Goal: Communication & Community: Connect with others

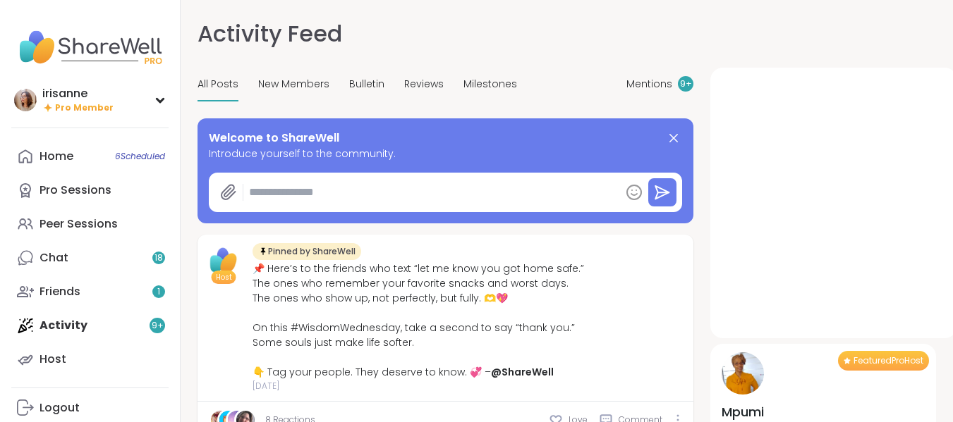
type textarea "*"
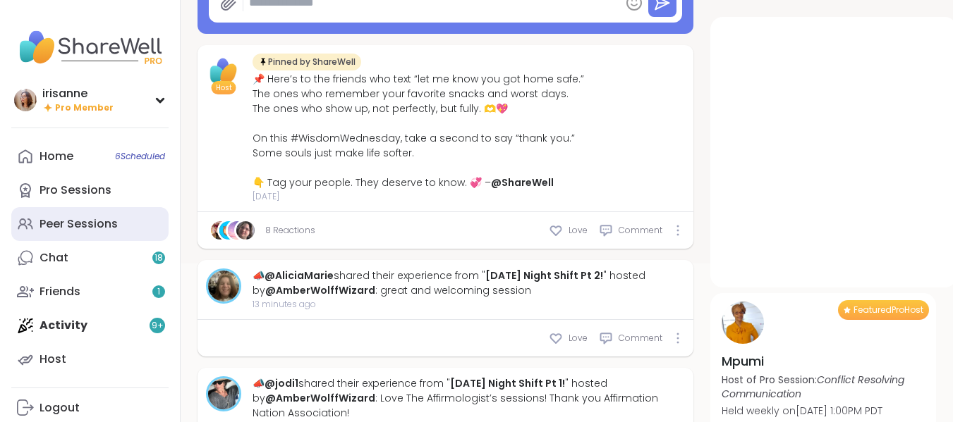
scroll to position [190, 0]
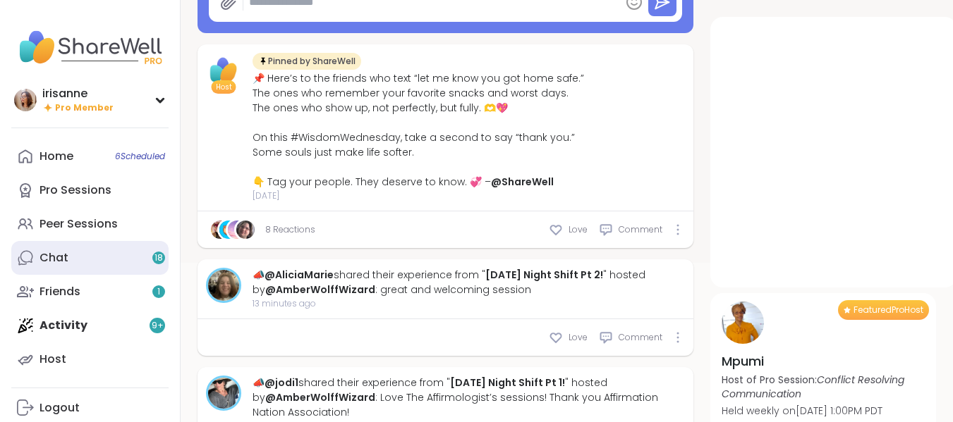
click at [37, 247] on link "Chat 18" at bounding box center [89, 258] width 157 height 34
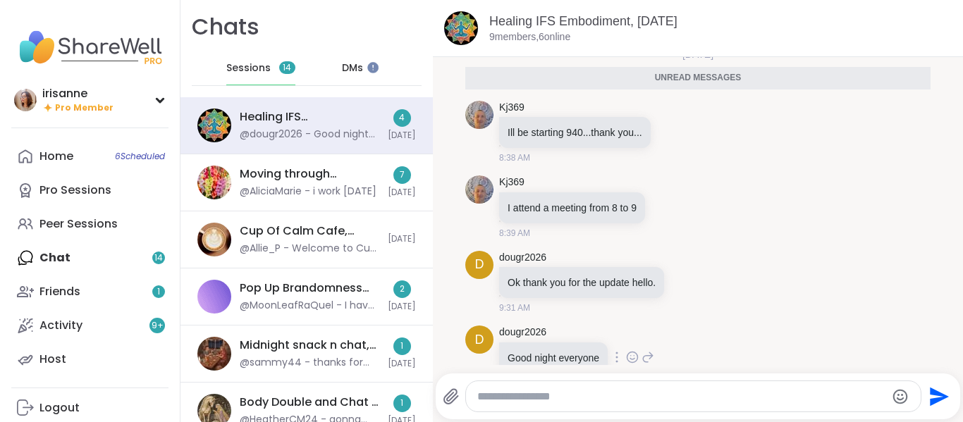
scroll to position [9, 0]
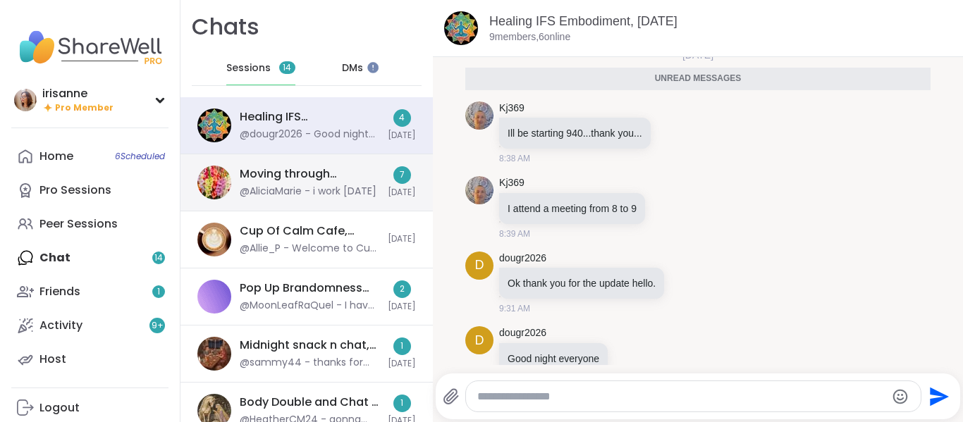
click at [290, 191] on div "@AliciaMarie - i work sunday" at bounding box center [308, 192] width 137 height 14
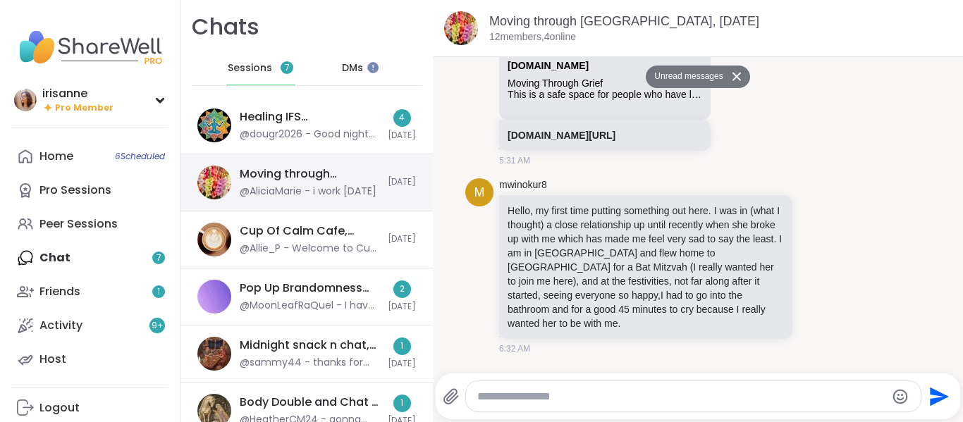
scroll to position [3982, 0]
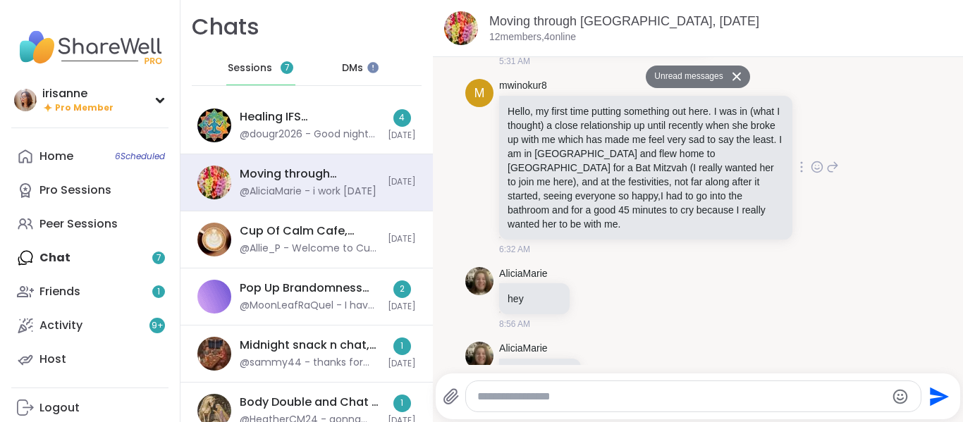
click at [811, 174] on icon at bounding box center [817, 167] width 13 height 14
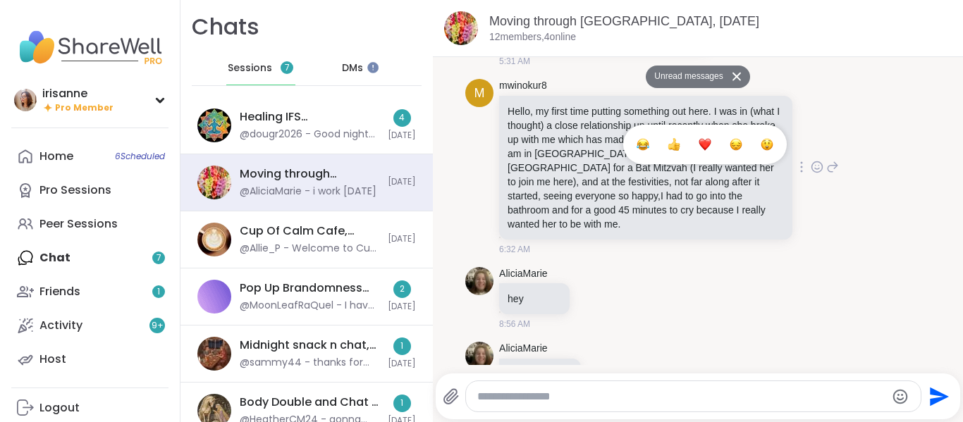
click at [691, 159] on button "Select Reaction: Heart" at bounding box center [705, 144] width 28 height 28
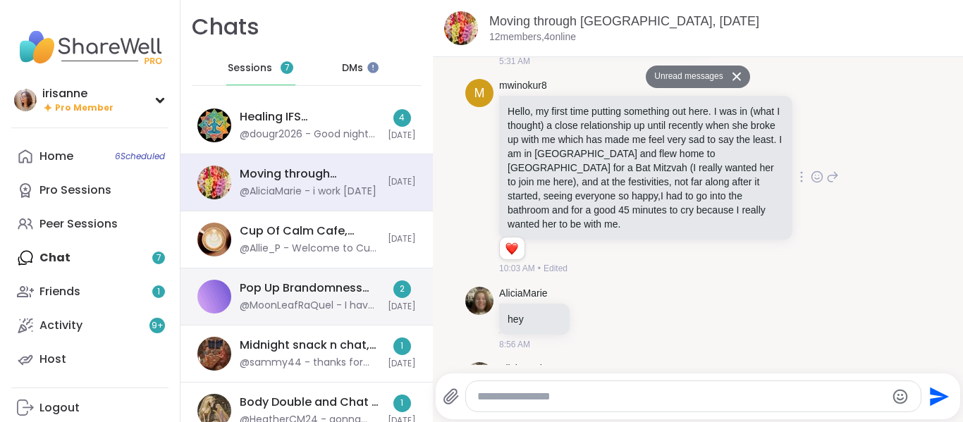
click at [305, 298] on div "Pop Up Brandomness Show and Tell, Sep 06 @MoonLeafRaQuel - I have a mirror clea…" at bounding box center [310, 297] width 140 height 32
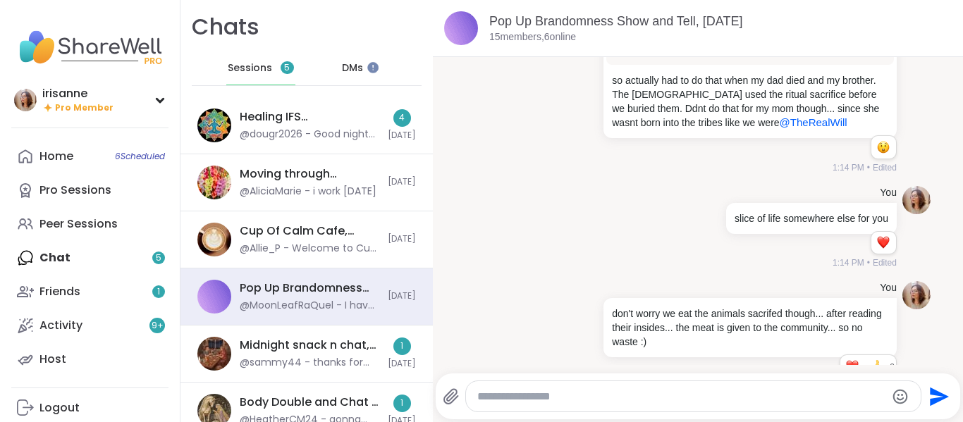
scroll to position [11726, 0]
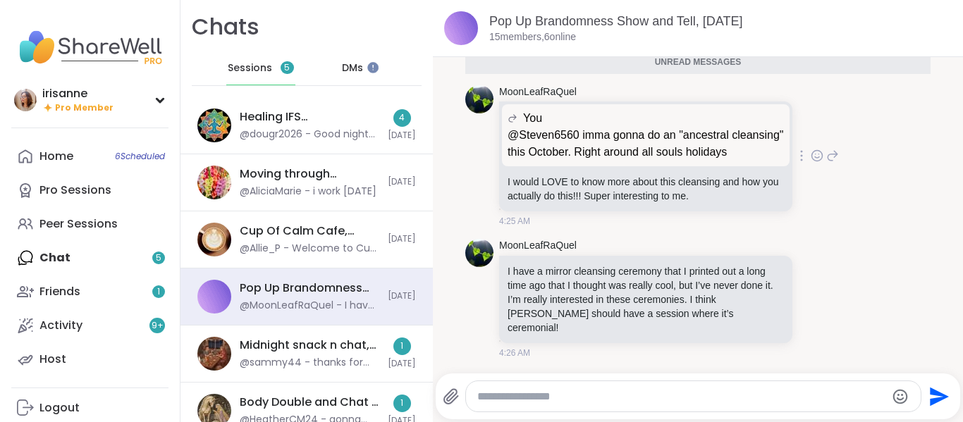
click at [811, 163] on icon at bounding box center [817, 156] width 13 height 14
click at [660, 147] on button "Select Reaction: Thumbs up" at bounding box center [674, 133] width 28 height 28
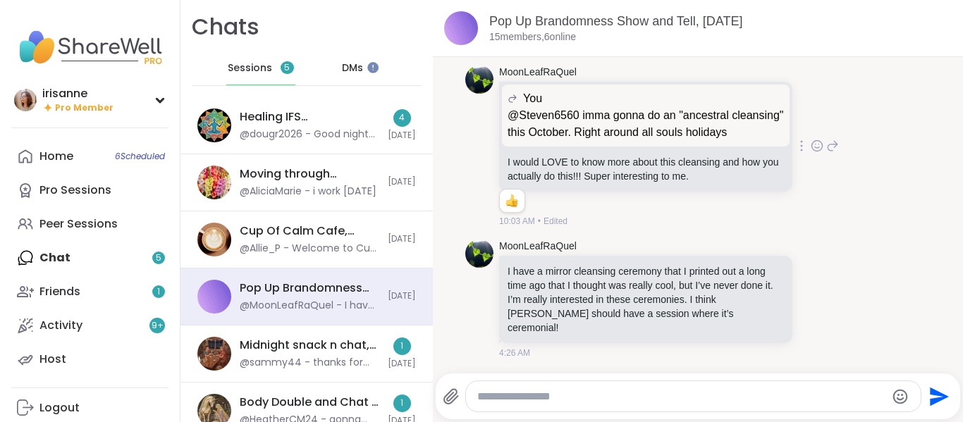
scroll to position [11746, 0]
click at [811, 305] on icon at bounding box center [817, 299] width 13 height 14
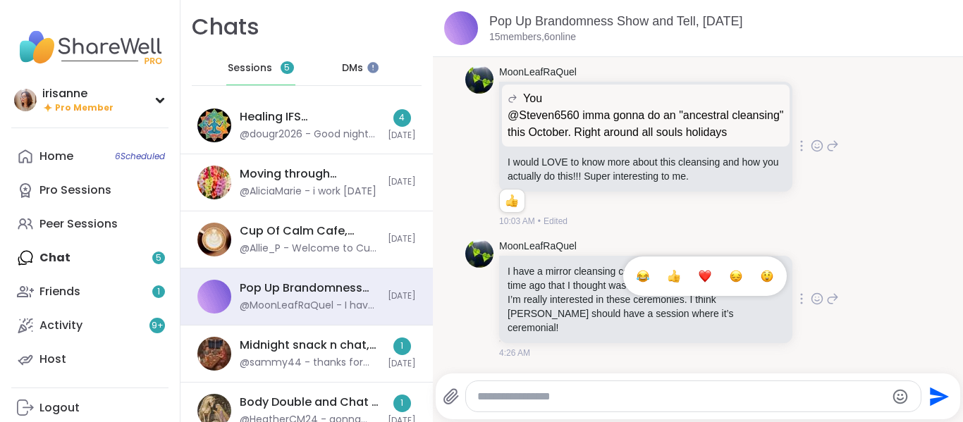
click at [699, 279] on div "Select Reaction: Heart" at bounding box center [705, 276] width 13 height 13
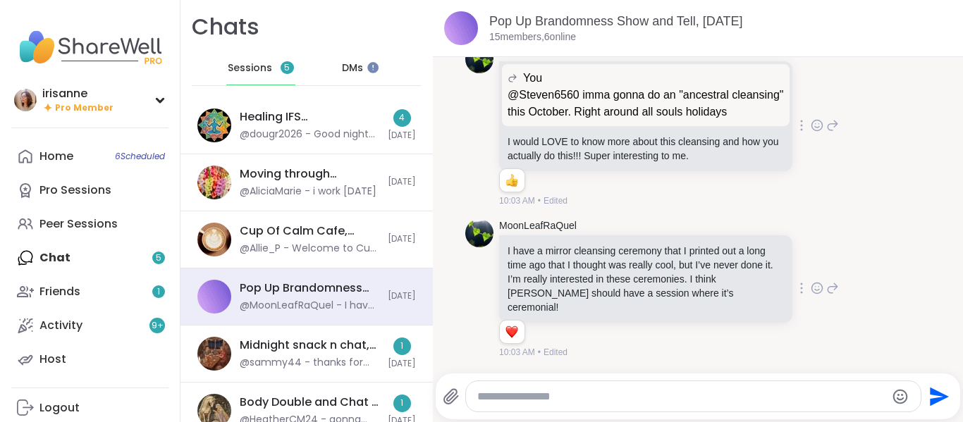
scroll to position [11767, 0]
click at [826, 134] on icon at bounding box center [832, 125] width 13 height 17
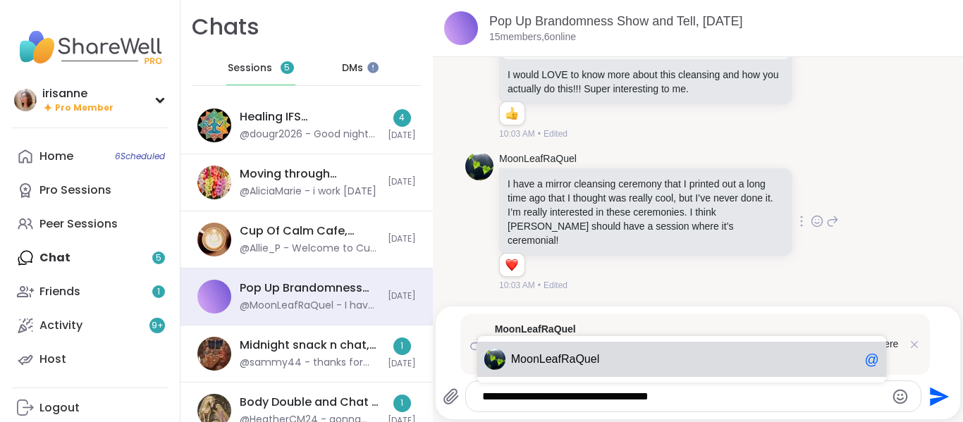
type textarea "**********"
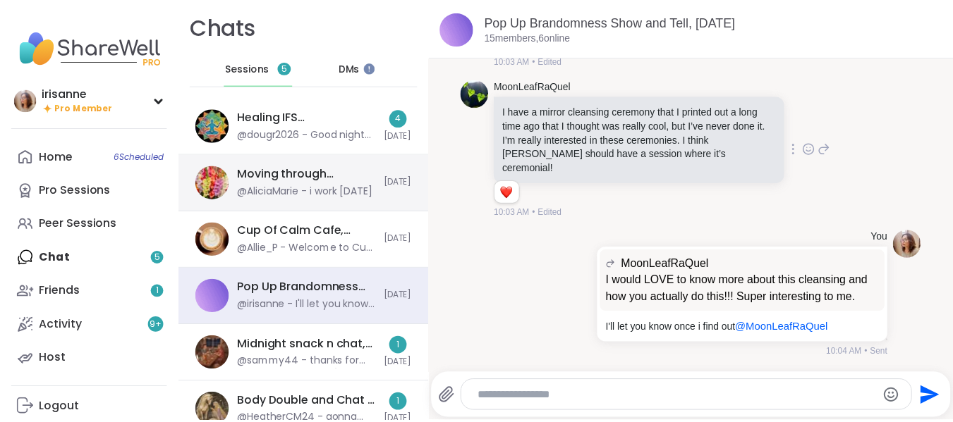
scroll to position [11890, 0]
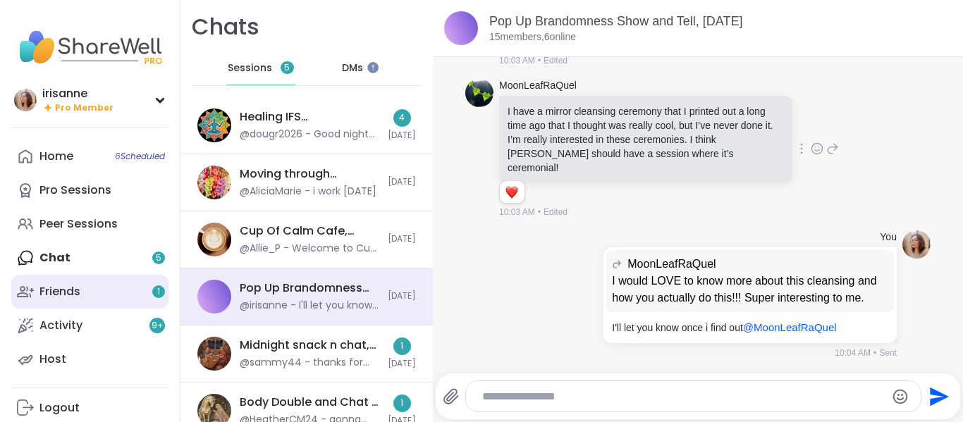
click at [118, 302] on link "Friends 1" at bounding box center [89, 292] width 157 height 34
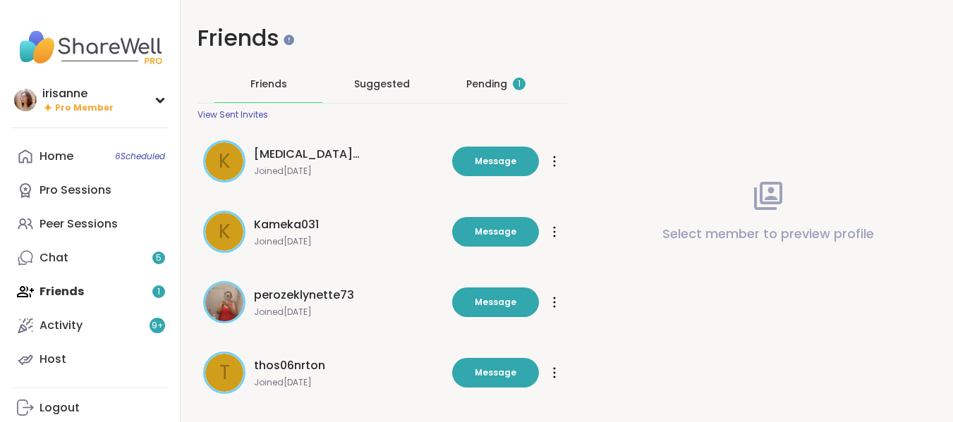
click at [487, 85] on div "Pending 1" at bounding box center [495, 84] width 59 height 14
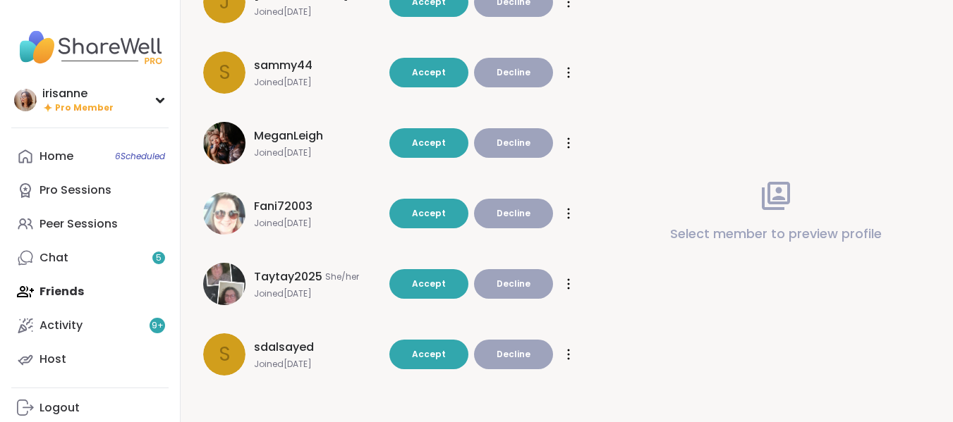
scroll to position [442, 0]
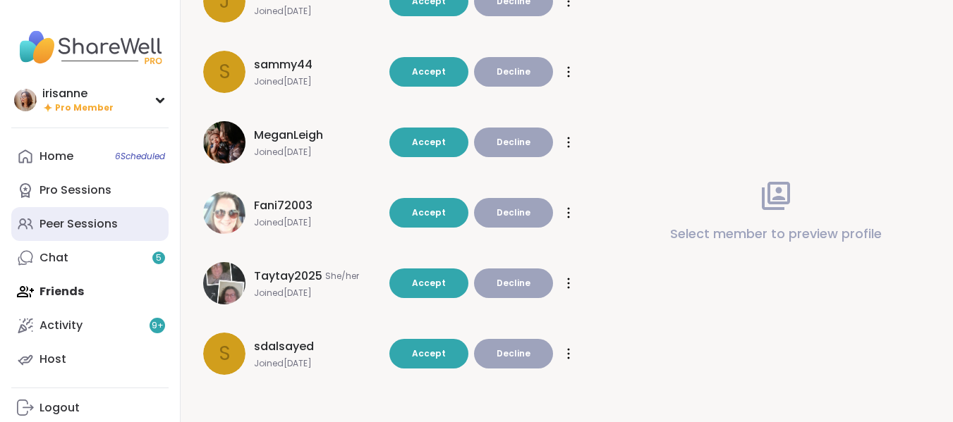
click at [76, 231] on div "Peer Sessions" at bounding box center [78, 224] width 78 height 16
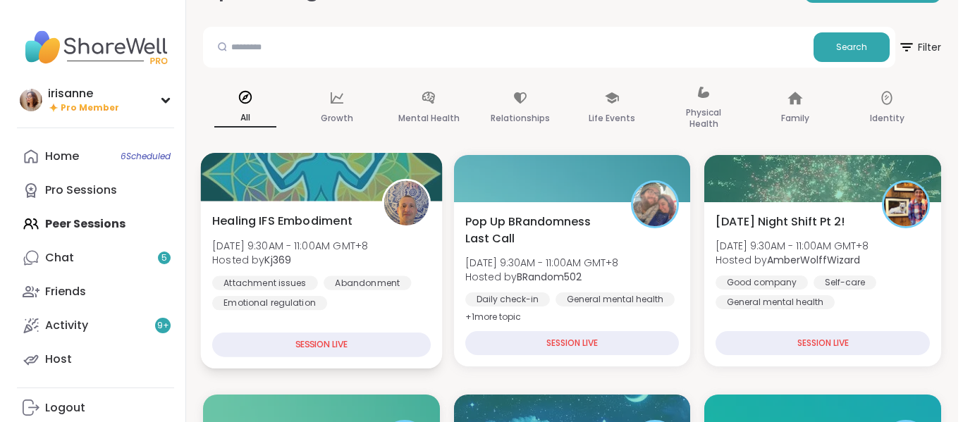
scroll to position [45, 0]
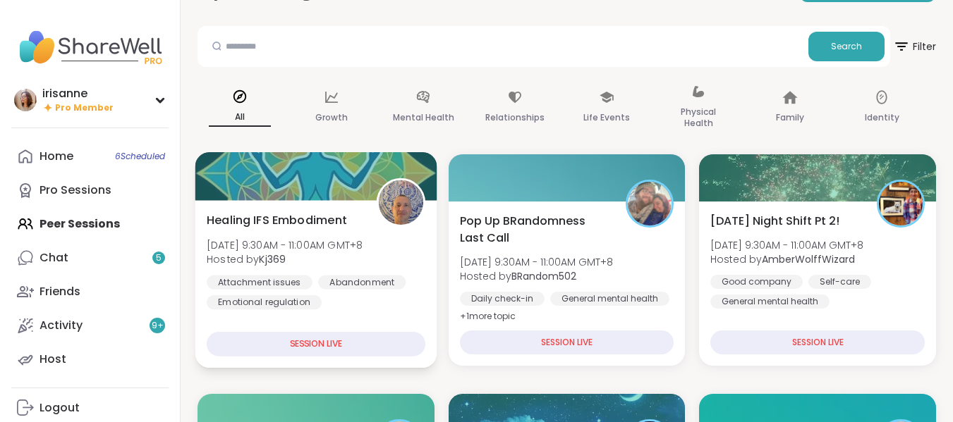
click at [422, 270] on div "Healing IFS Embodiment Sun, Sep 07 | 9:30AM - 11:00AM GMT+8 Hosted by Kj369 Att…" at bounding box center [316, 261] width 219 height 98
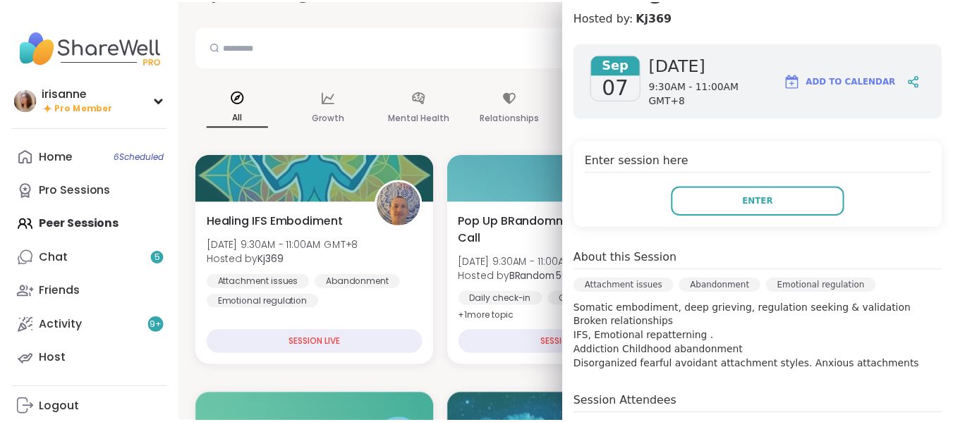
scroll to position [163, 0]
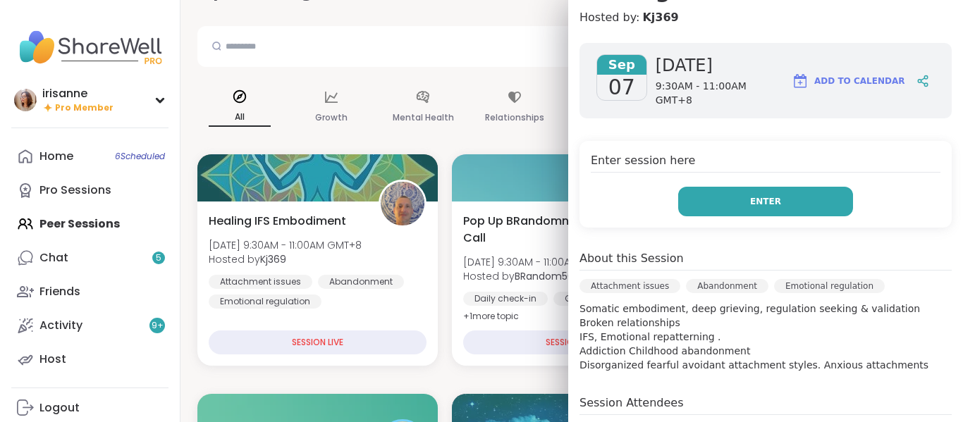
click at [716, 187] on button "Enter" at bounding box center [765, 202] width 175 height 30
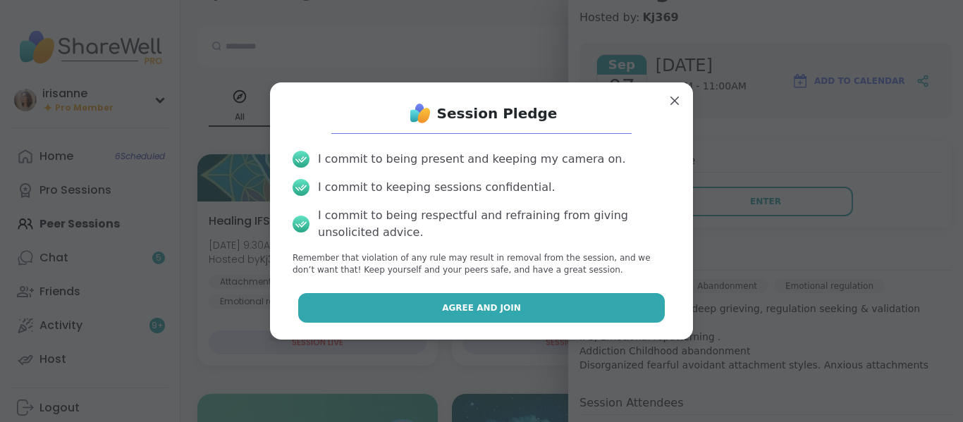
click at [582, 301] on button "Agree and Join" at bounding box center [481, 308] width 367 height 30
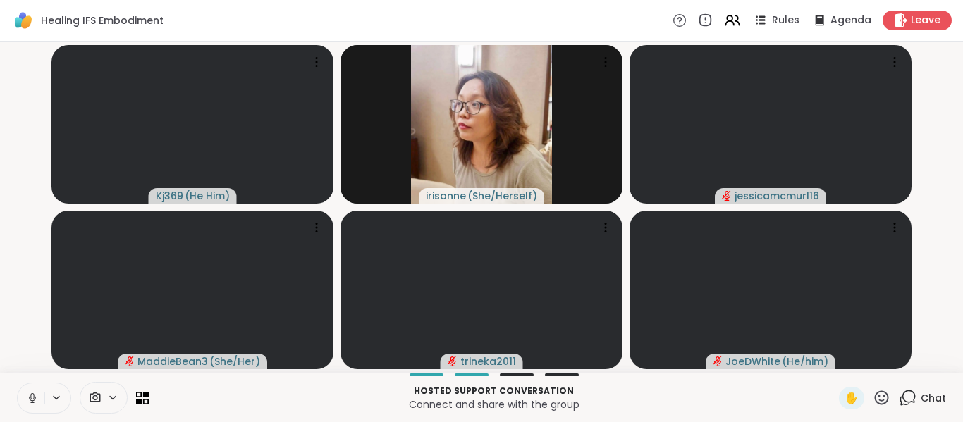
click at [23, 396] on button at bounding box center [31, 399] width 27 height 30
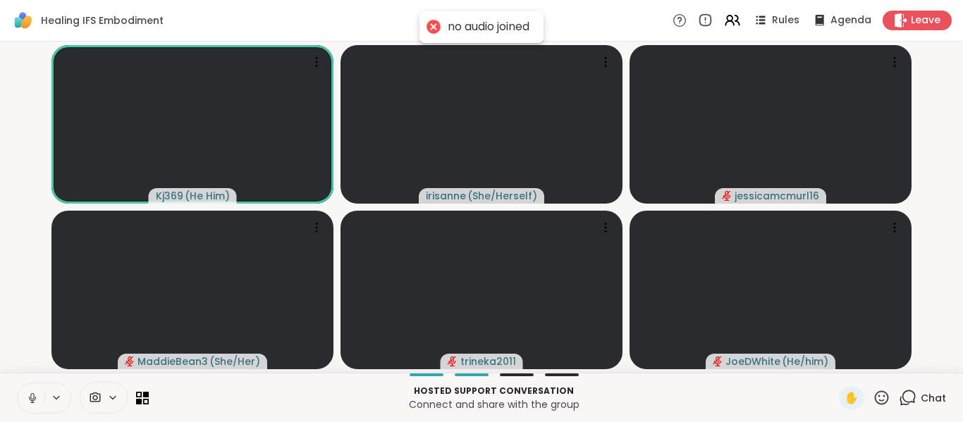
click at [27, 398] on icon at bounding box center [32, 398] width 13 height 13
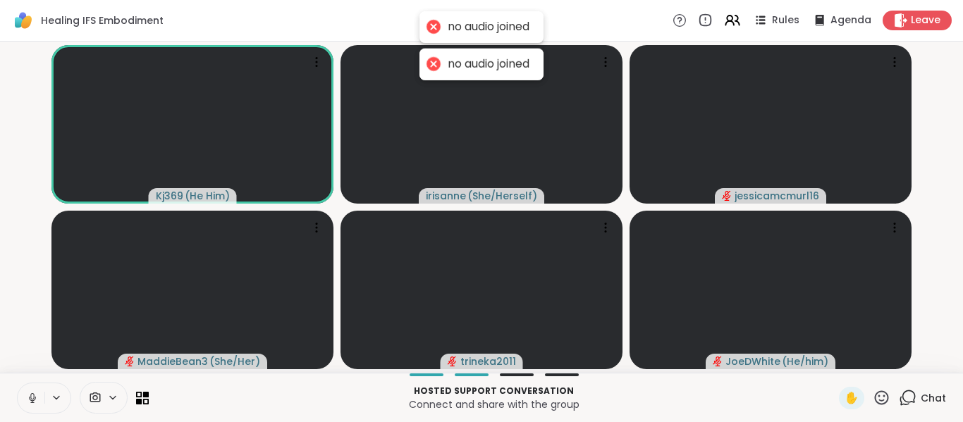
click at [34, 400] on icon at bounding box center [32, 398] width 7 height 4
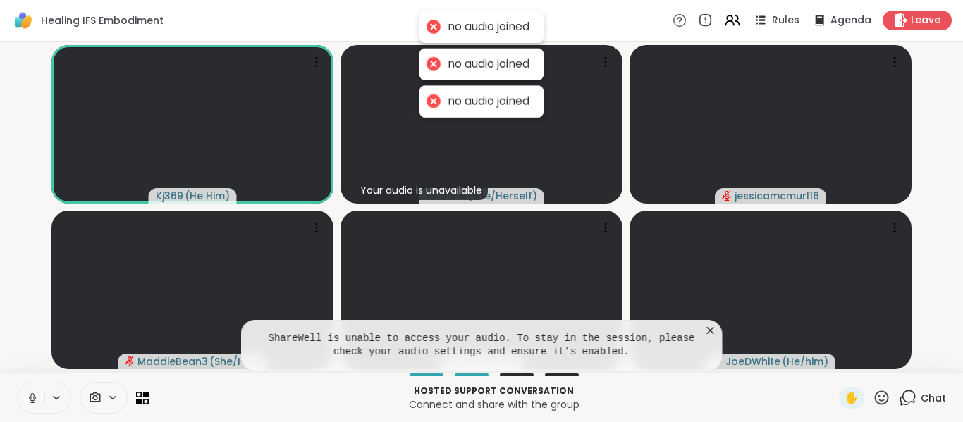
click at [34, 400] on icon at bounding box center [32, 398] width 7 height 4
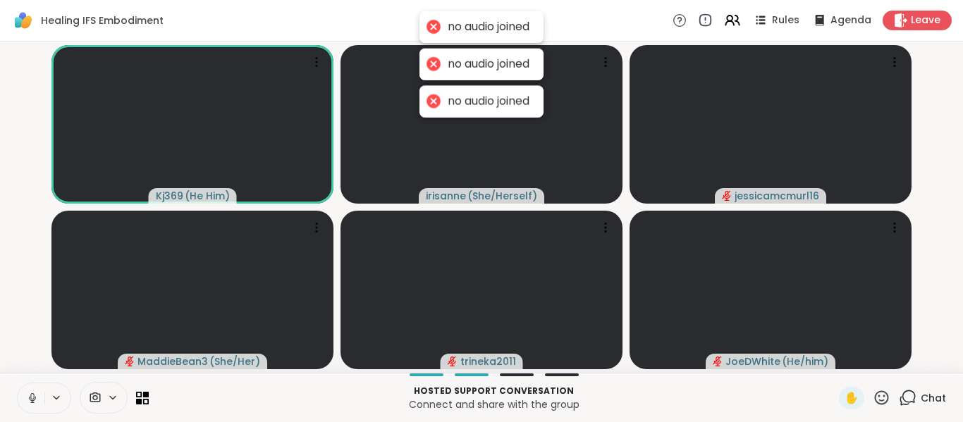
click at [34, 400] on icon at bounding box center [32, 398] width 7 height 4
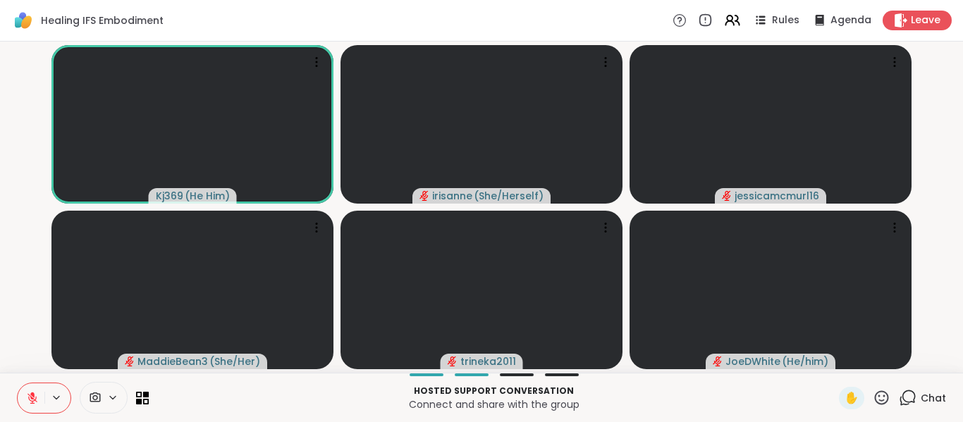
click at [899, 400] on icon at bounding box center [908, 398] width 18 height 18
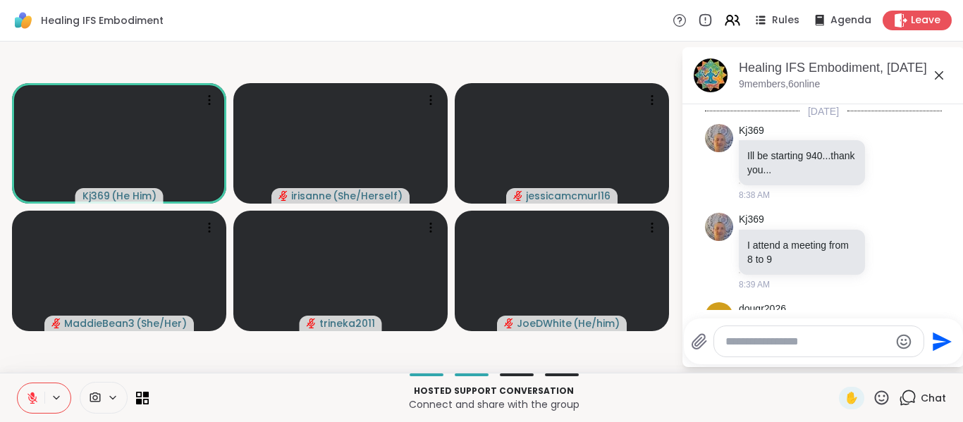
scroll to position [151, 0]
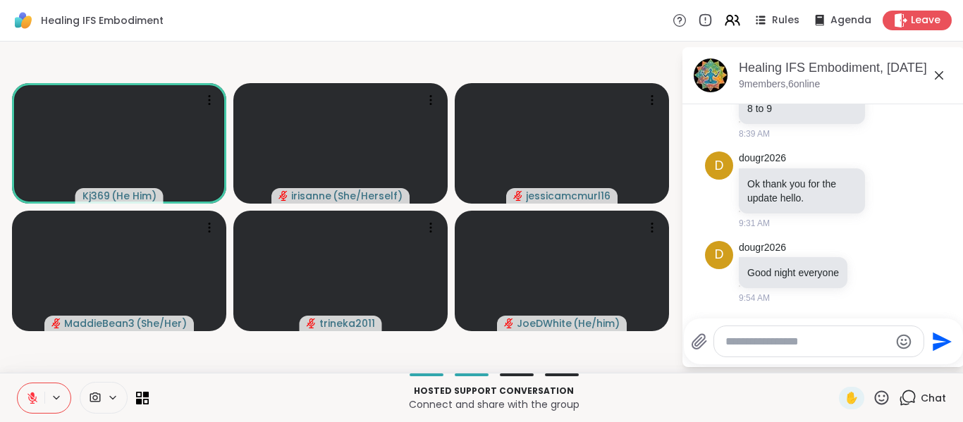
click at [858, 352] on div at bounding box center [818, 341] width 209 height 30
click at [843, 338] on textarea "Type your message" at bounding box center [808, 342] width 164 height 14
type textarea "**********"
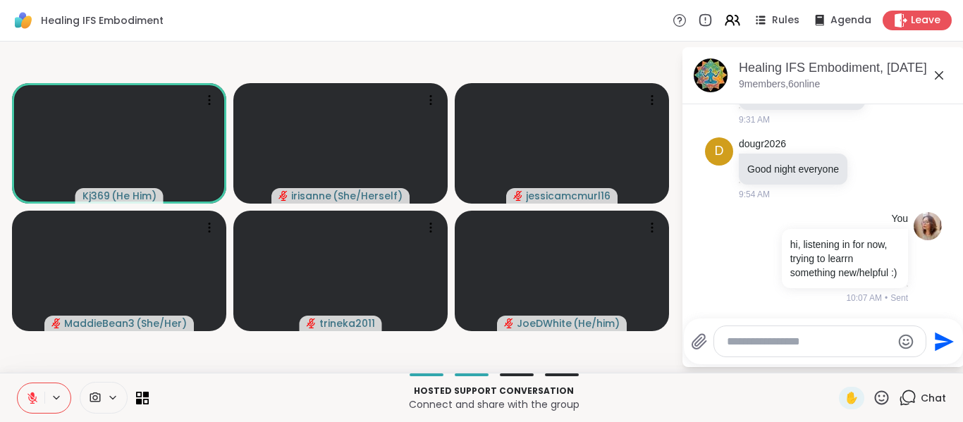
click at [934, 69] on icon at bounding box center [939, 75] width 17 height 17
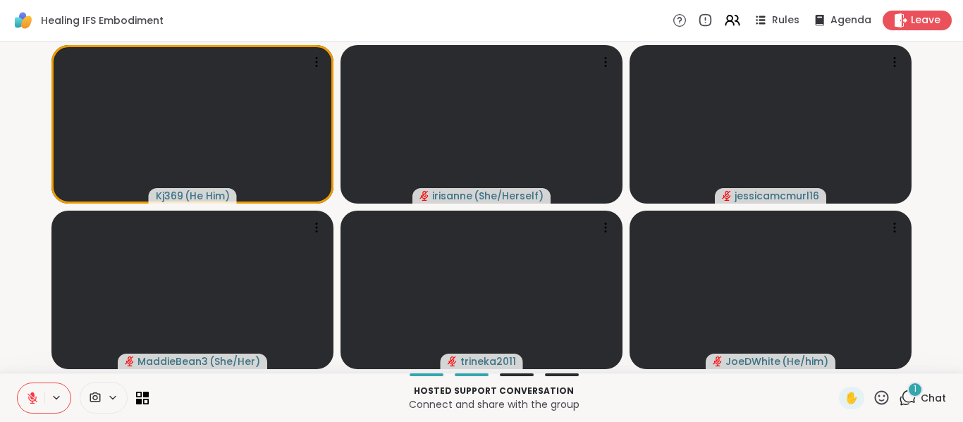
click at [899, 398] on icon at bounding box center [908, 398] width 18 height 18
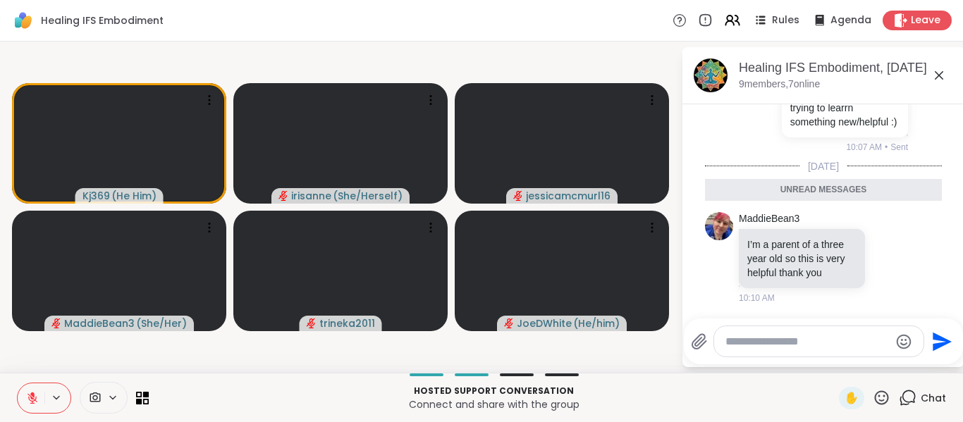
scroll to position [300, 0]
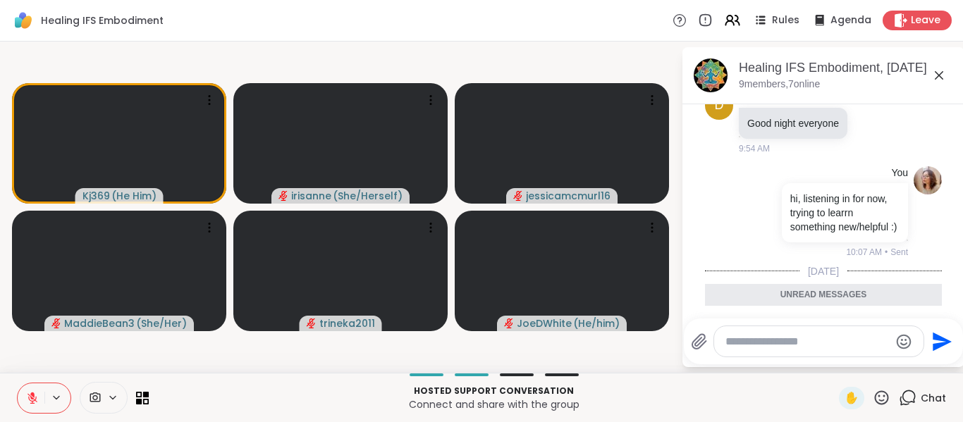
click at [528, 35] on div "Healing IFS Embodiment Rules Agenda Leave" at bounding box center [481, 21] width 963 height 42
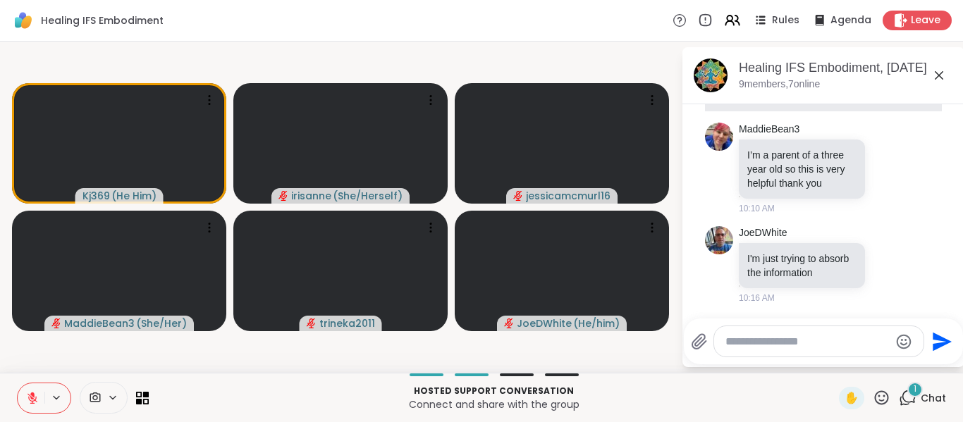
scroll to position [503, 0]
click at [32, 398] on icon at bounding box center [32, 398] width 10 height 10
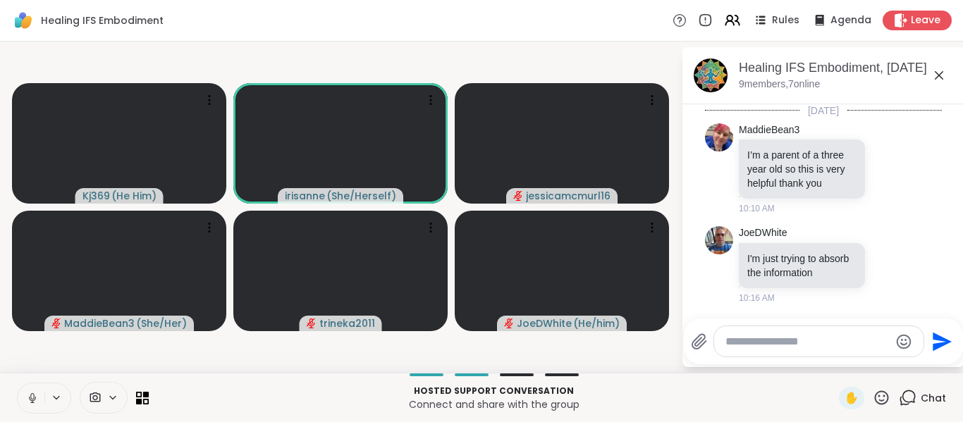
click at [32, 398] on icon at bounding box center [32, 398] width 13 height 13
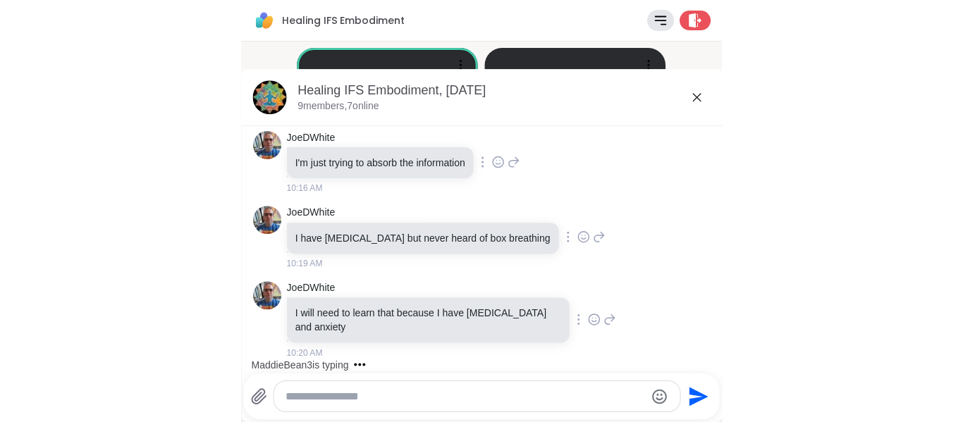
scroll to position [494, 0]
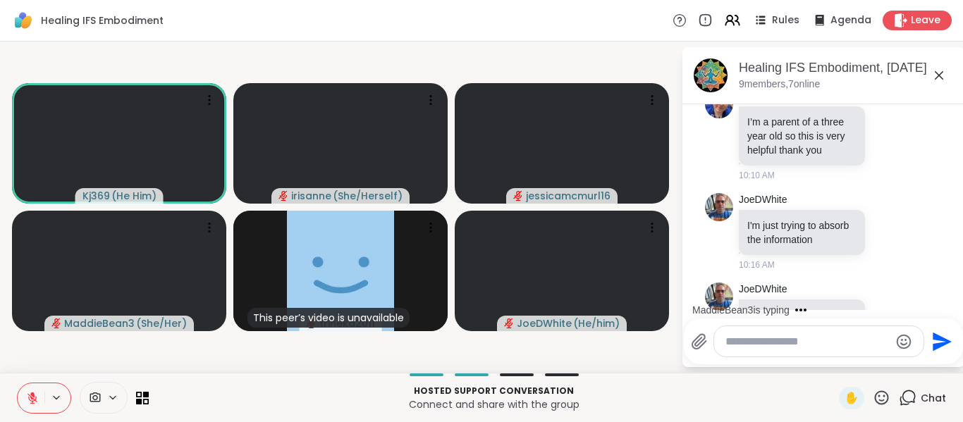
click at [943, 73] on icon at bounding box center [939, 75] width 17 height 17
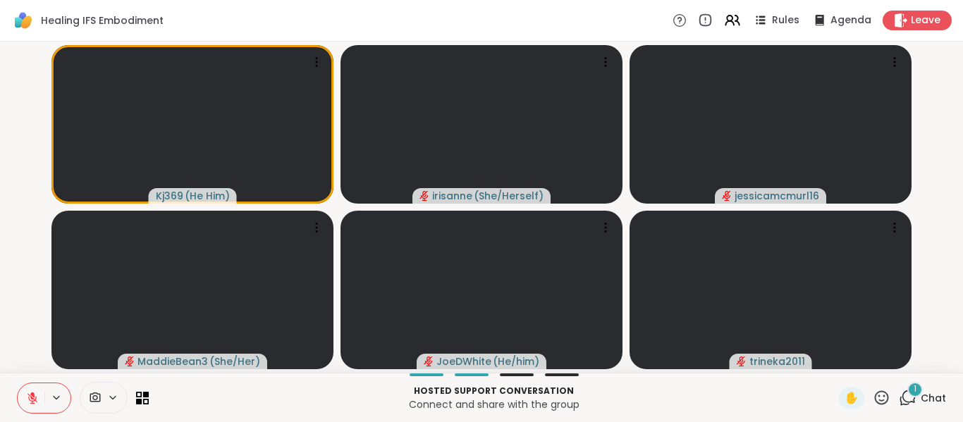
click at [899, 394] on icon at bounding box center [908, 398] width 18 height 18
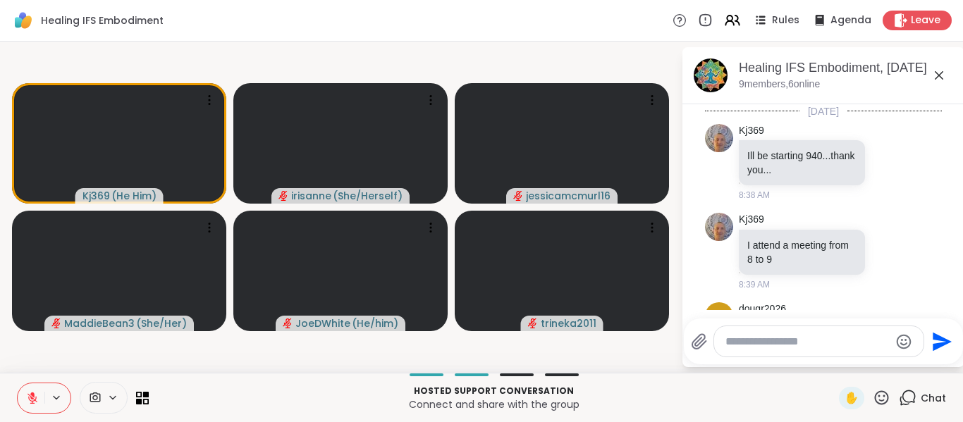
scroll to position [993, 0]
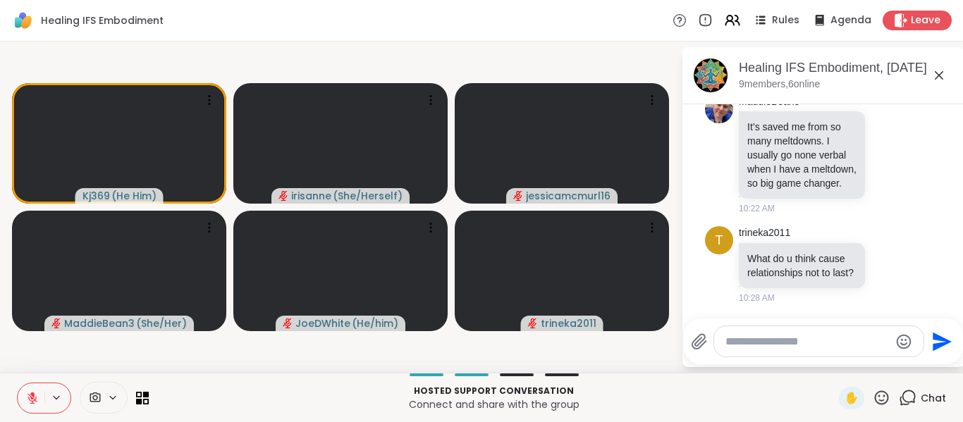
drag, startPoint x: 847, startPoint y: 353, endPoint x: 850, endPoint y: 342, distance: 11.5
click at [850, 342] on div at bounding box center [818, 341] width 209 height 30
click at [850, 342] on textarea "Type your message" at bounding box center [808, 342] width 164 height 14
type textarea "*"
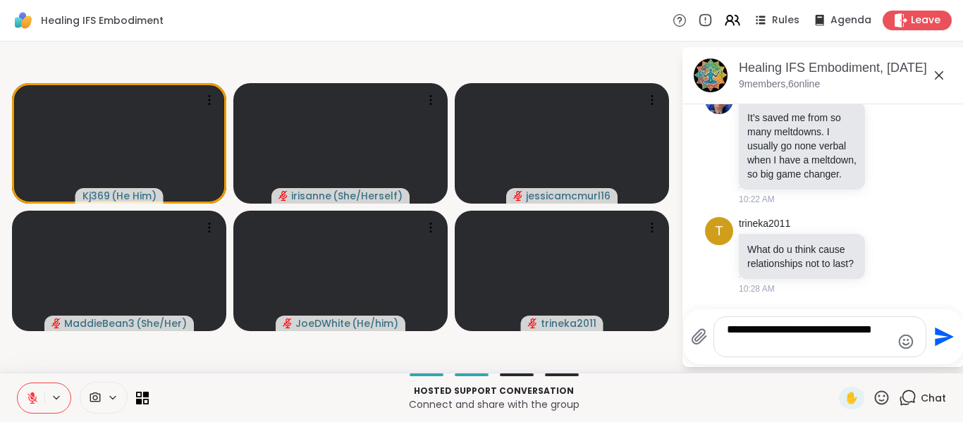
paste textarea "**********"
type textarea "**********"
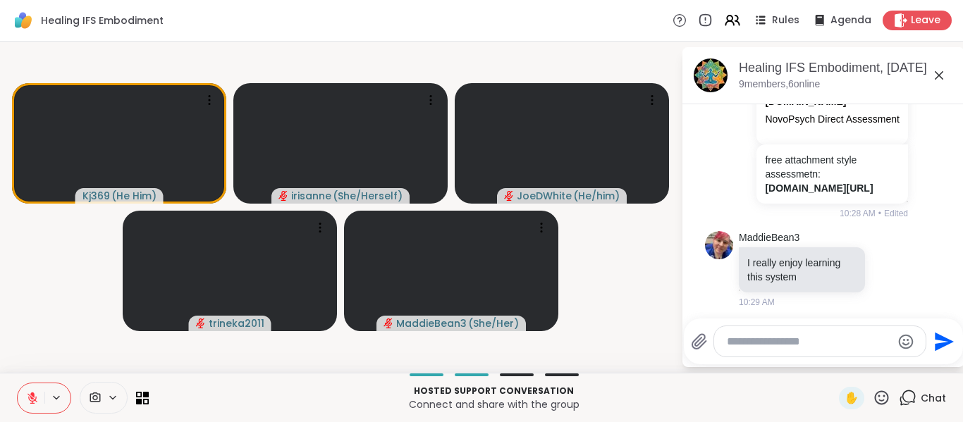
scroll to position [1094, 0]
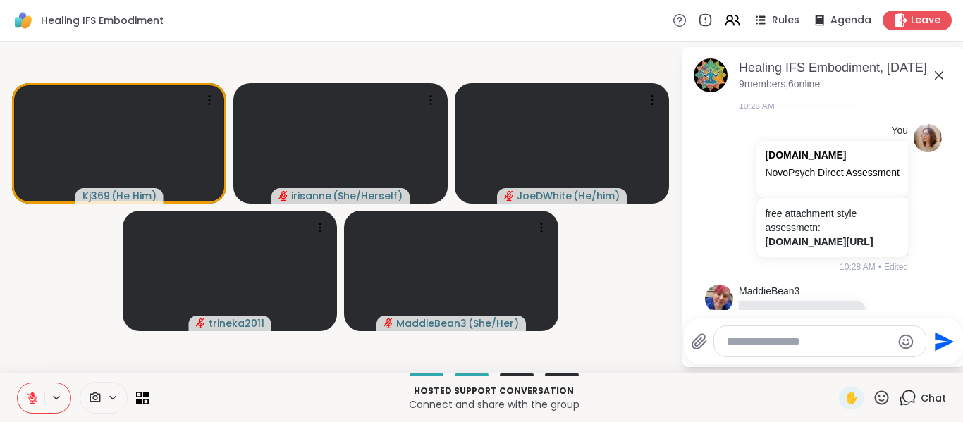
click at [939, 72] on icon at bounding box center [939, 75] width 17 height 17
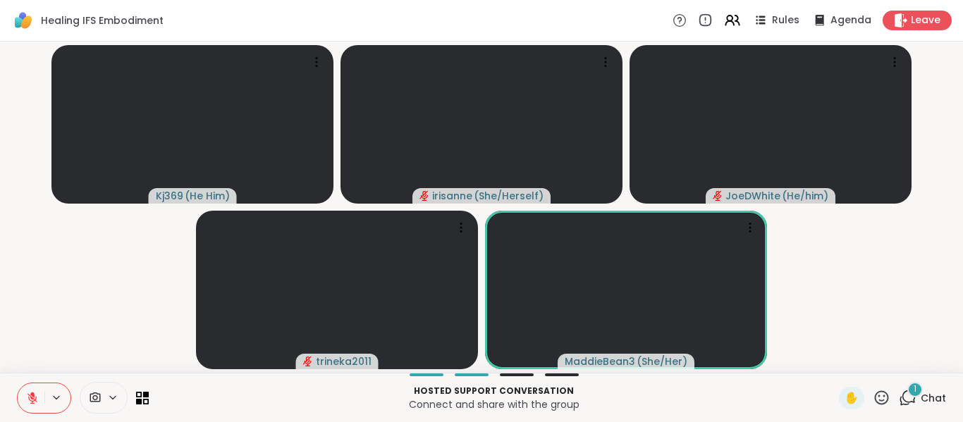
click at [34, 400] on icon at bounding box center [32, 398] width 13 height 13
click at [34, 400] on icon at bounding box center [30, 398] width 13 height 13
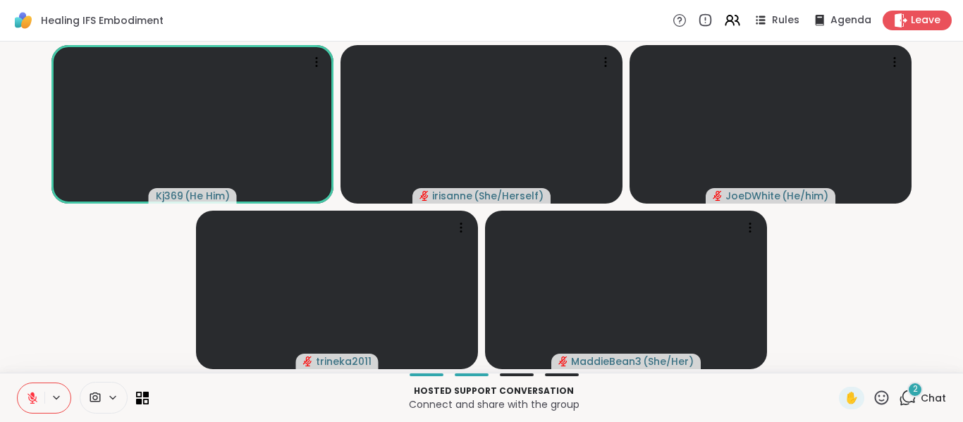
click at [34, 400] on icon at bounding box center [32, 398] width 13 height 13
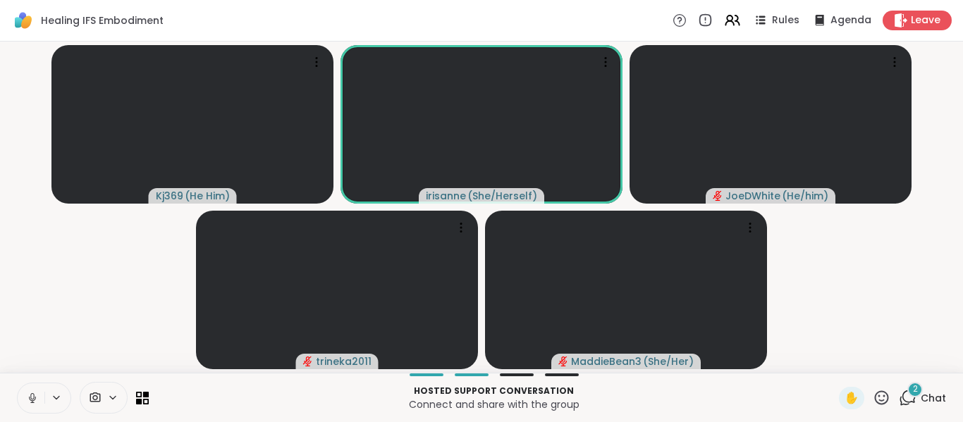
click at [34, 400] on icon at bounding box center [32, 398] width 13 height 13
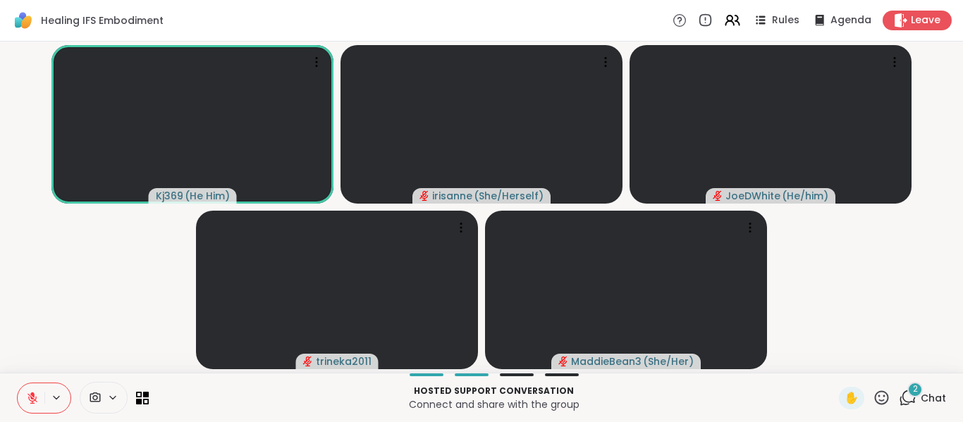
click at [111, 282] on video-player-container "Kj369 ( He Him ) irisanne ( She/Herself ) JoeDWhite ( He/him ) trineka2011 Madd…" at bounding box center [481, 207] width 946 height 320
click at [30, 392] on icon at bounding box center [32, 398] width 13 height 13
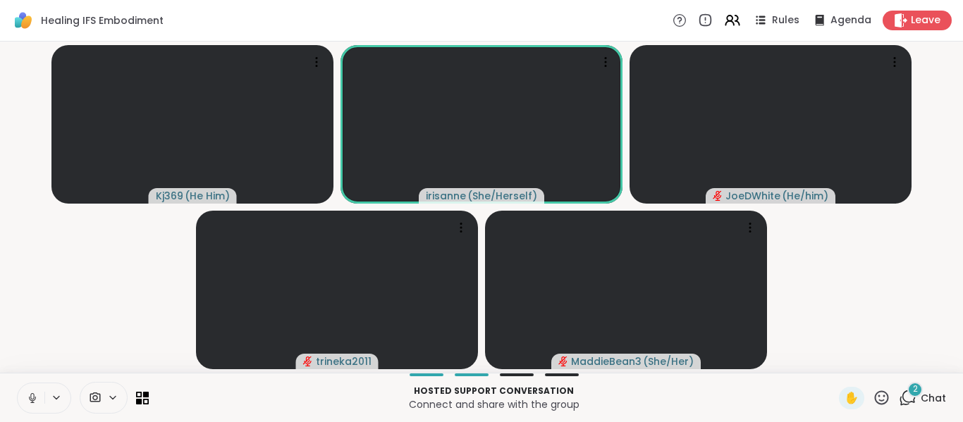
click at [30, 392] on icon at bounding box center [32, 398] width 13 height 13
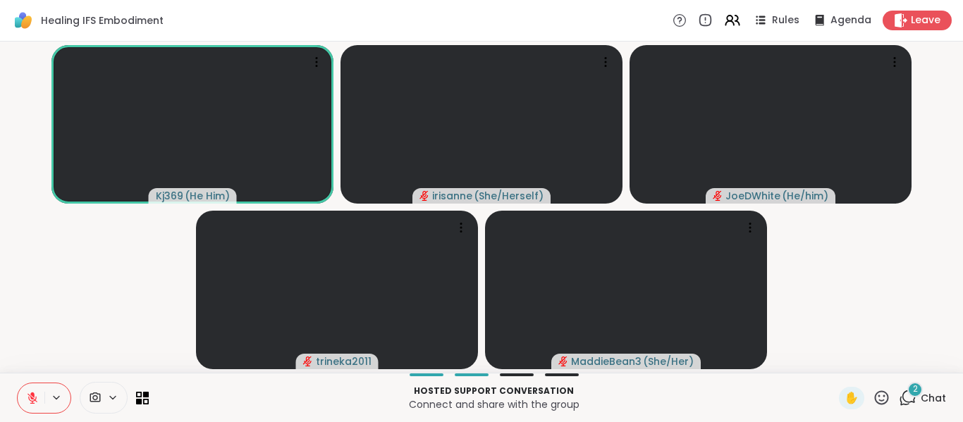
click at [31, 290] on video-player-container "Kj369 ( He Him ) irisanne ( She/Herself ) JoeDWhite ( He/him ) trineka2011 Madd…" at bounding box center [481, 207] width 946 height 320
click at [66, 267] on video-player-container "Kj369 ( He Him ) irisanne ( She/Herself ) JoeDWhite ( He/him ) trineka2011 Madd…" at bounding box center [481, 207] width 946 height 320
click at [901, 400] on icon at bounding box center [908, 398] width 18 height 18
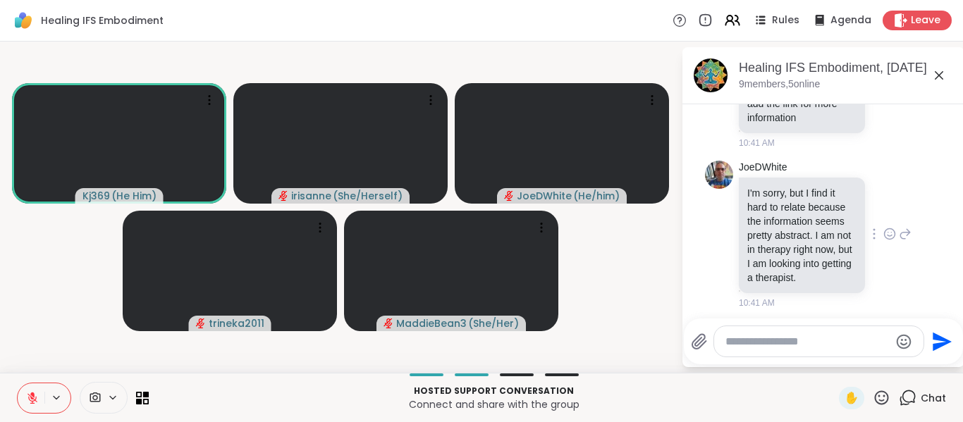
scroll to position [1725, 0]
click at [940, 68] on icon at bounding box center [939, 75] width 17 height 17
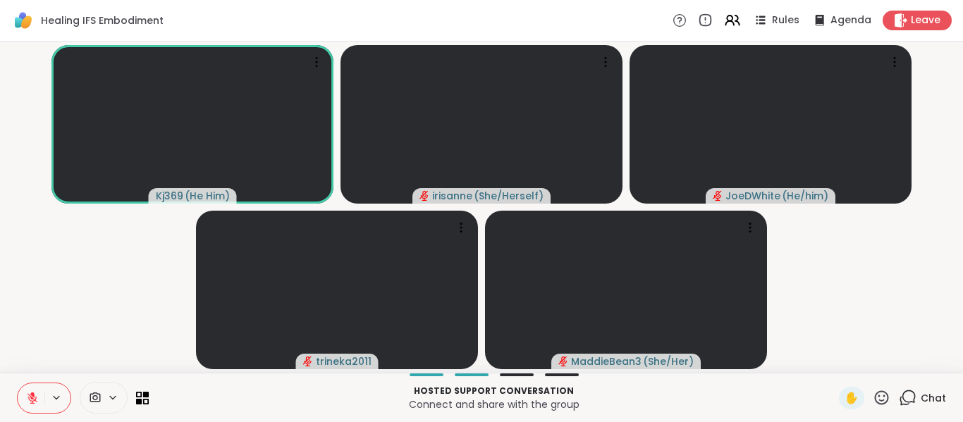
click at [149, 248] on video-player-container "Kj369 ( He Him ) irisanne ( She/Herself ) JoeDWhite ( He/him ) trineka2011 Madd…" at bounding box center [481, 207] width 946 height 320
click at [54, 269] on video-player-container "Kj369 ( He Him ) irisanne ( She/Herself ) JoeDWhite ( He/him ) trineka2011 Madd…" at bounding box center [481, 207] width 946 height 320
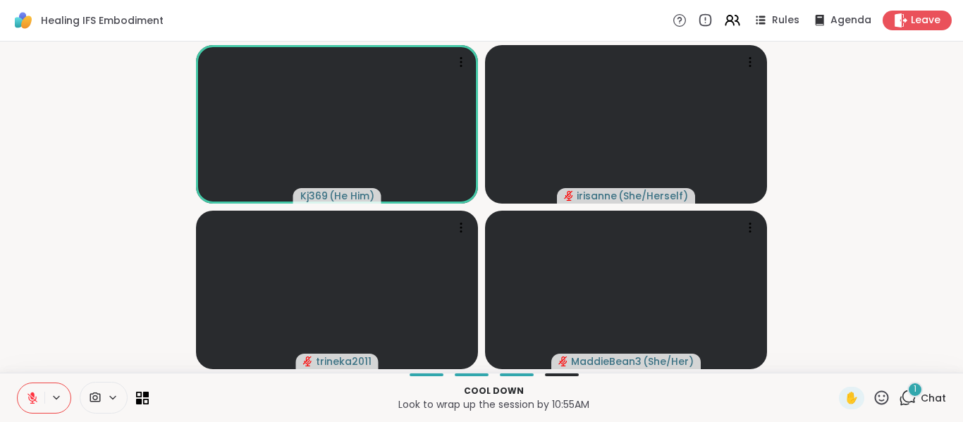
click at [907, 387] on div "1" at bounding box center [915, 390] width 16 height 16
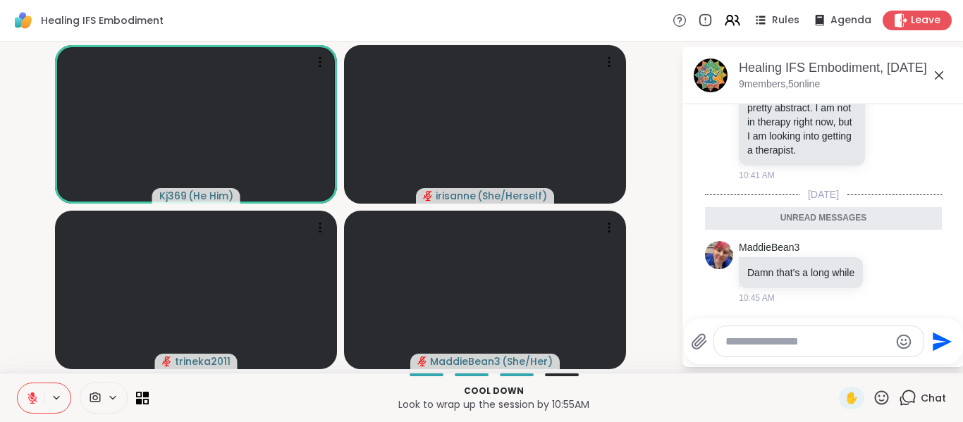
scroll to position [1933, 0]
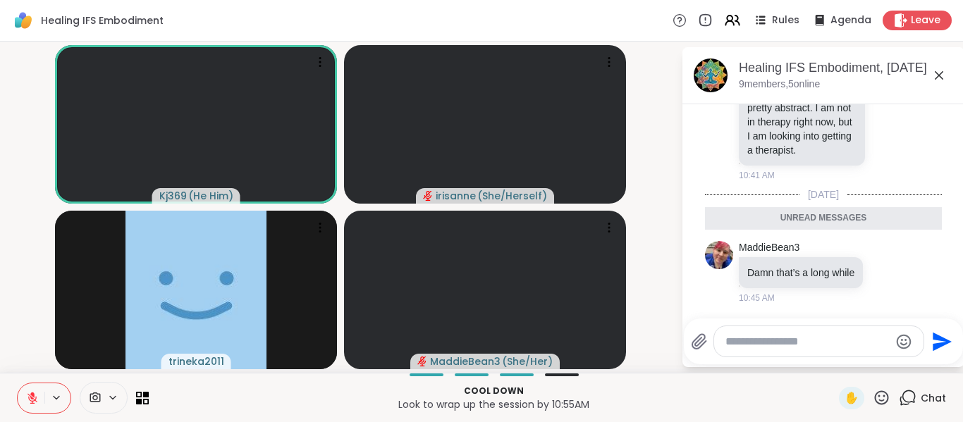
click at [947, 77] on icon at bounding box center [939, 75] width 17 height 17
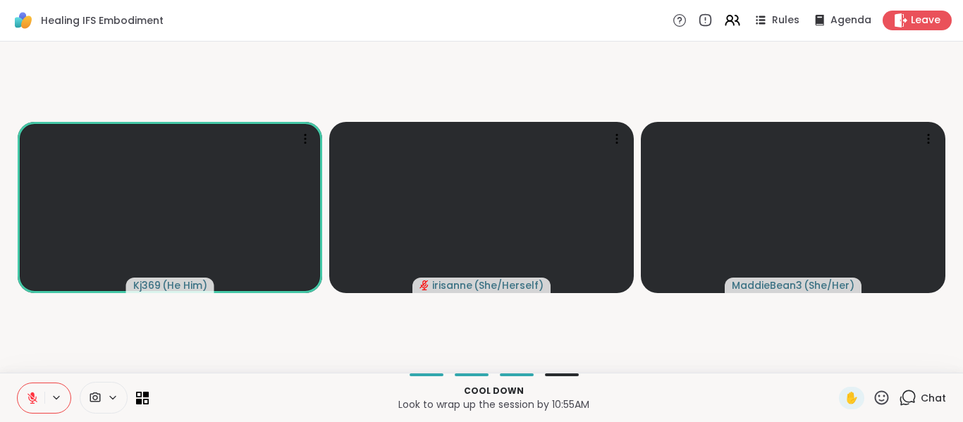
click at [899, 398] on icon at bounding box center [908, 398] width 18 height 18
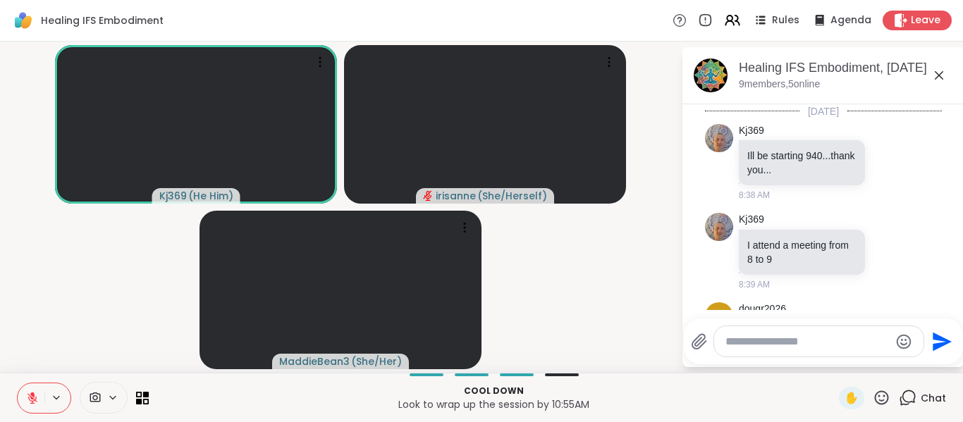
scroll to position [1885, 0]
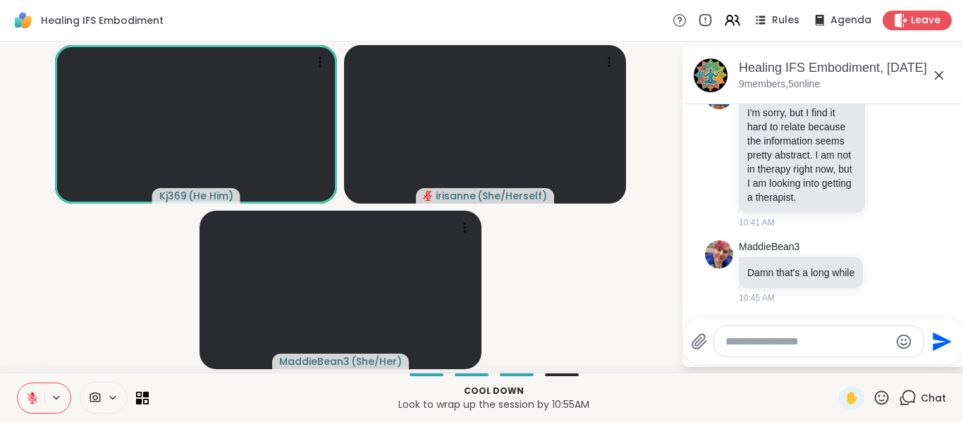
click at [855, 347] on textarea "Type your message" at bounding box center [808, 342] width 164 height 14
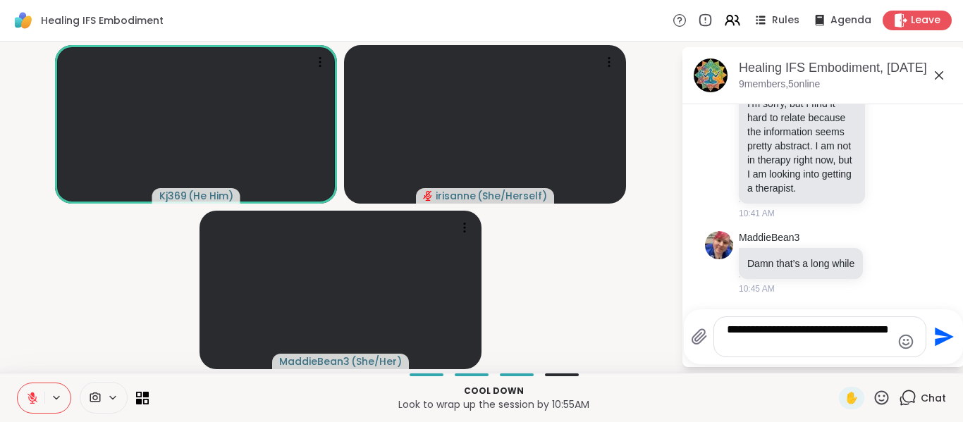
type textarea "**********"
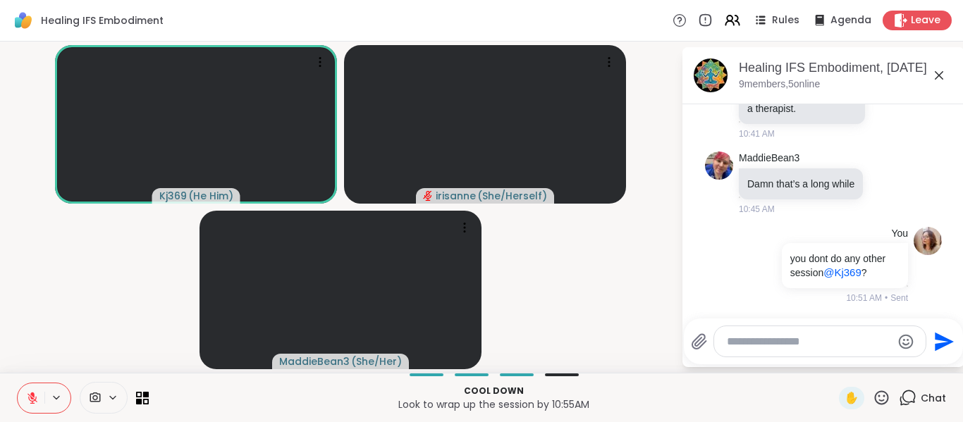
scroll to position [1988, 0]
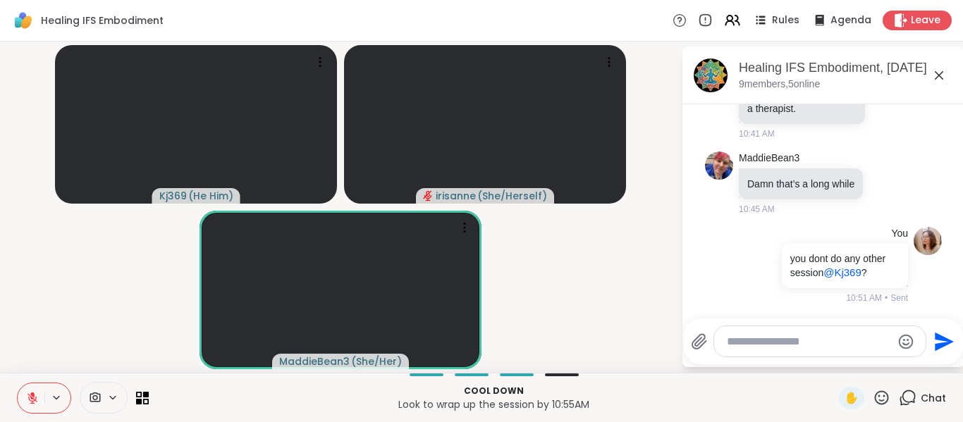
click at [855, 347] on textarea "Type your message" at bounding box center [809, 342] width 164 height 14
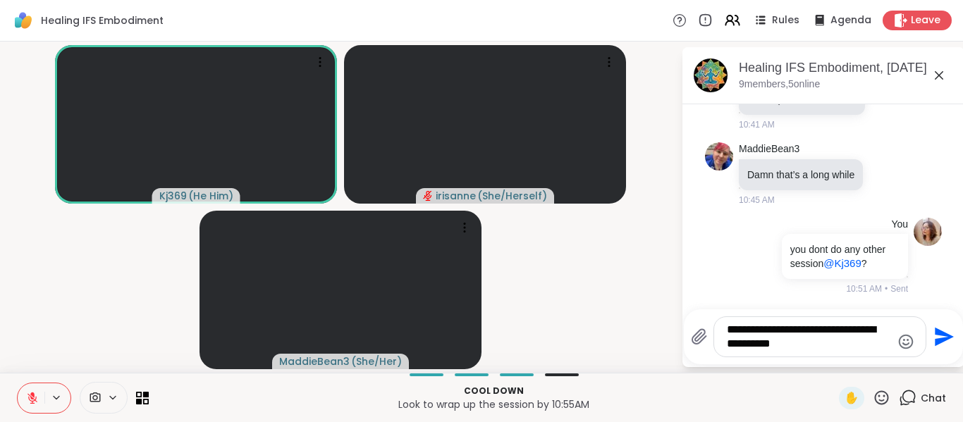
type textarea "**********"
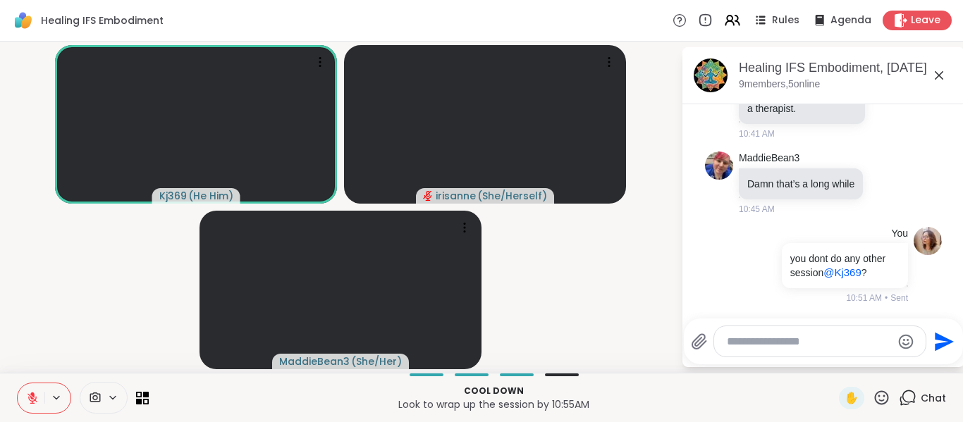
scroll to position [2092, 0]
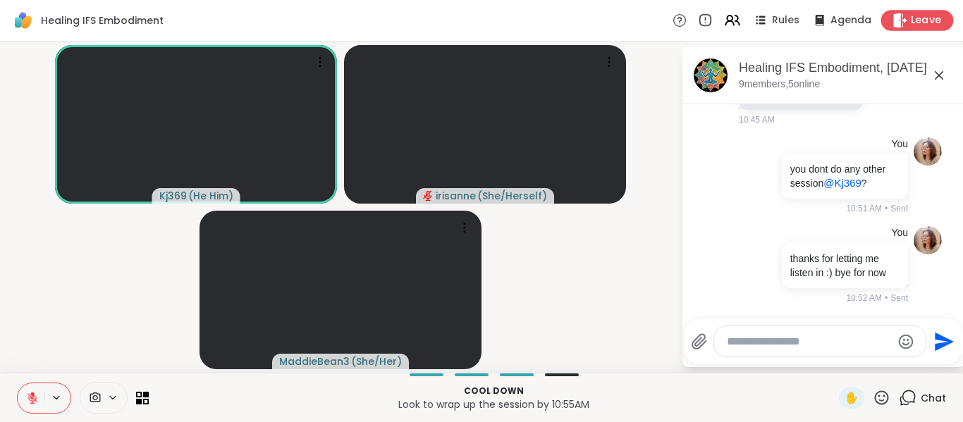
click at [896, 17] on icon at bounding box center [900, 20] width 15 height 15
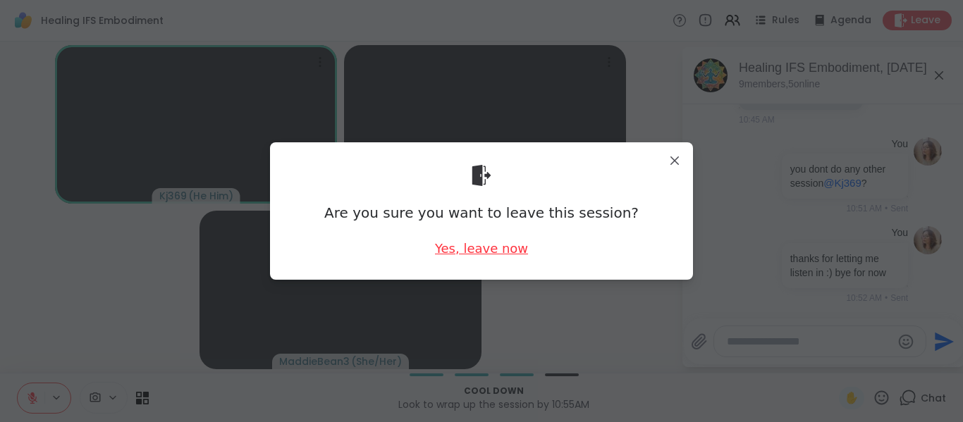
click at [500, 253] on div "Yes, leave now" at bounding box center [481, 249] width 93 height 18
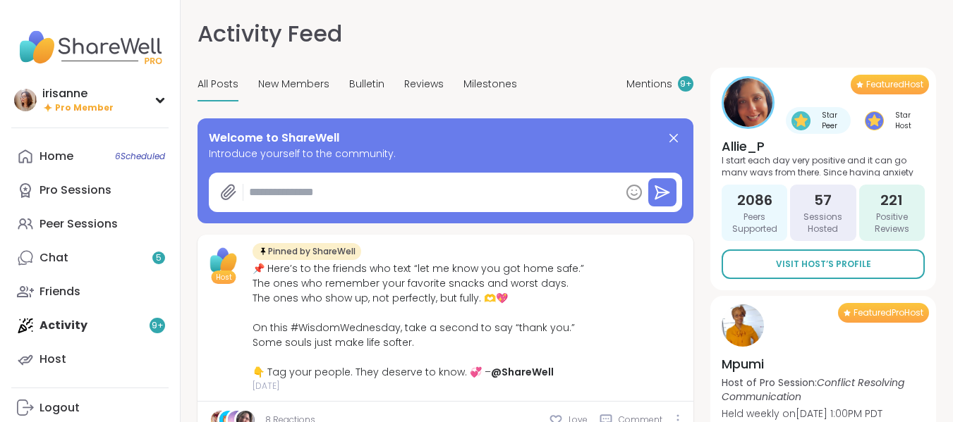
type textarea "*"
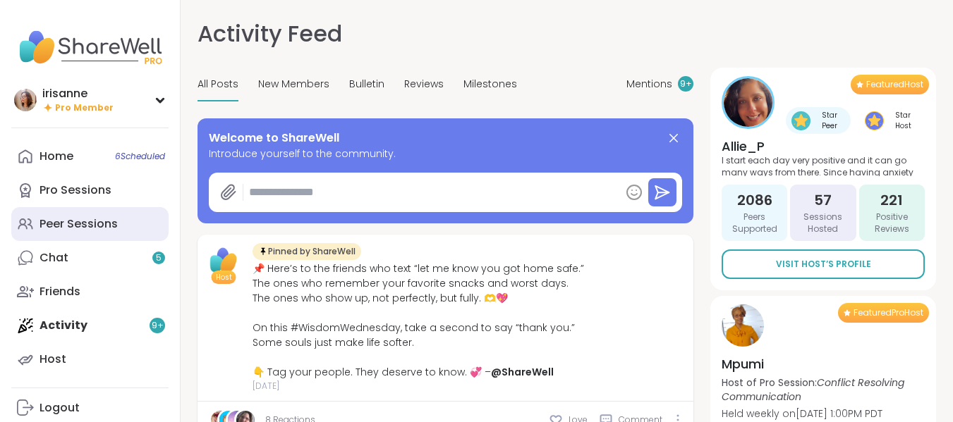
click at [116, 234] on link "Peer Sessions" at bounding box center [89, 224] width 157 height 34
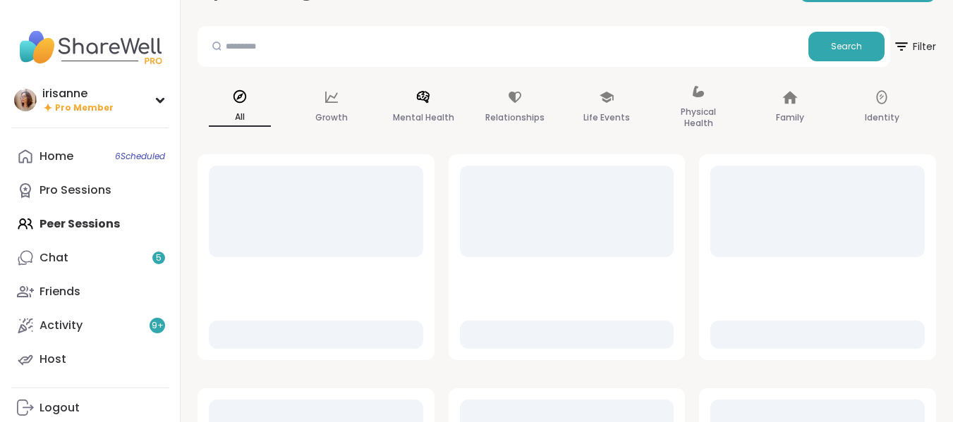
scroll to position [46, 0]
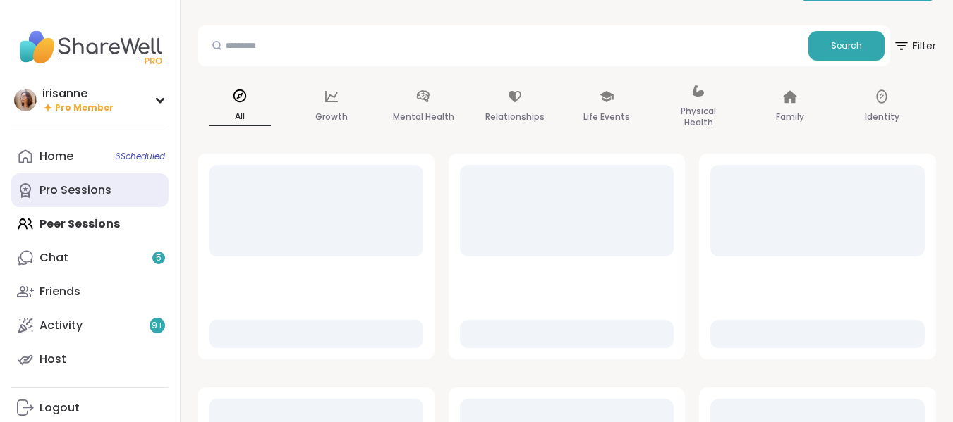
click at [90, 198] on div "Pro Sessions" at bounding box center [75, 191] width 72 height 16
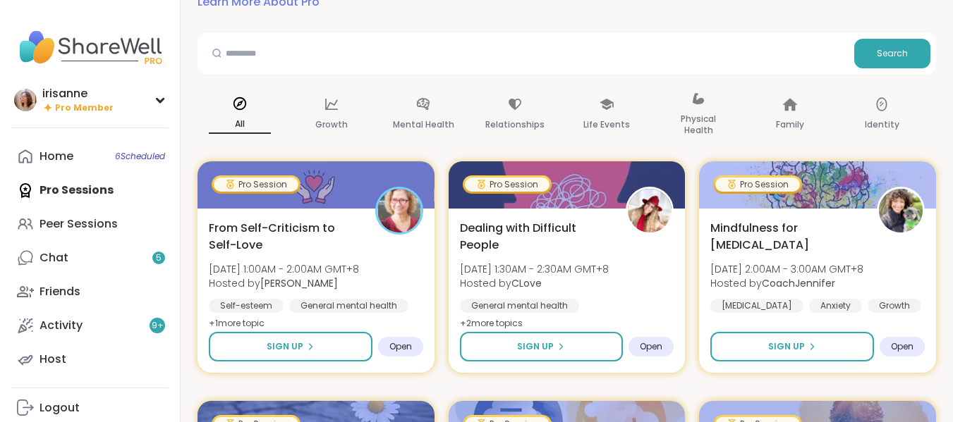
scroll to position [59, 0]
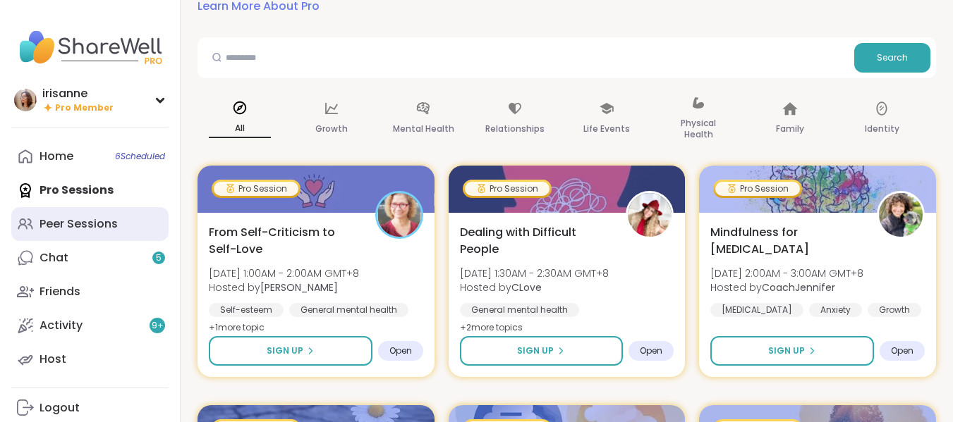
click at [123, 231] on link "Peer Sessions" at bounding box center [89, 224] width 157 height 34
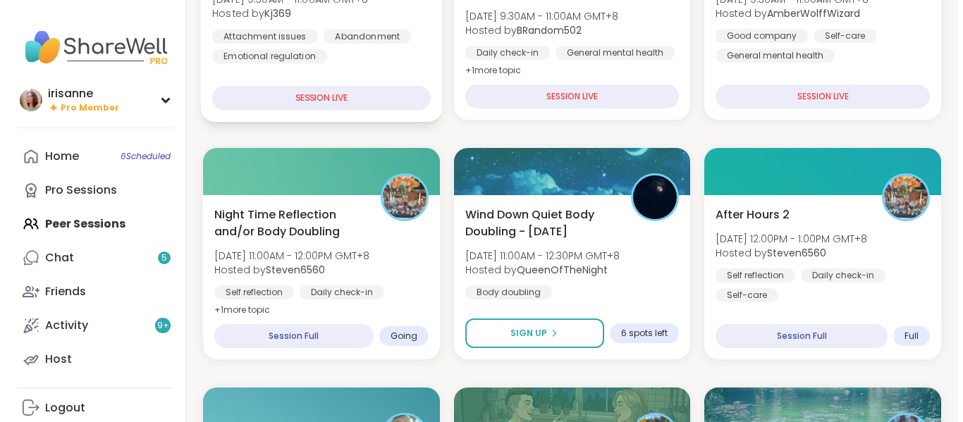
scroll to position [293, 0]
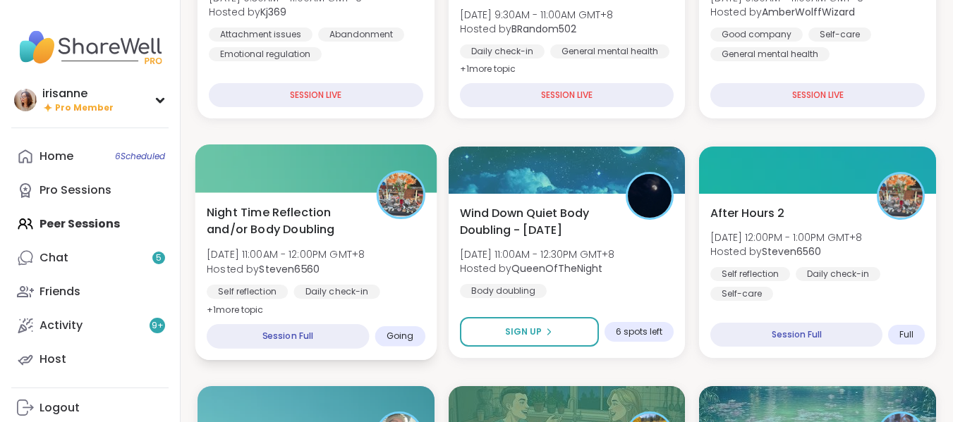
click at [341, 262] on span "Hosted by Steven6560" at bounding box center [286, 269] width 158 height 14
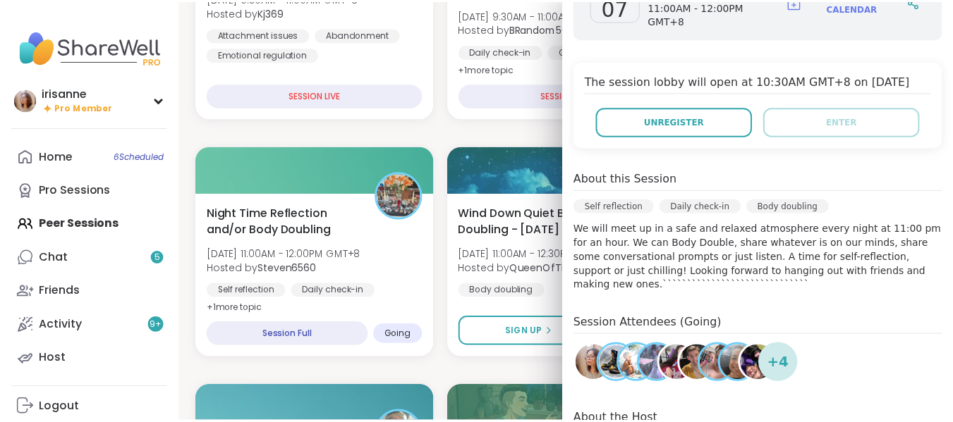
scroll to position [269, 0]
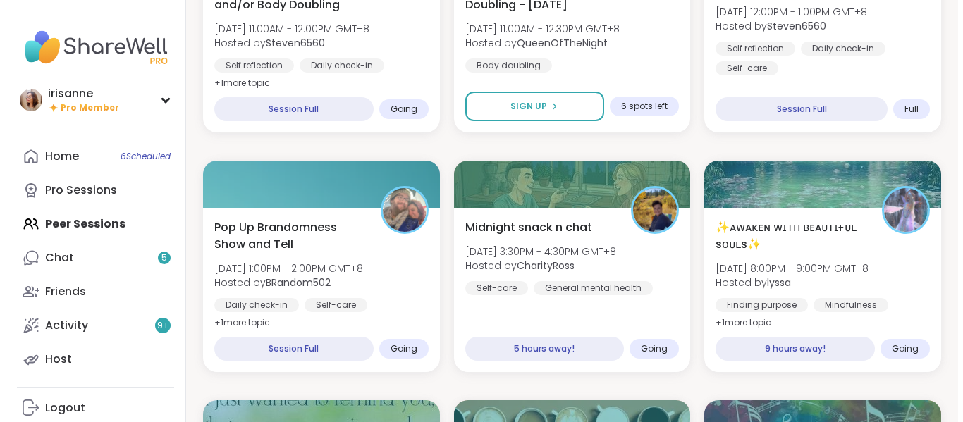
scroll to position [522, 0]
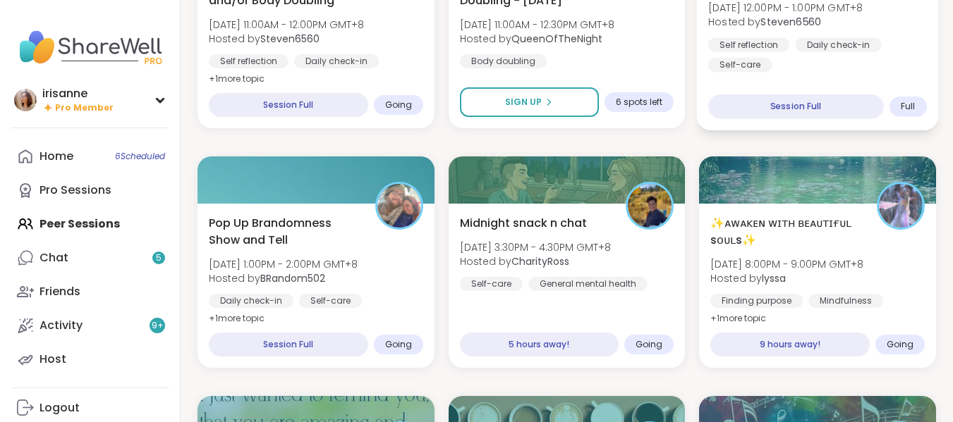
click at [778, 106] on div "Session Full" at bounding box center [796, 106] width 176 height 25
click at [807, 70] on div "Self reflection Daily check-in Self-care" at bounding box center [817, 54] width 219 height 35
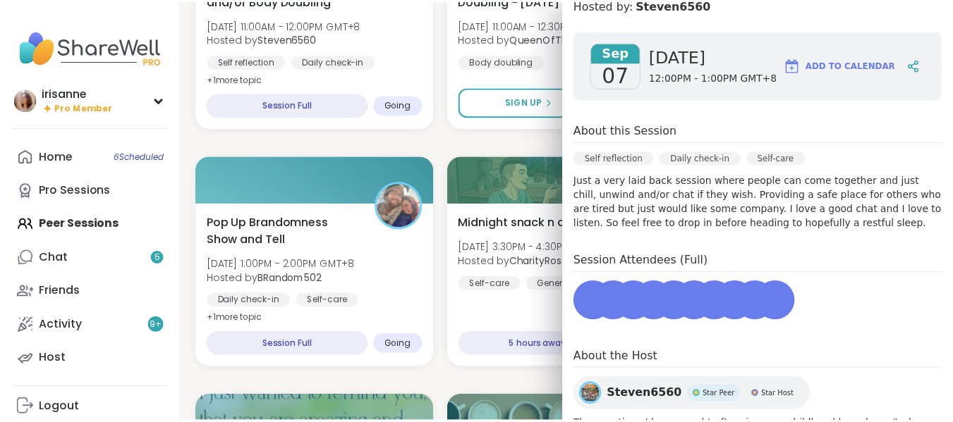
scroll to position [174, 0]
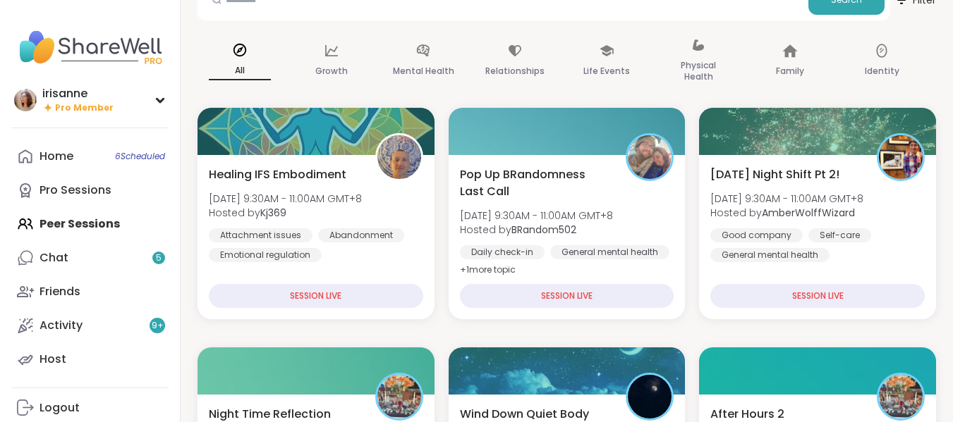
scroll to position [0, 0]
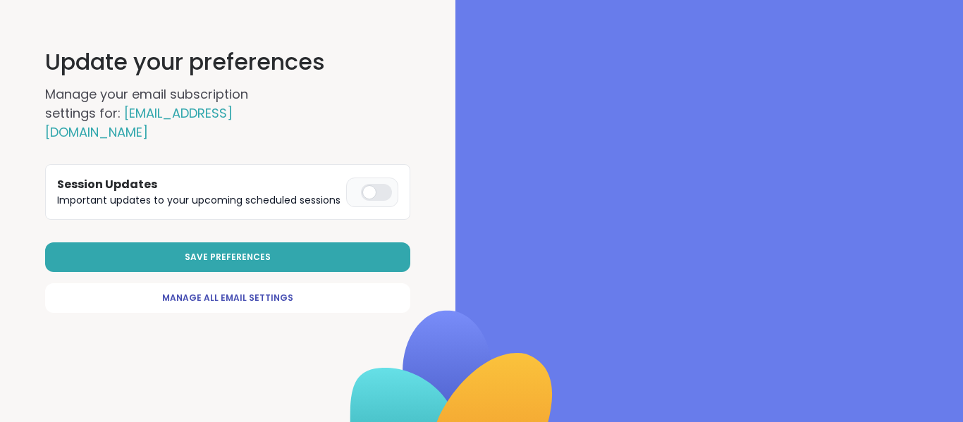
click at [311, 243] on button "Save Preferences" at bounding box center [227, 258] width 365 height 30
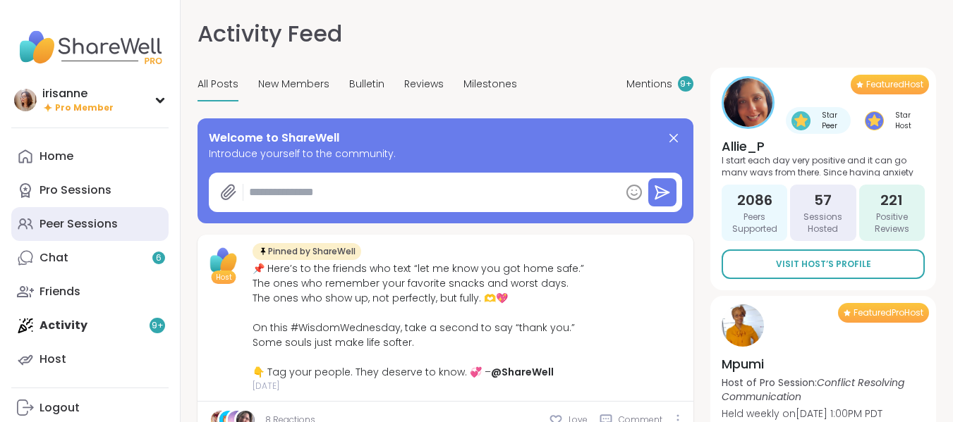
drag, startPoint x: 0, startPoint y: 0, endPoint x: 85, endPoint y: 212, distance: 227.8
click at [85, 212] on link "Peer Sessions" at bounding box center [89, 224] width 157 height 34
type textarea "*"
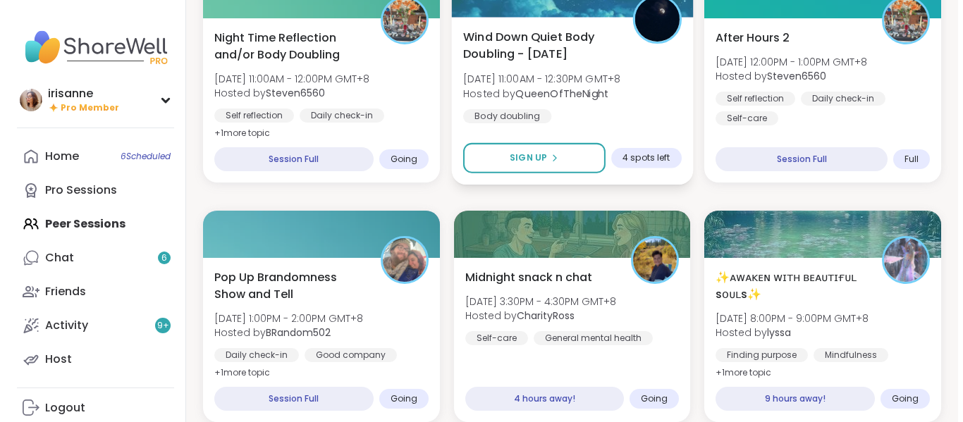
scroll to position [469, 0]
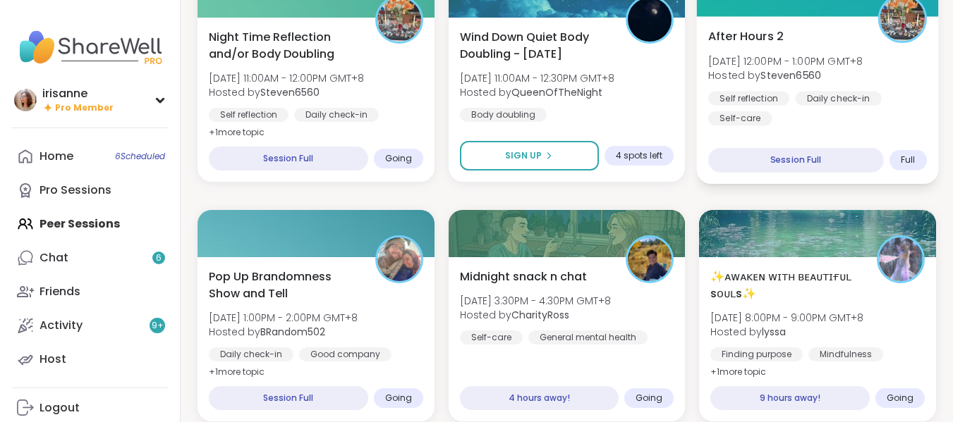
click at [840, 126] on div "Self reflection Daily check-in Self-care" at bounding box center [817, 108] width 219 height 35
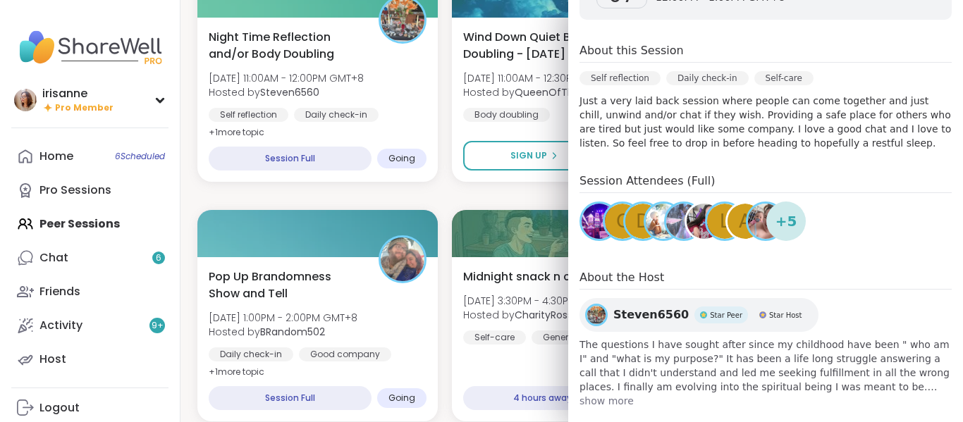
scroll to position [255, 0]
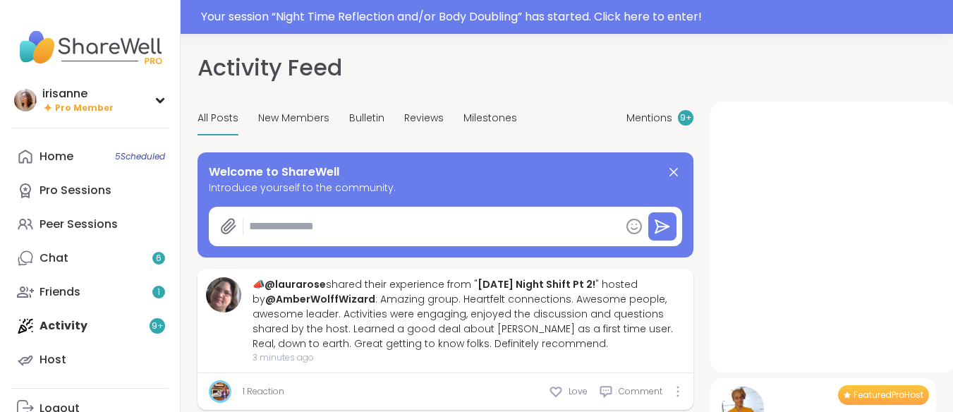
type textarea "*"
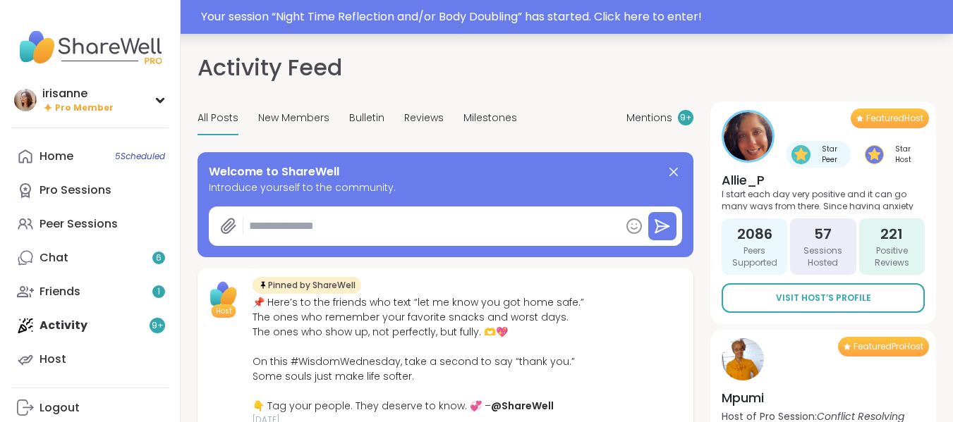
click at [529, 13] on div "Your session “ Night Time Reflection and/or Body Doubling ” has started. Click …" at bounding box center [572, 16] width 743 height 17
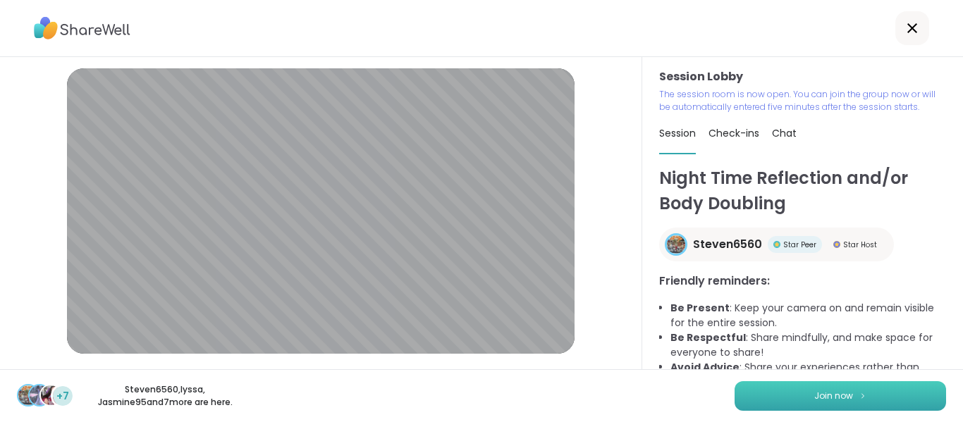
click at [893, 397] on button "Join now" at bounding box center [841, 396] width 212 height 30
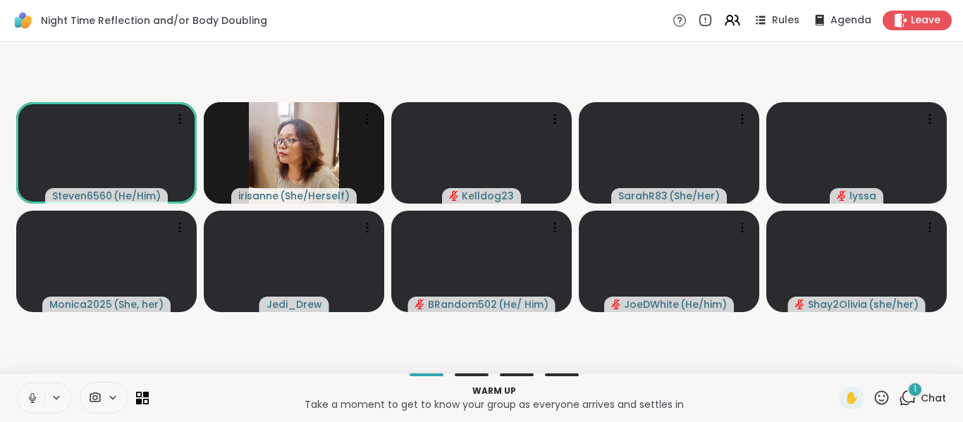
click at [30, 389] on button at bounding box center [31, 399] width 27 height 30
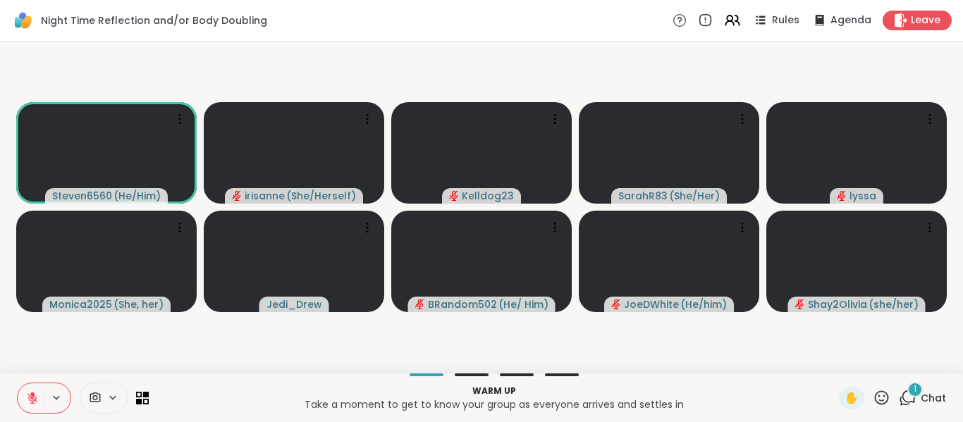
click at [900, 404] on icon at bounding box center [904, 401] width 9 height 9
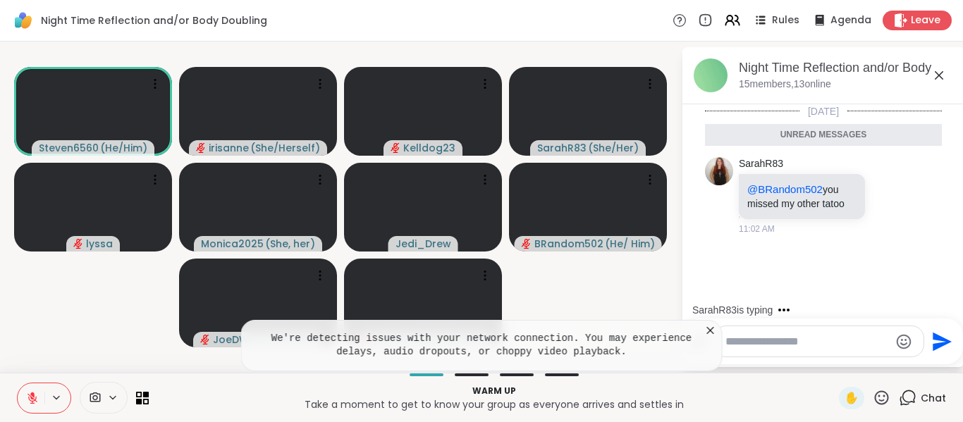
click at [852, 347] on textarea "Type your message" at bounding box center [808, 342] width 164 height 14
type textarea "***"
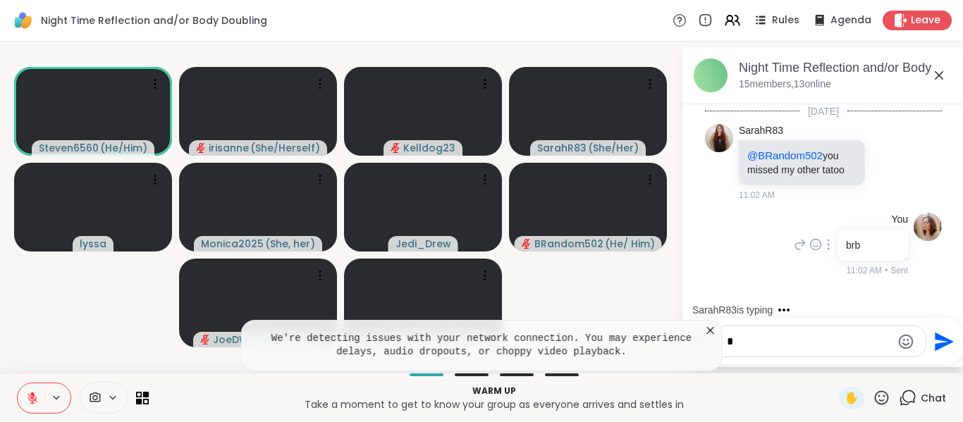
scroll to position [76, 0]
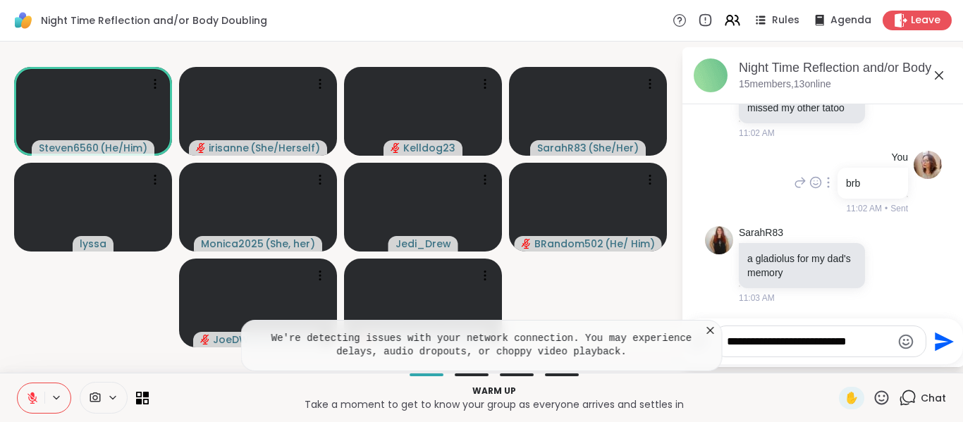
type textarea "**********"
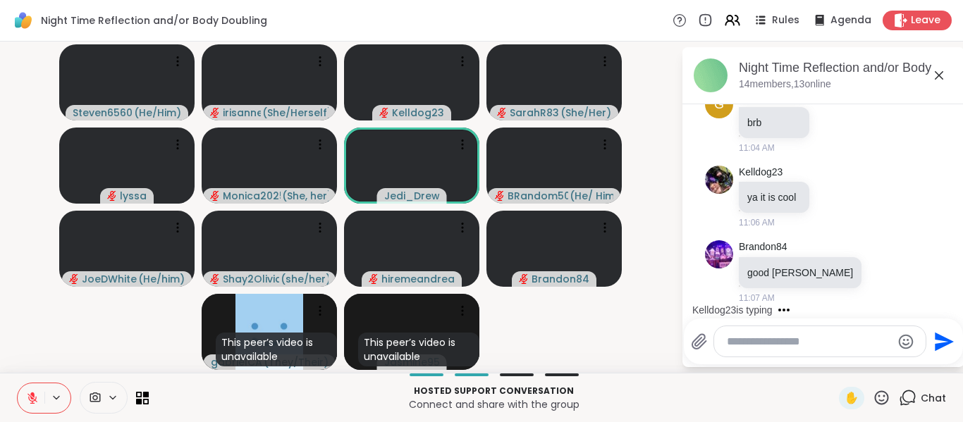
scroll to position [994, 0]
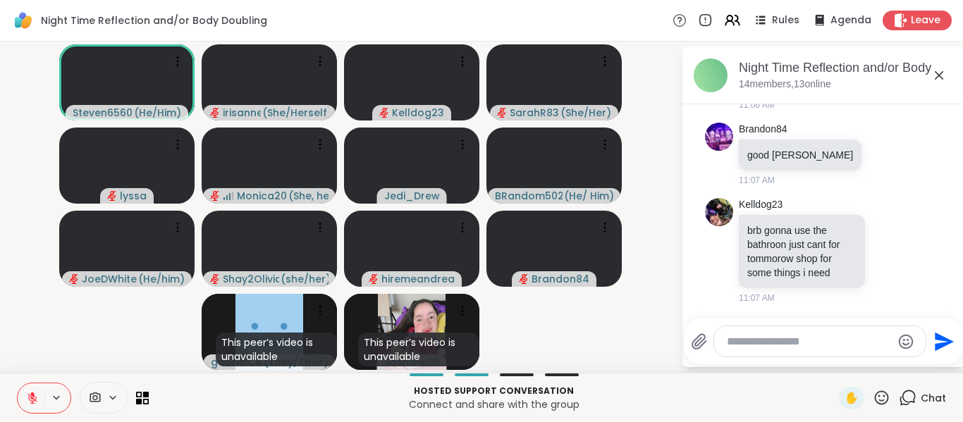
click at [938, 73] on icon at bounding box center [939, 75] width 17 height 17
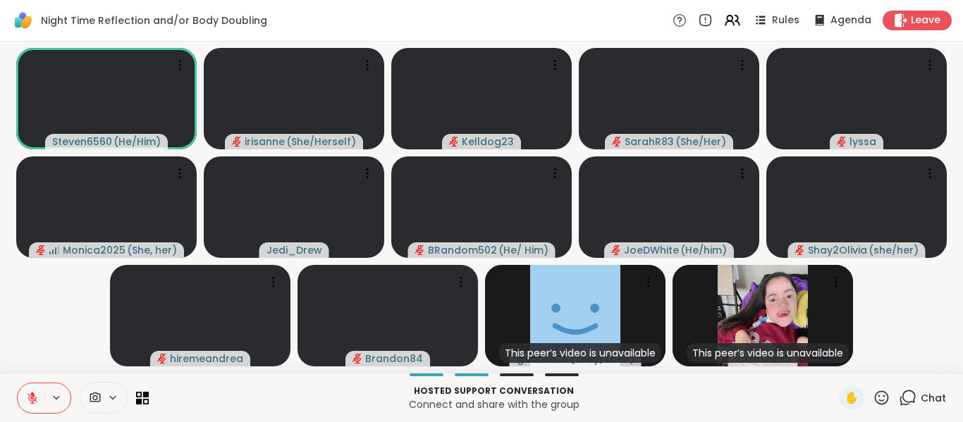
click at [59, 281] on video-player-container "Steven6560 ( He/Him ) irisanne ( She/Herself ) Kelldog23 SarahR83 ( She/Her ) l…" at bounding box center [481, 207] width 946 height 320
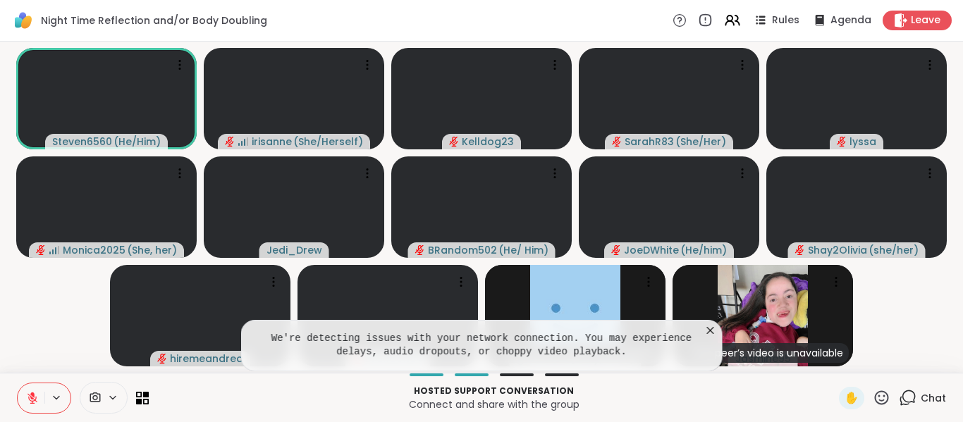
click at [28, 388] on button at bounding box center [31, 399] width 27 height 30
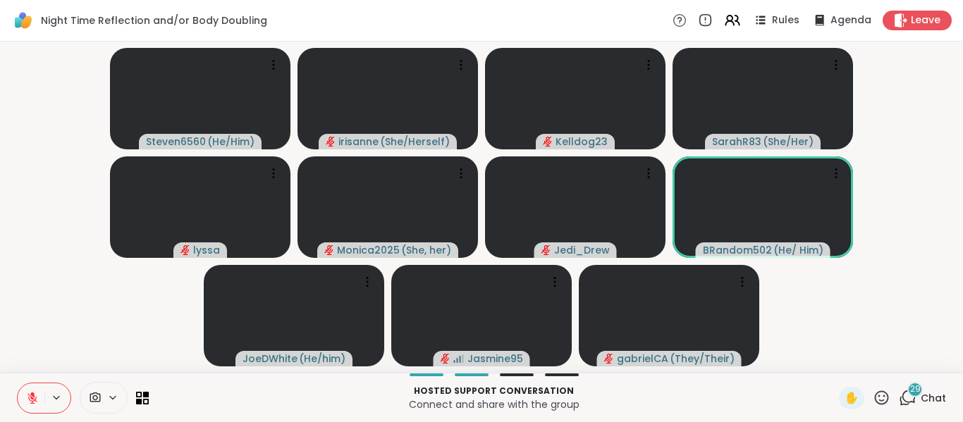
click at [899, 388] on div "29 Chat" at bounding box center [922, 398] width 47 height 23
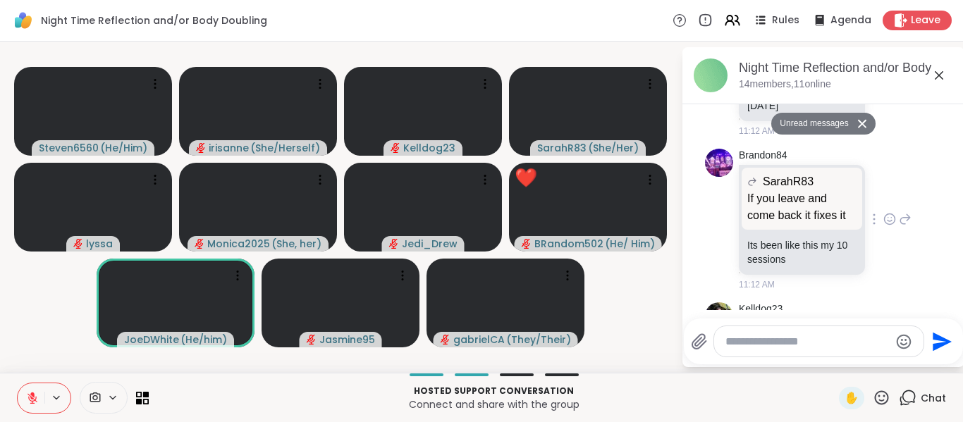
scroll to position [1756, 0]
click at [868, 210] on div at bounding box center [890, 218] width 44 height 17
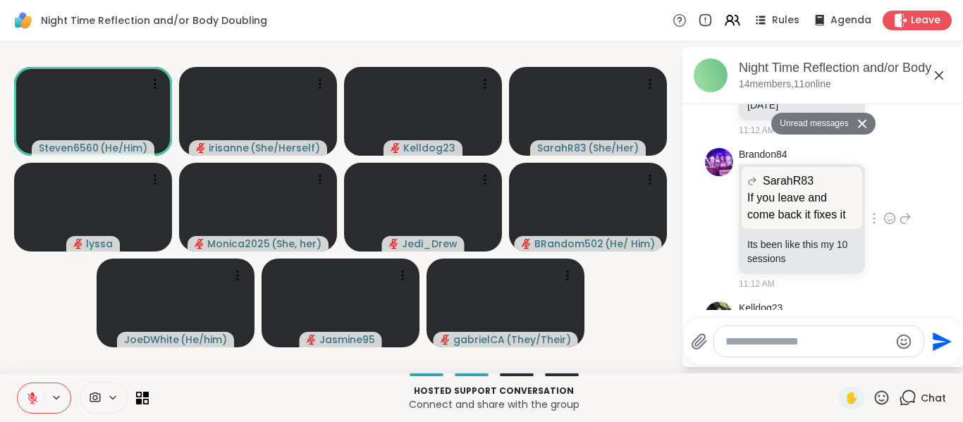
click at [883, 212] on icon at bounding box center [889, 219] width 13 height 14
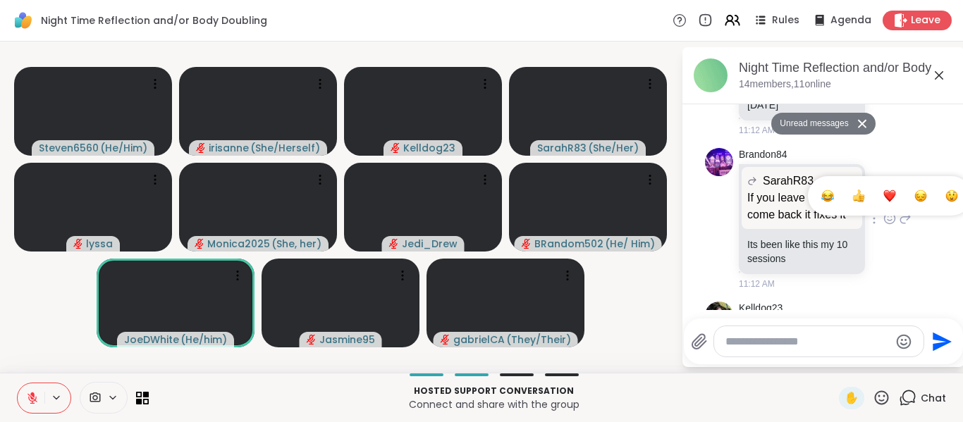
click at [914, 192] on div "Select Reaction: Sad" at bounding box center [920, 196] width 13 height 13
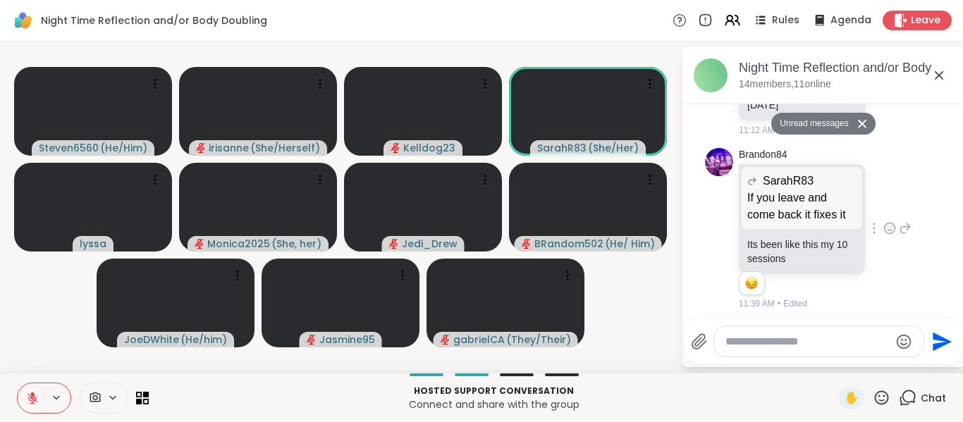
click at [943, 75] on icon at bounding box center [939, 75] width 17 height 17
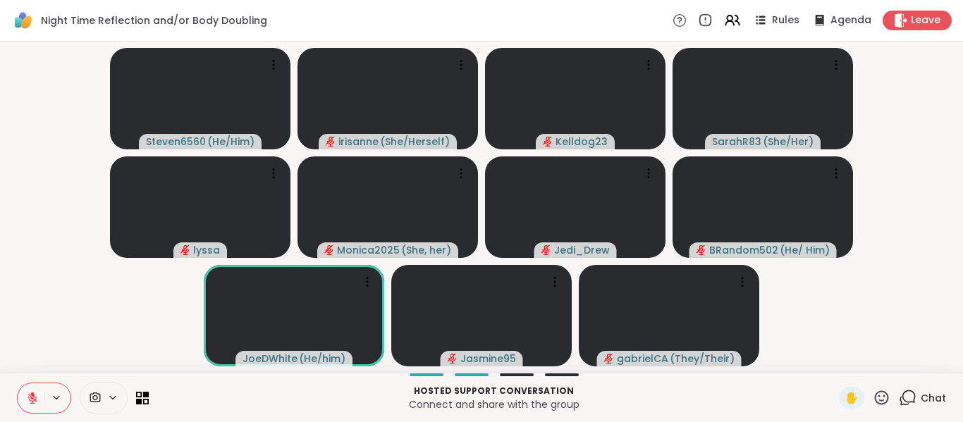
click at [33, 396] on icon at bounding box center [32, 395] width 4 height 6
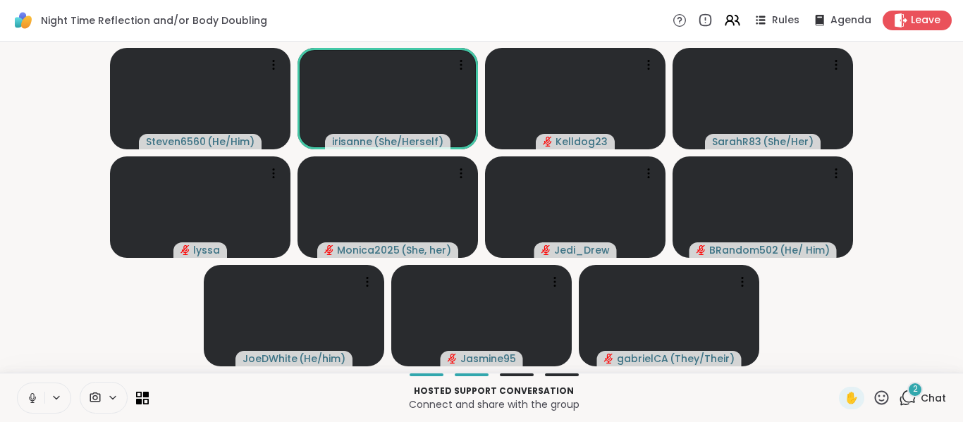
click at [901, 398] on icon at bounding box center [908, 398] width 18 height 18
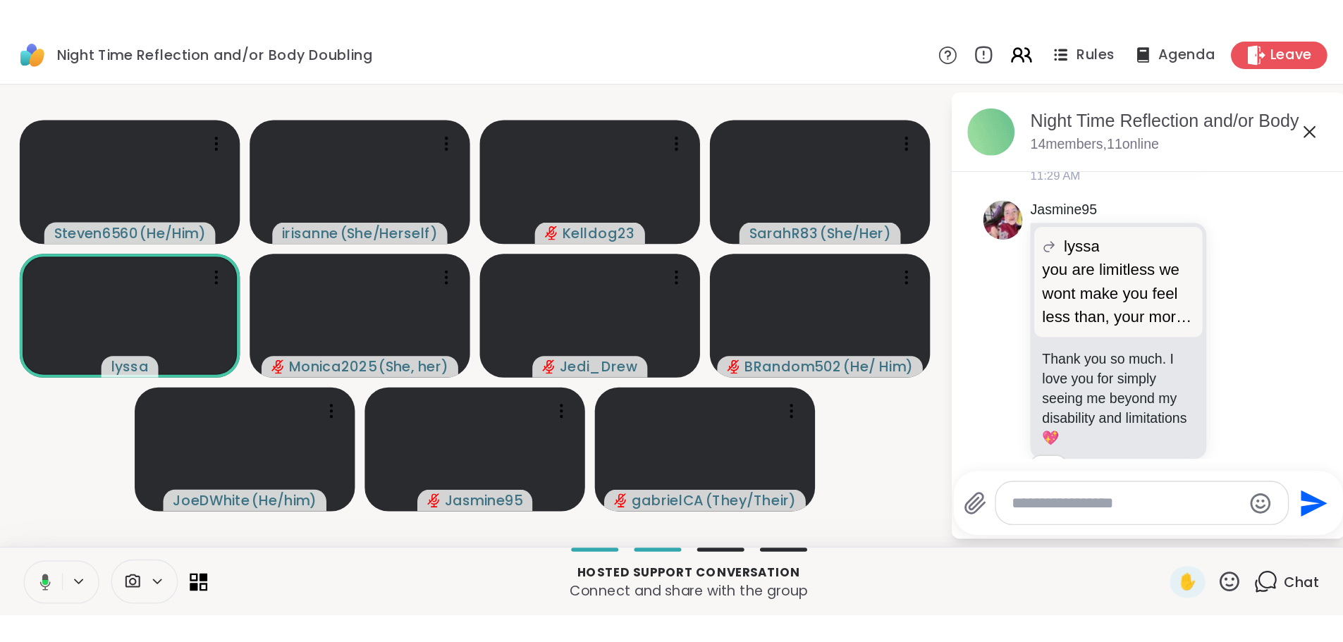
scroll to position [3742, 0]
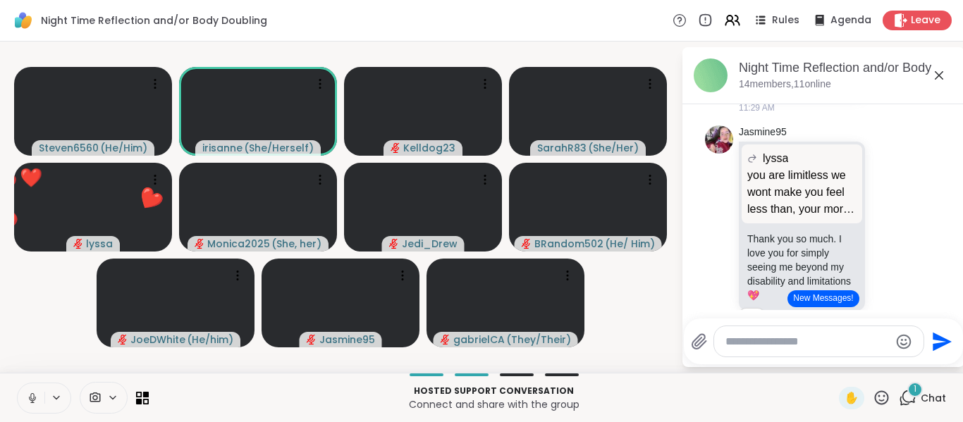
click at [941, 68] on icon at bounding box center [939, 75] width 17 height 17
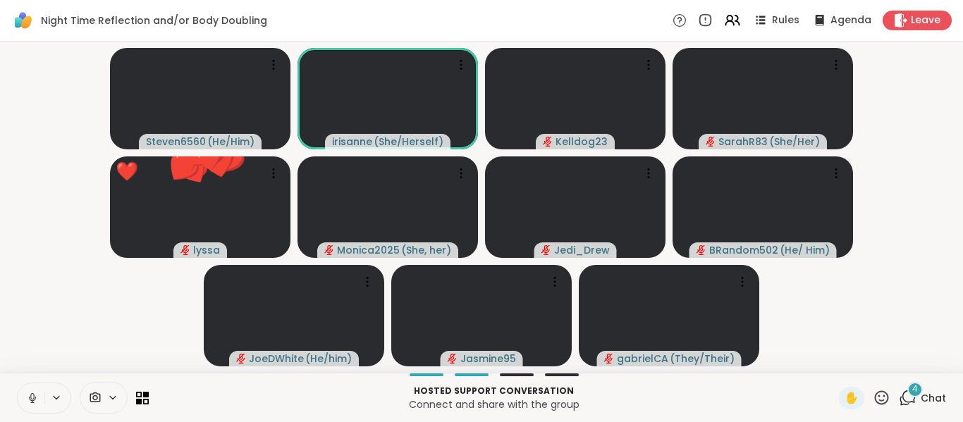
click at [73, 314] on video-player-container "Steven6560 ( He/Him ) irisanne ( She/Herself ) Kelldog23 SarahR83 ( She/Her ) ❤…" at bounding box center [481, 207] width 946 height 320
click at [907, 139] on video-player-container "Steven6560 ( He/Him ) irisanne ( She/Herself ) Kelldog23 SarahR83 ( She/Her ) l…" at bounding box center [481, 207] width 946 height 320
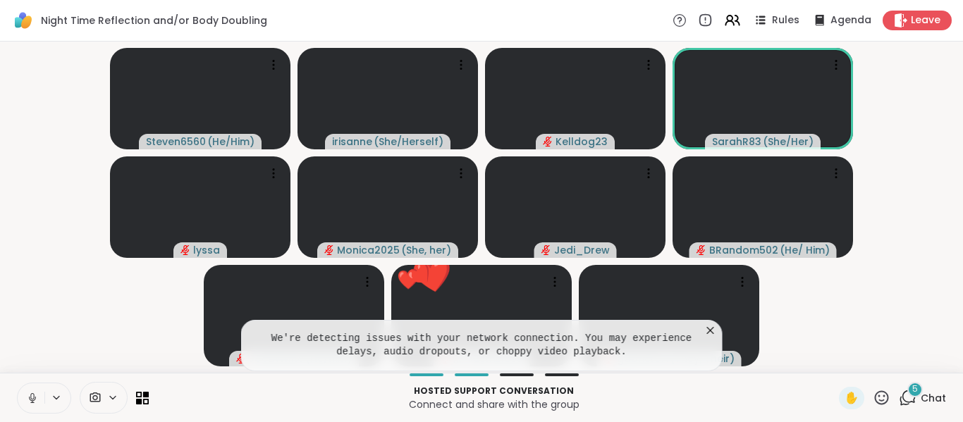
click at [715, 332] on icon at bounding box center [711, 331] width 14 height 14
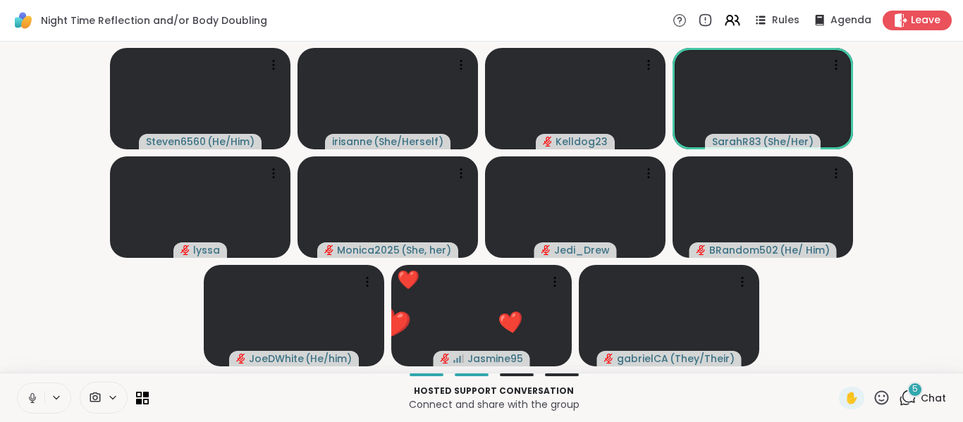
click at [25, 404] on button at bounding box center [31, 399] width 27 height 30
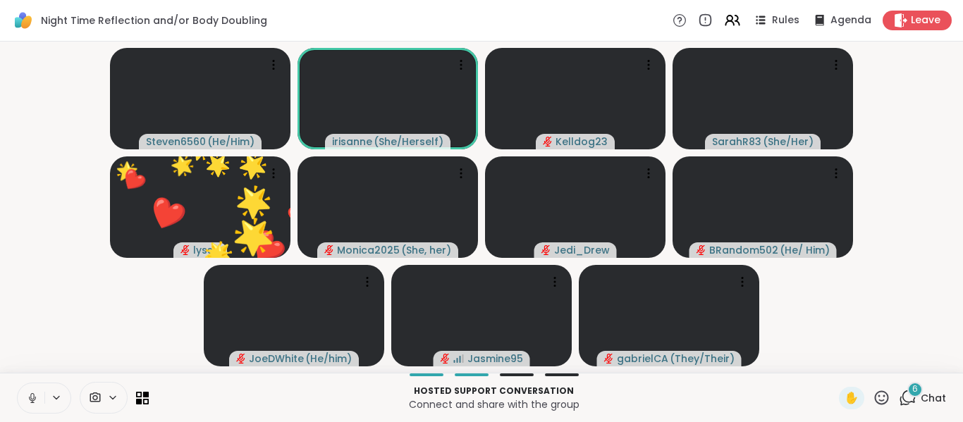
click at [5, 407] on div "Hosted support conversation Connect and share with the group ✋ 6 Chat" at bounding box center [481, 397] width 963 height 49
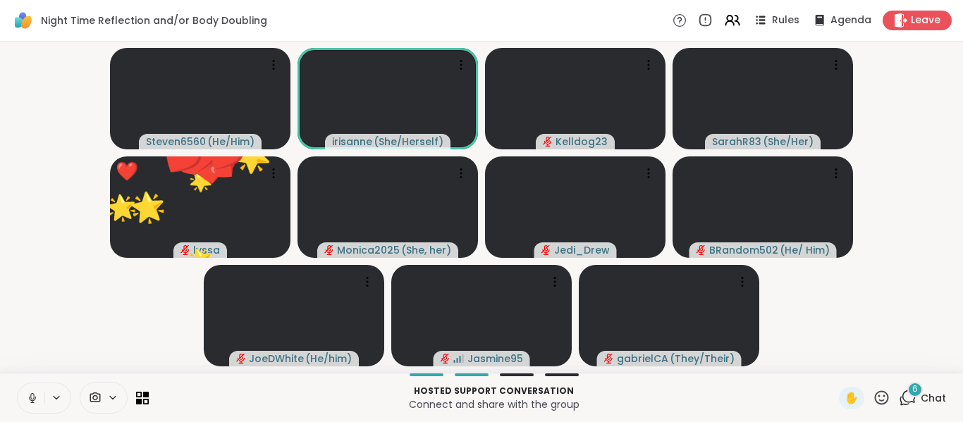
click at [20, 401] on button at bounding box center [31, 399] width 27 height 30
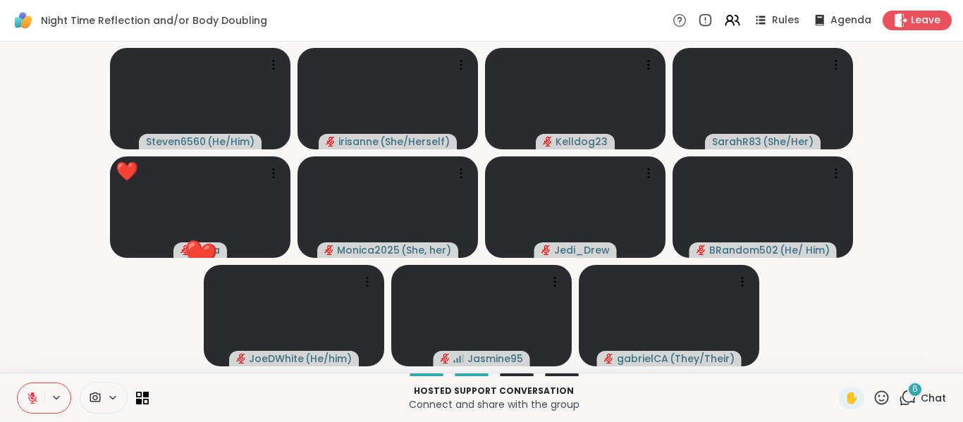
click at [21, 400] on button at bounding box center [31, 399] width 27 height 30
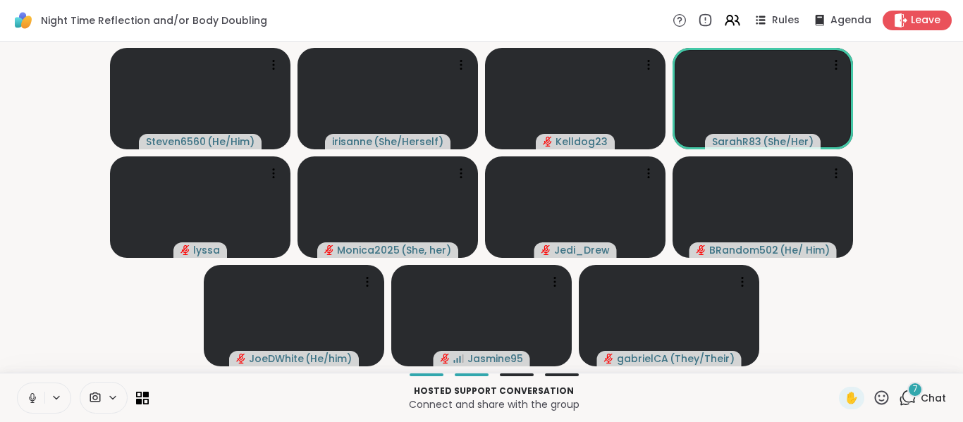
click at [21, 400] on button at bounding box center [31, 399] width 27 height 30
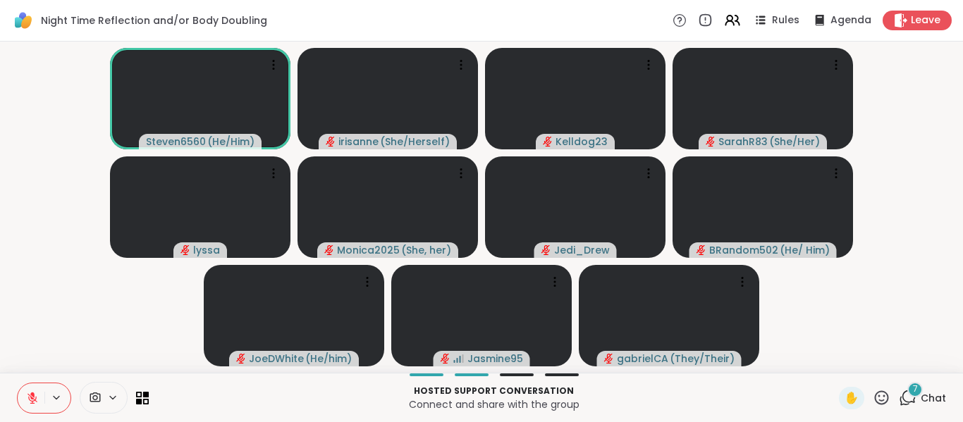
click at [13, 231] on video-player-container "Steven6560 ( He/Him ) irisanne ( She/Herself ) Kelldog23 SarahR83 ( She/Her ) l…" at bounding box center [481, 207] width 946 height 320
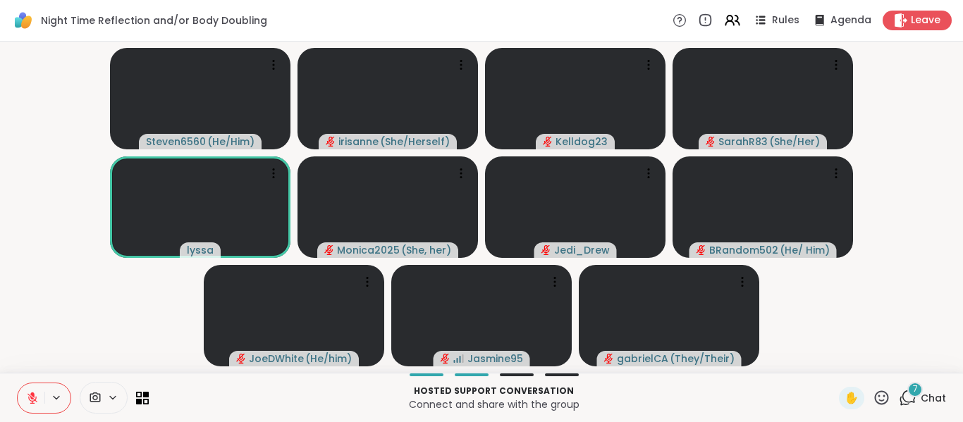
click at [922, 173] on video-player-container "Steven6560 ( He/Him ) irisanne ( She/Herself ) Kelldog23 SarahR83 ( She/Her ) l…" at bounding box center [481, 207] width 946 height 320
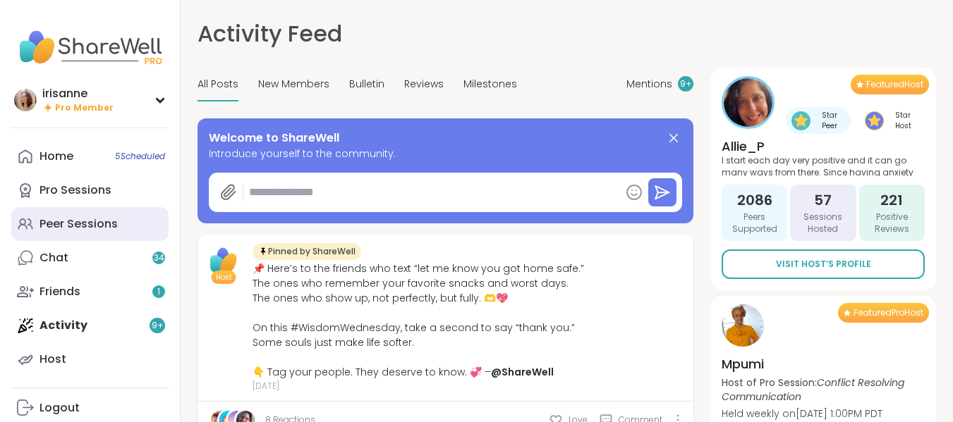
click at [86, 230] on div "Peer Sessions" at bounding box center [78, 224] width 78 height 16
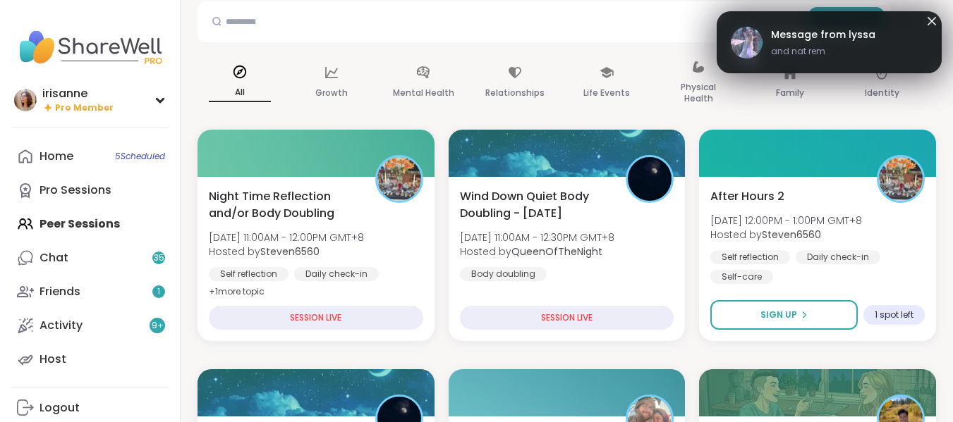
scroll to position [71, 0]
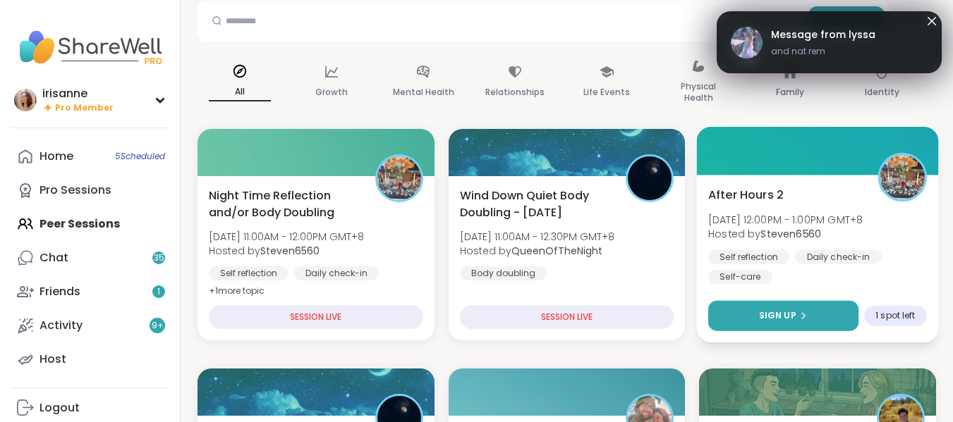
click at [765, 302] on button "Sign Up" at bounding box center [783, 316] width 150 height 30
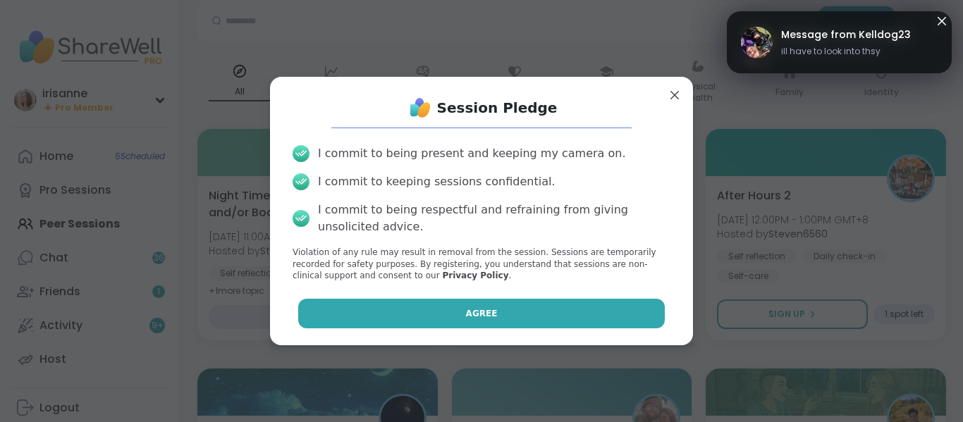
click at [592, 312] on button "Agree" at bounding box center [481, 314] width 367 height 30
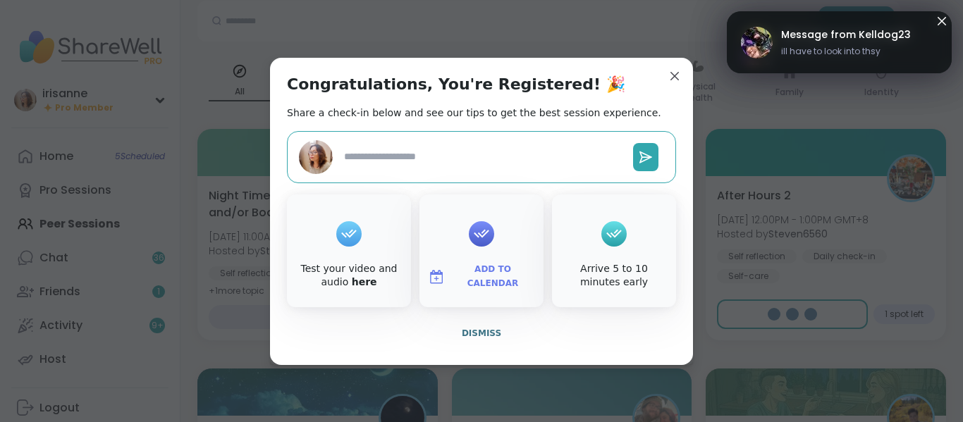
type textarea "*"
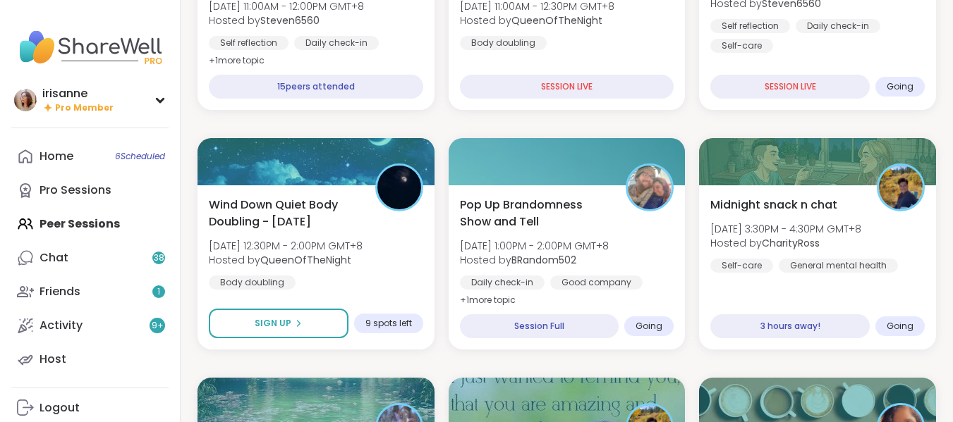
scroll to position [302, 0]
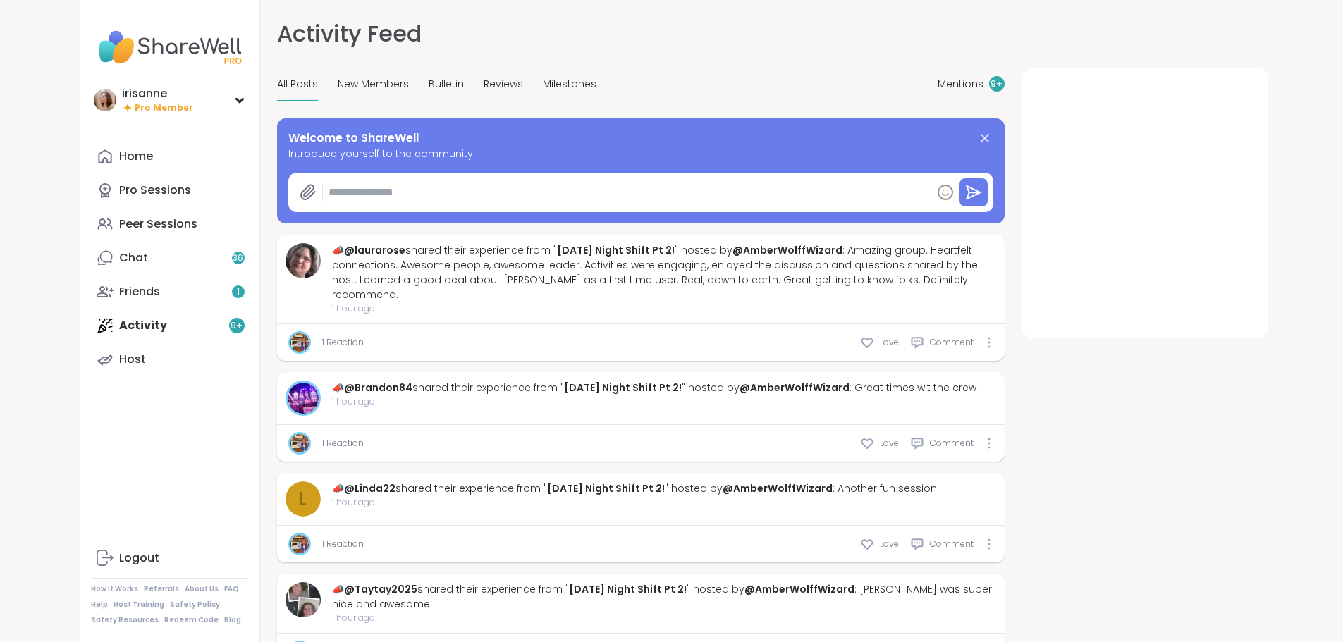
type textarea "*"
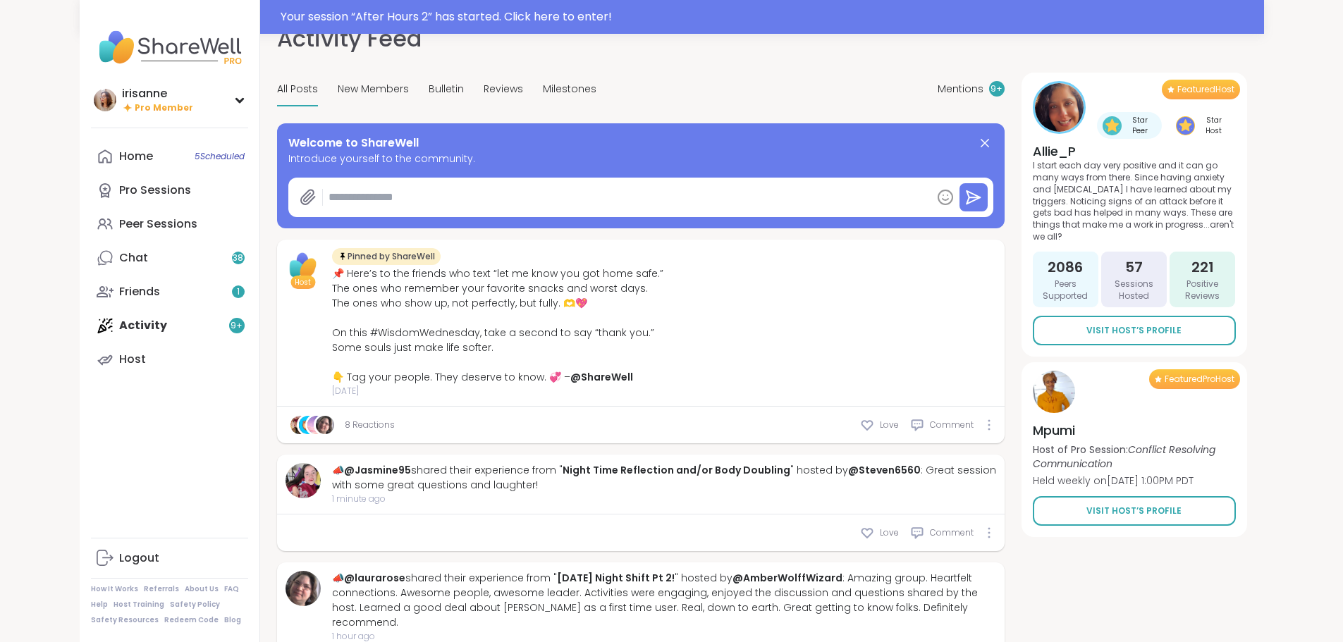
scroll to position [30, 0]
click at [510, 1] on div "Your session “ After Hours 2 ” has started. Click here to enter!" at bounding box center [672, 17] width 1185 height 34
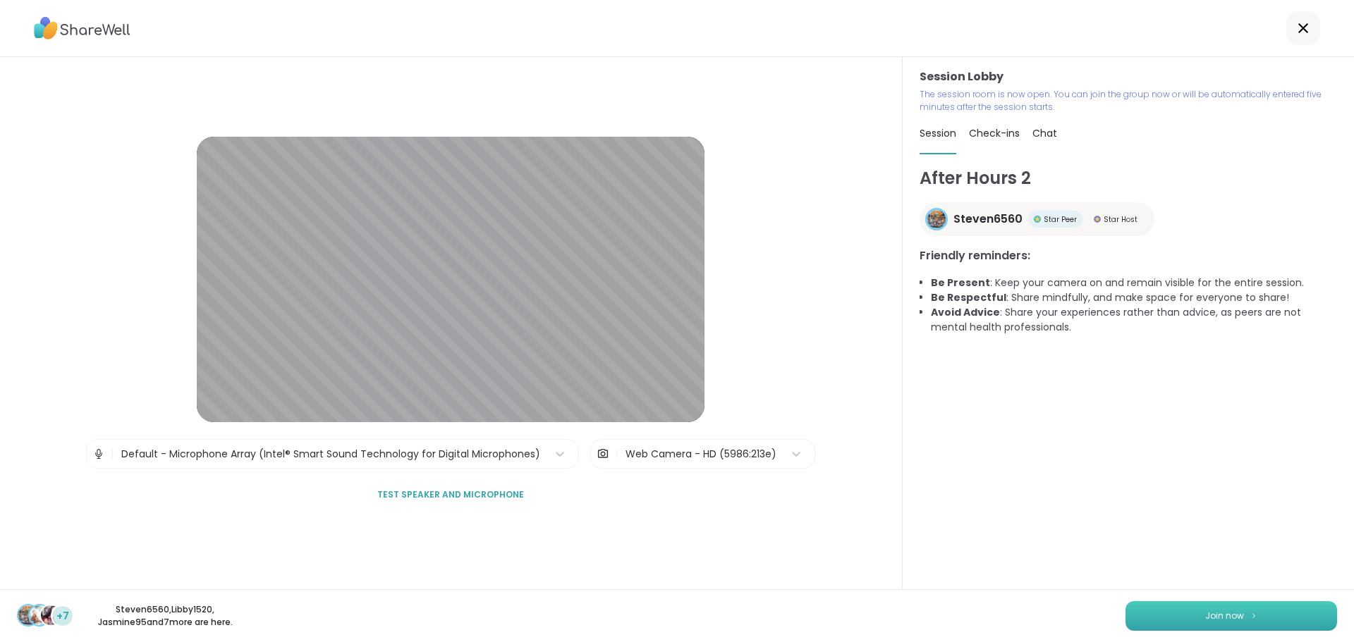
click at [1165, 611] on button "Join now" at bounding box center [1231, 616] width 212 height 30
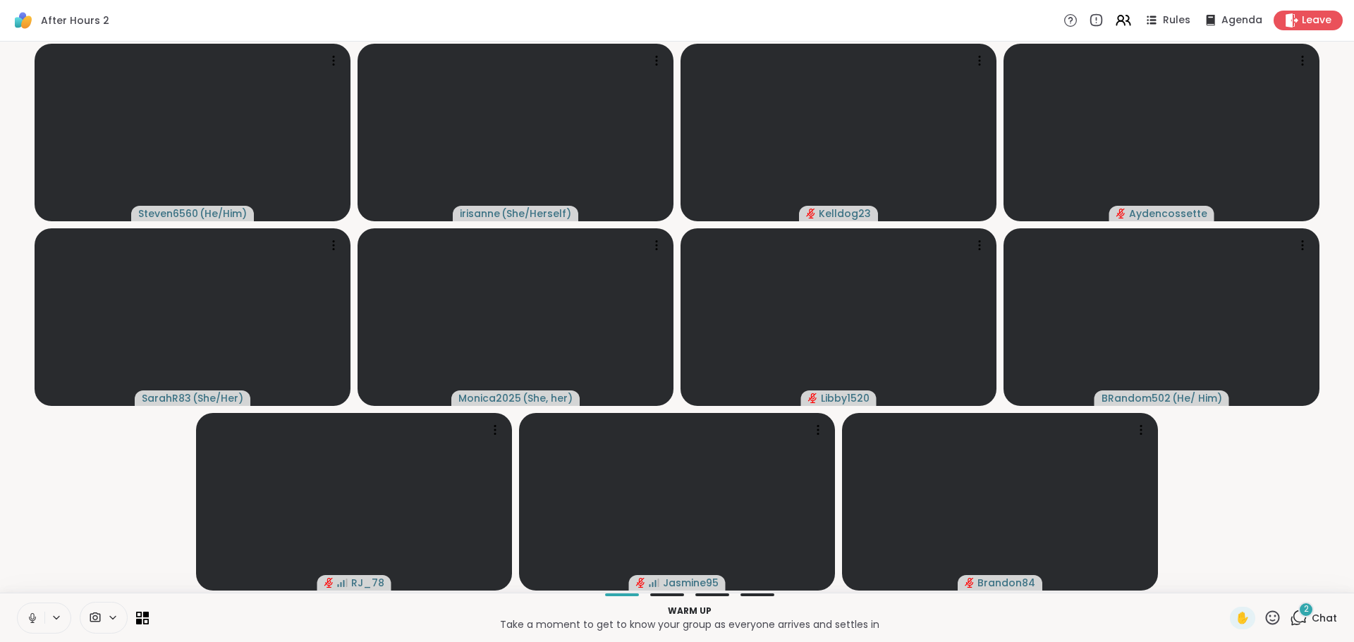
click at [23, 606] on button at bounding box center [31, 619] width 27 height 30
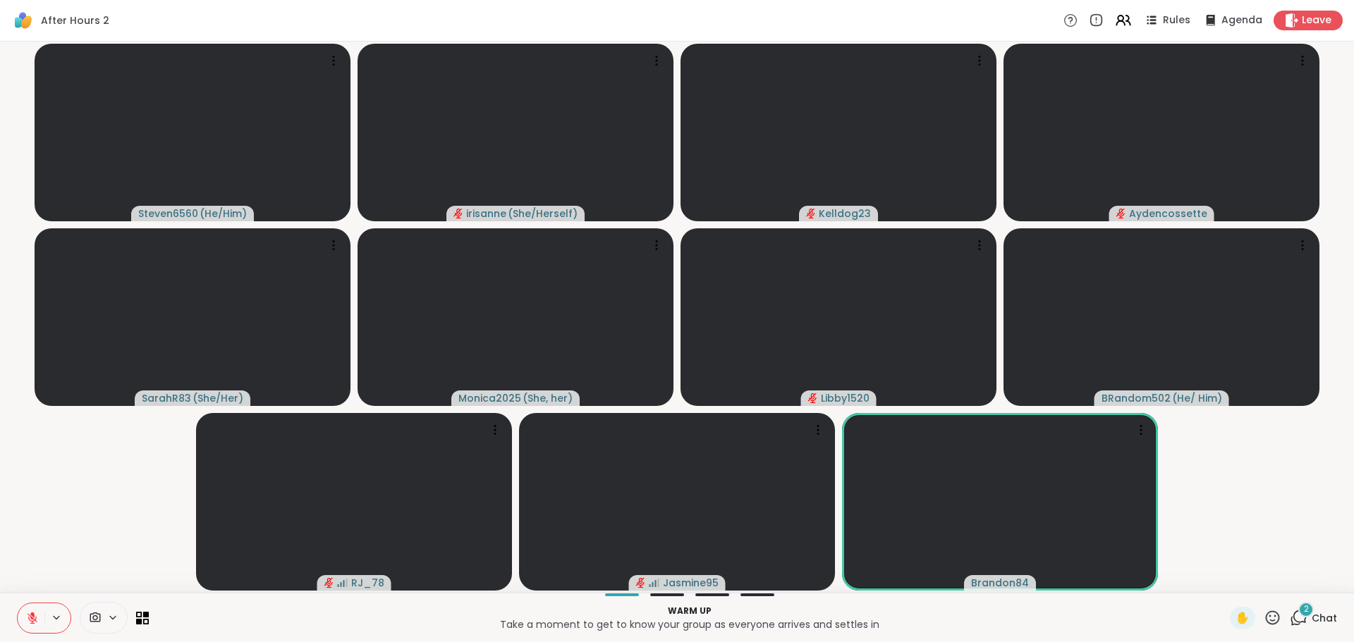
click at [33, 630] on button at bounding box center [31, 619] width 27 height 30
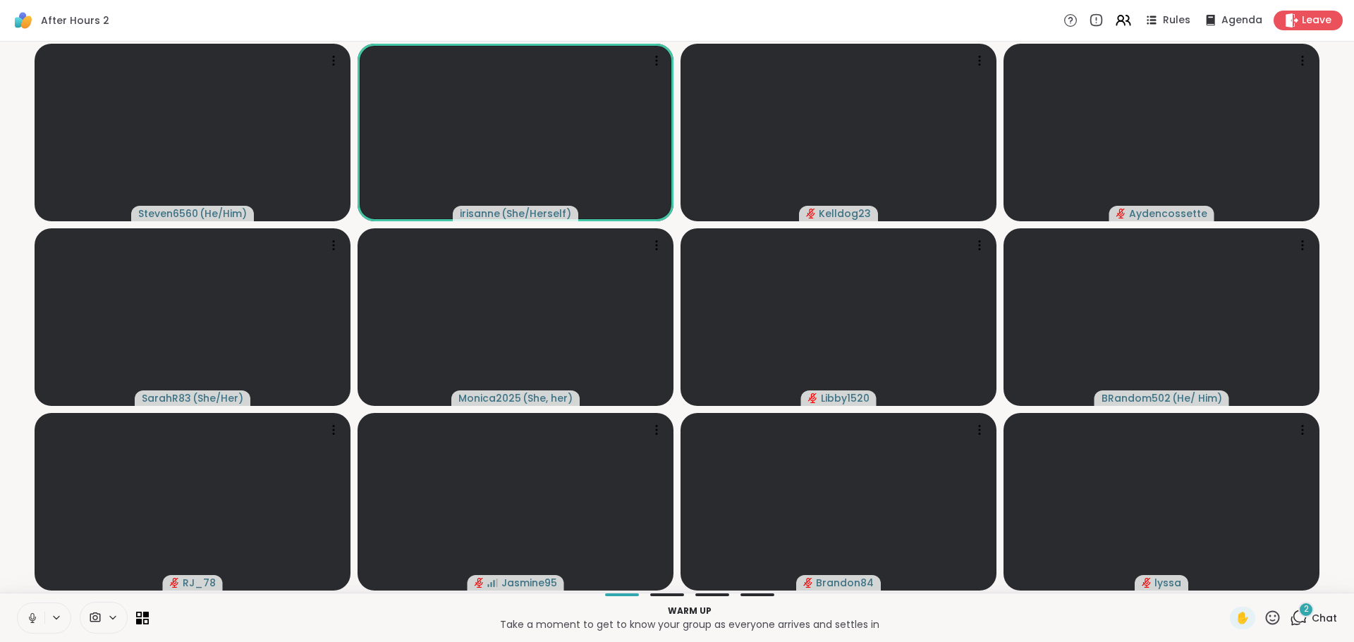
click at [33, 630] on button at bounding box center [31, 619] width 27 height 30
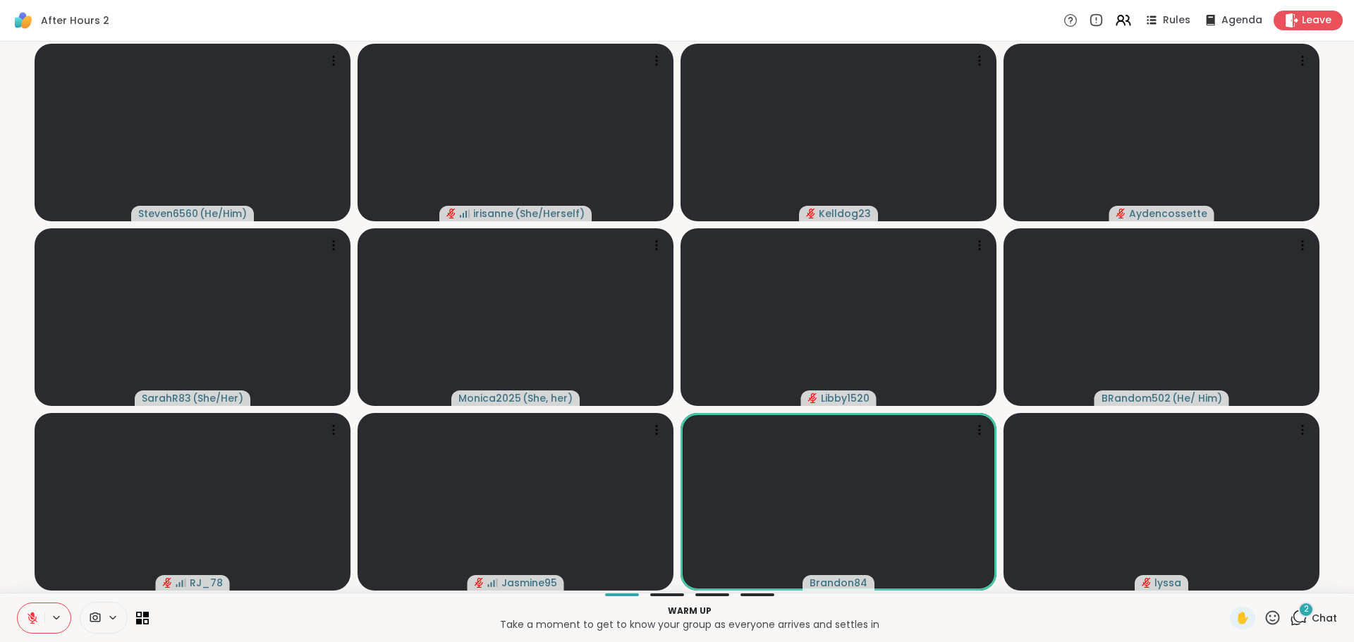
click at [33, 630] on button at bounding box center [31, 619] width 27 height 30
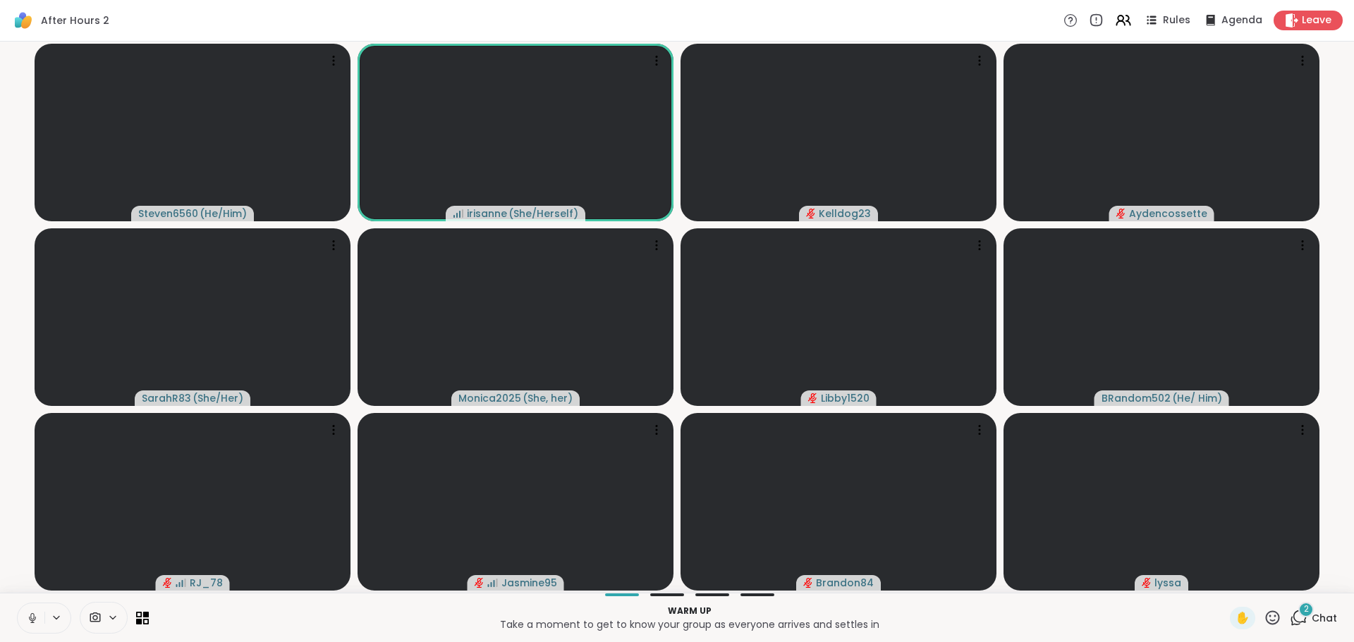
click at [33, 630] on button at bounding box center [31, 619] width 27 height 30
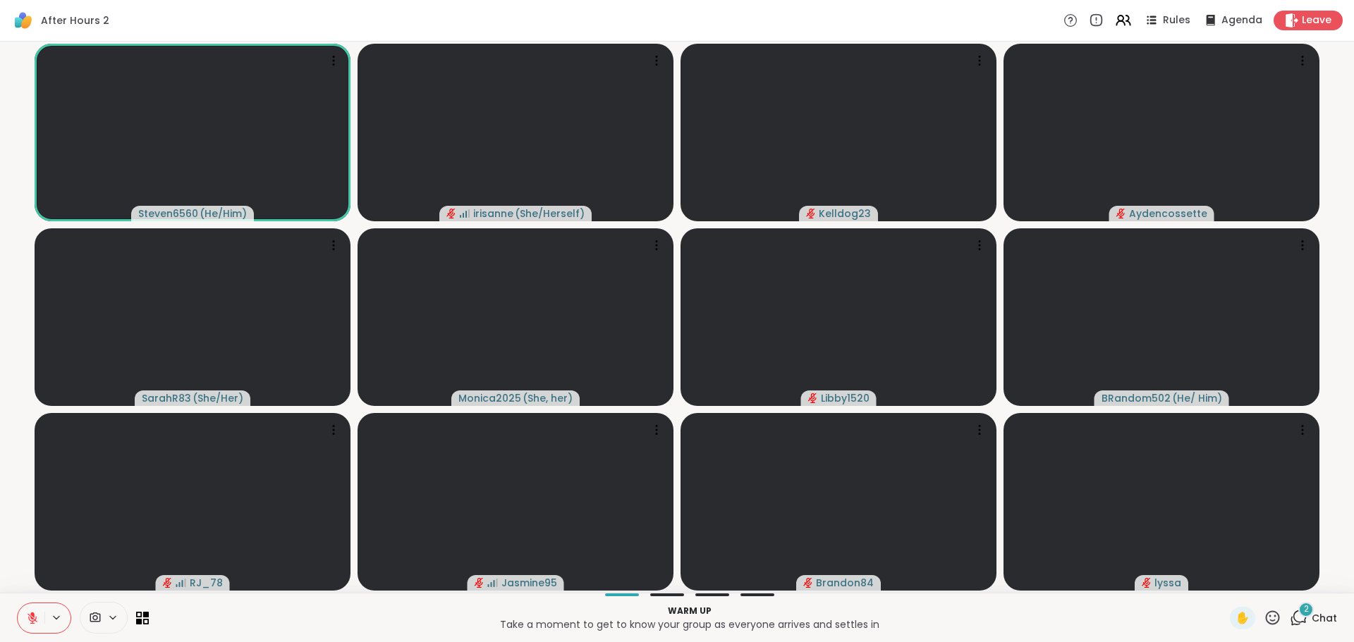
click at [1290, 627] on div "2 Chat" at bounding box center [1313, 618] width 47 height 23
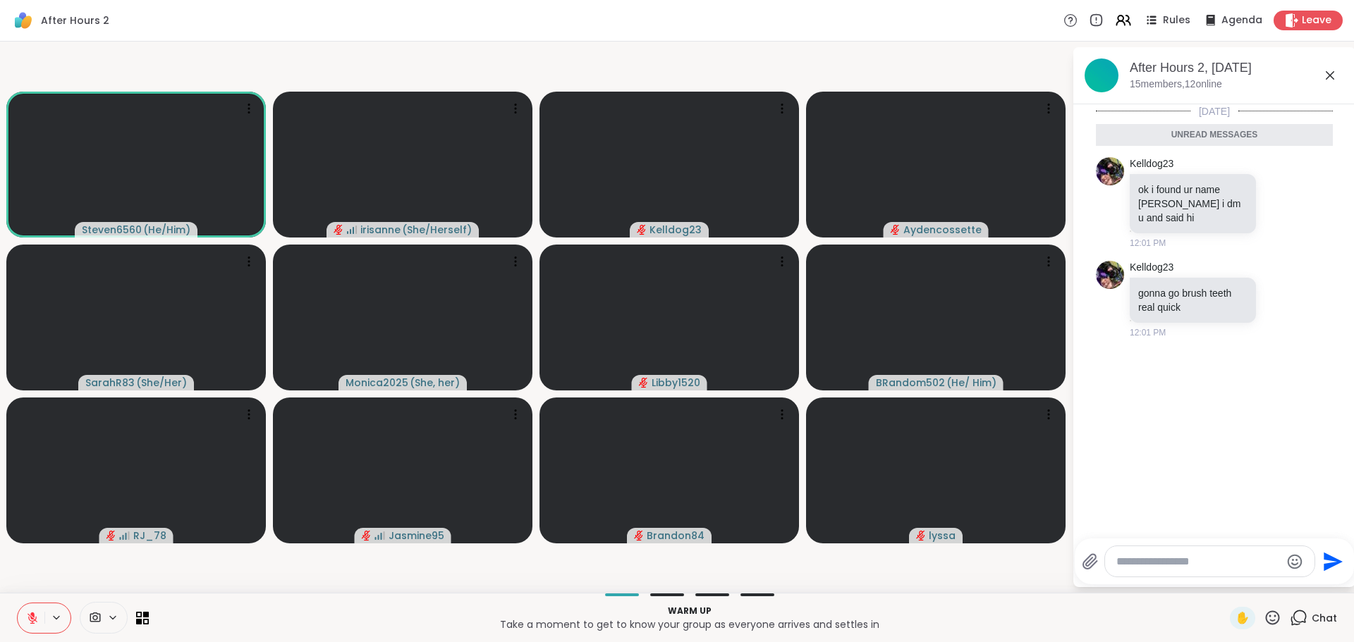
click at [1265, 568] on textarea "Type your message" at bounding box center [1198, 562] width 164 height 14
type textarea "**********"
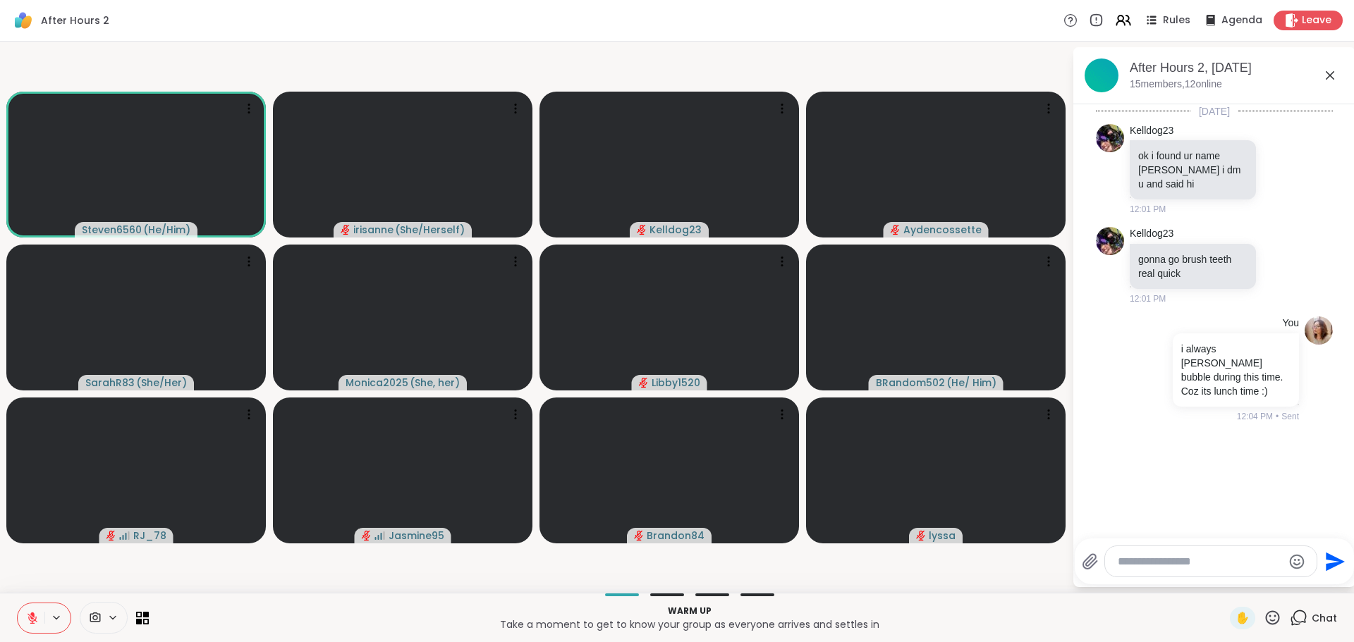
click at [1251, 479] on div "Today Kelldog23 ok i found ur name alyassa i dm u and said hi 12:01 PM Kelldog2…" at bounding box center [1214, 317] width 282 height 426
click at [1163, 369] on div at bounding box center [1163, 368] width 13 height 17
click at [1173, 382] on icon at bounding box center [1180, 389] width 14 height 14
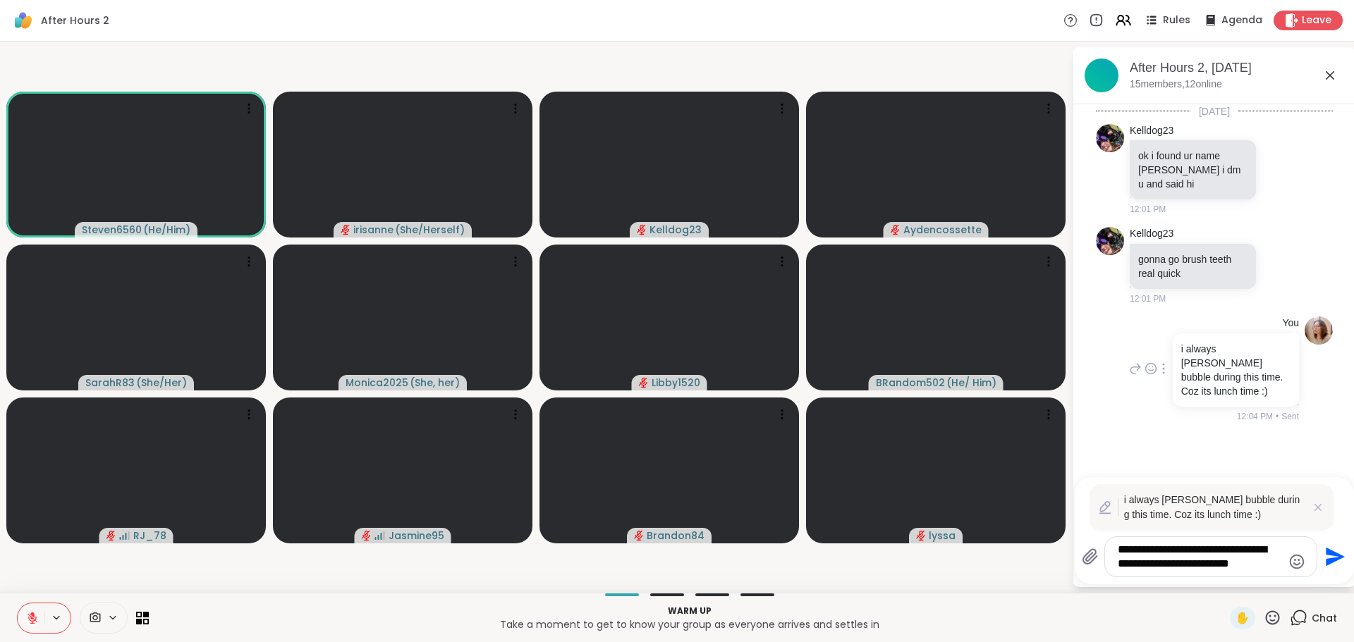
click at [1238, 561] on textarea "**********" at bounding box center [1200, 557] width 164 height 28
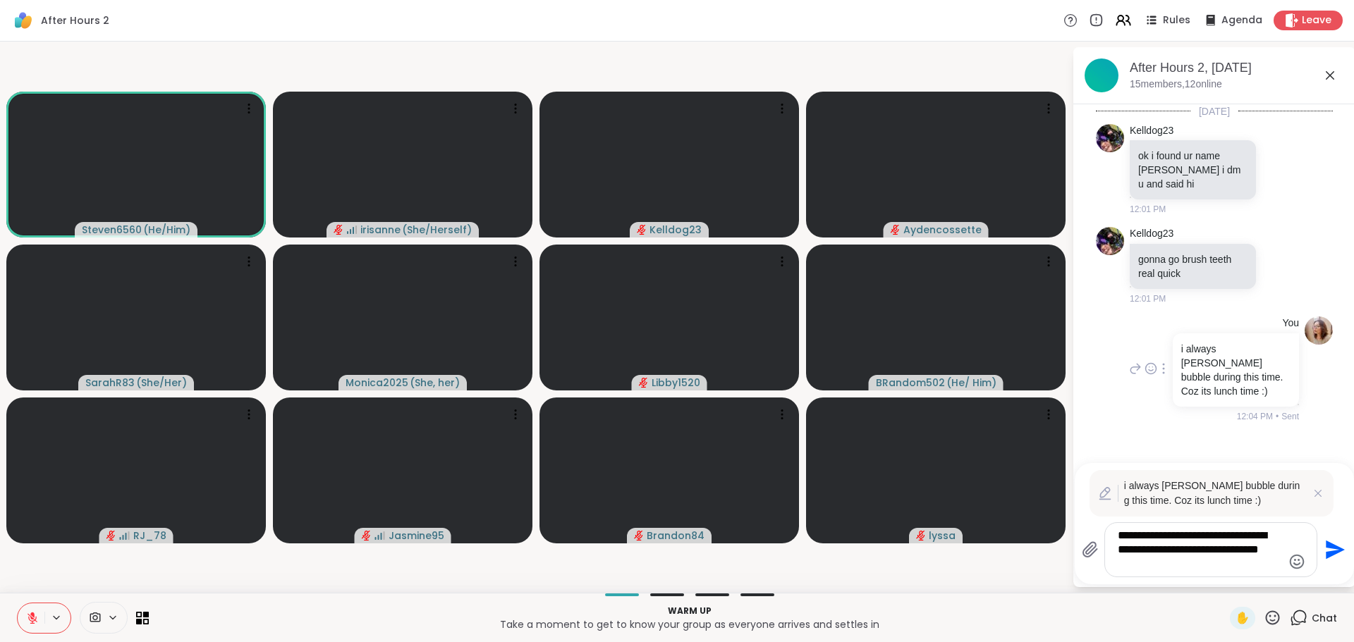
type textarea "**********"
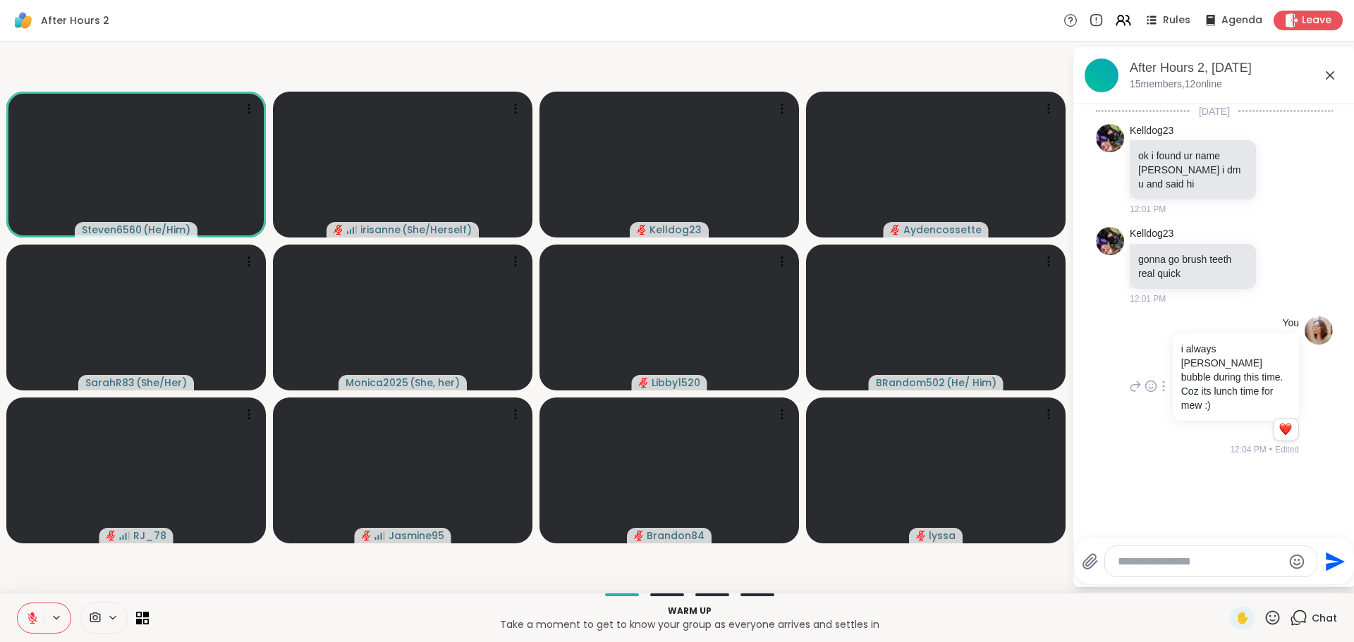
click at [1229, 484] on div "Today Kelldog23 ok i found ur name alyassa i dm u and said hi 12:01 PM Kelldog2…" at bounding box center [1214, 317] width 282 height 426
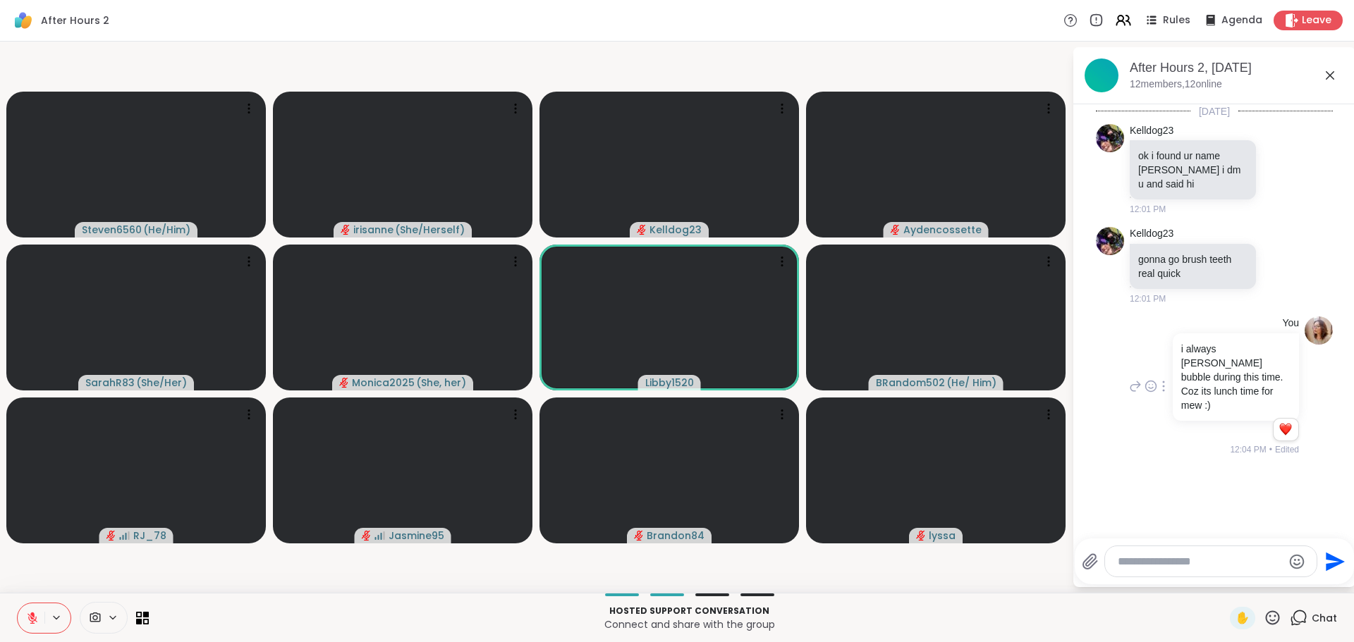
click at [1240, 459] on div "Today Kelldog23 ok i found ur name alyassa i dm u and said hi 12:01 PM Kelldog2…" at bounding box center [1214, 317] width 282 height 426
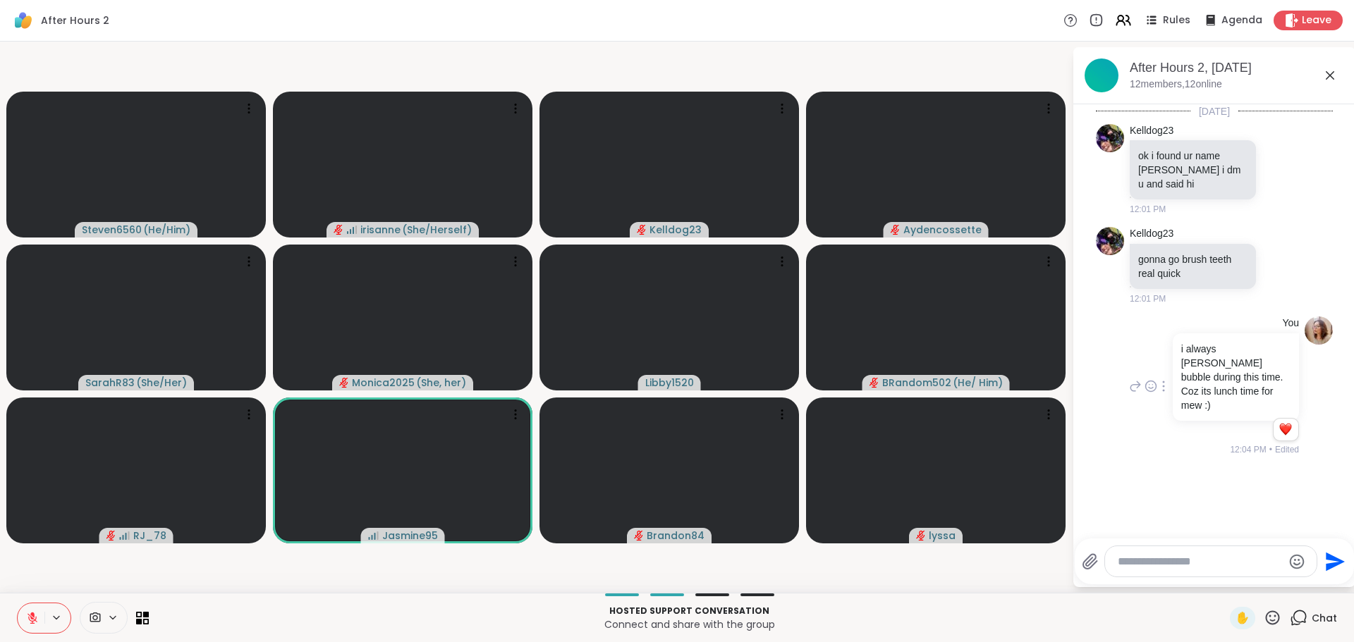
click at [1325, 81] on icon at bounding box center [1329, 75] width 17 height 17
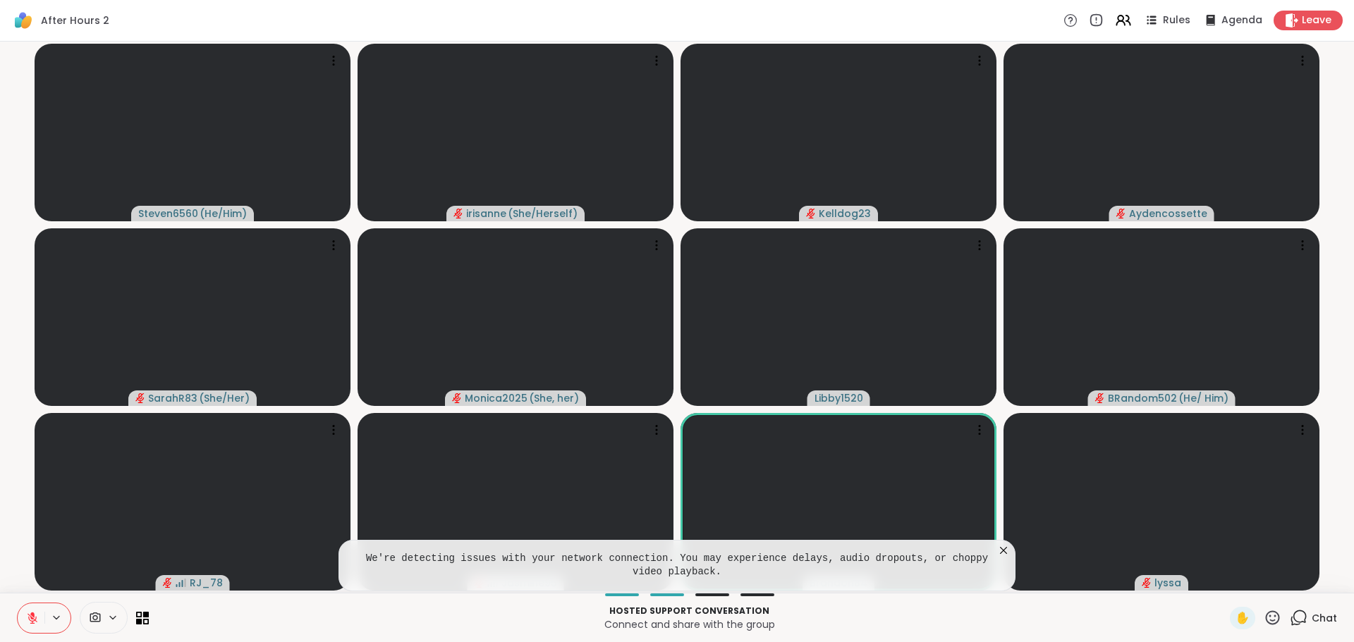
click at [1008, 548] on icon at bounding box center [1003, 551] width 14 height 14
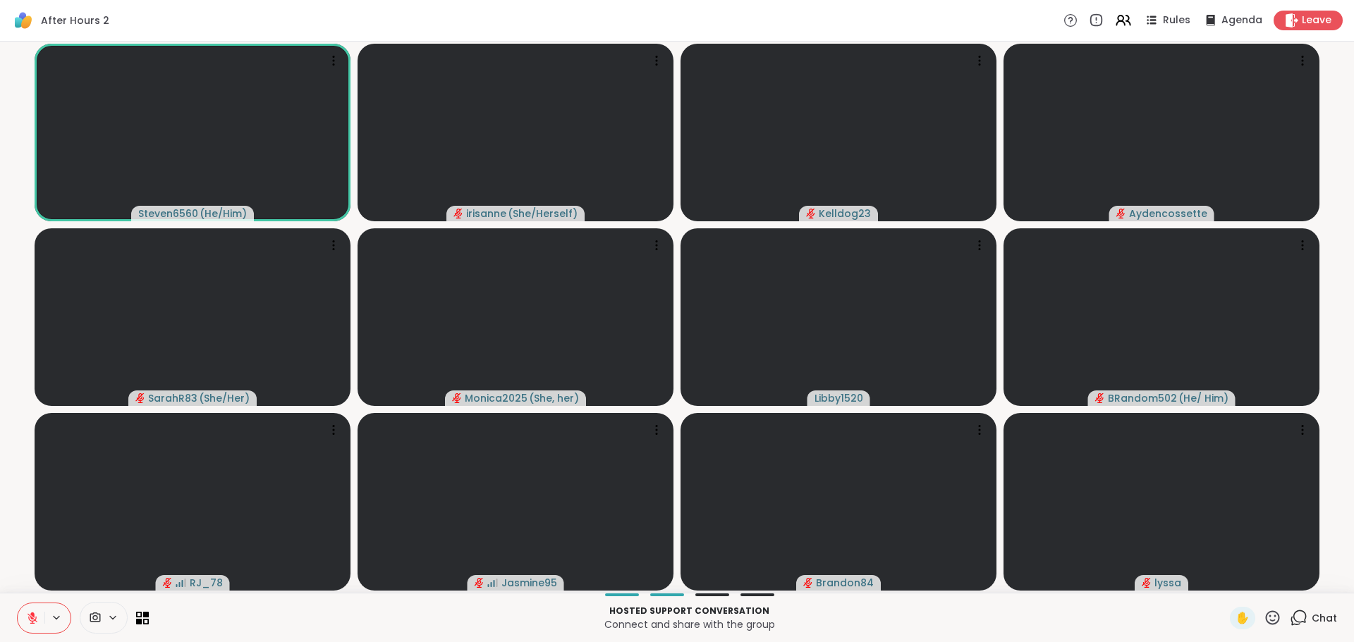
click at [32, 610] on button at bounding box center [31, 619] width 27 height 30
click at [1294, 624] on icon at bounding box center [1299, 618] width 18 height 18
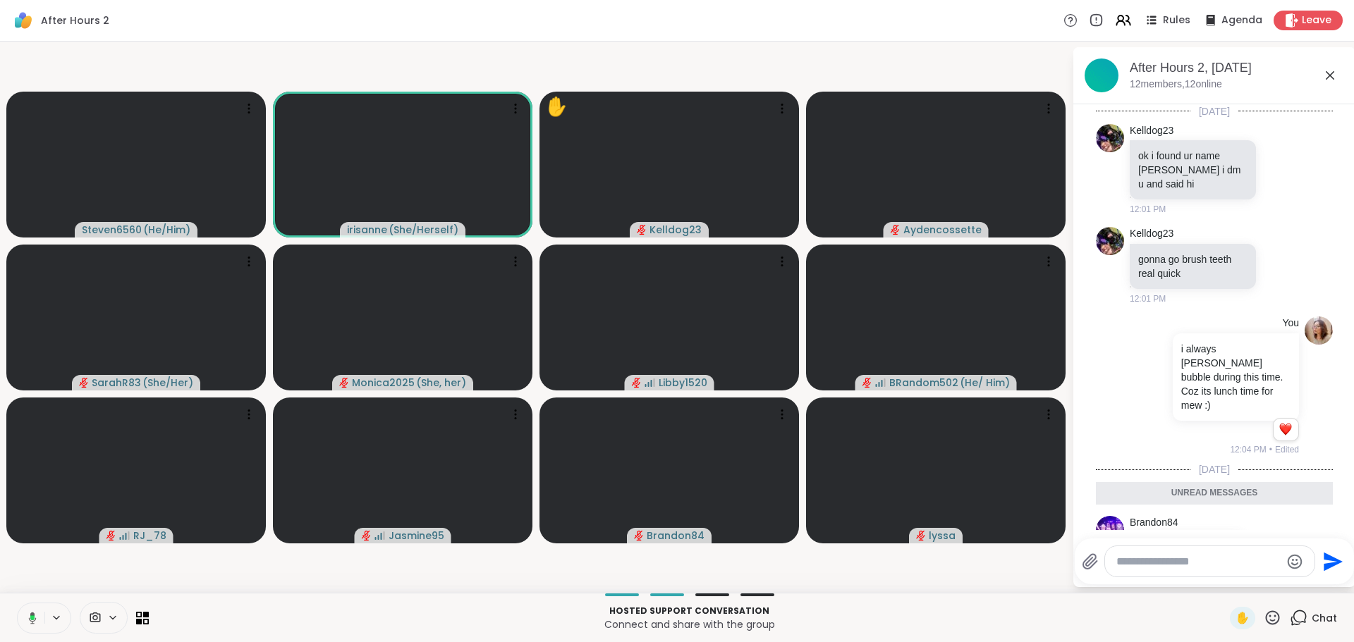
scroll to position [130, 0]
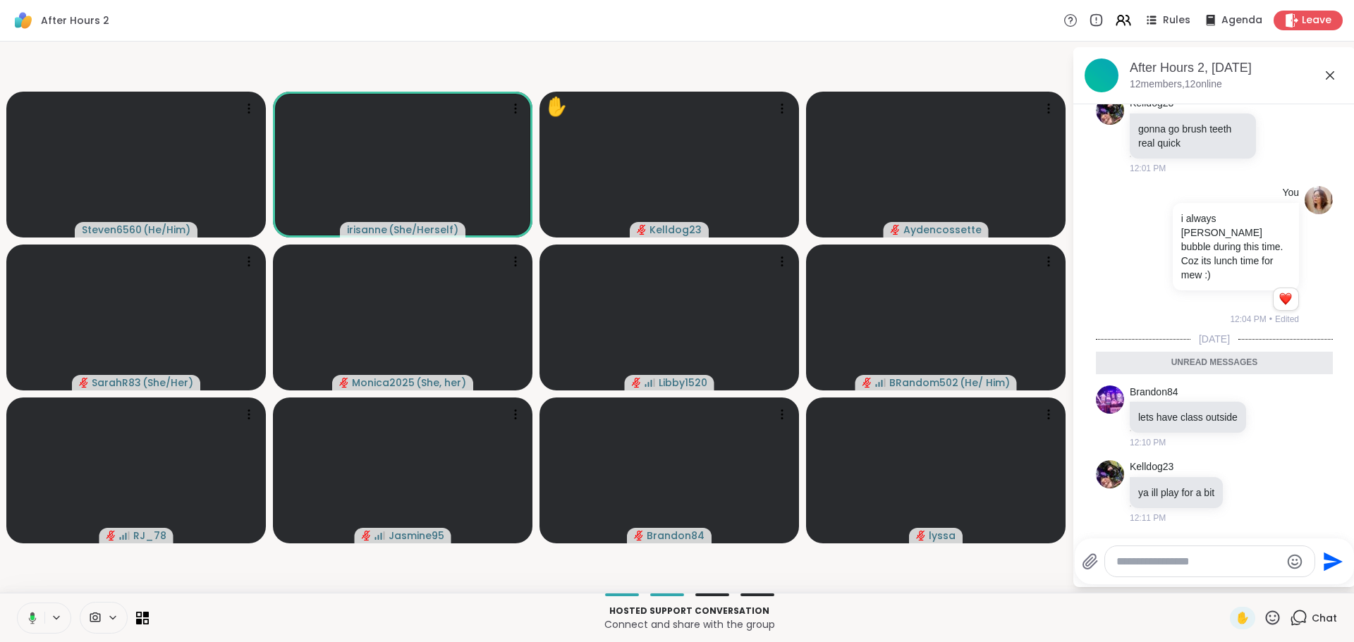
click at [1256, 556] on textarea "Type your message" at bounding box center [1198, 562] width 164 height 14
paste textarea "**********"
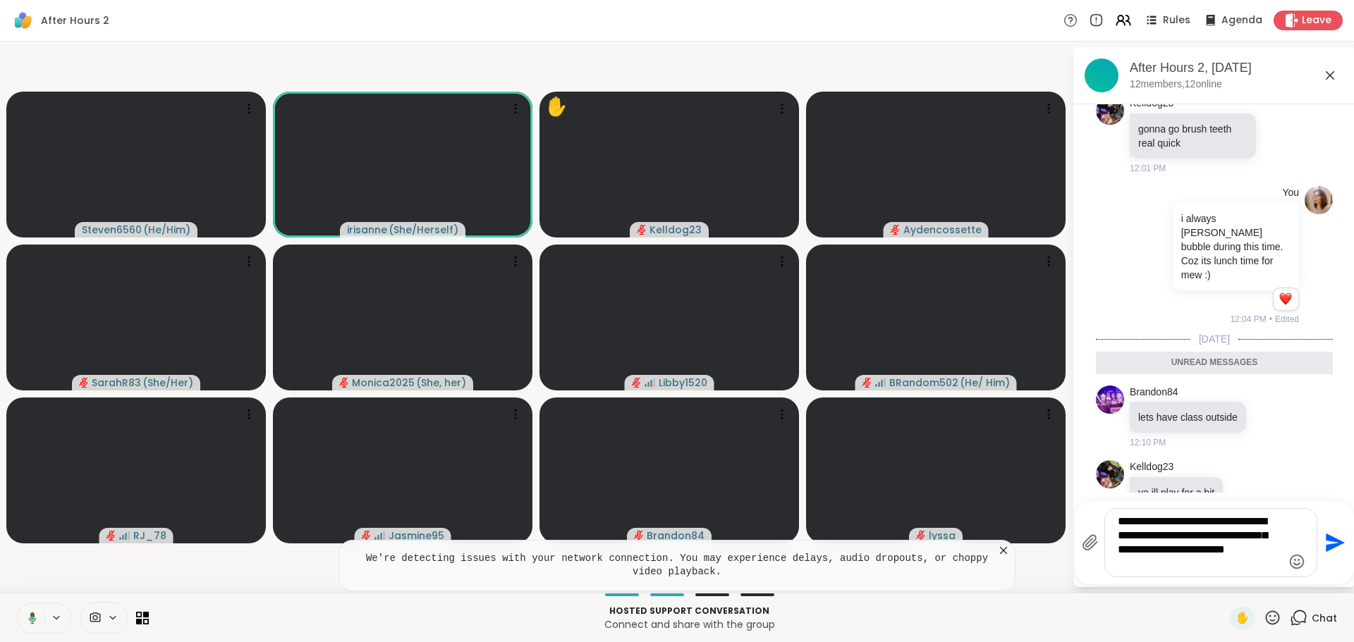
type textarea "**********"
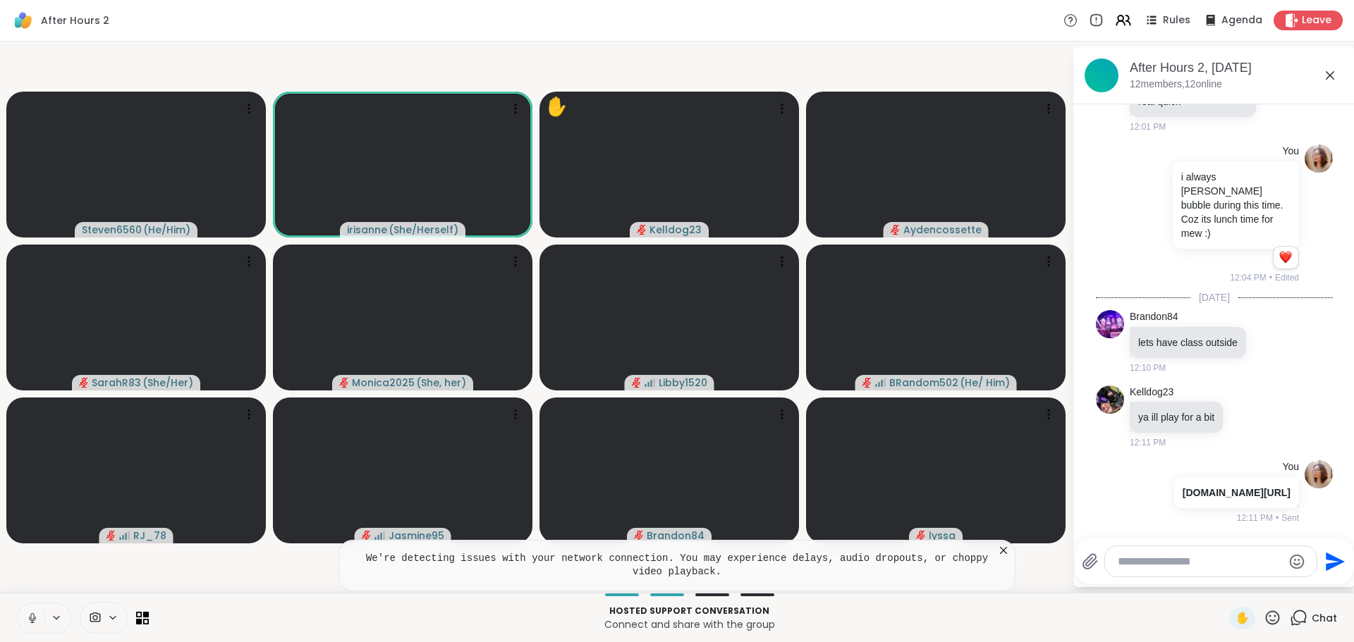
scroll to position [228, 0]
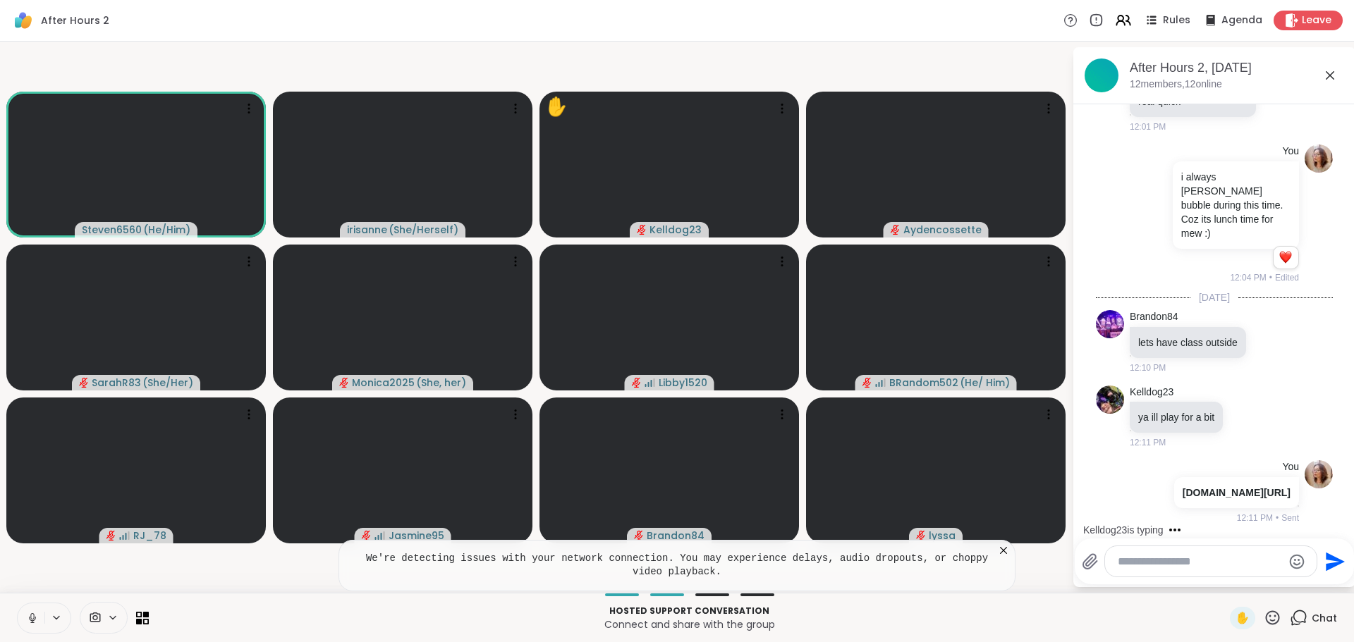
click at [1008, 542] on div "We're detecting issues with your network connection. You may experience delays,…" at bounding box center [676, 565] width 677 height 51
click at [1007, 544] on icon at bounding box center [1003, 551] width 14 height 14
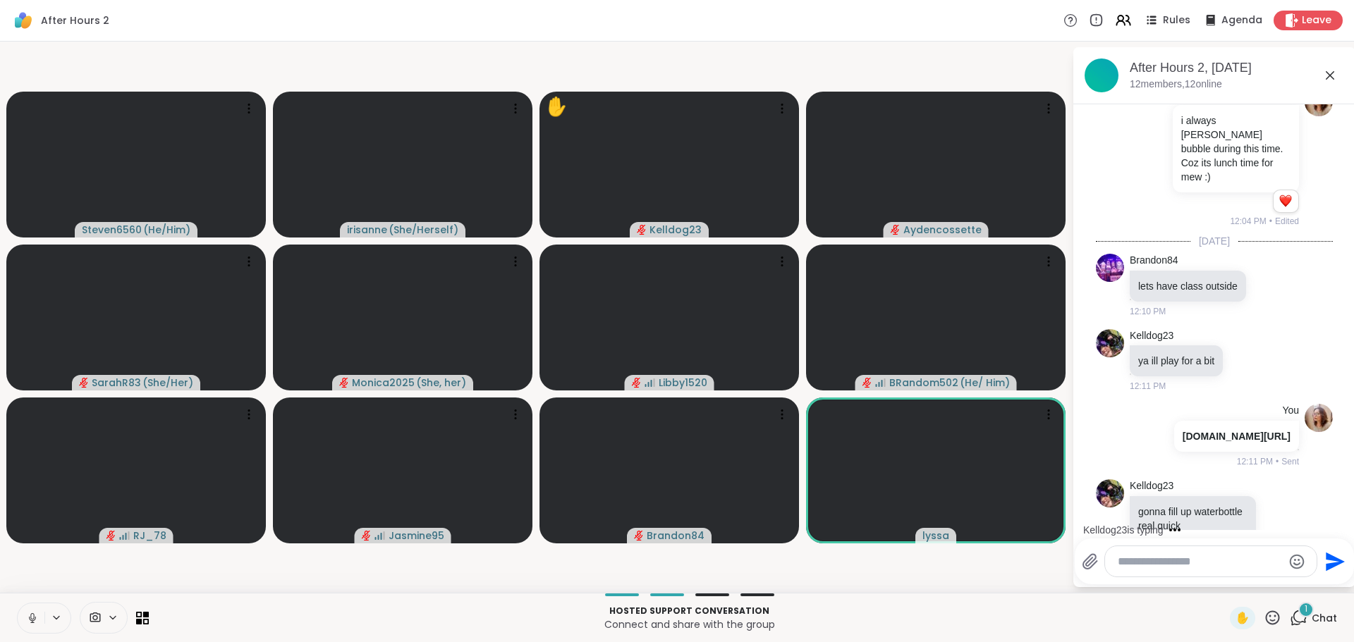
scroll to position [318, 0]
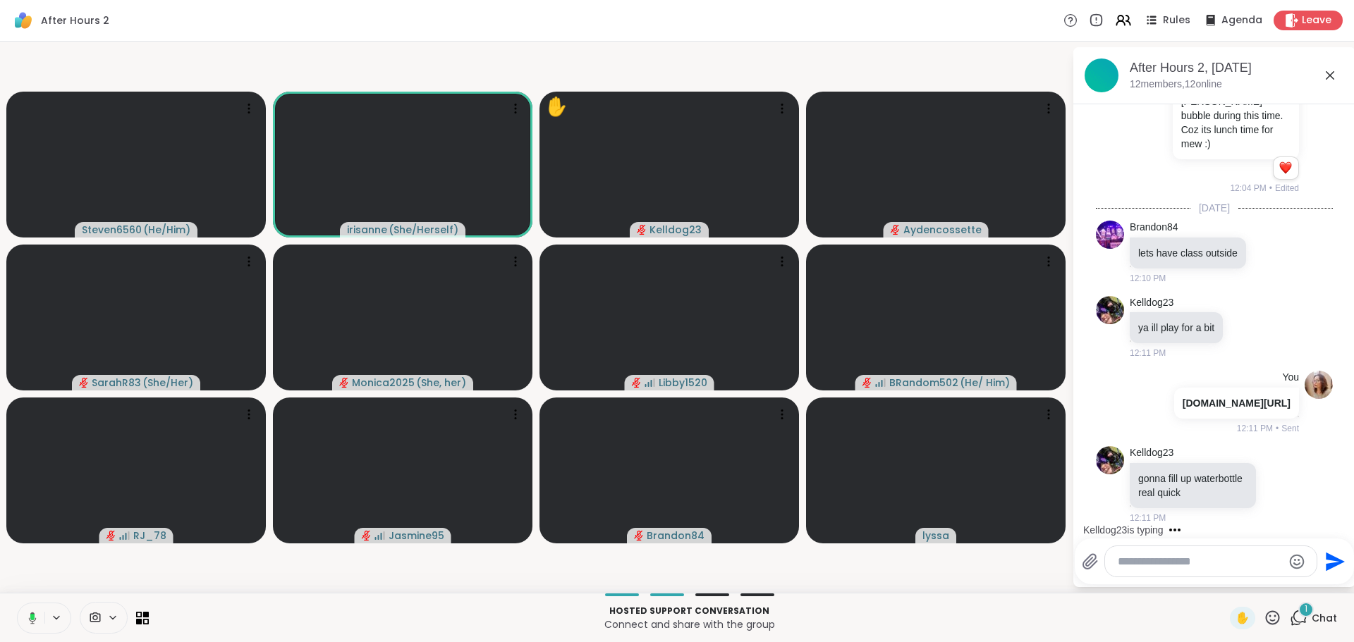
click at [47, 568] on video-player-container "Steven6560 ( He/Him ) irisanne ( She/Herself ) ✋ Kelldog23 Aydencossette SarahR…" at bounding box center [535, 317] width 1055 height 540
click at [23, 612] on button at bounding box center [30, 619] width 29 height 30
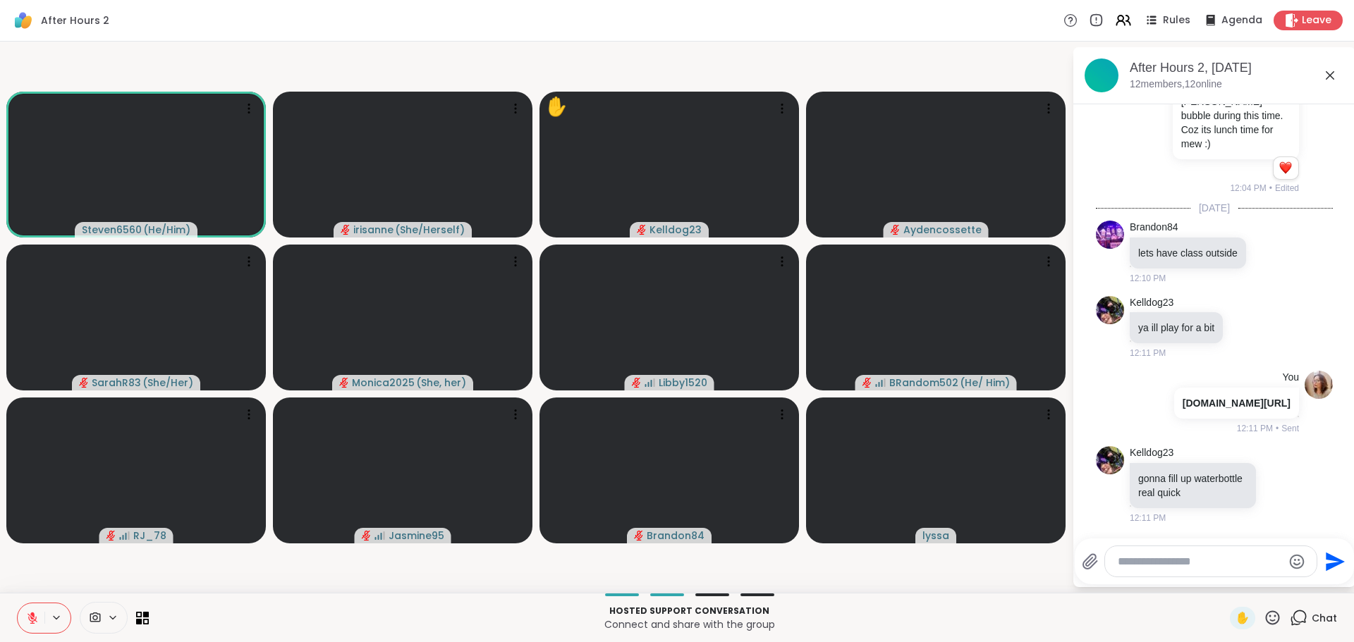
click at [66, 568] on video-player-container "Steven6560 ( He/Him ) irisanne ( She/Herself ) ✋ Kelldog23 Aydencossette SarahR…" at bounding box center [535, 317] width 1055 height 540
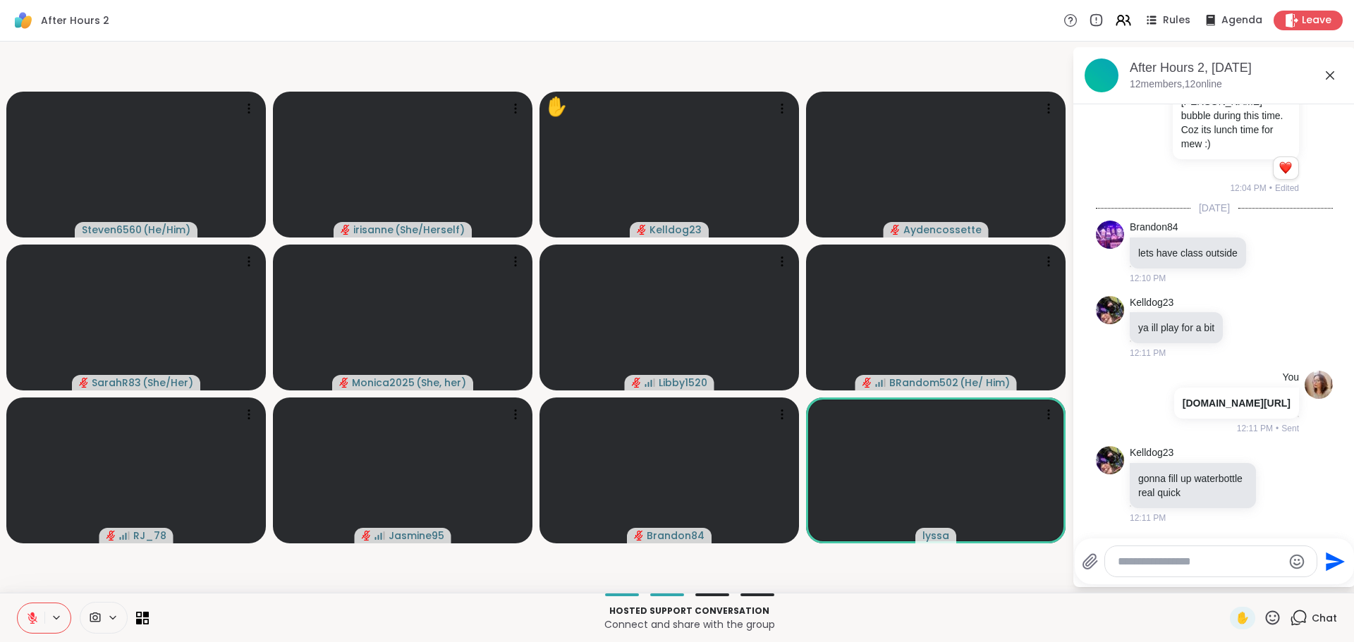
click at [40, 624] on button at bounding box center [31, 619] width 27 height 30
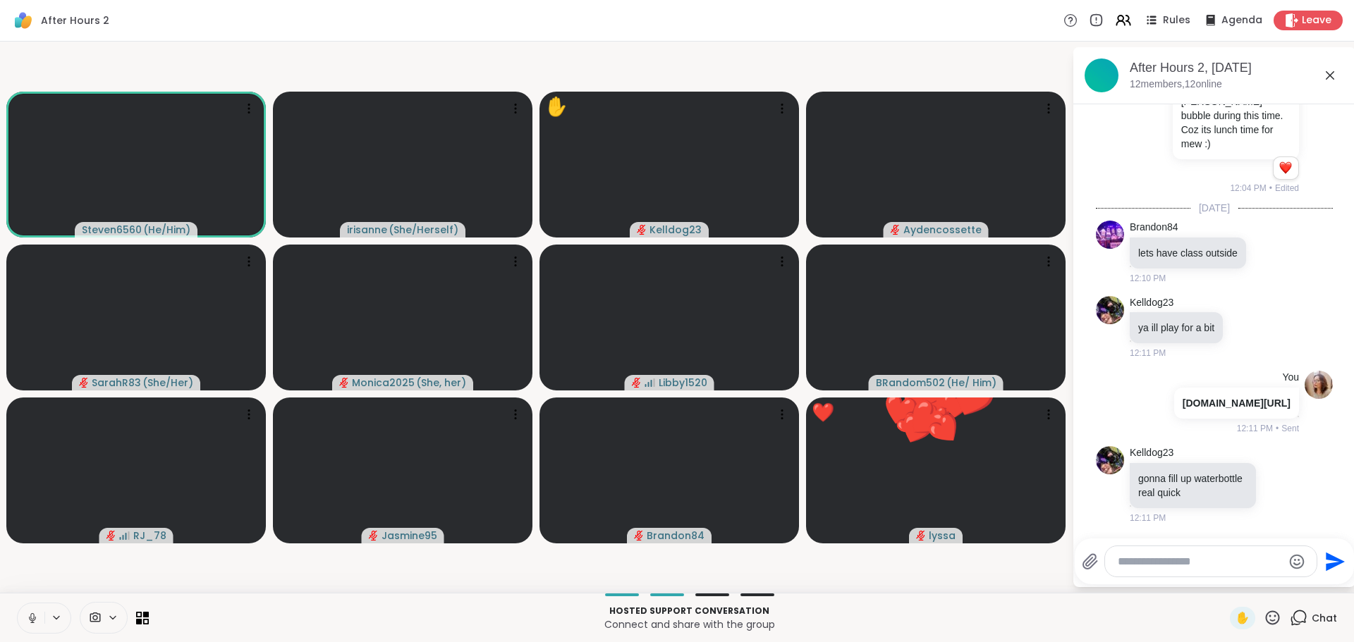
click at [30, 607] on button at bounding box center [31, 619] width 27 height 30
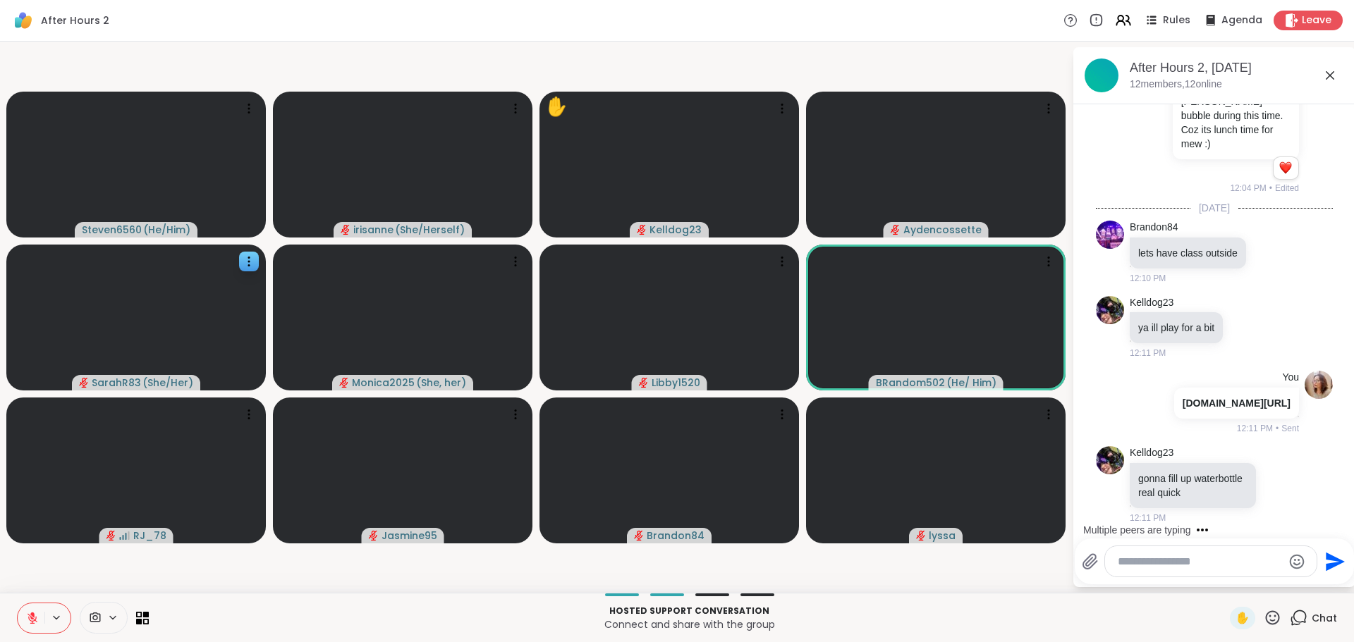
scroll to position [393, 0]
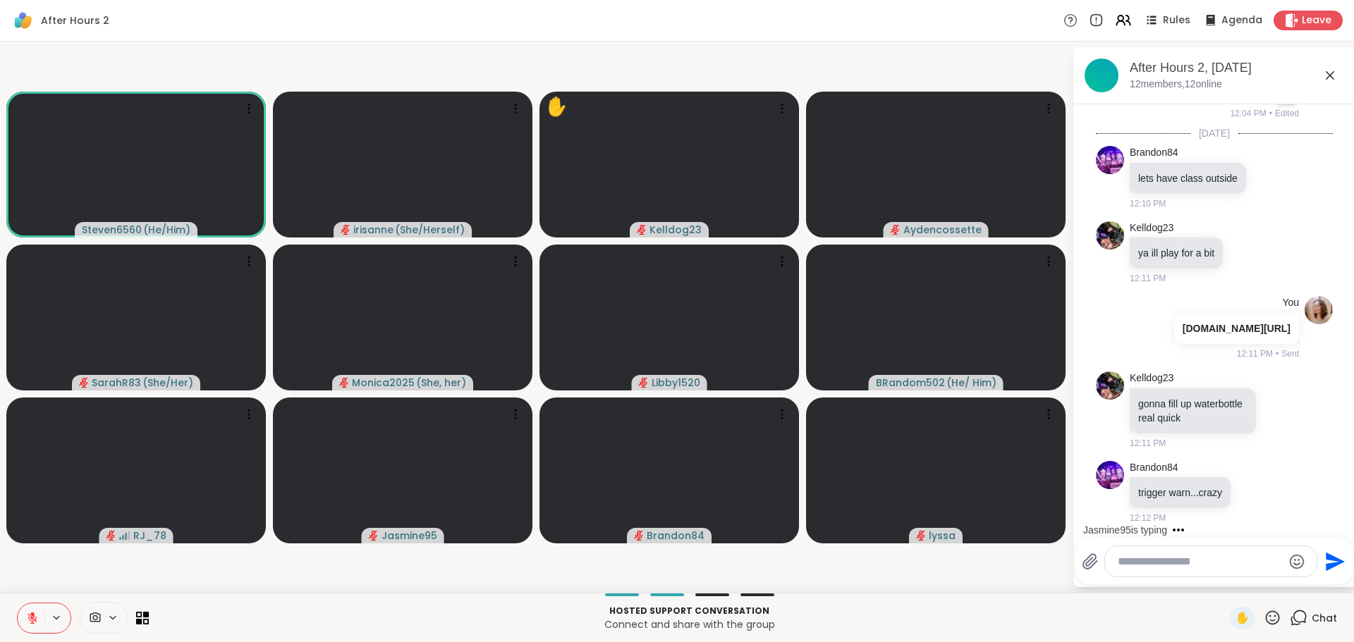
click at [37, 621] on icon at bounding box center [32, 618] width 10 height 10
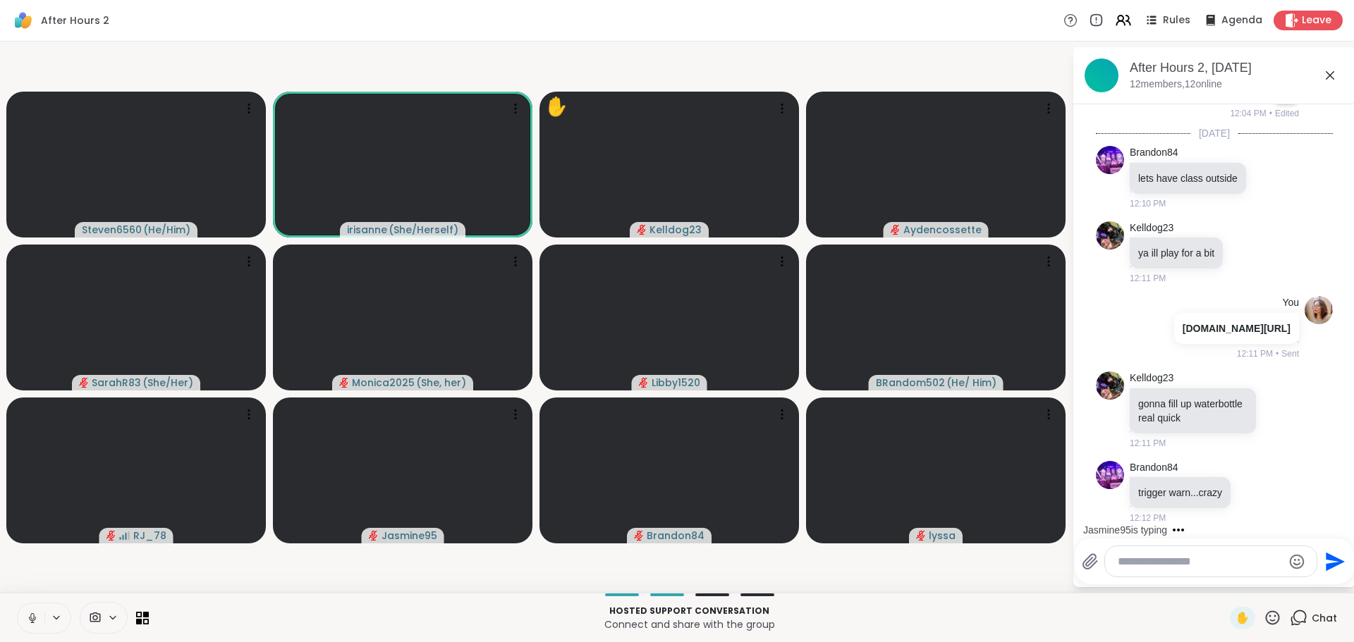
scroll to position [482, 0]
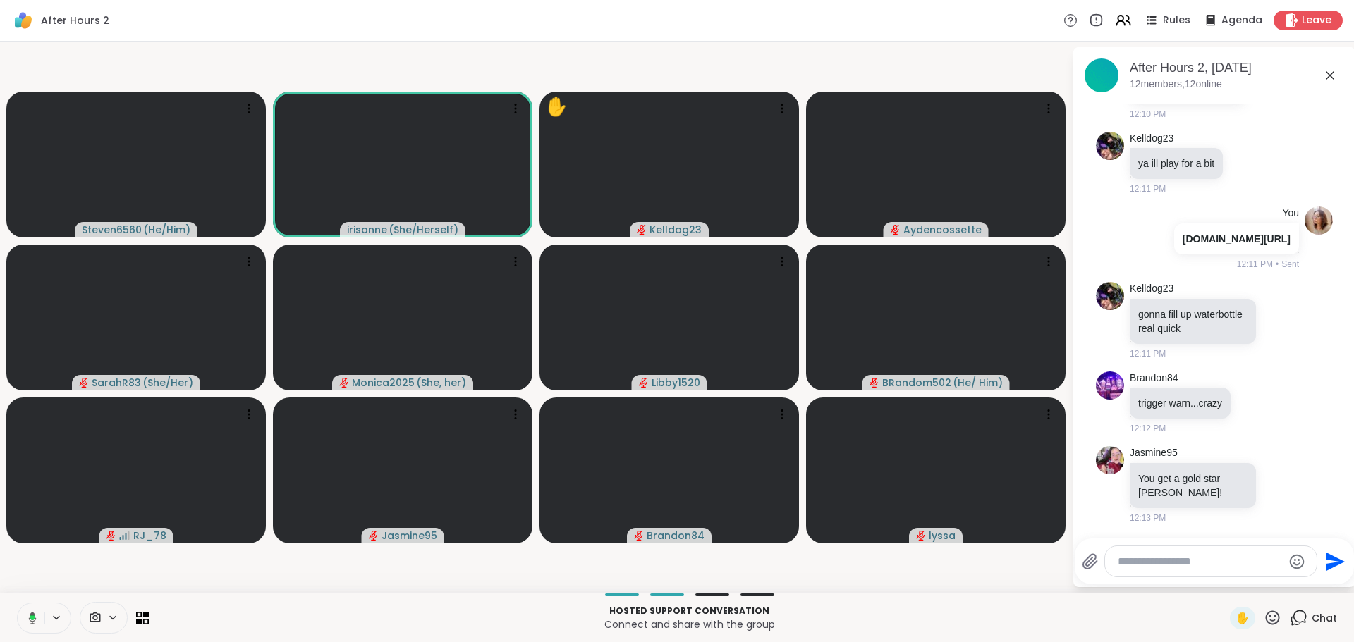
click at [1163, 558] on textarea "Type your message" at bounding box center [1200, 562] width 164 height 14
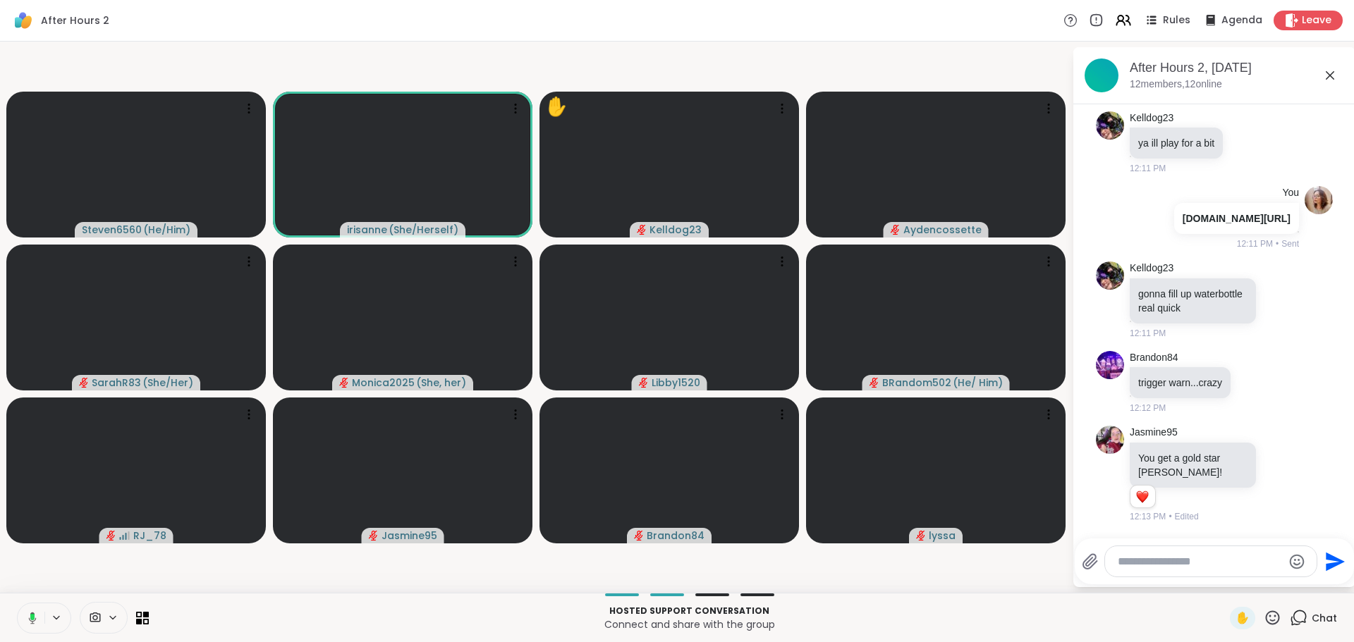
paste textarea "**********"
type textarea "**********"
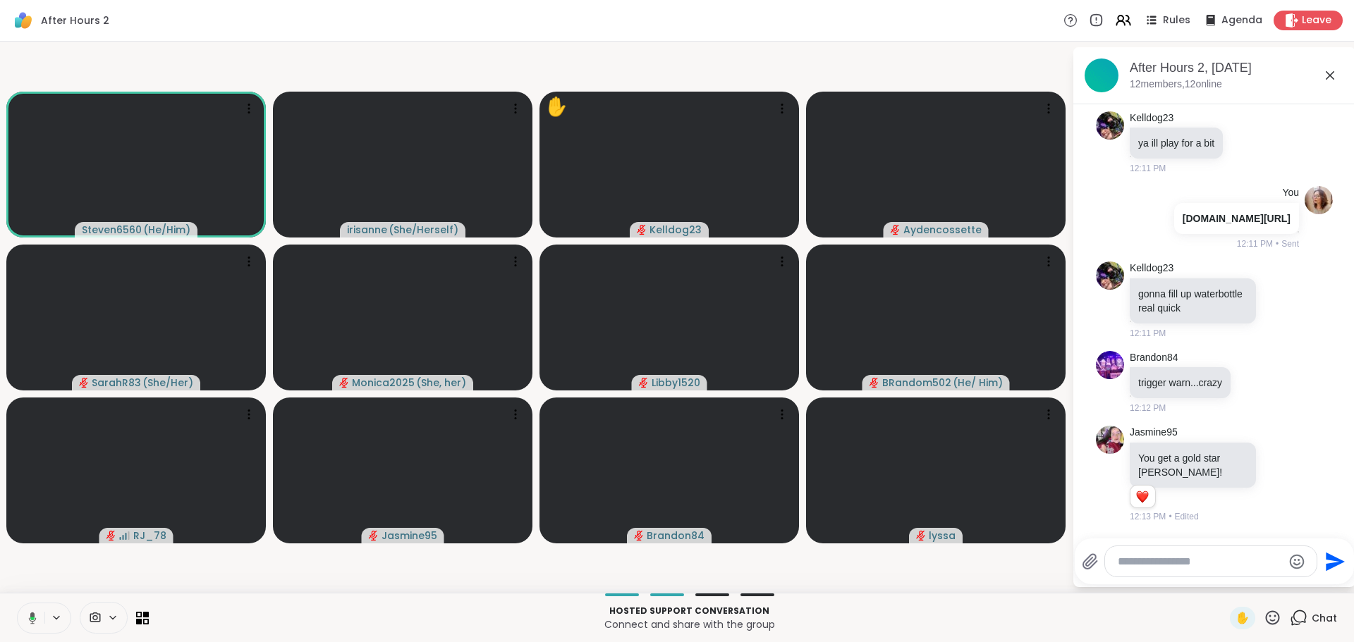
scroll to position [577, 0]
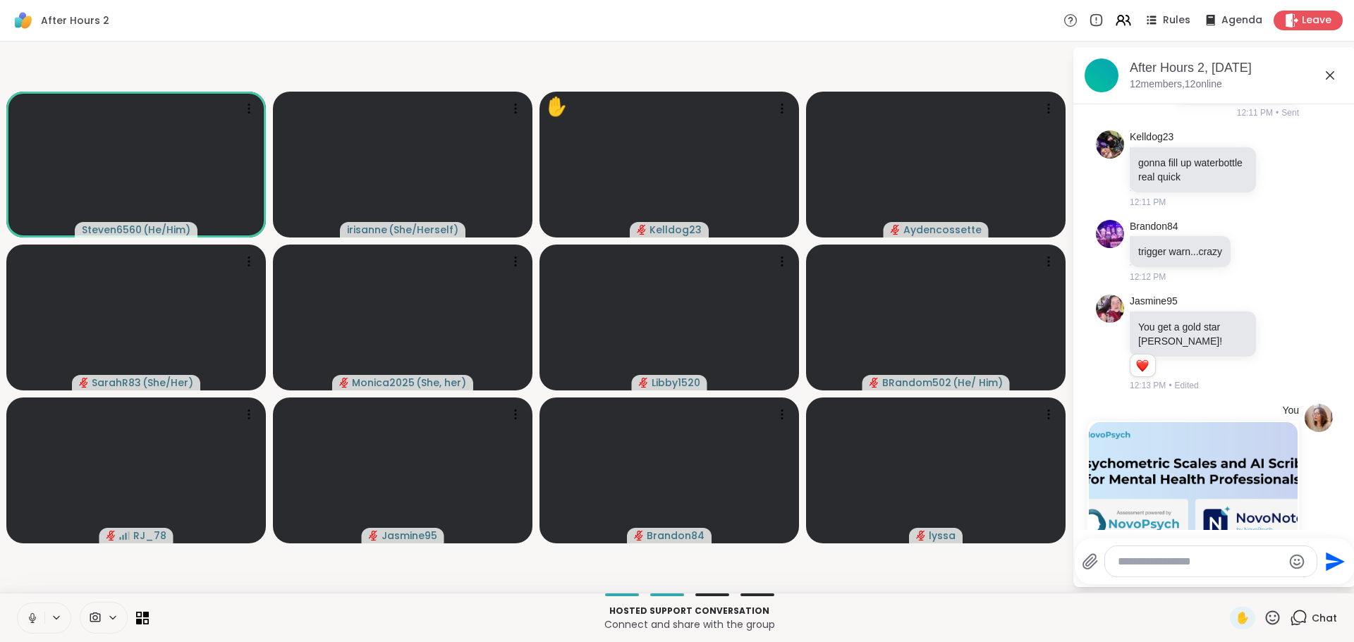
click at [21, 620] on button at bounding box center [31, 619] width 27 height 30
drag, startPoint x: 25, startPoint y: 620, endPoint x: 13, endPoint y: 559, distance: 61.7
click at [13, 559] on video-player-container "Steven6560 ( He/Him ) irisanne ( She/Herself ) ✋ Kelldog23 Aydencossette SarahR…" at bounding box center [535, 317] width 1055 height 540
click at [32, 625] on button at bounding box center [31, 619] width 27 height 30
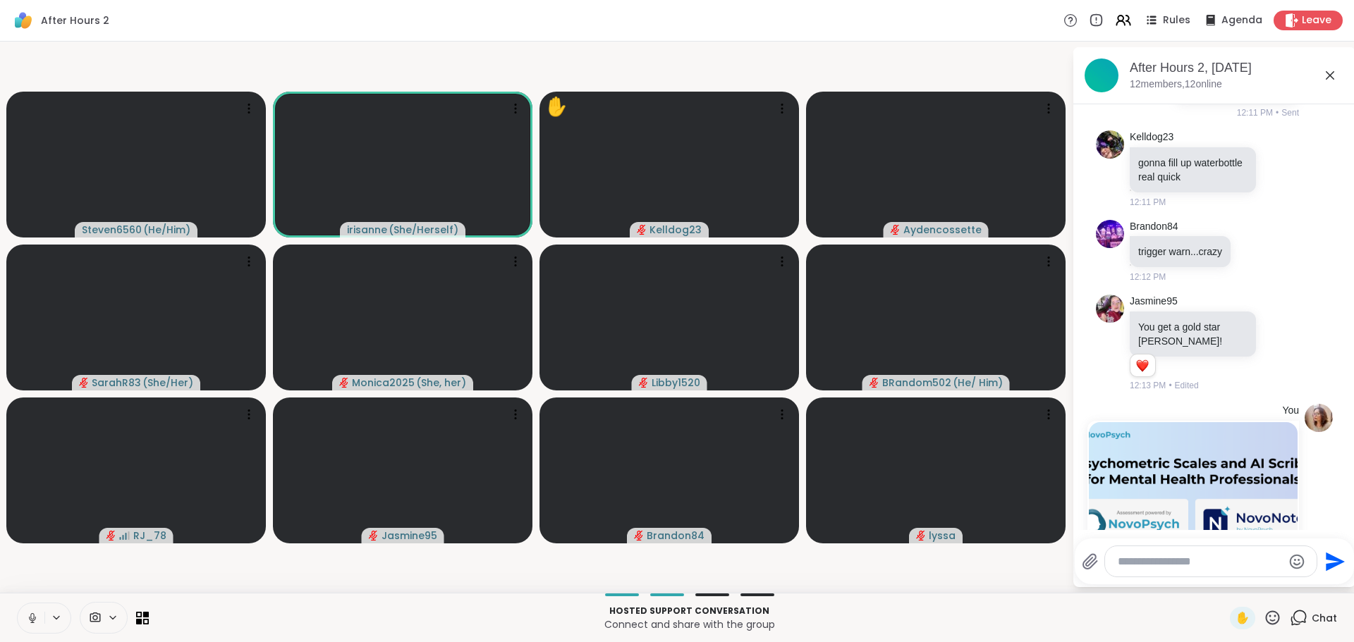
click at [32, 625] on button at bounding box center [31, 619] width 27 height 30
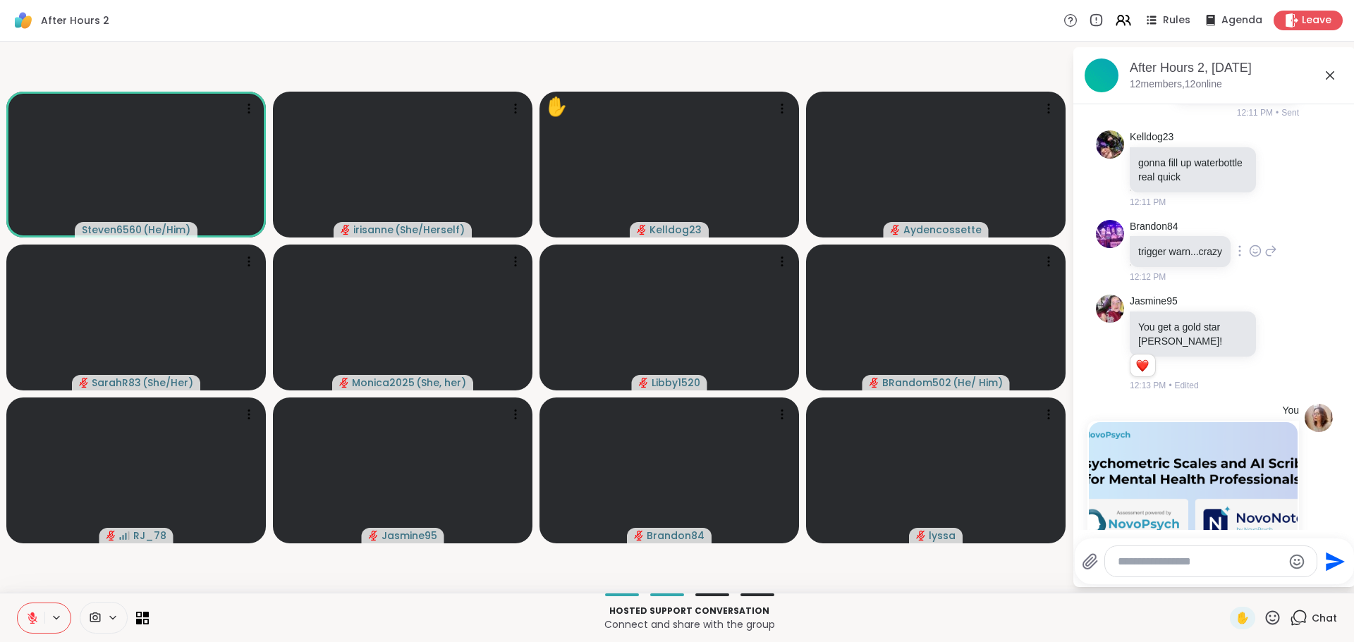
drag, startPoint x: 1231, startPoint y: 315, endPoint x: 1247, endPoint y: 313, distance: 16.4
click at [1247, 259] on div at bounding box center [1255, 251] width 44 height 17
click at [245, 580] on video-player-container "Steven6560 ( He/Him ) irisanne ( She/Herself ) ✋ Kelldog23 Aydencossette SarahR…" at bounding box center [535, 317] width 1055 height 540
click at [26, 615] on icon at bounding box center [32, 618] width 13 height 13
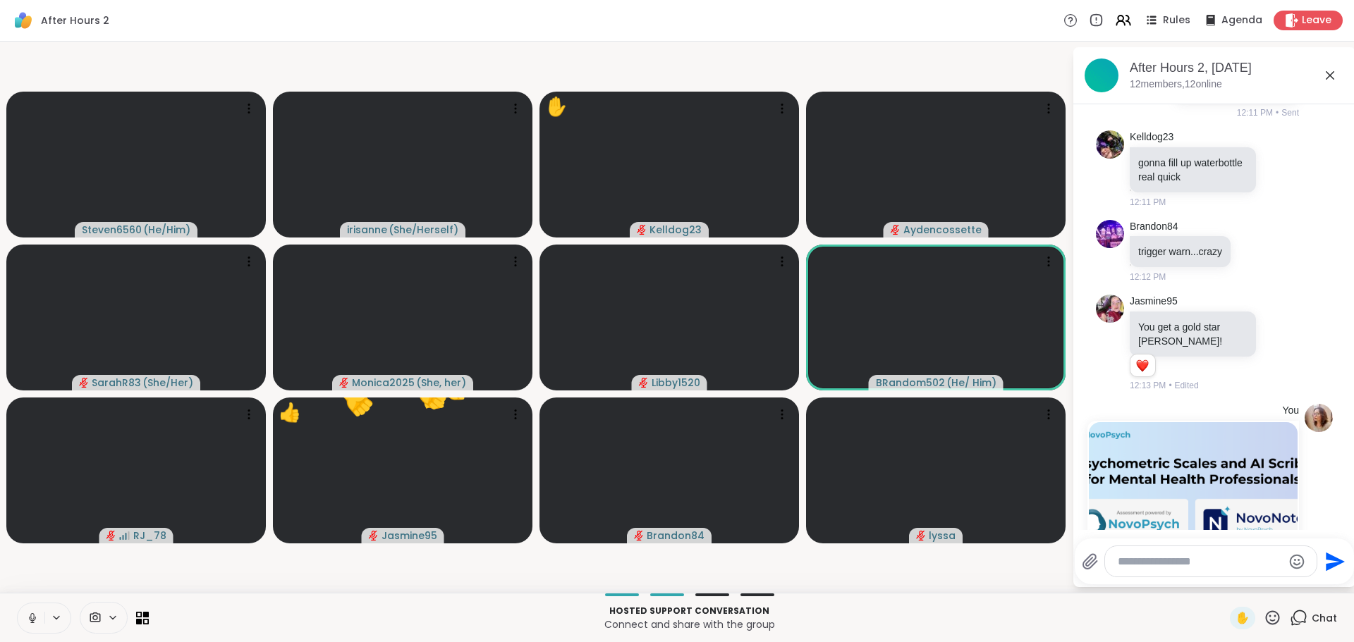
click at [26, 615] on icon at bounding box center [32, 618] width 13 height 13
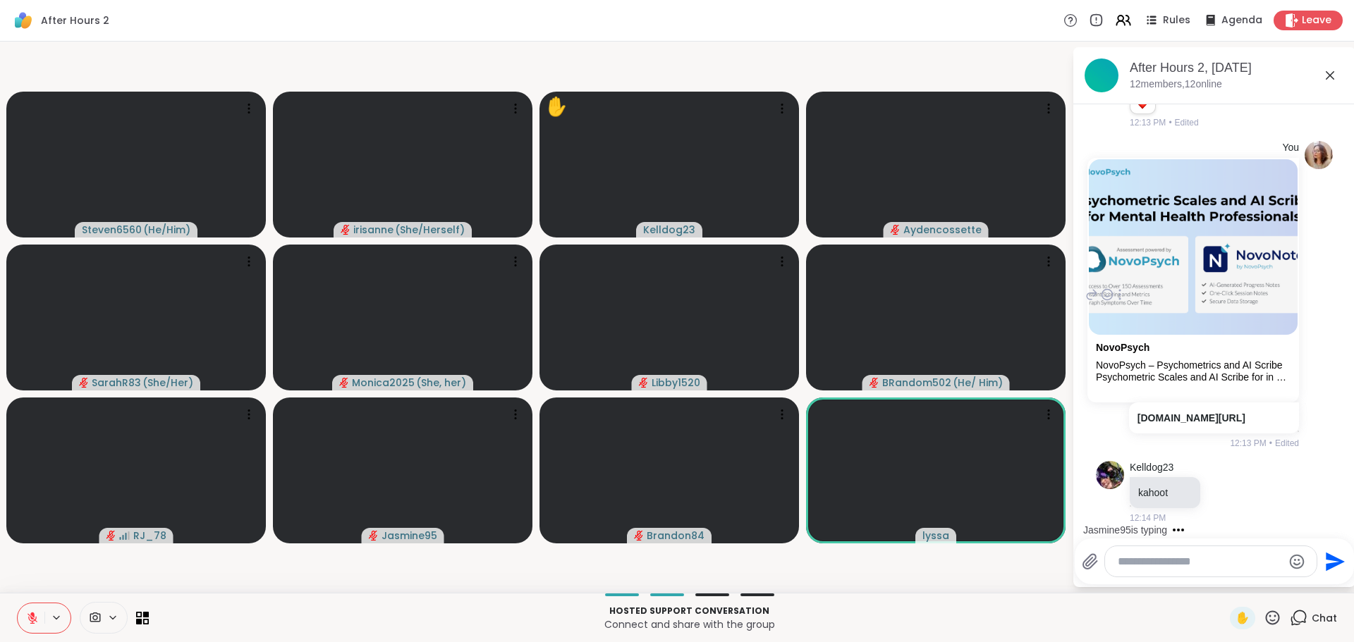
scroll to position [896, 0]
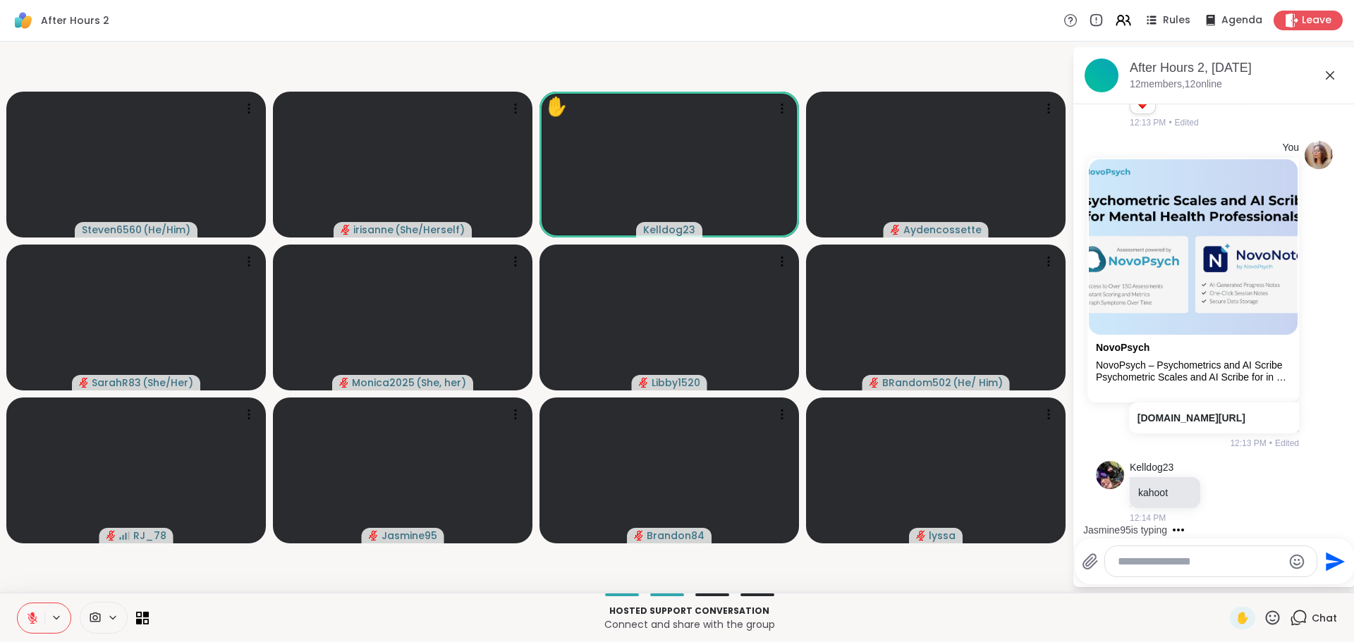
click at [32, 606] on button at bounding box center [31, 619] width 27 height 30
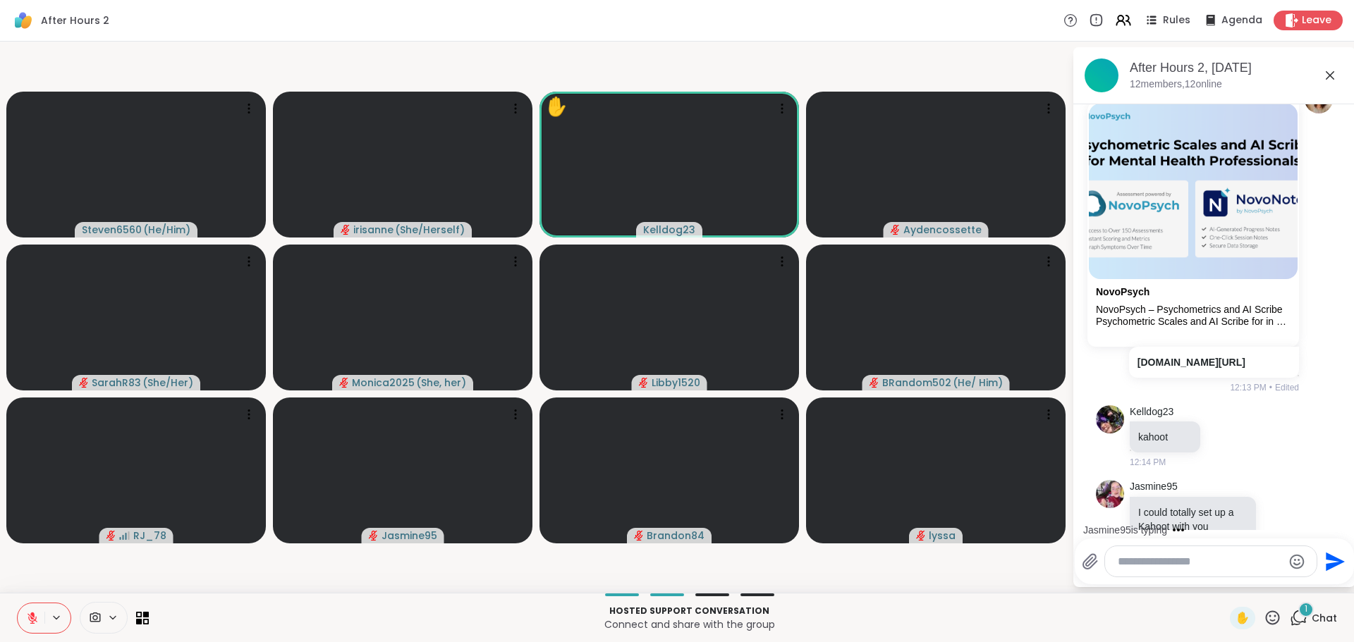
scroll to position [1000, 0]
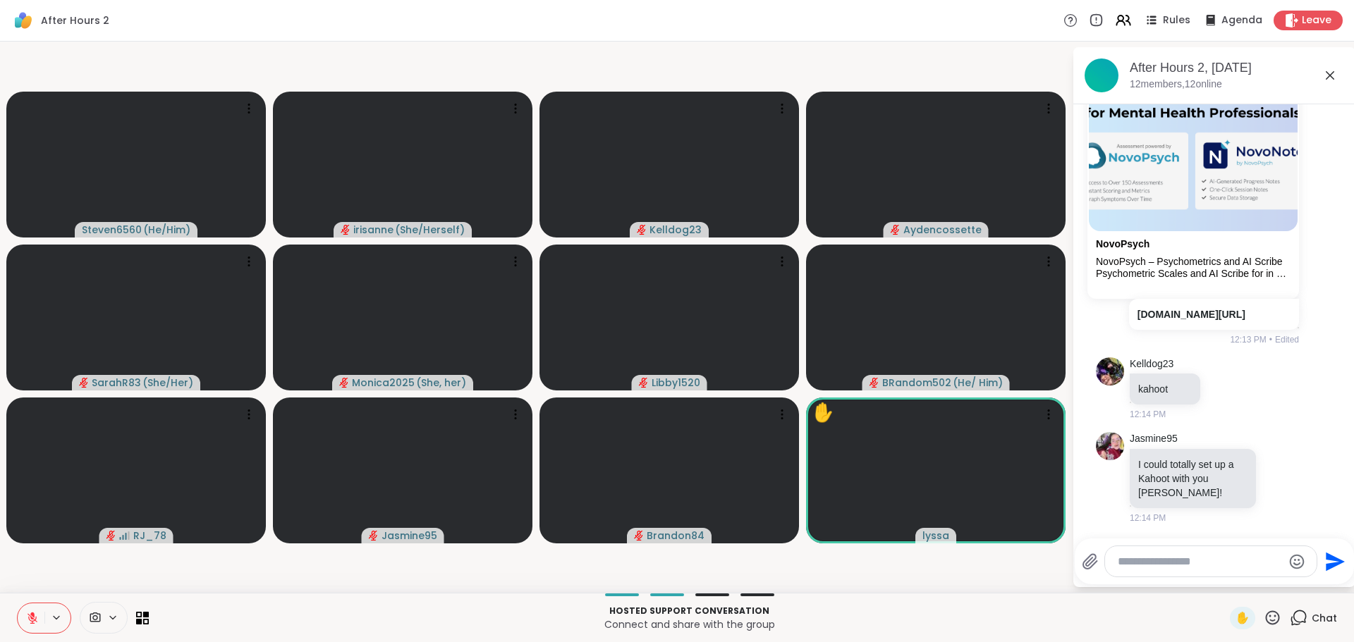
click at [27, 624] on icon at bounding box center [32, 618] width 13 height 13
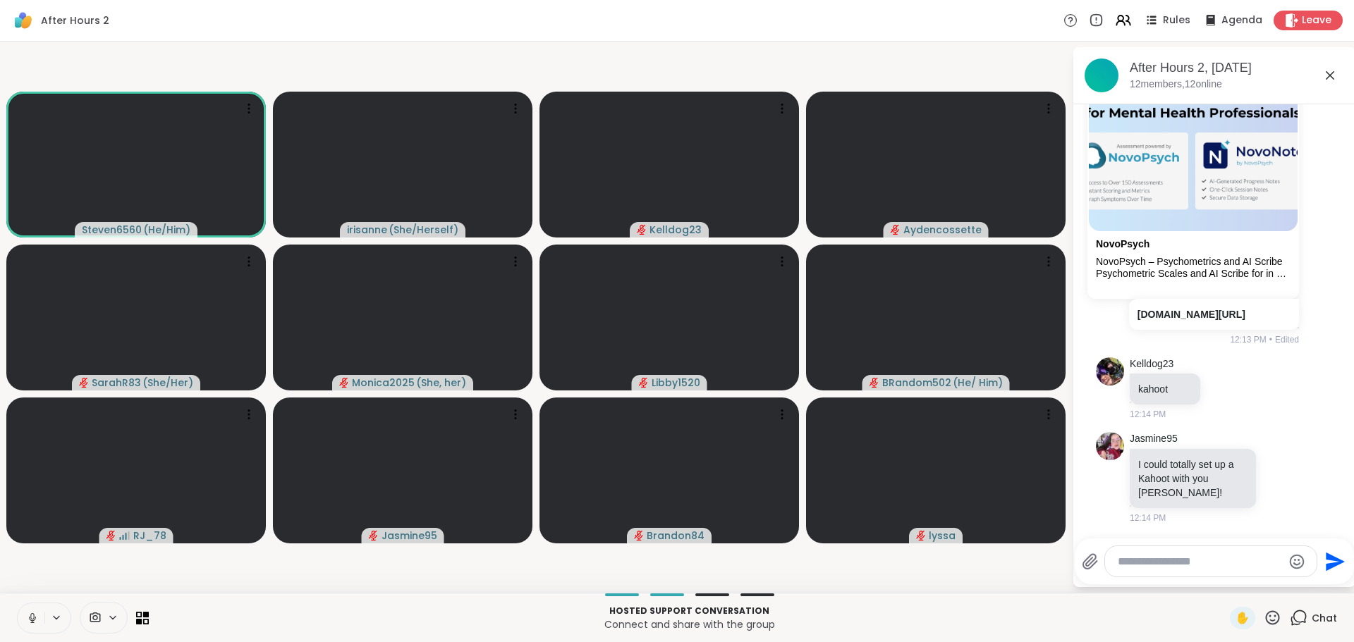
click at [35, 606] on button at bounding box center [31, 619] width 27 height 30
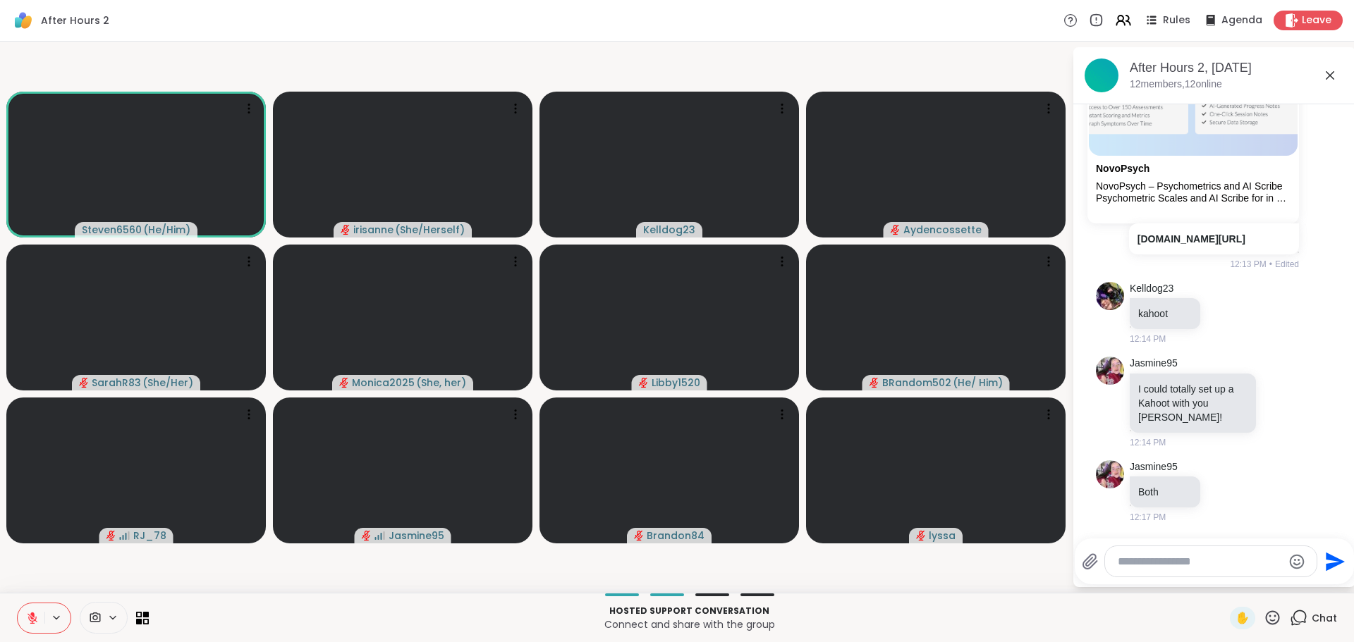
scroll to position [1076, 0]
click at [32, 610] on button at bounding box center [31, 619] width 27 height 30
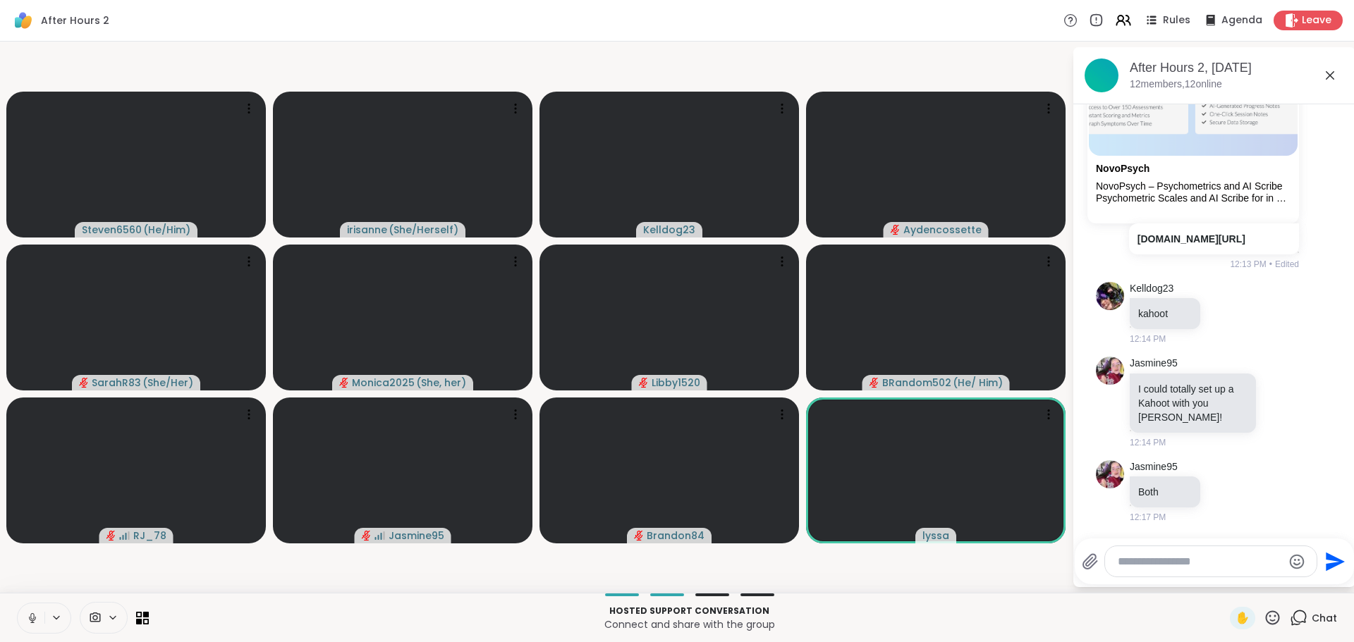
click at [252, 544] on video-player-container "Steven6560 ( He/Him ) irisanne ( She/Herself ) Kelldog23 Aydencossette SarahR83…" at bounding box center [535, 317] width 1055 height 540
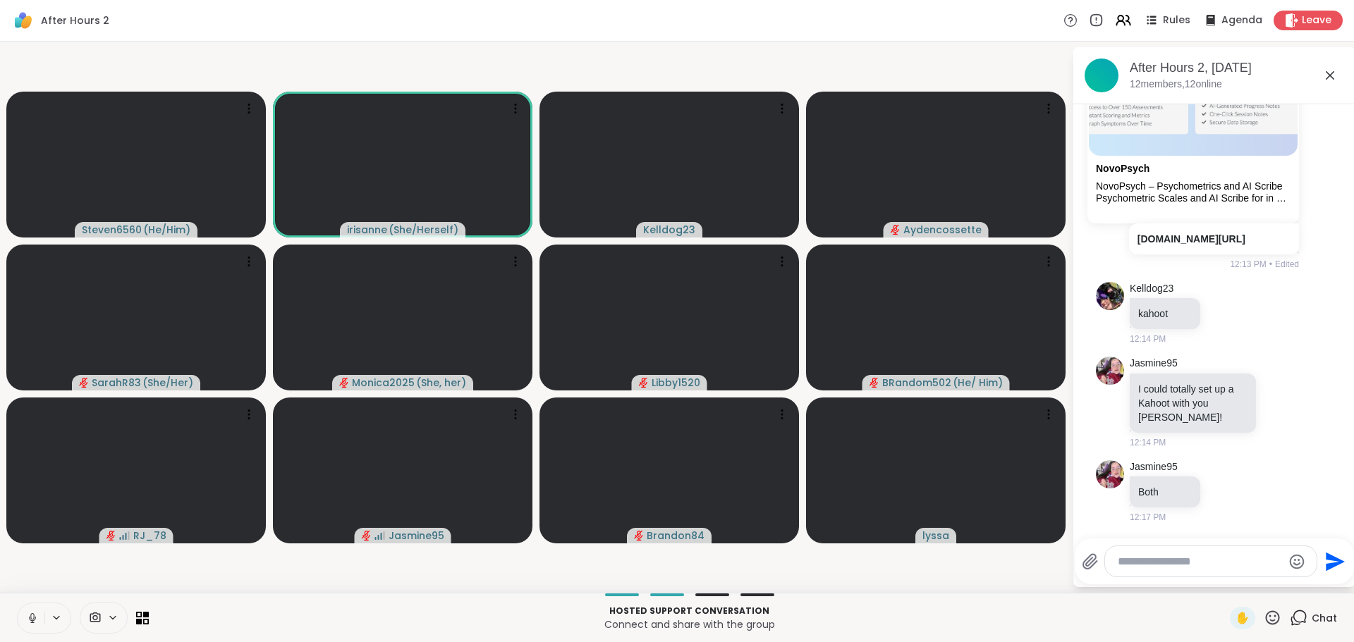
click at [359, 42] on div "Steven6560 ( He/Him ) irisanne ( She/Herself ) Kelldog23 Aydencossette SarahR83…" at bounding box center [677, 317] width 1354 height 551
click at [360, 47] on video-player-container "Steven6560 ( He/Him ) irisanne ( She/Herself ) Kelldog23 Aydencossette SarahR83…" at bounding box center [535, 317] width 1055 height 540
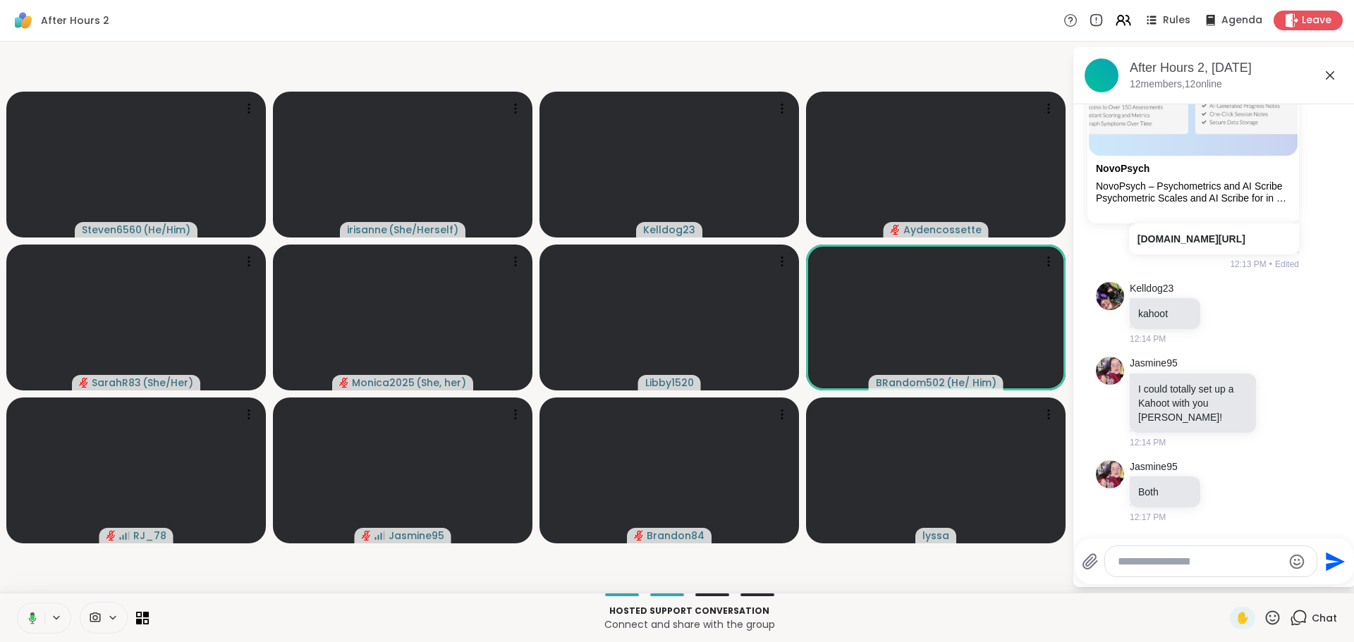
click at [346, 51] on video-player-container "Steven6560 ( He/Him ) irisanne ( She/Herself ) Kelldog23 Aydencossette SarahR83…" at bounding box center [535, 317] width 1055 height 540
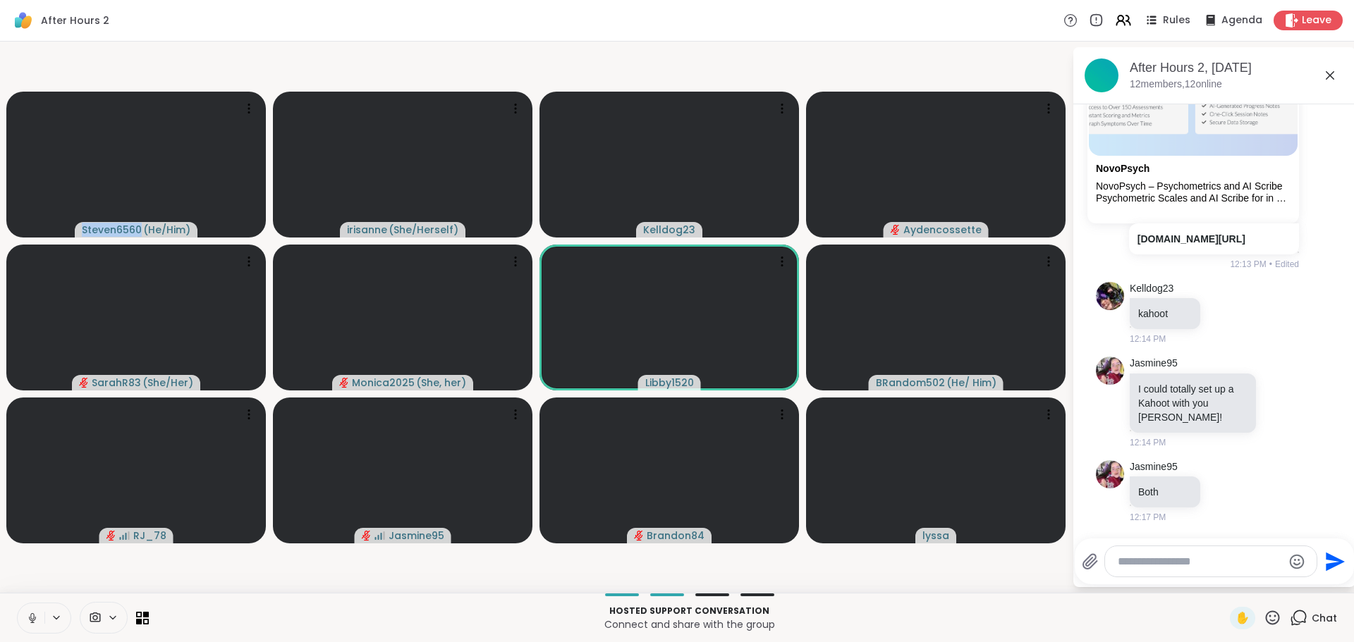
drag, startPoint x: 346, startPoint y: 51, endPoint x: 348, endPoint y: 75, distance: 23.3
click at [348, 75] on video-player-container "Steven6560 ( He/Him ) irisanne ( She/Herself ) Kelldog23 Aydencossette SarahR83…" at bounding box center [535, 317] width 1055 height 540
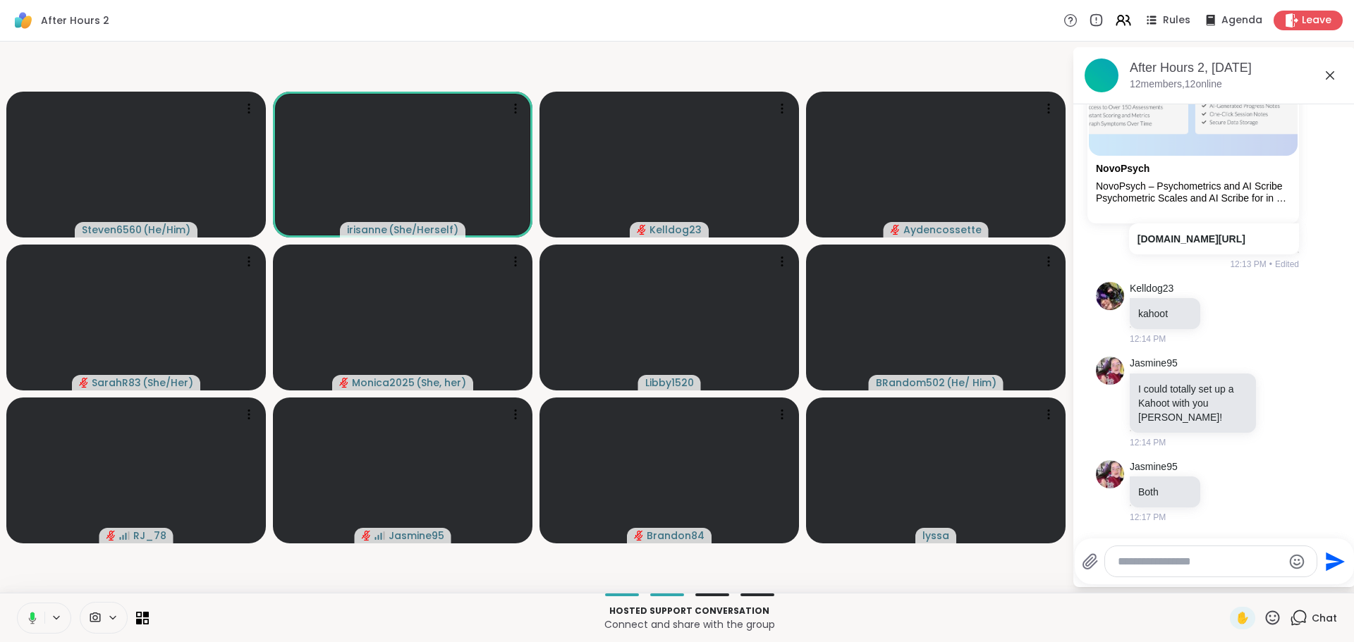
click at [348, 72] on video-player-container "Steven6560 ( He/Him ) irisanne ( She/Herself ) Kelldog23 Aydencossette SarahR83…" at bounding box center [535, 317] width 1055 height 540
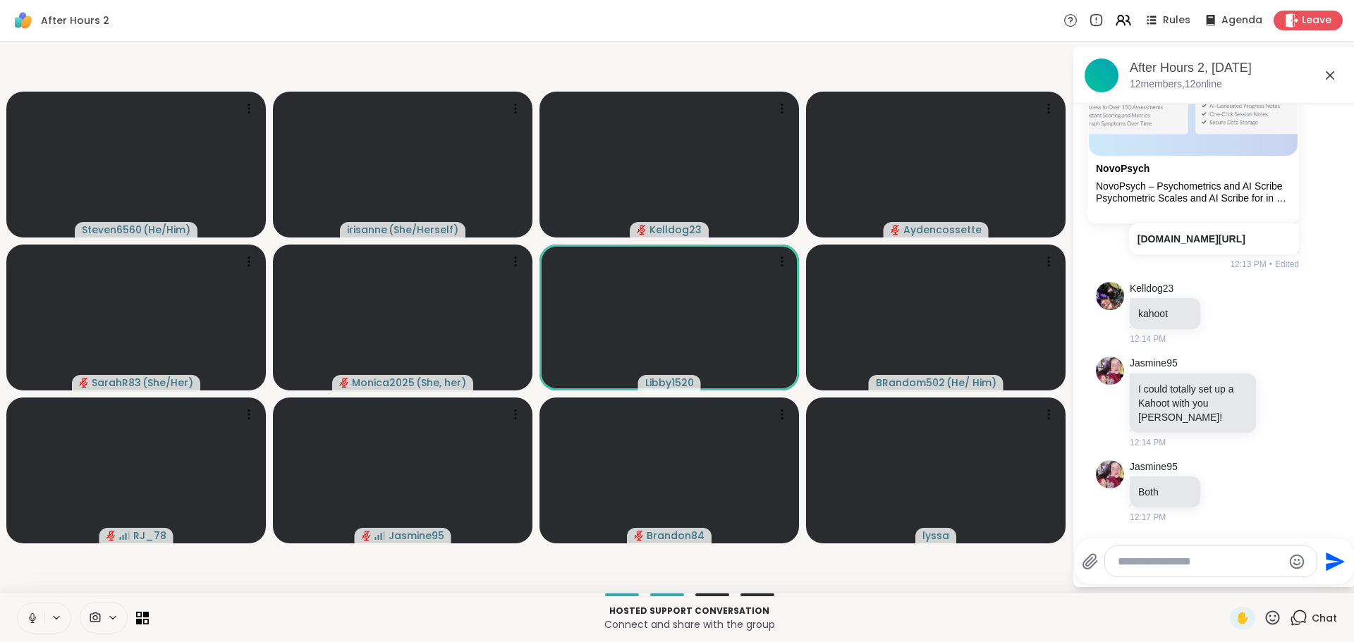
click at [348, 72] on video-player-container "Steven6560 ( He/Him ) irisanne ( She/Herself ) Kelldog23 Aydencossette SarahR83…" at bounding box center [535, 317] width 1055 height 540
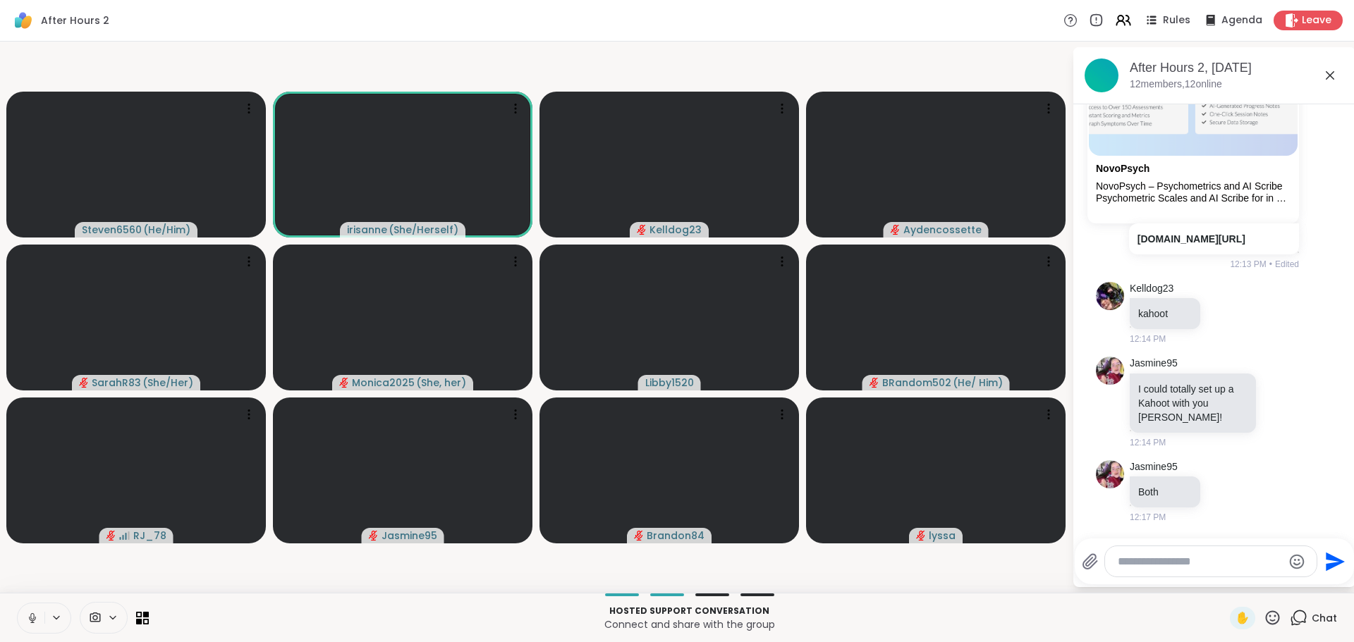
click at [348, 72] on video-player-container "Steven6560 ( He/Him ) irisanne ( She/Herself ) Kelldog23 Aydencossette SarahR83…" at bounding box center [535, 317] width 1055 height 540
click at [207, 591] on div "Steven6560 ( He/Him ) irisanne ( She/Herself ) Kelldog23 Aydencossette SarahR83…" at bounding box center [677, 317] width 1354 height 551
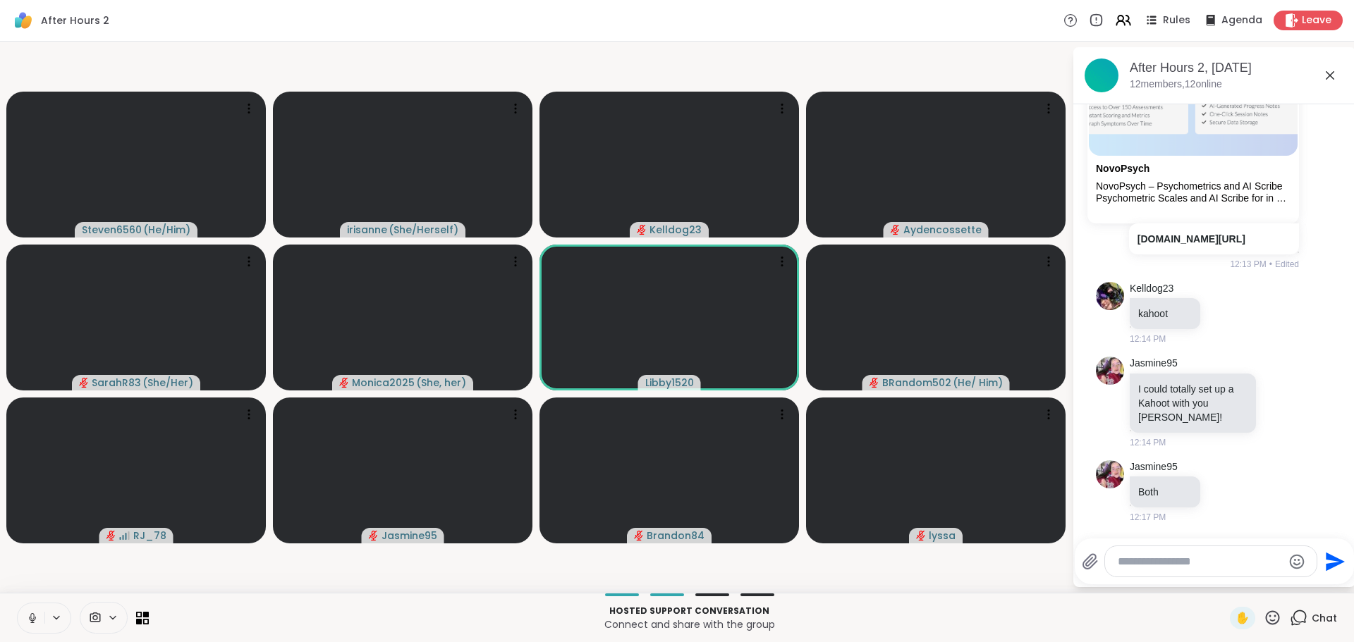
click at [39, 614] on button at bounding box center [31, 619] width 27 height 30
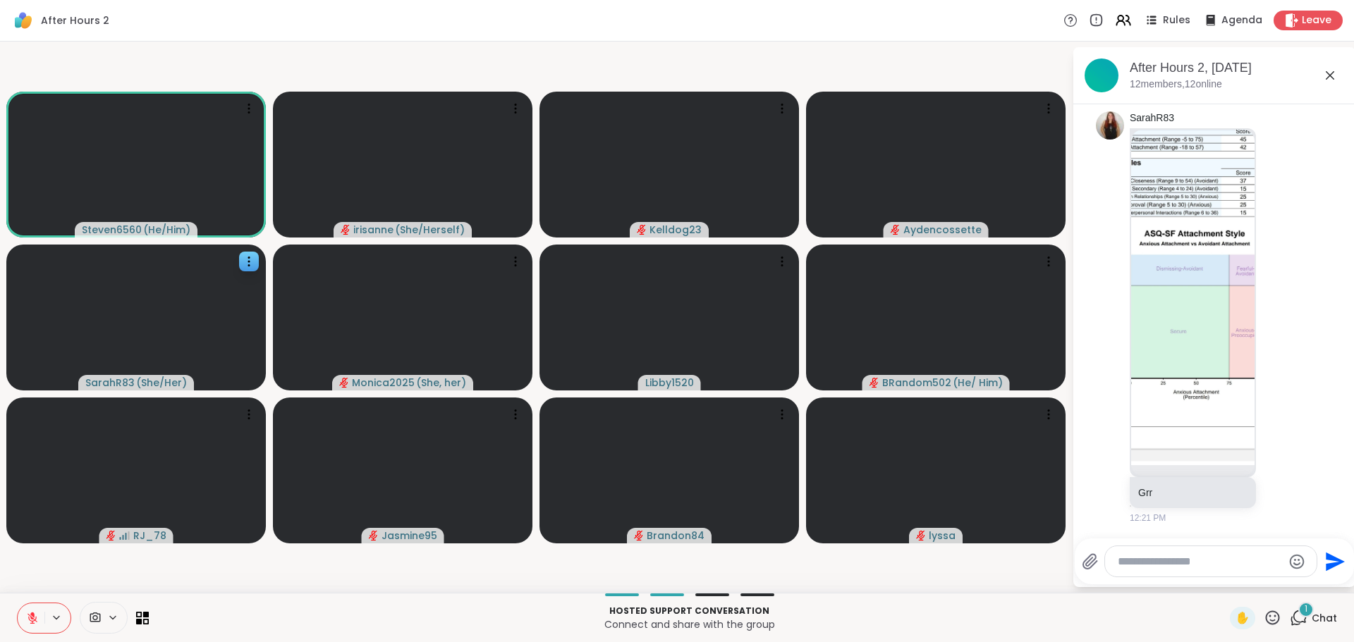
scroll to position [1500, 0]
click at [19, 624] on button at bounding box center [31, 619] width 27 height 30
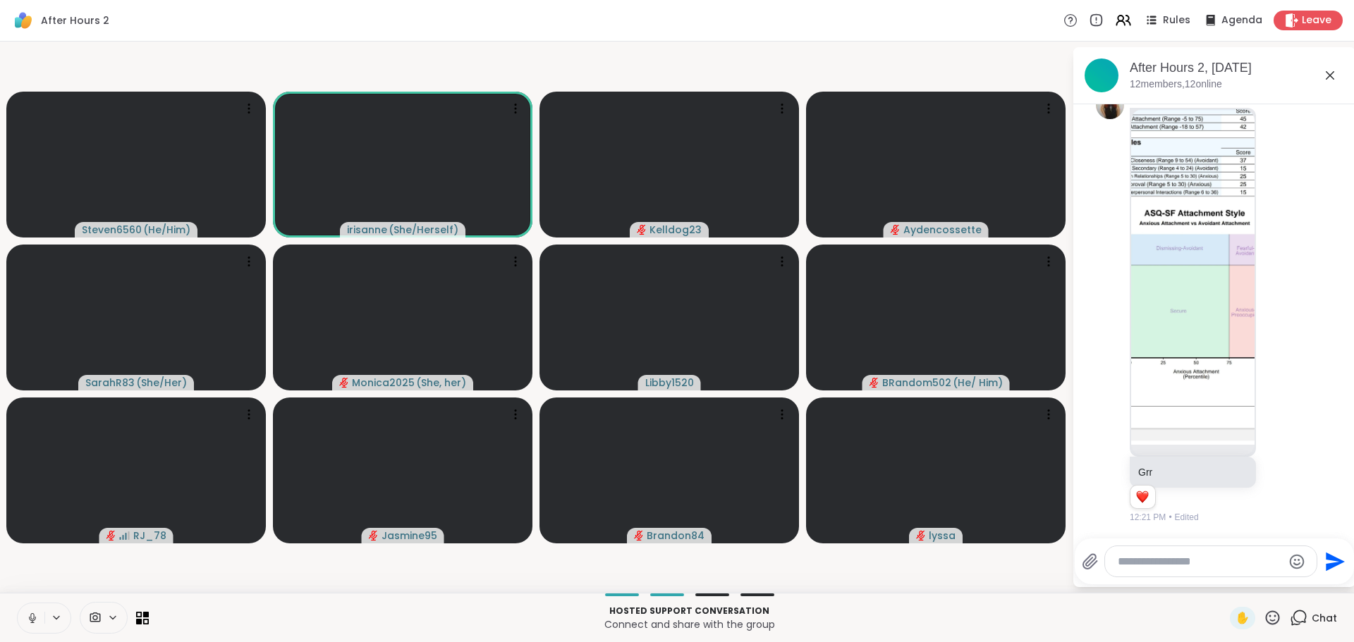
scroll to position [1520, 0]
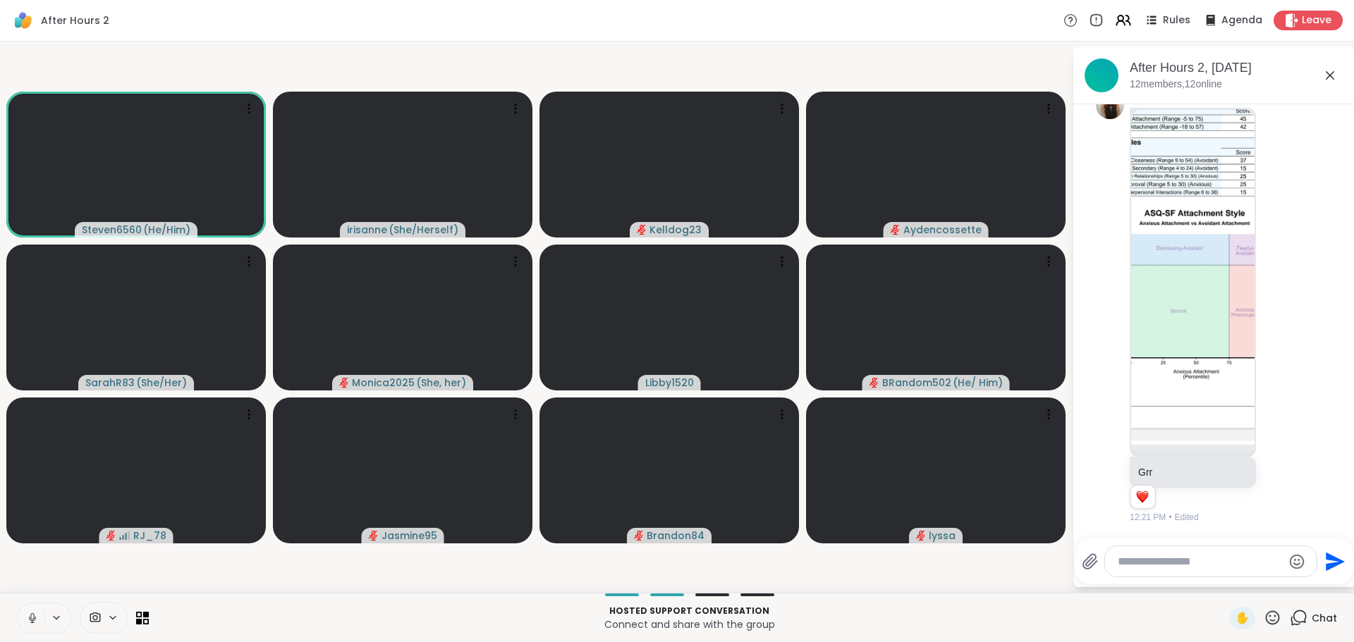
click at [28, 613] on icon at bounding box center [32, 618] width 13 height 13
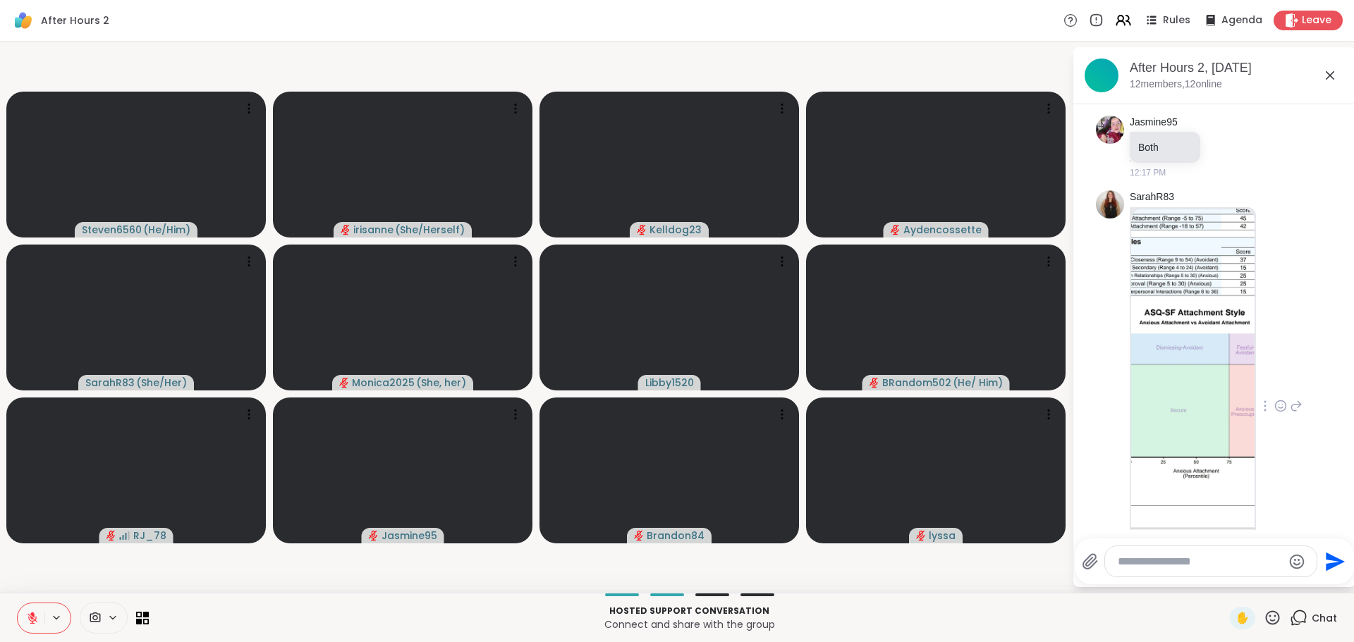
click at [1196, 314] on img at bounding box center [1192, 377] width 123 height 336
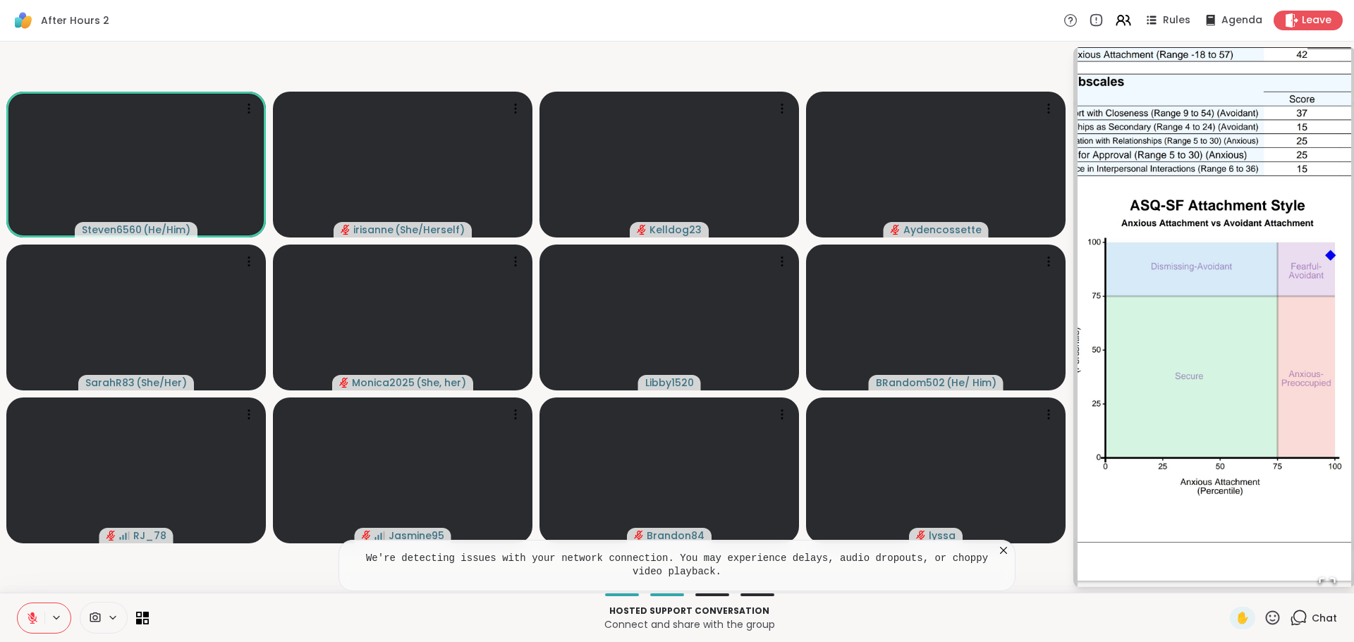
click at [1108, 243] on img "Go to Slide 1" at bounding box center [1214, 317] width 274 height 586
click at [1109, 243] on img "Go to Slide 1" at bounding box center [1214, 317] width 274 height 586
click at [1167, 287] on img "Go to Slide 1" at bounding box center [1214, 317] width 274 height 586
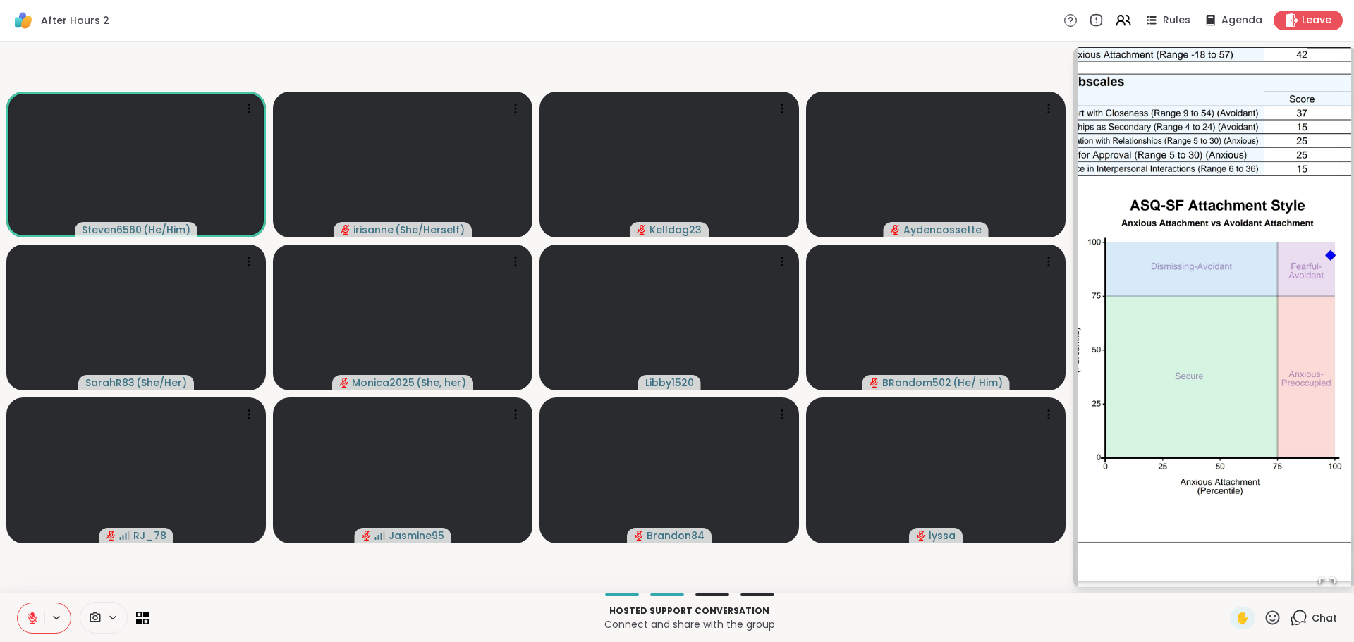
click at [1321, 582] on icon "Open Fullscreen" at bounding box center [1327, 586] width 20 height 20
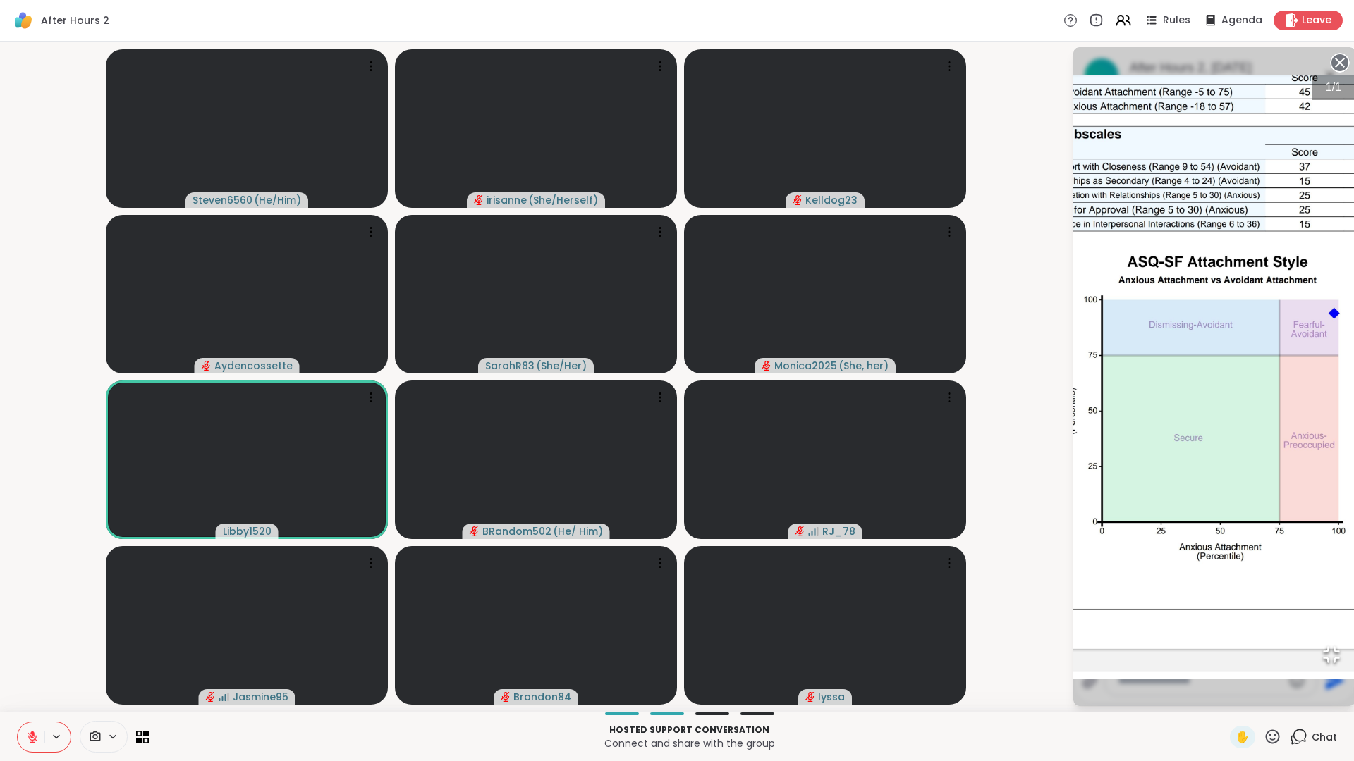
click at [1241, 346] on div "1 / 1" at bounding box center [1214, 376] width 282 height 659
click at [1087, 365] on div "1 / 1" at bounding box center [1214, 376] width 282 height 659
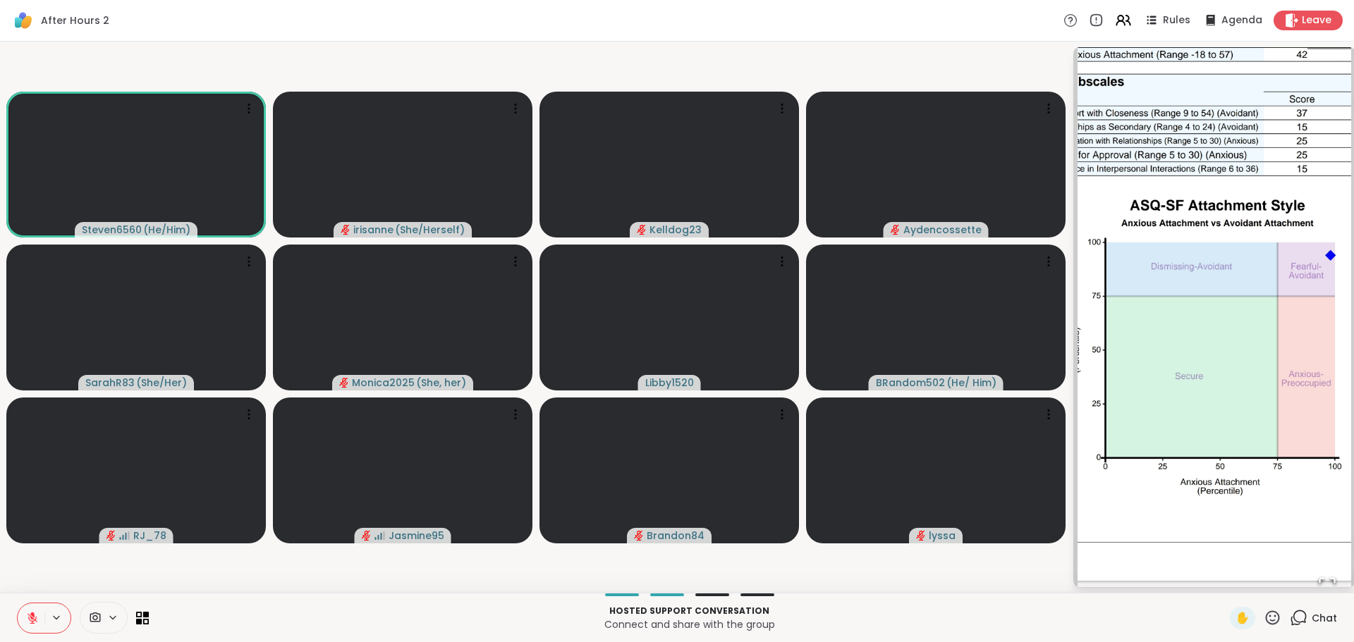
click at [1324, 582] on icon "Open Fullscreen" at bounding box center [1327, 586] width 20 height 20
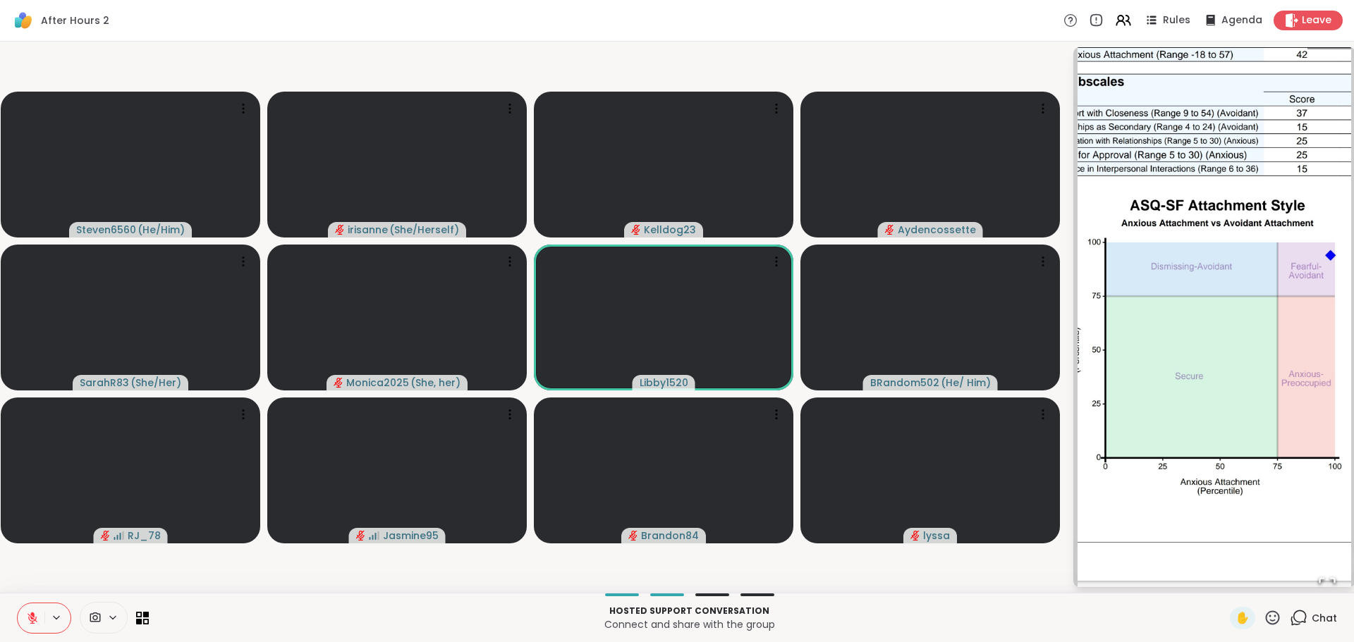
click at [1314, 616] on span "Chat" at bounding box center [1323, 618] width 25 height 14
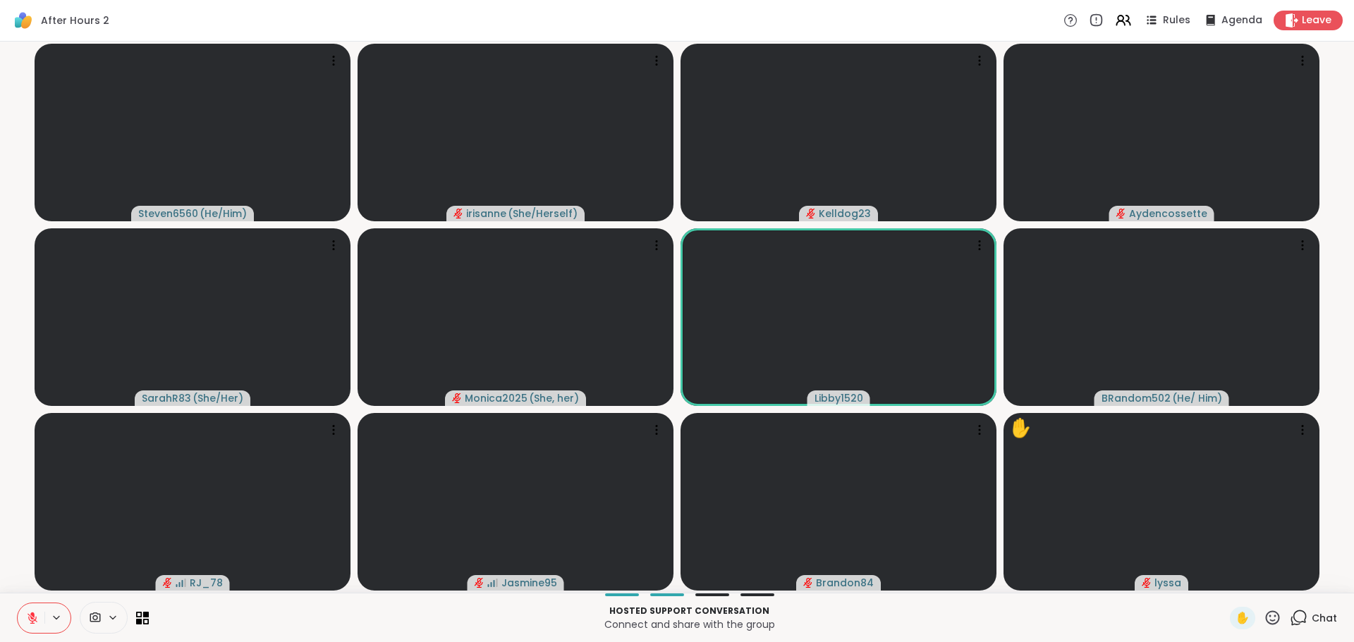
click at [1314, 616] on span "Chat" at bounding box center [1323, 618] width 25 height 14
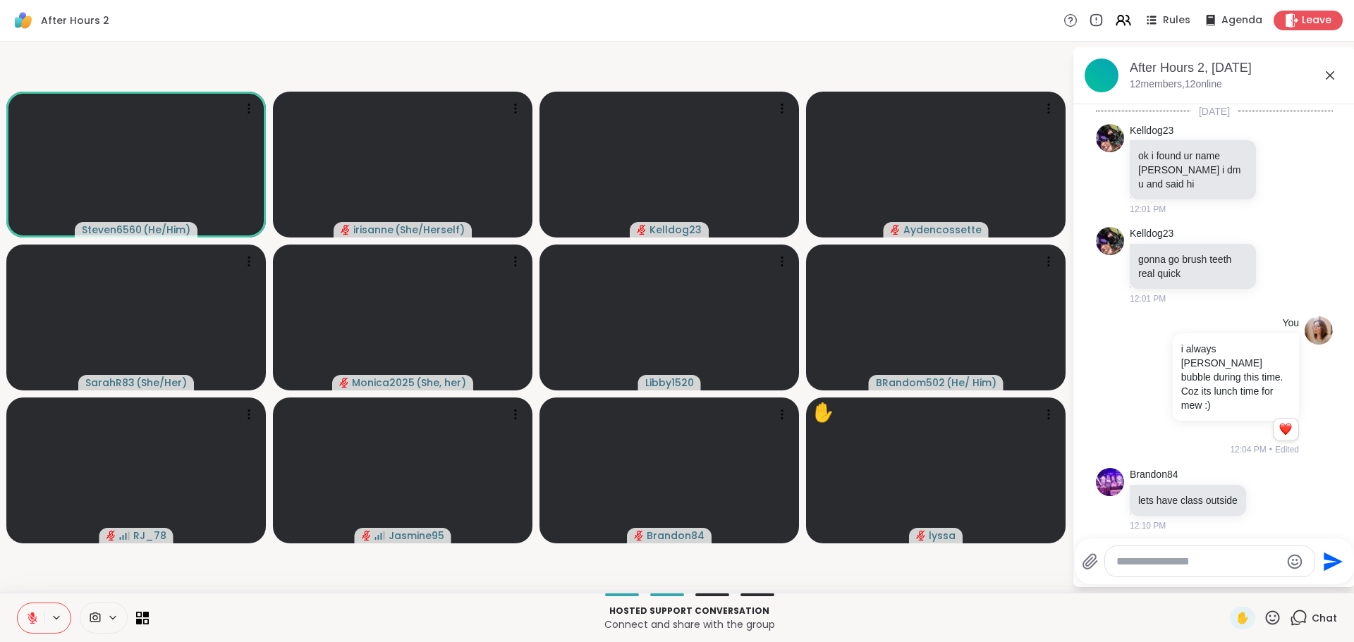
scroll to position [1506, 0]
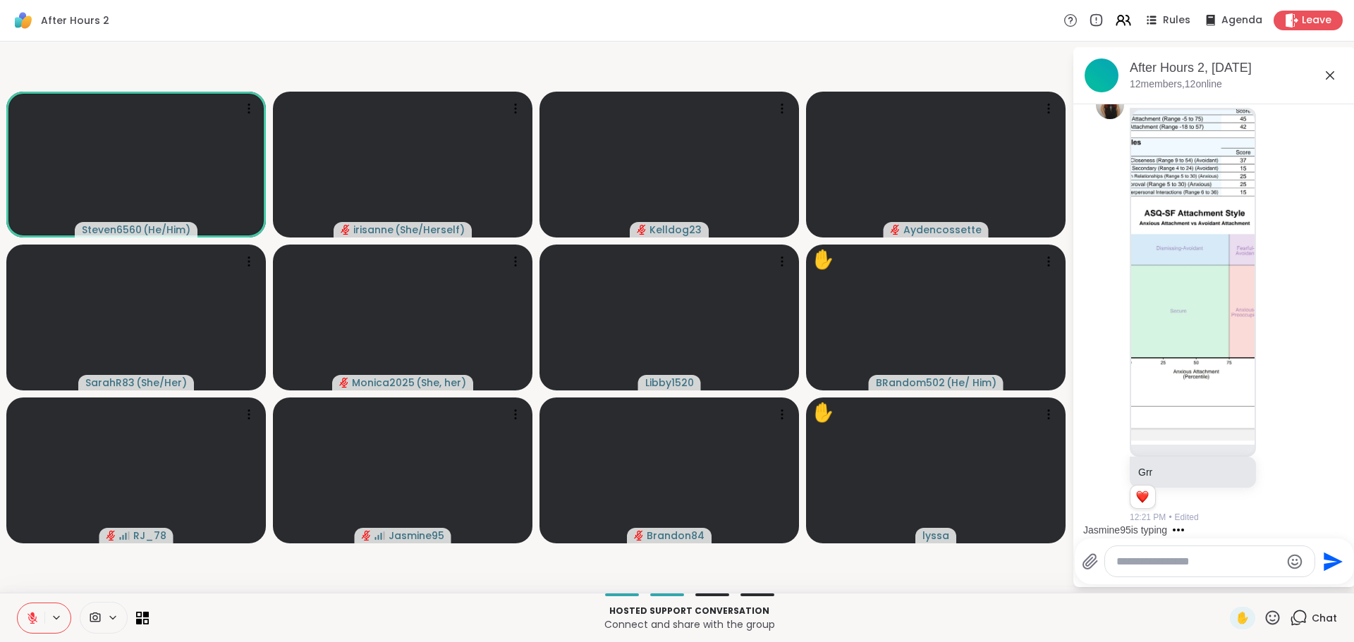
click at [1134, 569] on div at bounding box center [1209, 561] width 209 height 30
click at [1137, 569] on div at bounding box center [1209, 561] width 209 height 30
click at [1147, 561] on textarea "Type your message" at bounding box center [1198, 562] width 164 height 14
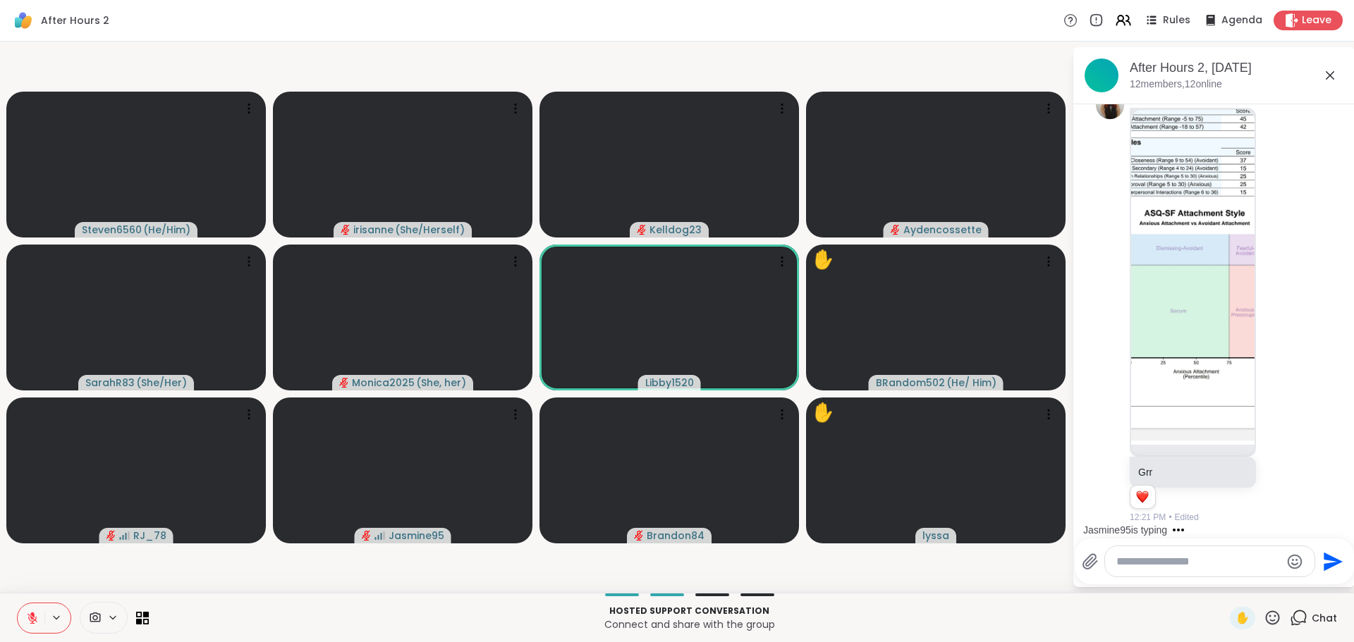
type textarea "*"
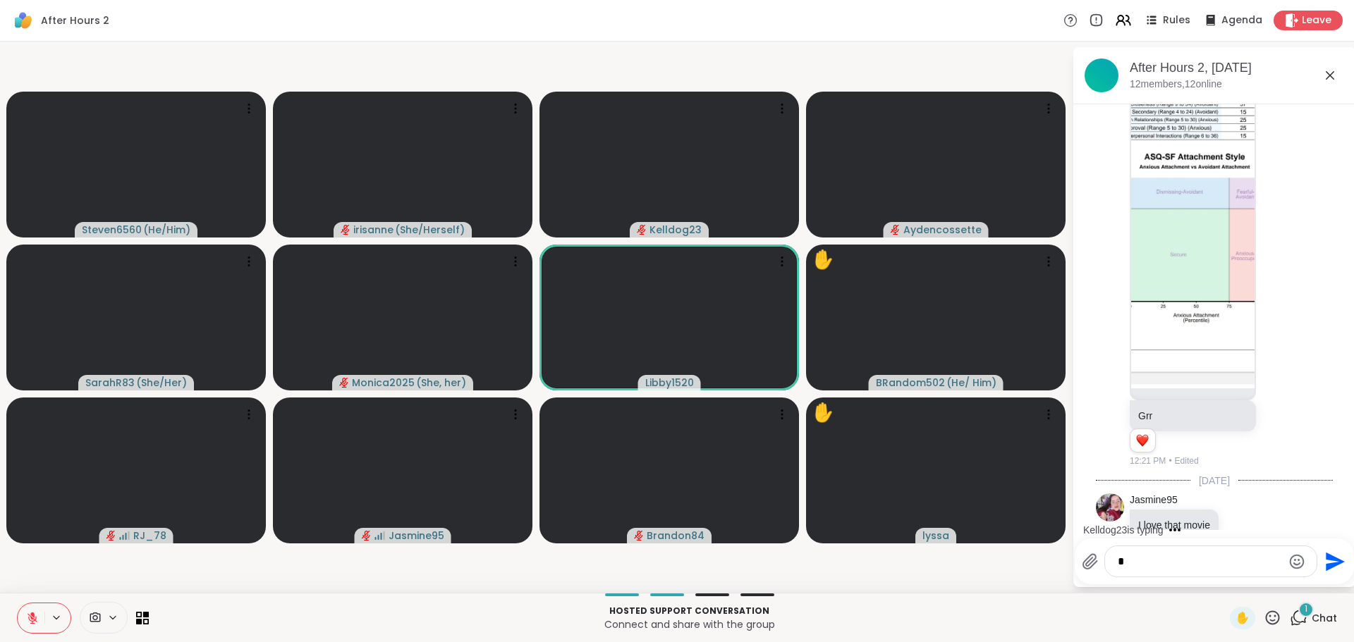
scroll to position [1595, 0]
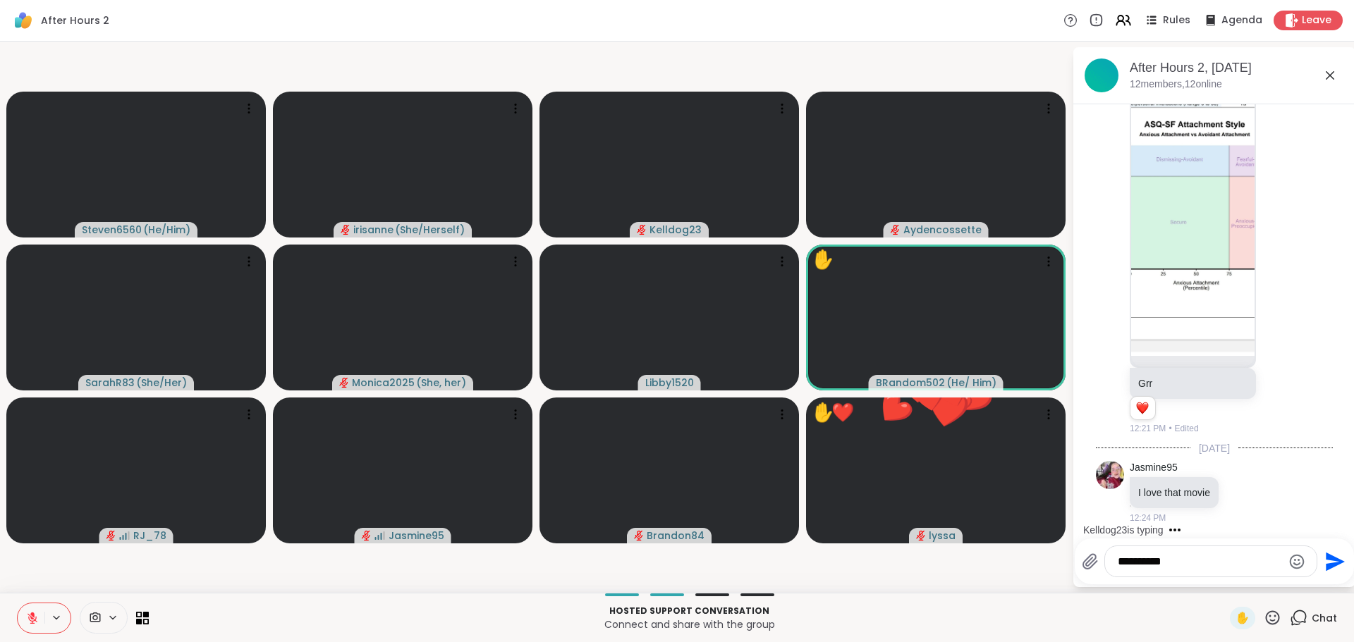
paste textarea "**********"
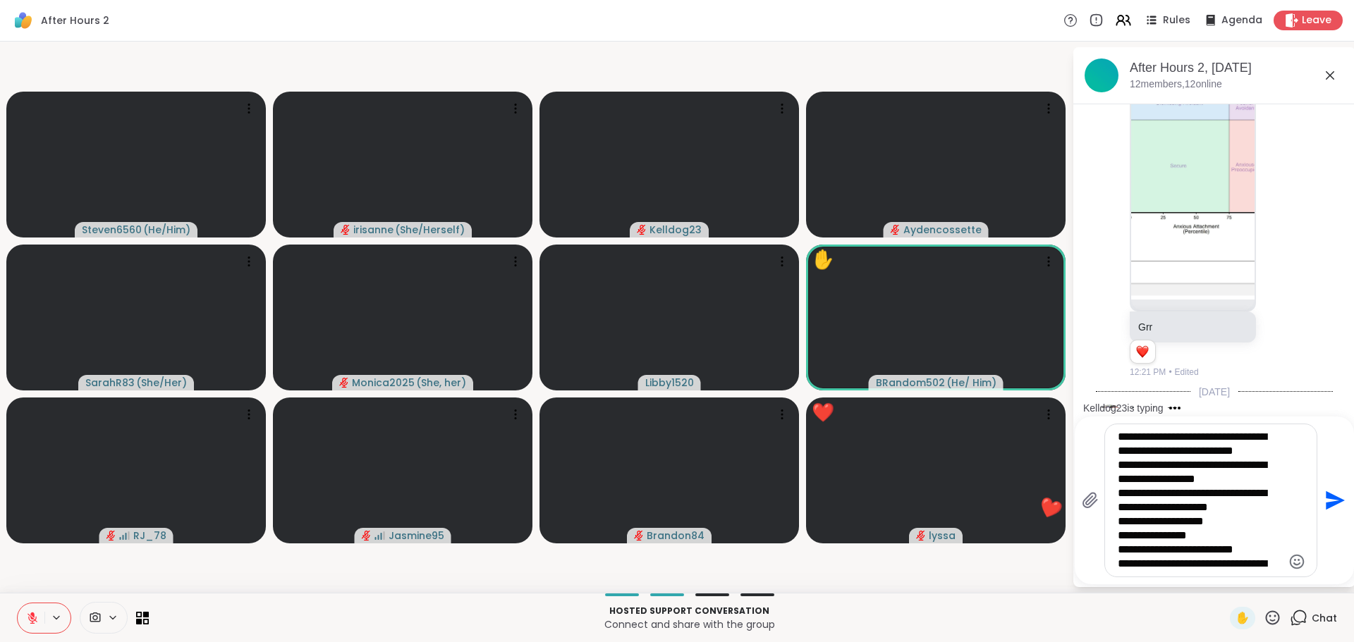
click at [1215, 539] on textarea "**********" at bounding box center [1200, 500] width 164 height 141
type textarea "**********"
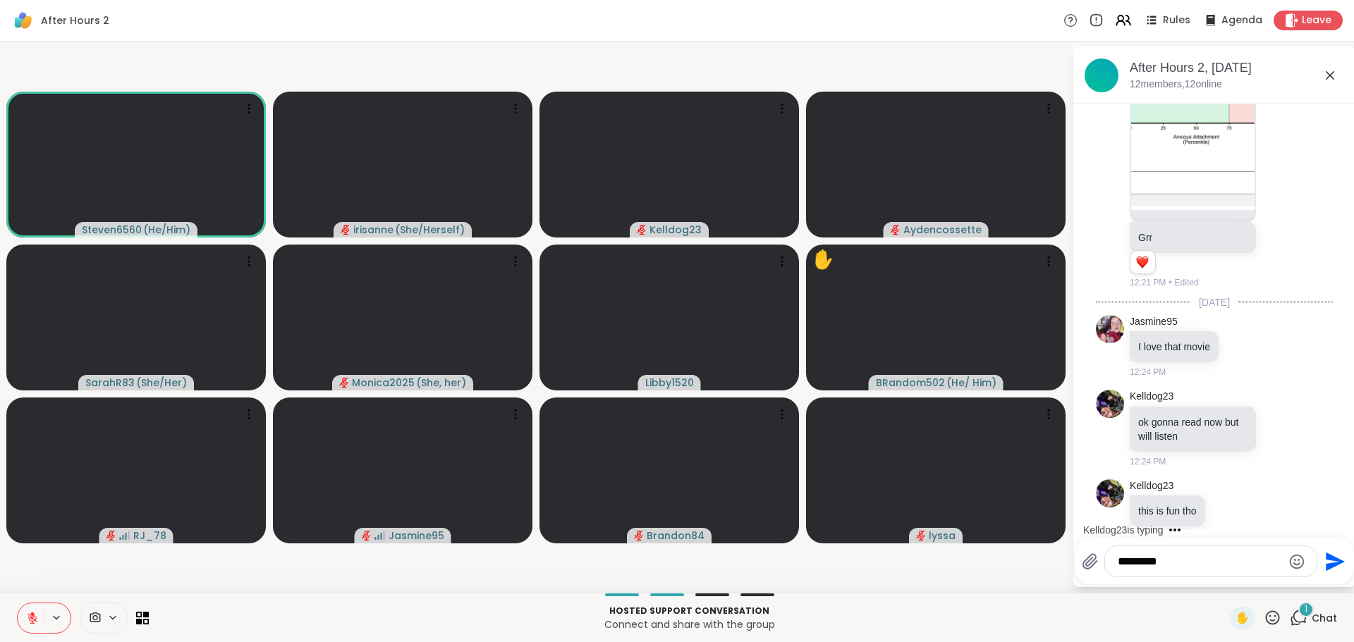
scroll to position [1759, 0]
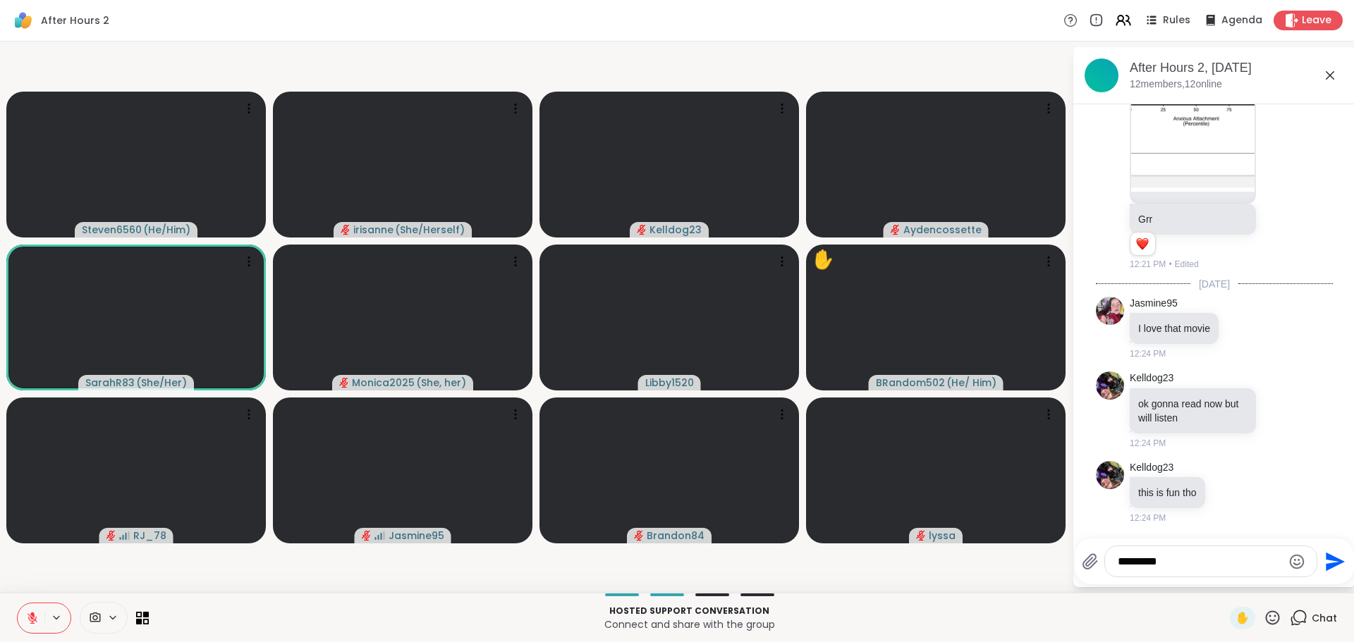
click at [1180, 564] on textarea "*********" at bounding box center [1200, 562] width 164 height 14
type textarea "*********"
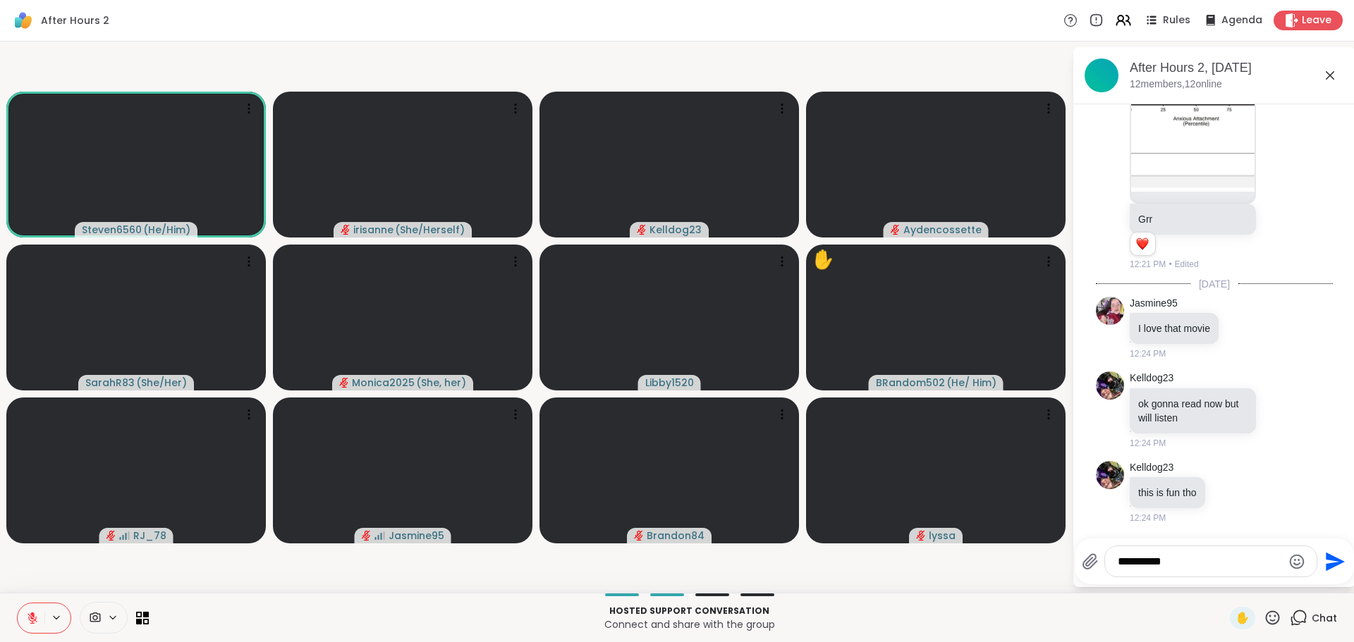
paste textarea "Type your message"
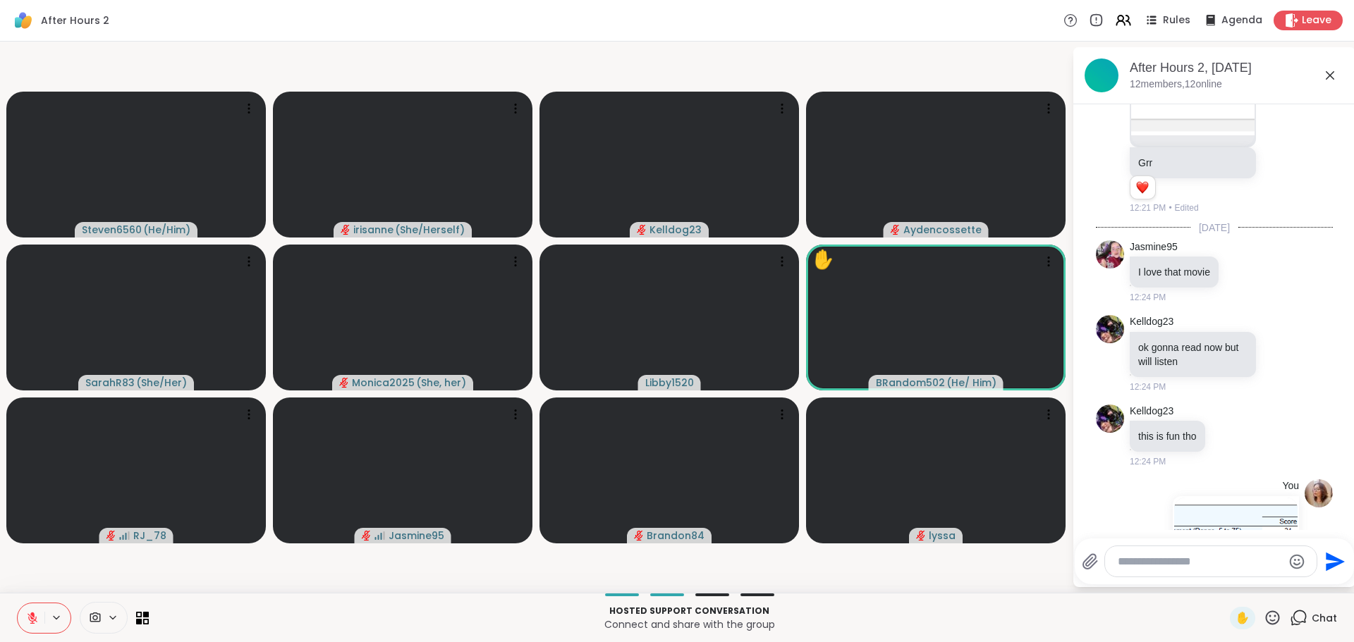
scroll to position [1978, 0]
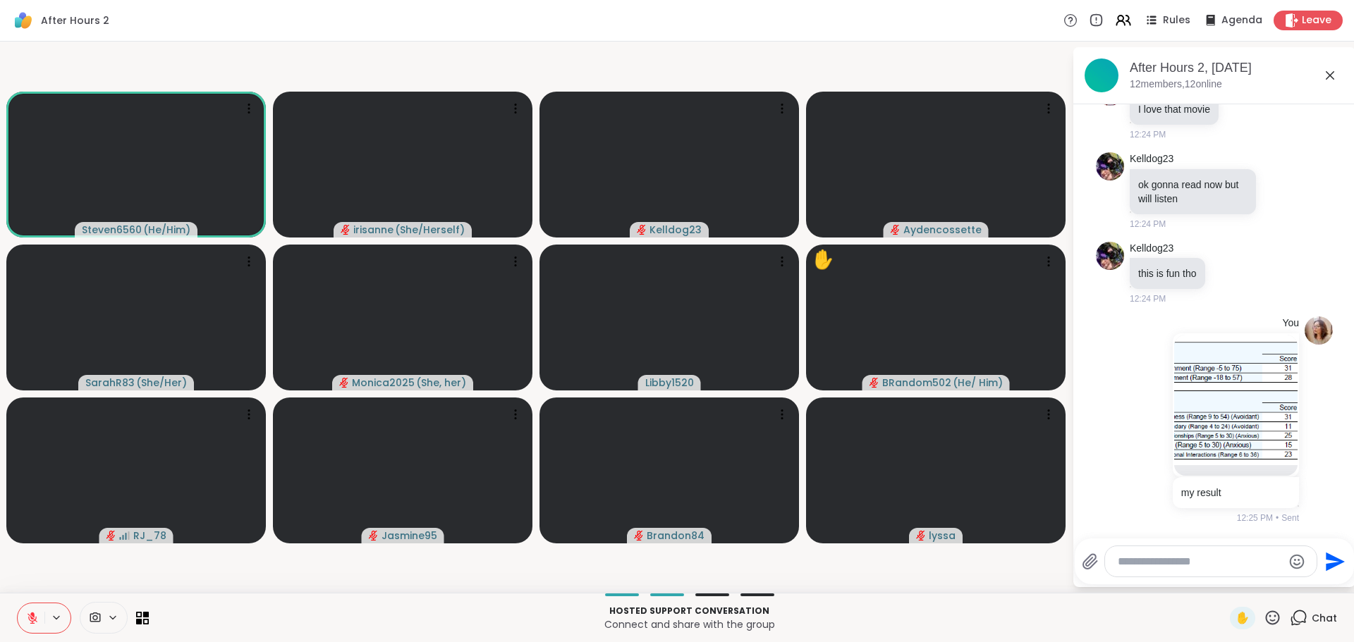
click at [1153, 573] on div at bounding box center [1211, 561] width 212 height 30
click at [1166, 558] on textarea "Type your message" at bounding box center [1200, 562] width 164 height 14
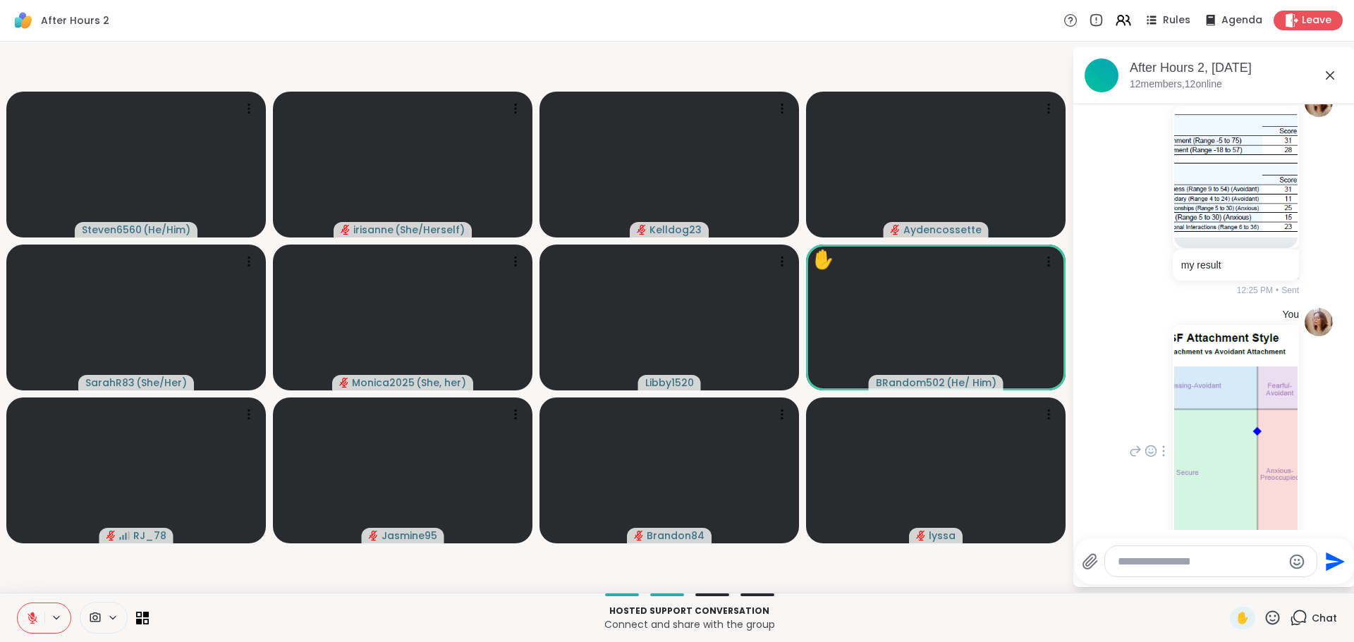
scroll to position [2149, 0]
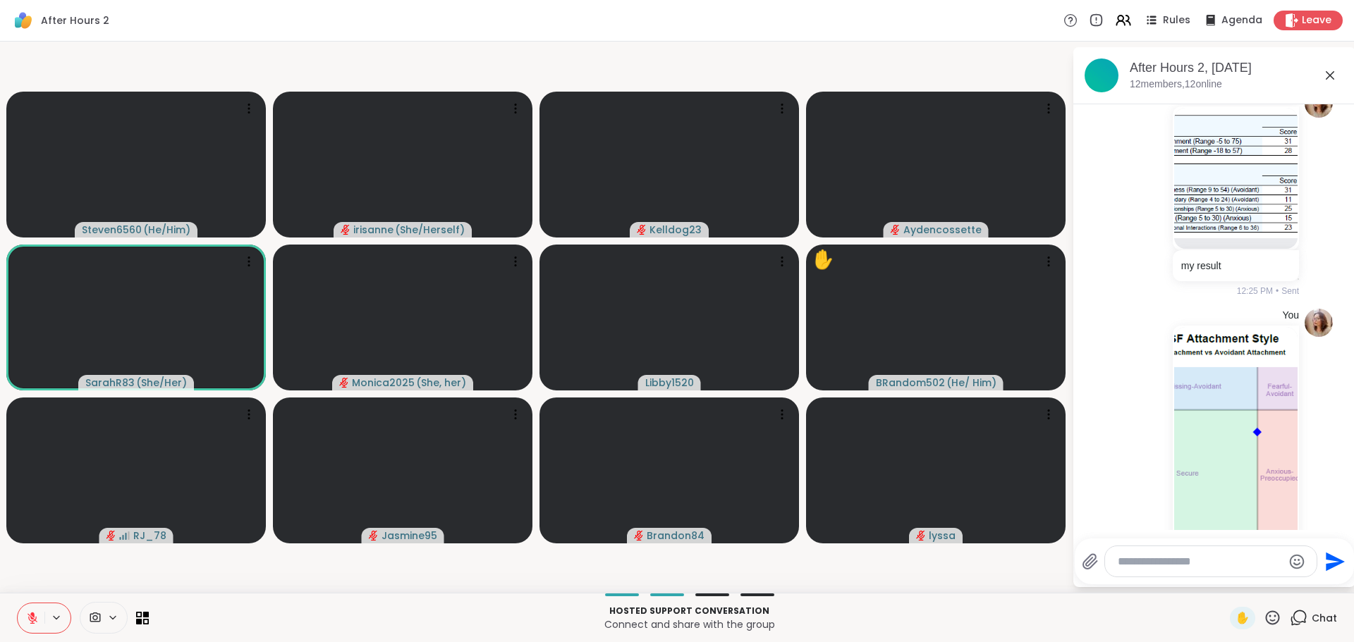
click at [18, 611] on button at bounding box center [31, 619] width 27 height 30
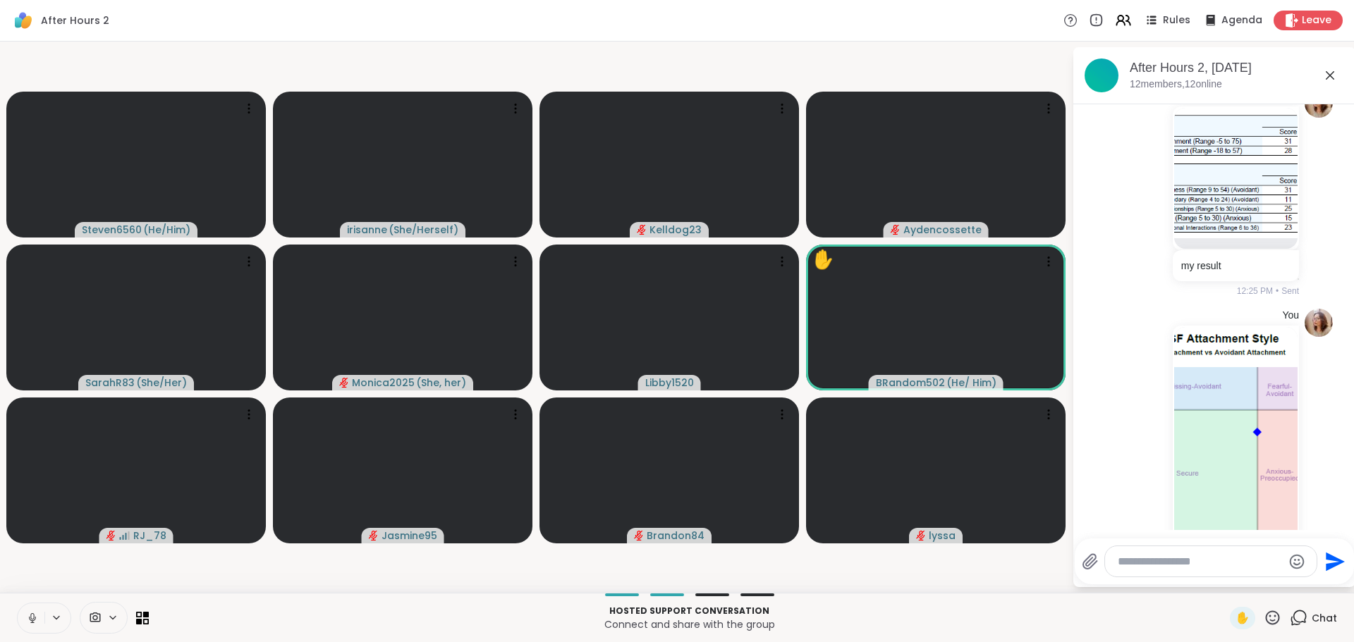
click at [18, 611] on button at bounding box center [31, 619] width 27 height 30
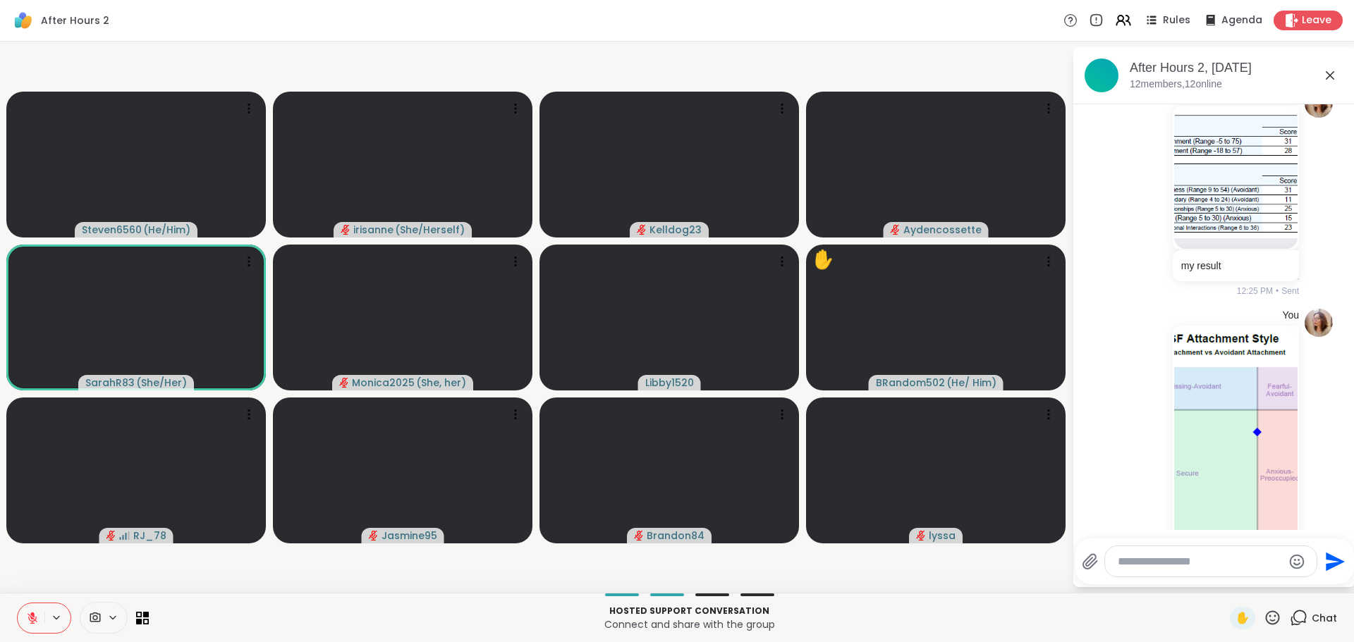
click at [18, 611] on button at bounding box center [31, 619] width 27 height 30
drag, startPoint x: 18, startPoint y: 611, endPoint x: 27, endPoint y: 619, distance: 12.0
click at [27, 619] on icon at bounding box center [32, 618] width 13 height 13
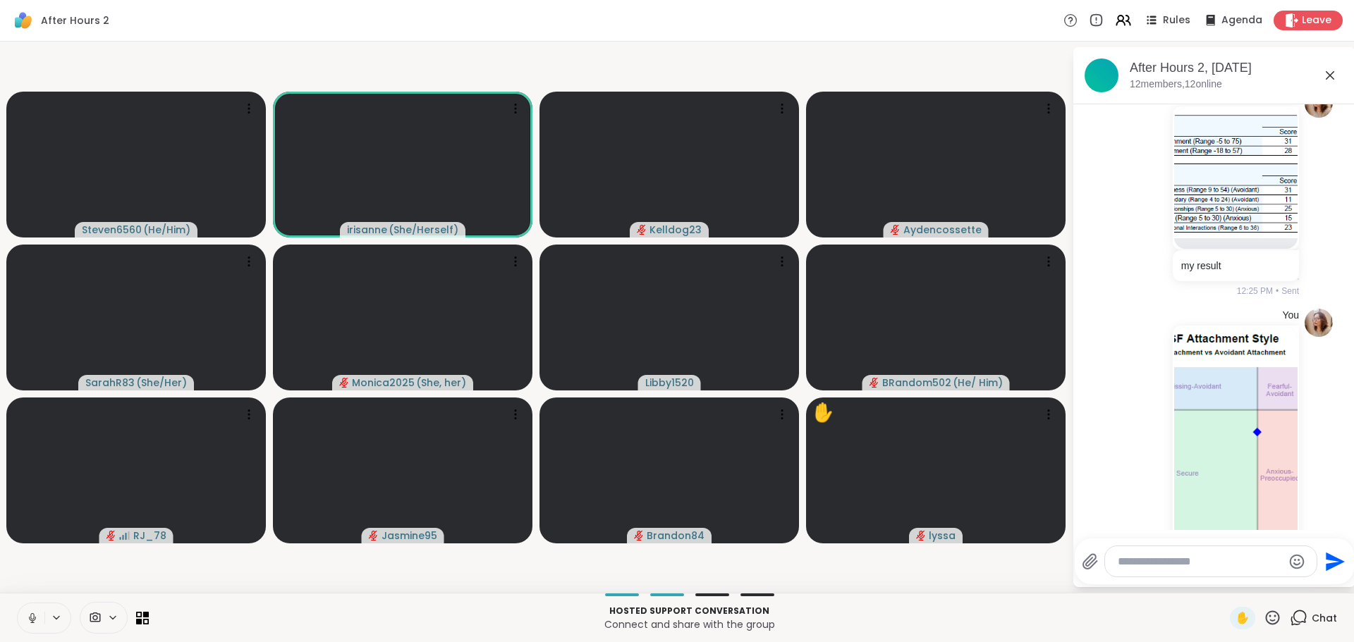
click at [27, 619] on icon at bounding box center [32, 618] width 13 height 13
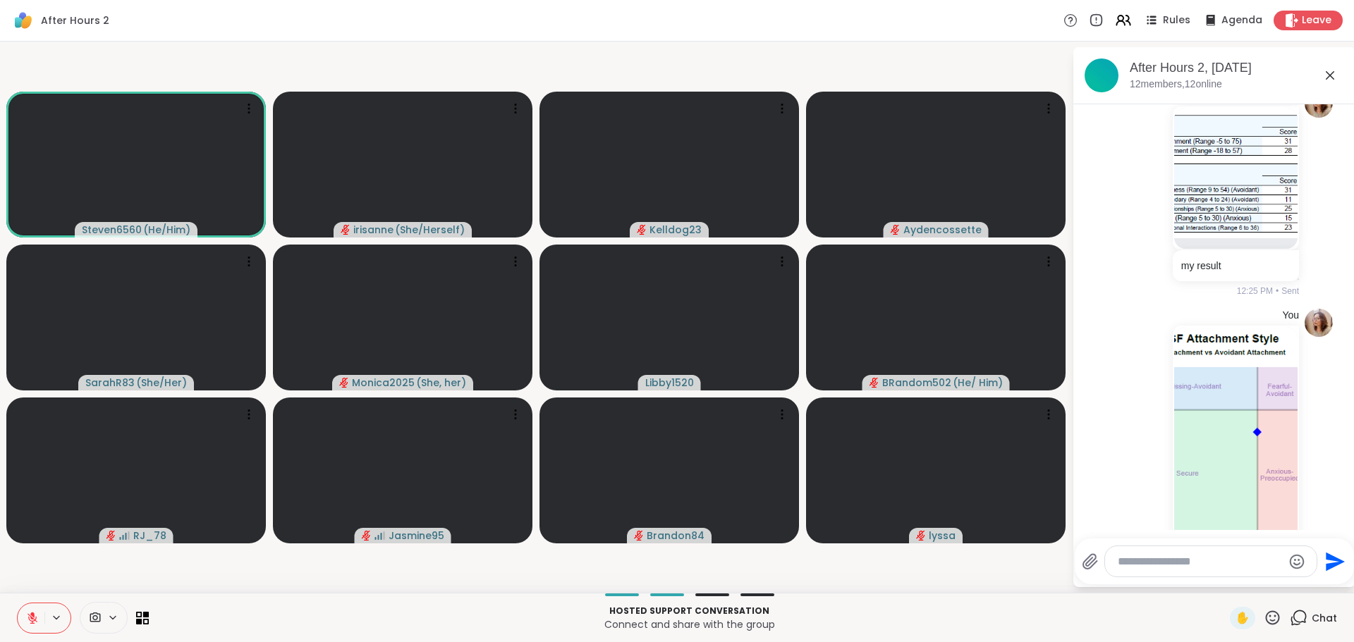
click at [30, 616] on icon at bounding box center [32, 618] width 10 height 10
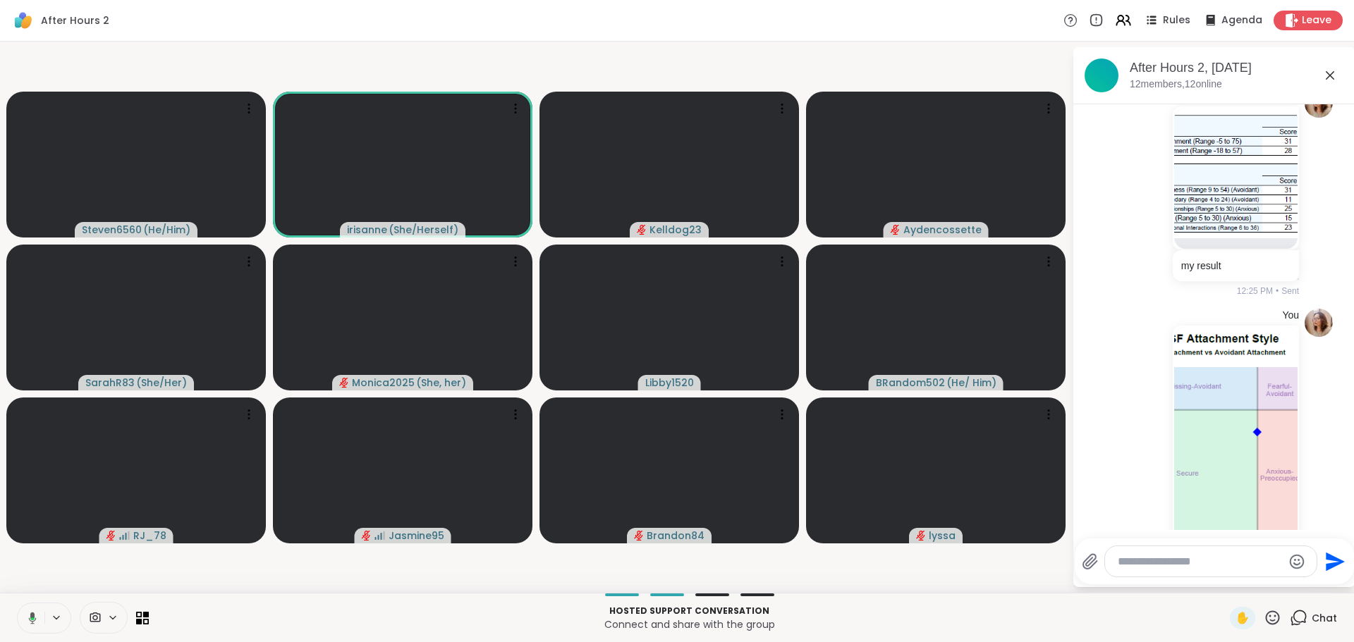
click at [30, 616] on icon at bounding box center [30, 618] width 13 height 13
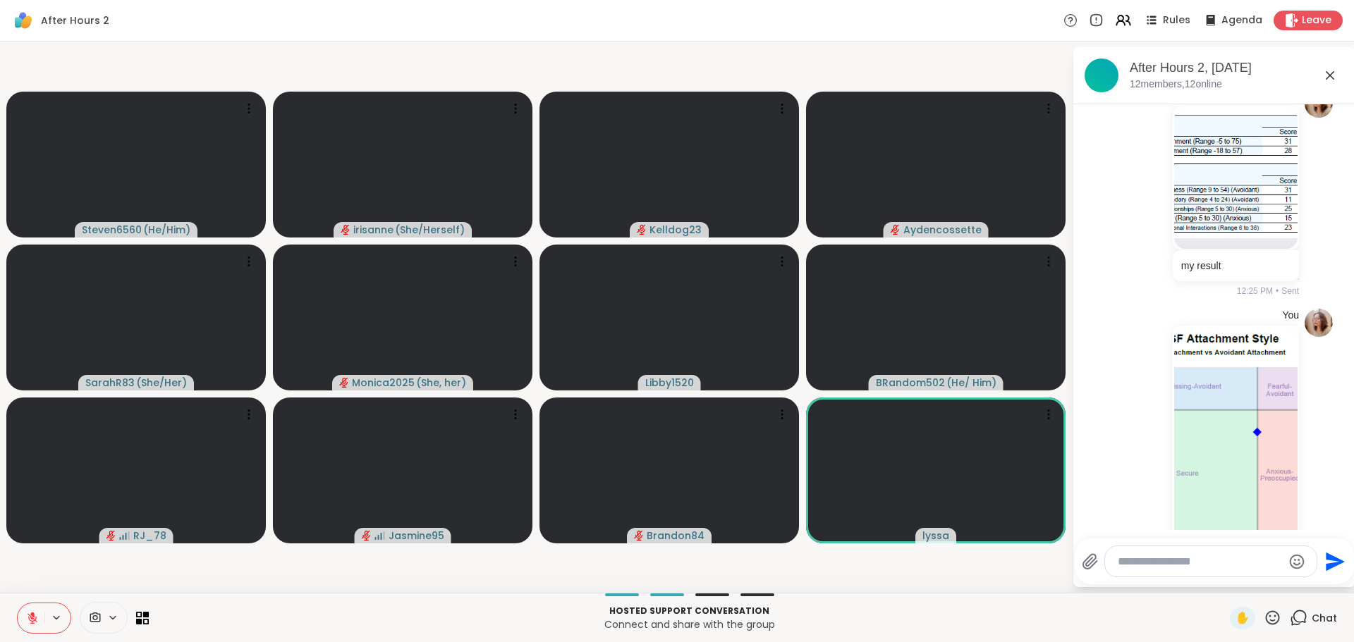
click at [30, 616] on icon at bounding box center [32, 618] width 10 height 10
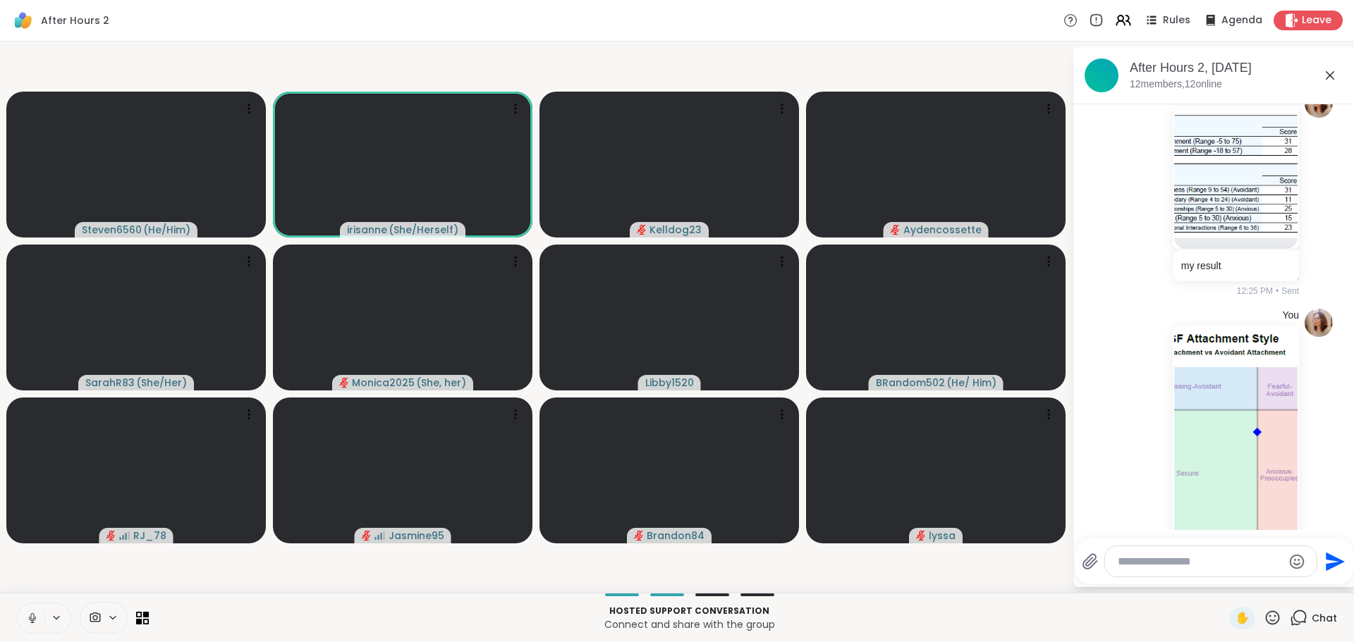
click at [30, 616] on icon at bounding box center [32, 618] width 13 height 13
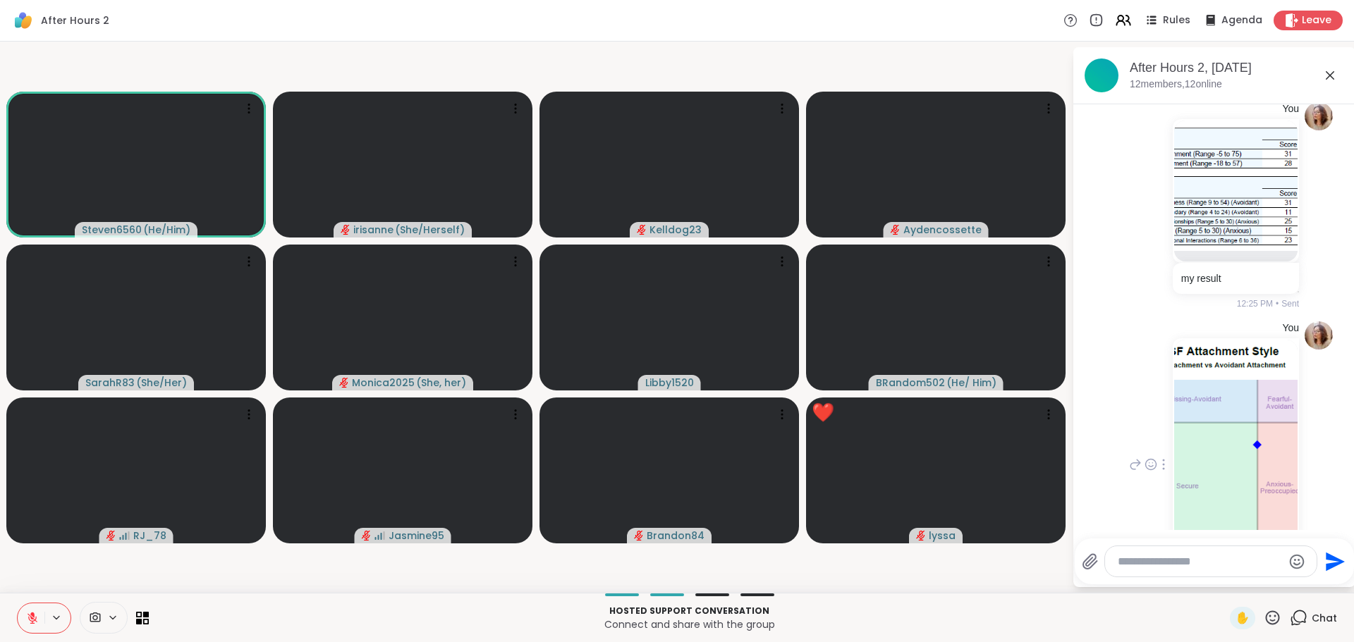
scroll to position [2257, 0]
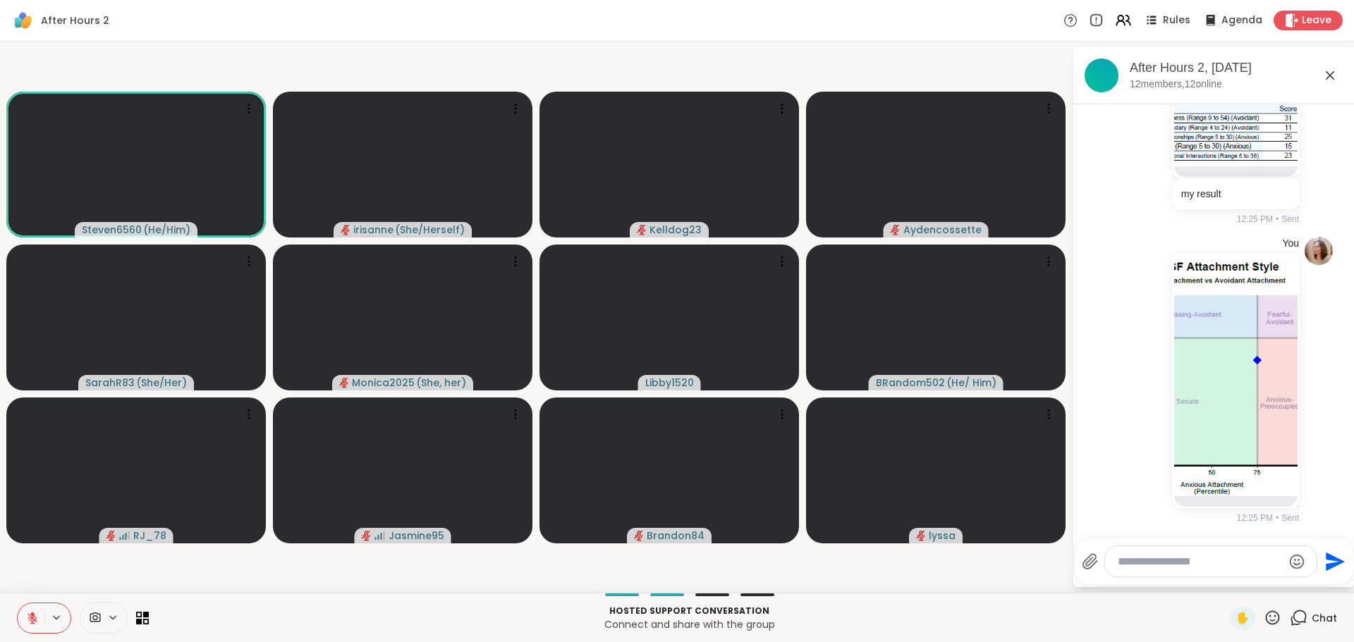
click at [1331, 73] on icon at bounding box center [1330, 75] width 8 height 8
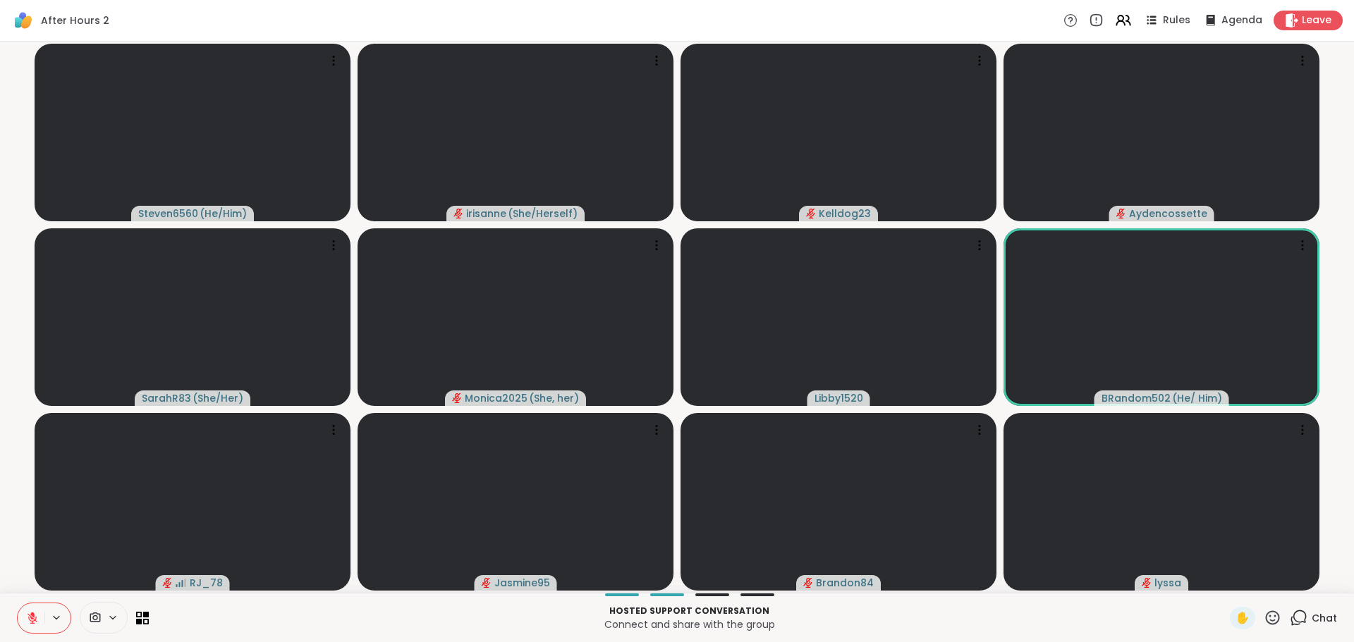
click at [29, 620] on icon at bounding box center [32, 618] width 13 height 13
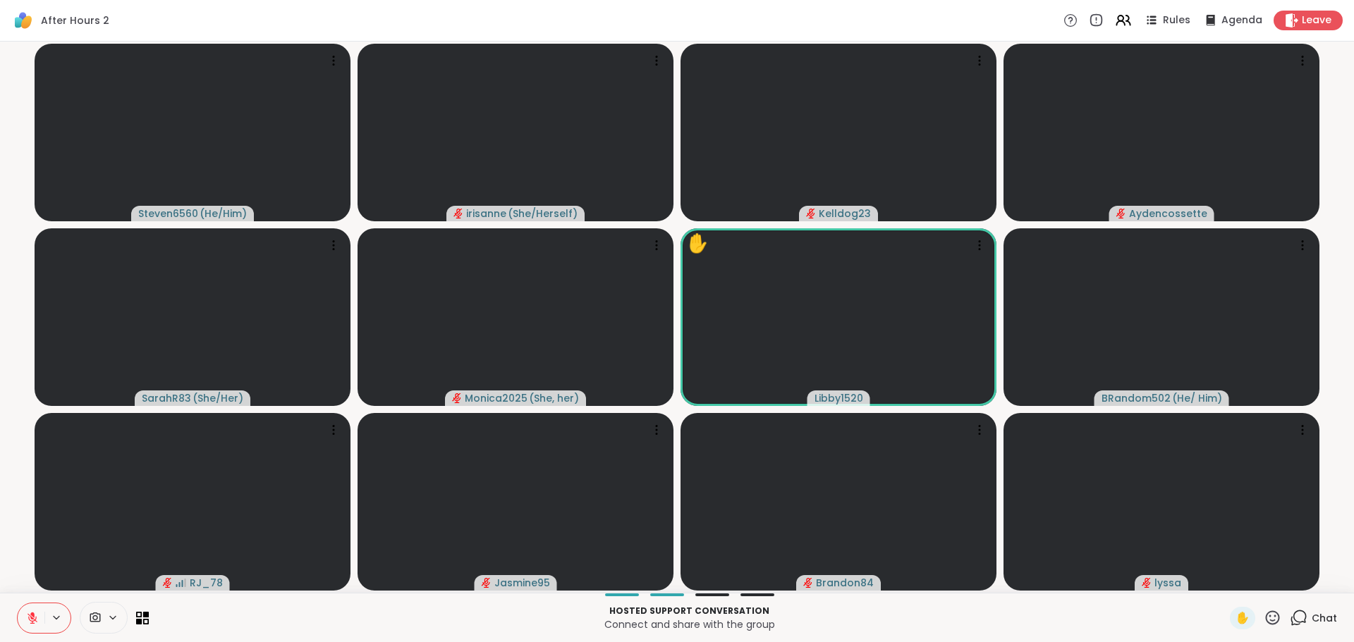
click at [30, 612] on icon at bounding box center [32, 618] width 13 height 13
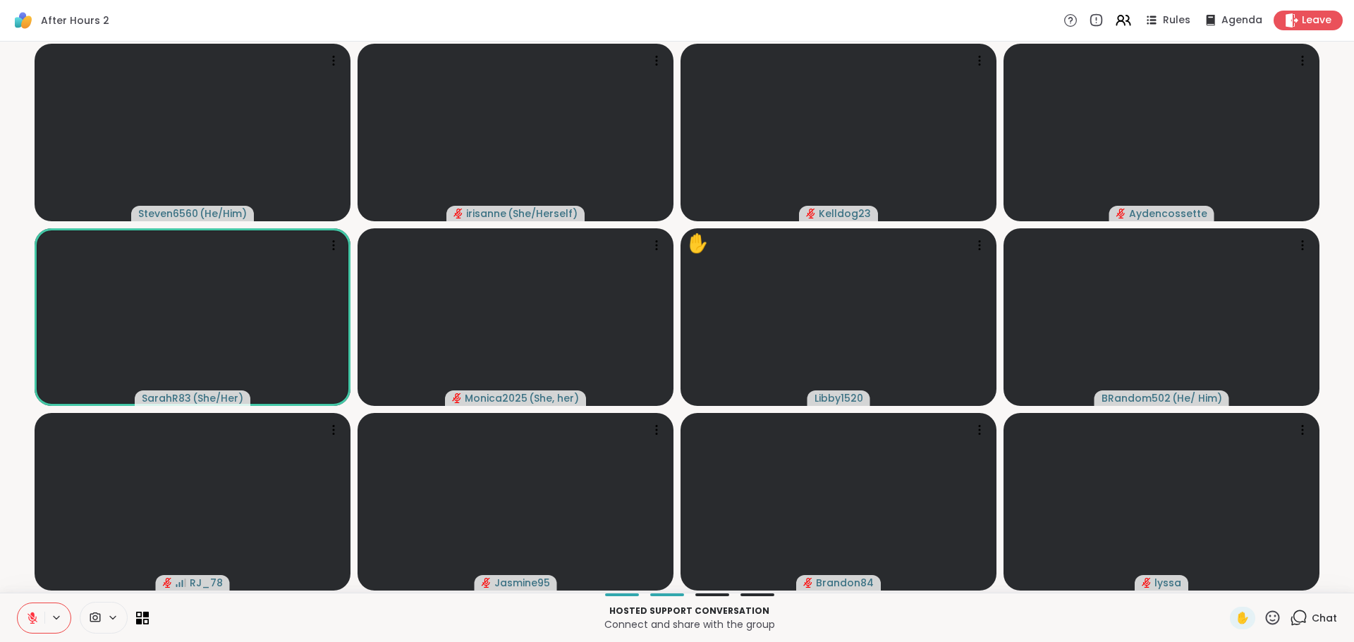
click at [30, 612] on icon at bounding box center [32, 618] width 13 height 13
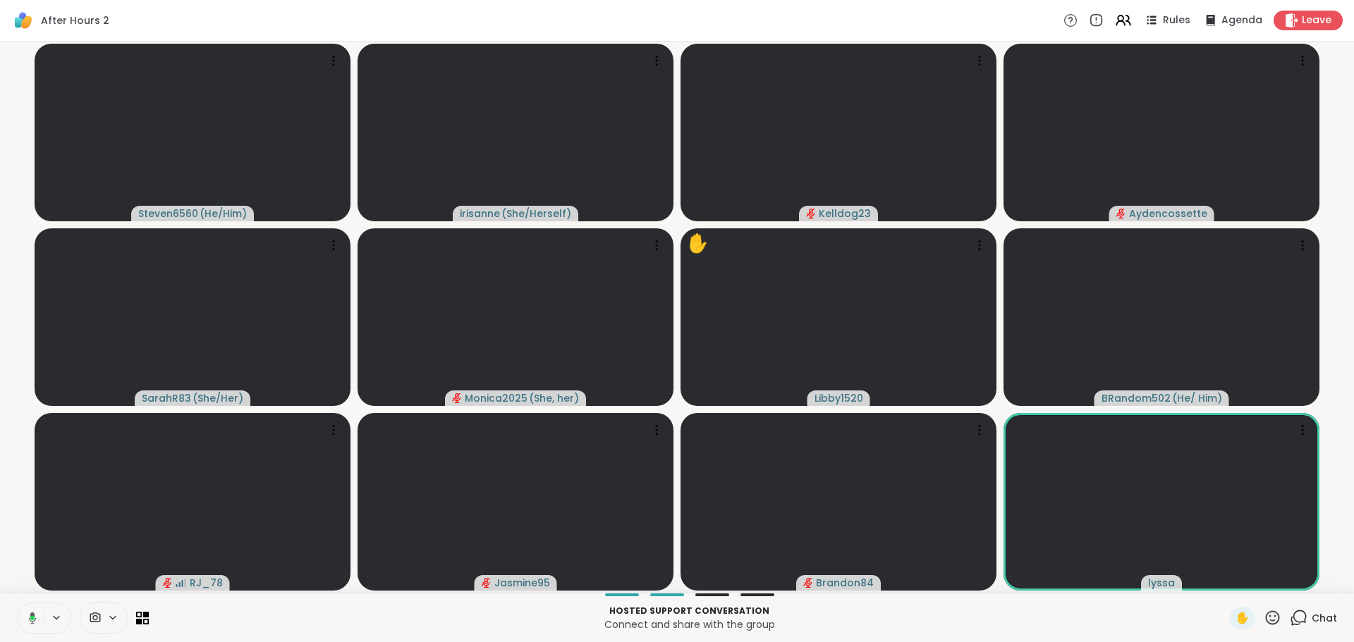
click at [30, 612] on icon at bounding box center [30, 618] width 13 height 13
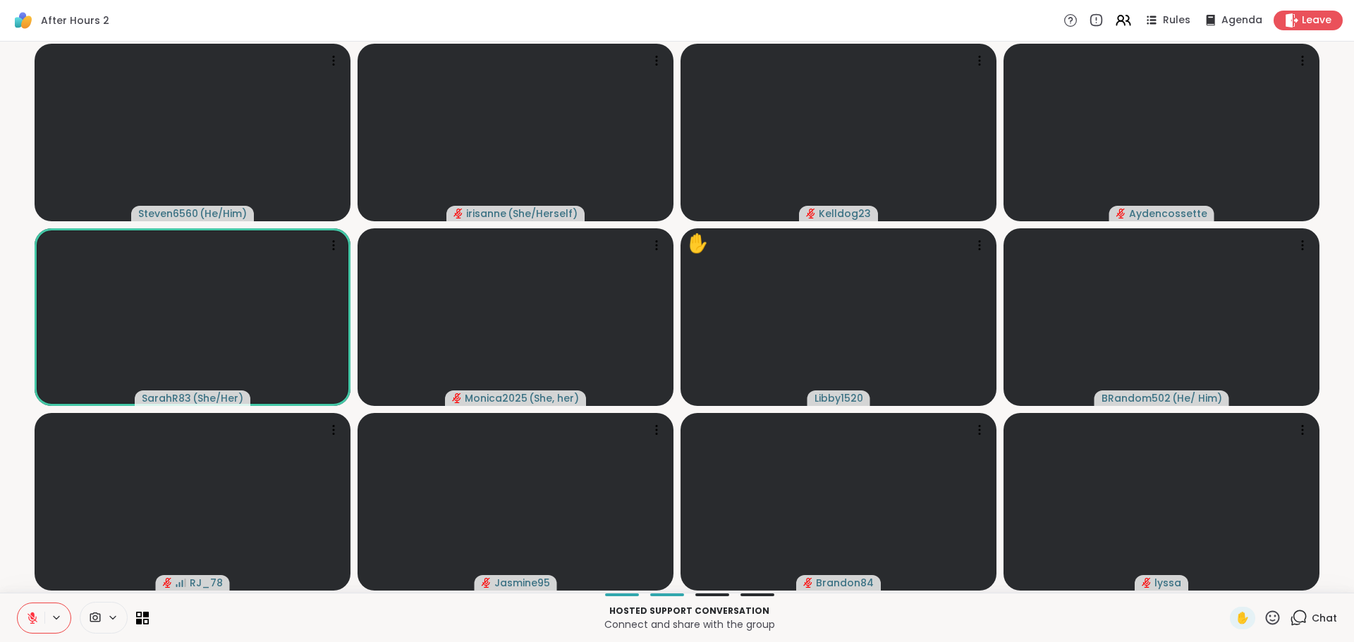
click at [30, 612] on icon at bounding box center [32, 618] width 13 height 13
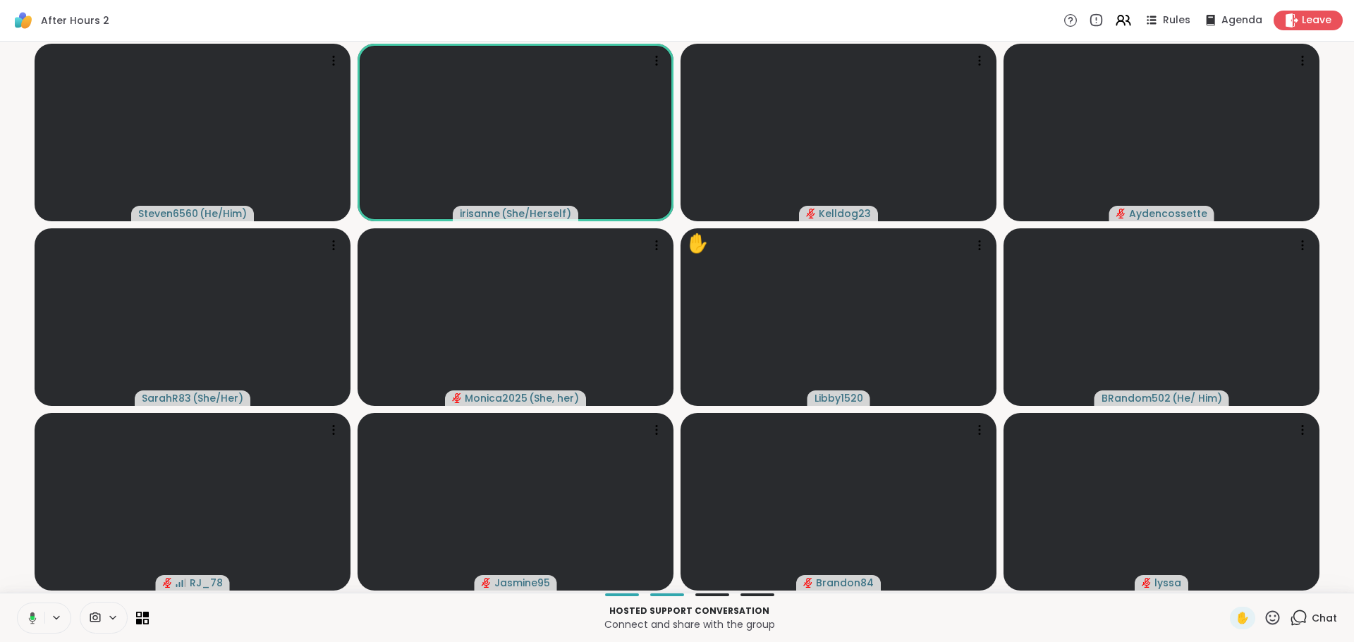
click at [30, 612] on icon at bounding box center [30, 618] width 13 height 13
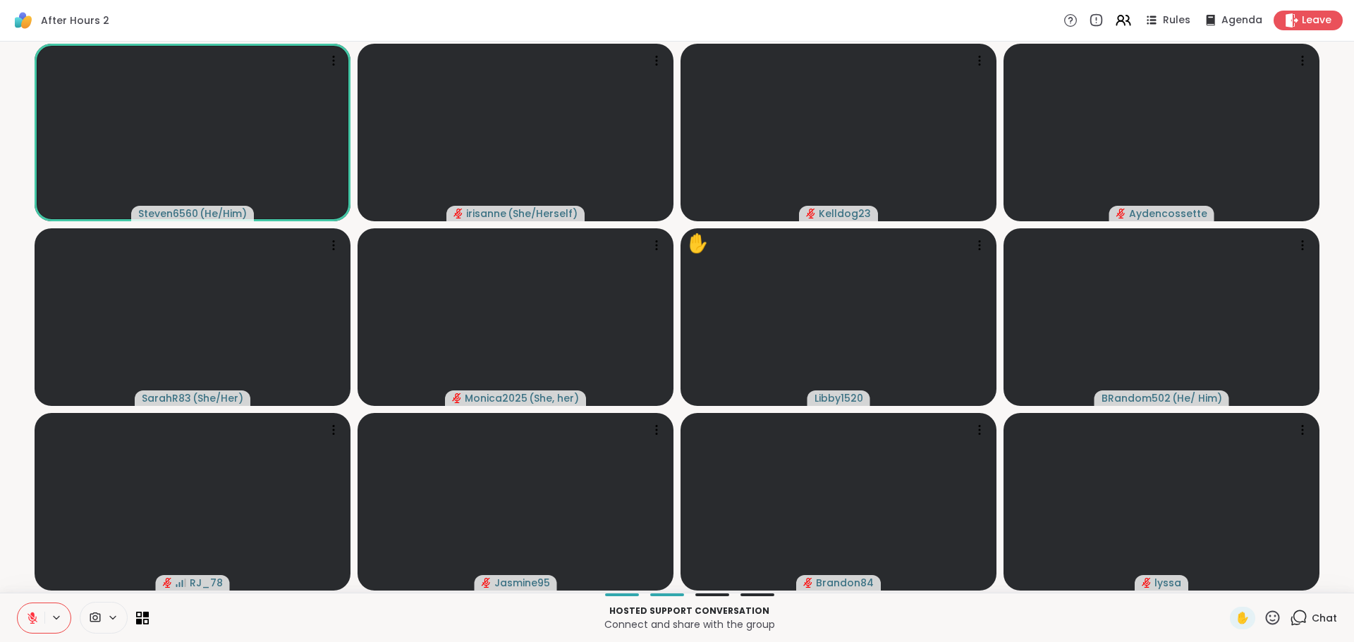
click at [30, 612] on icon at bounding box center [32, 618] width 13 height 13
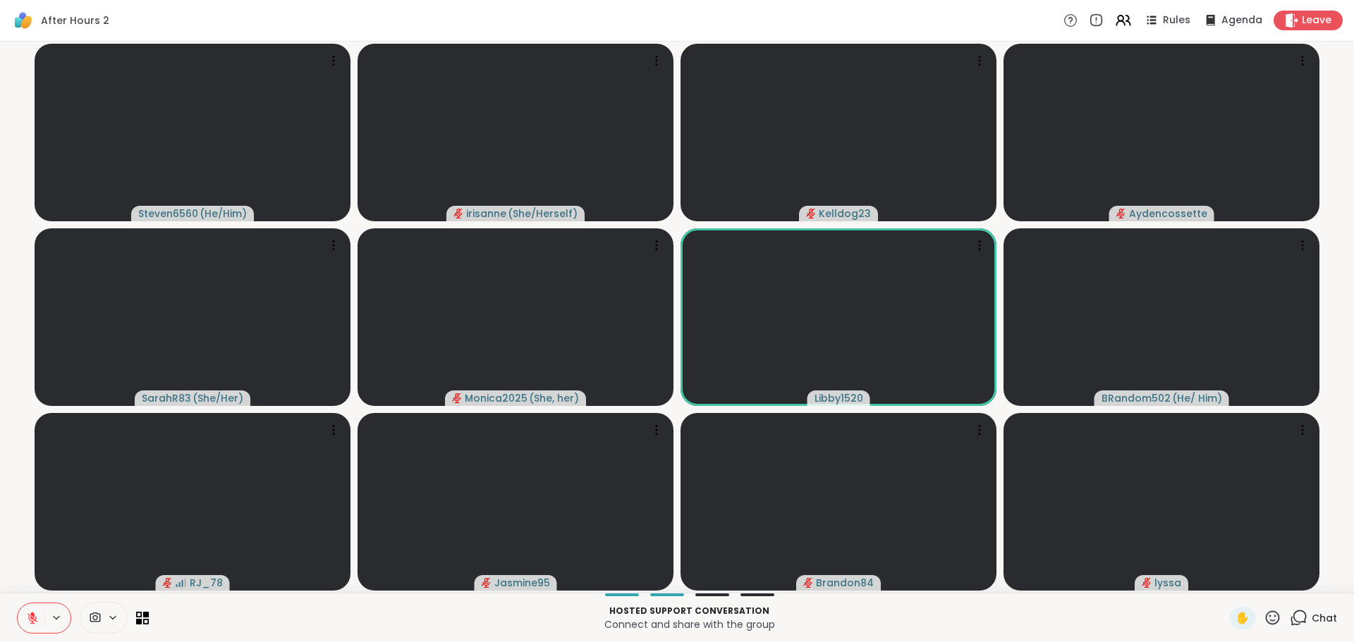
click at [30, 612] on icon at bounding box center [32, 618] width 13 height 13
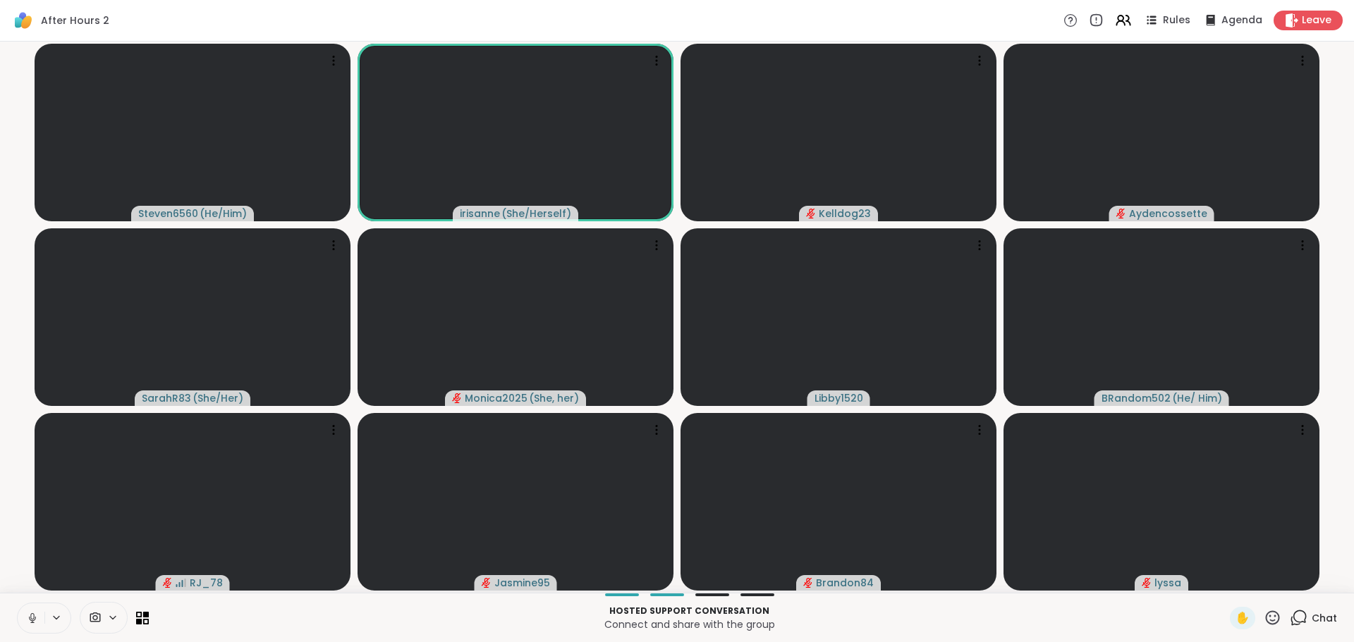
click at [30, 608] on button at bounding box center [31, 619] width 27 height 30
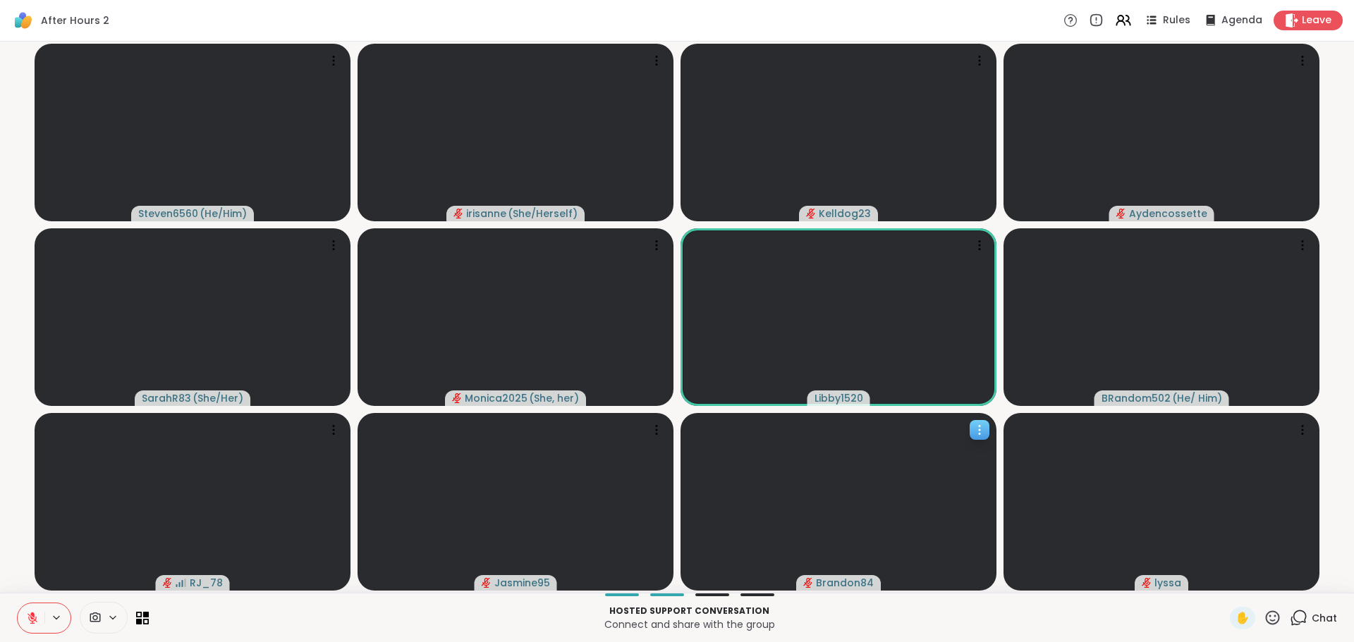
click at [922, 491] on video at bounding box center [838, 502] width 316 height 178
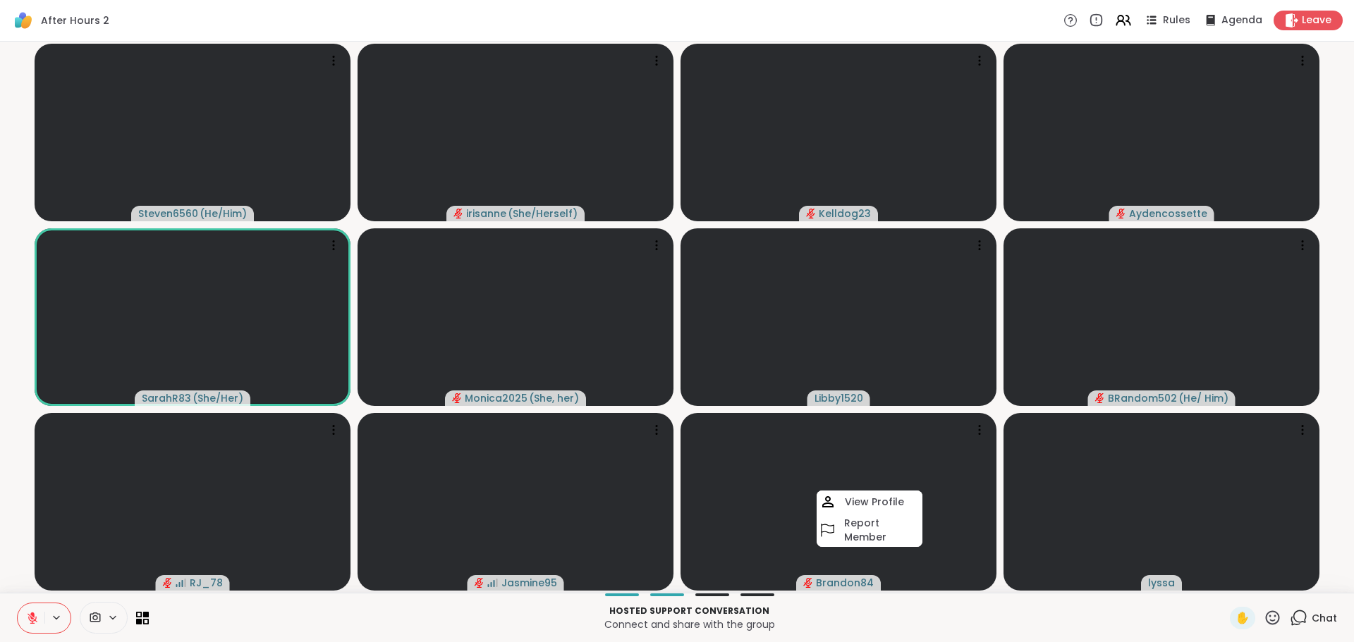
click at [269, 638] on div "Hosted support conversation Connect and share with the group ✋ Chat" at bounding box center [677, 617] width 1354 height 49
click at [34, 616] on icon at bounding box center [32, 615] width 4 height 6
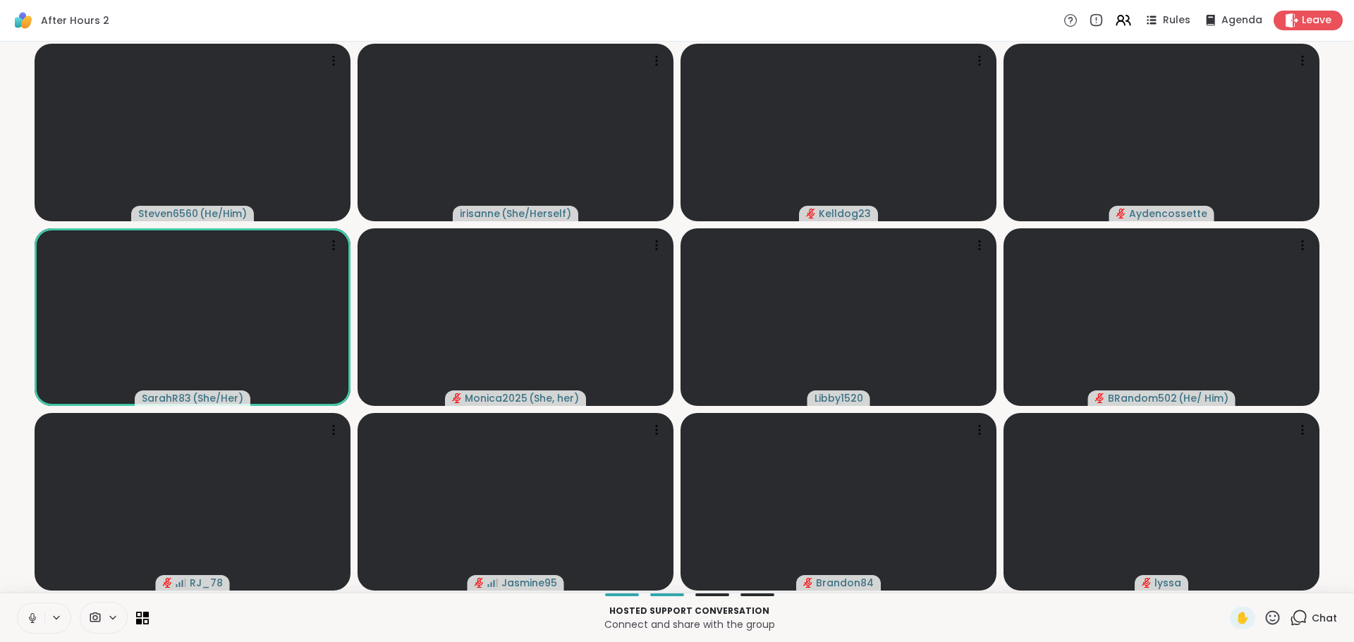
click at [34, 616] on icon at bounding box center [32, 616] width 4 height 6
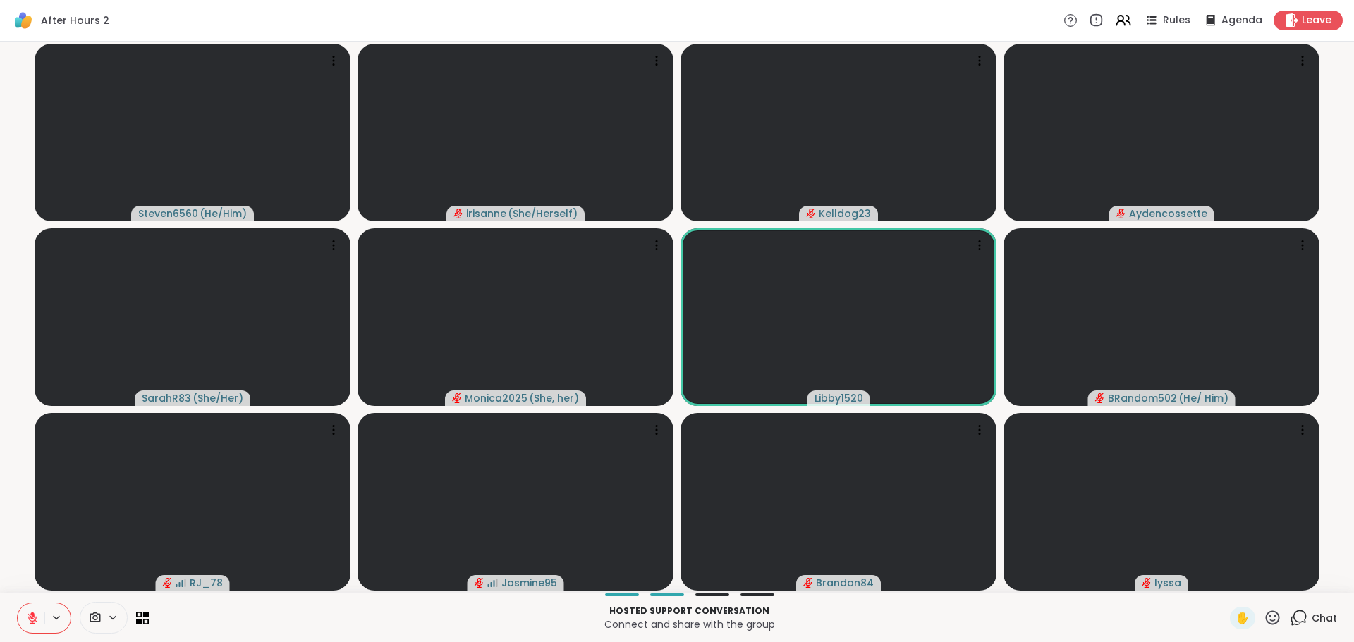
click at [34, 616] on icon at bounding box center [32, 615] width 4 height 6
click at [34, 616] on icon at bounding box center [32, 616] width 4 height 6
click at [34, 616] on icon at bounding box center [32, 615] width 4 height 6
drag, startPoint x: 37, startPoint y: 613, endPoint x: 28, endPoint y: 614, distance: 8.5
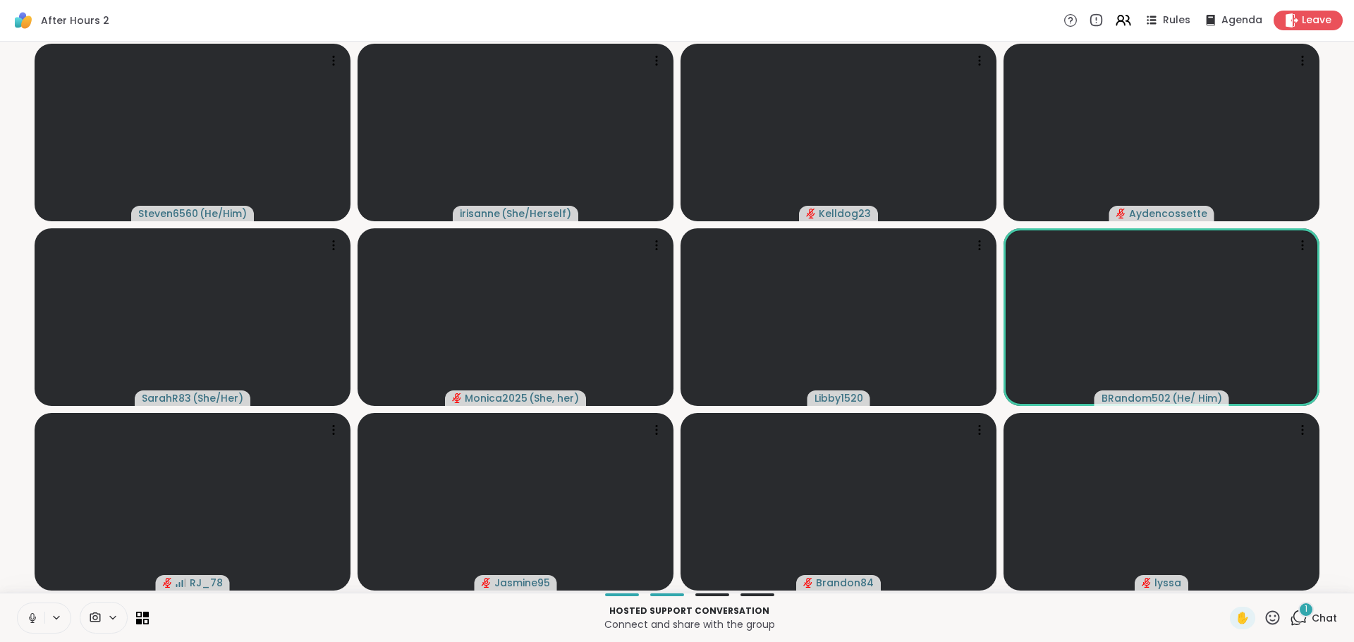
click at [28, 614] on icon at bounding box center [32, 618] width 13 height 13
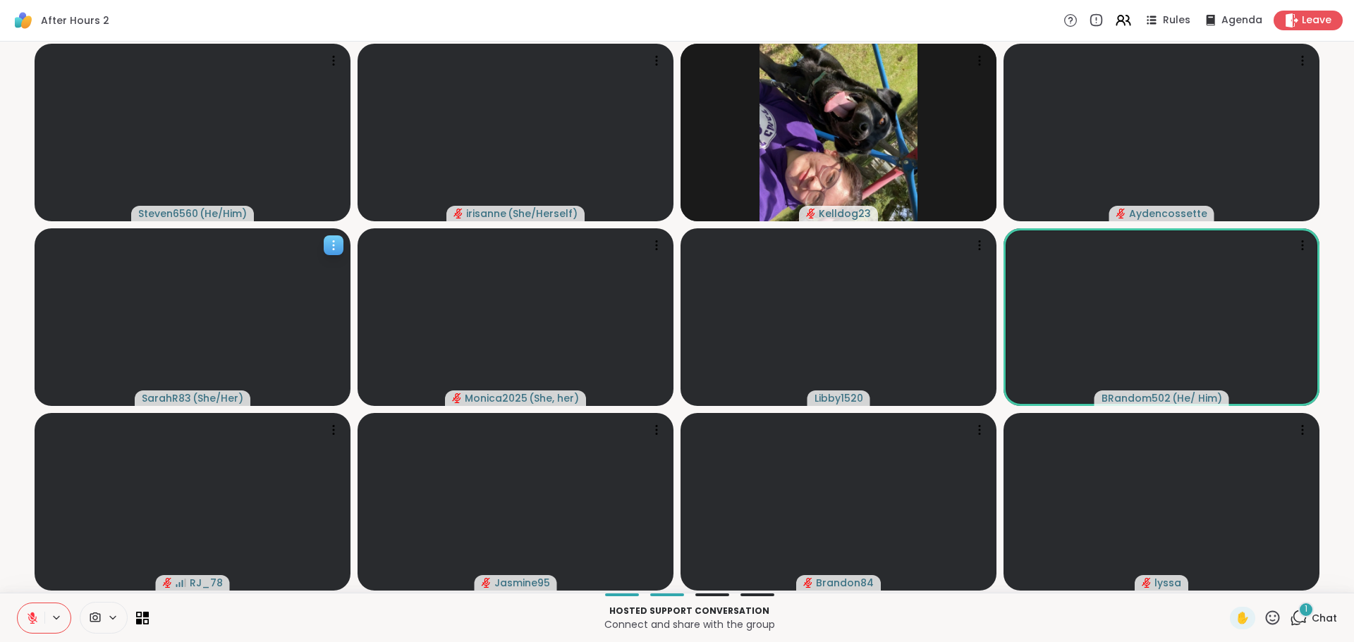
click at [65, 397] on video at bounding box center [193, 317] width 316 height 178
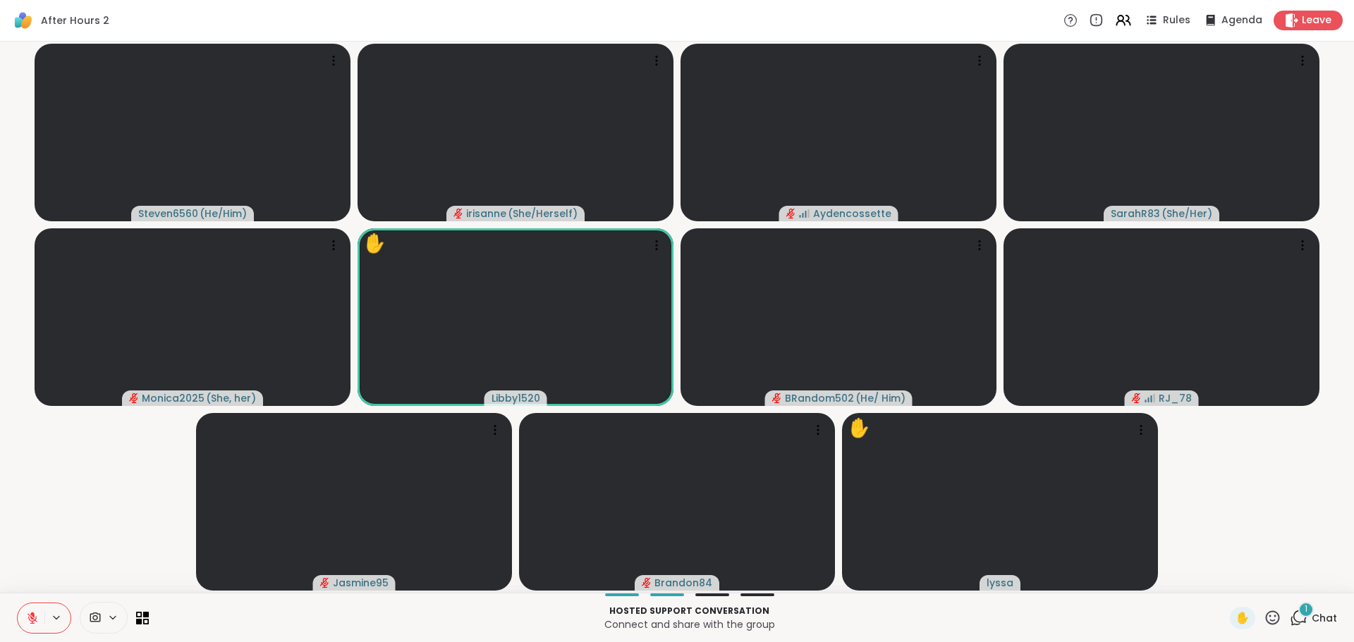
click at [29, 614] on icon at bounding box center [32, 618] width 13 height 13
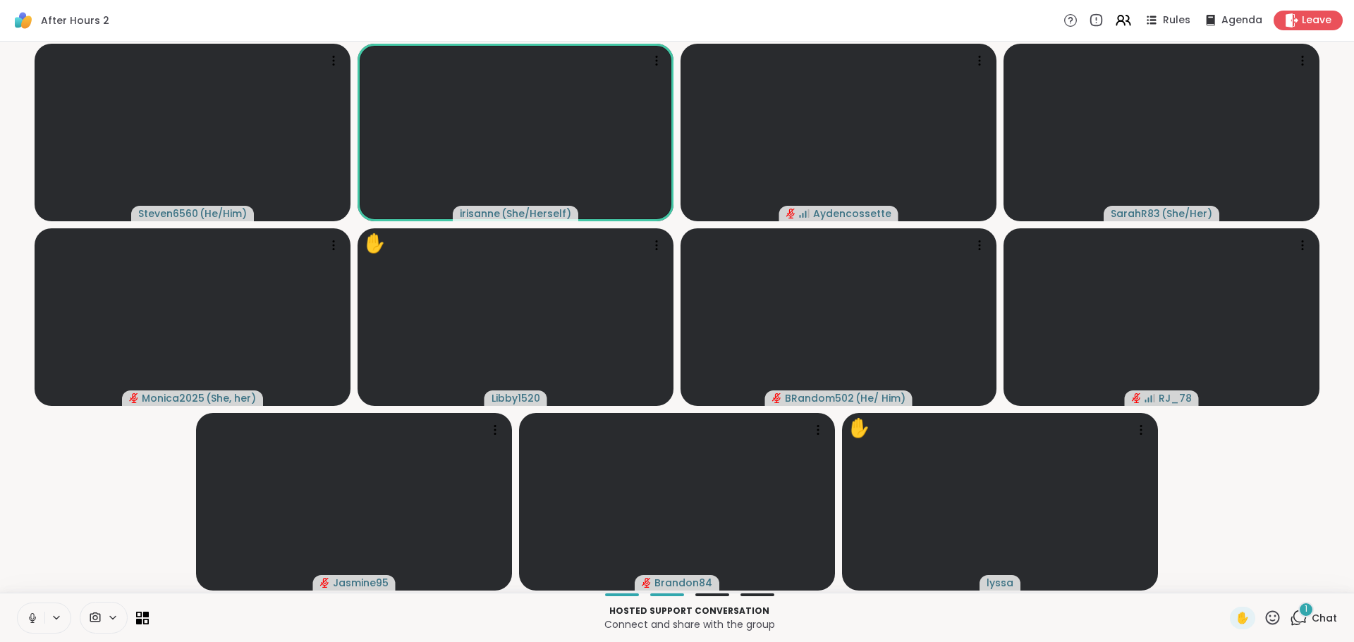
click at [29, 614] on icon at bounding box center [32, 618] width 13 height 13
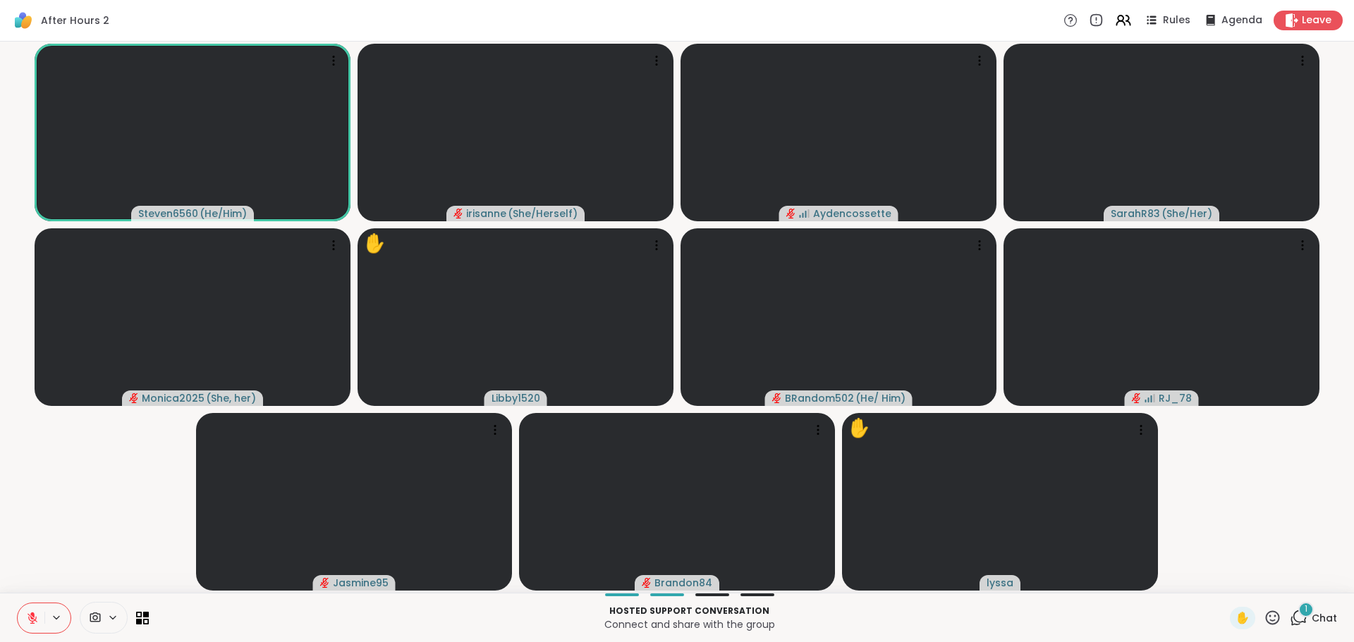
click at [29, 614] on icon at bounding box center [32, 618] width 13 height 13
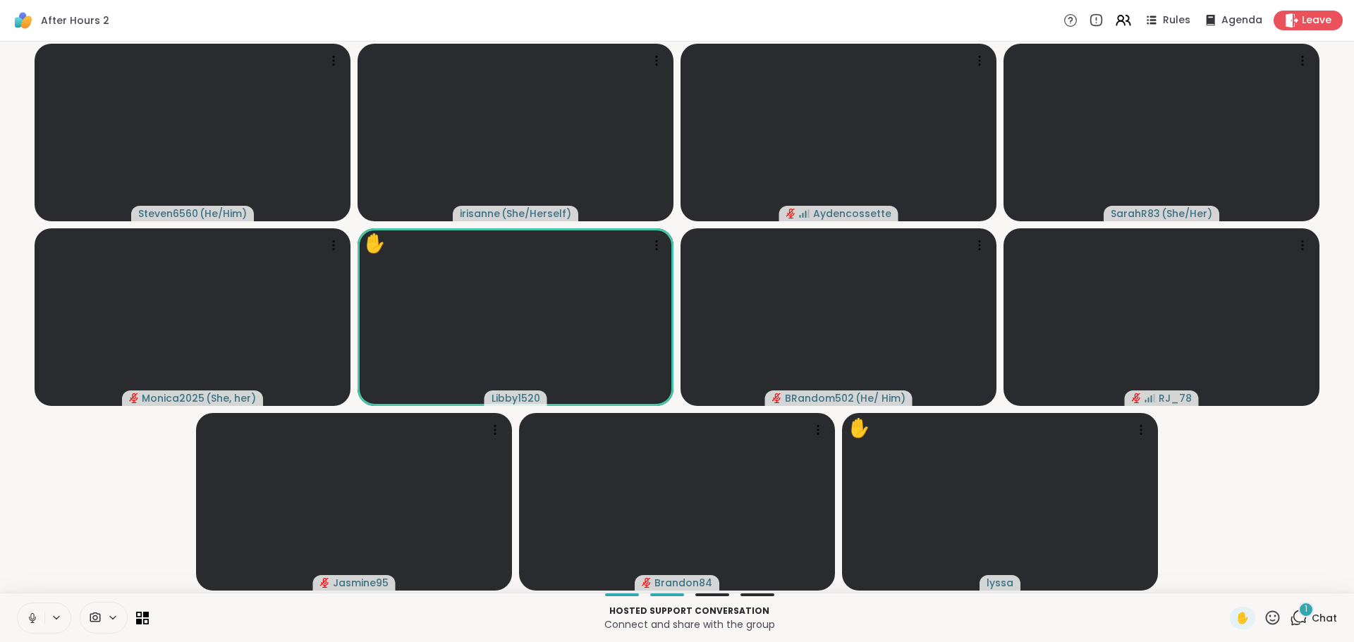
click at [13, 612] on div "Hosted support conversation Connect and share with the group ✋ 1 Chat" at bounding box center [677, 617] width 1354 height 49
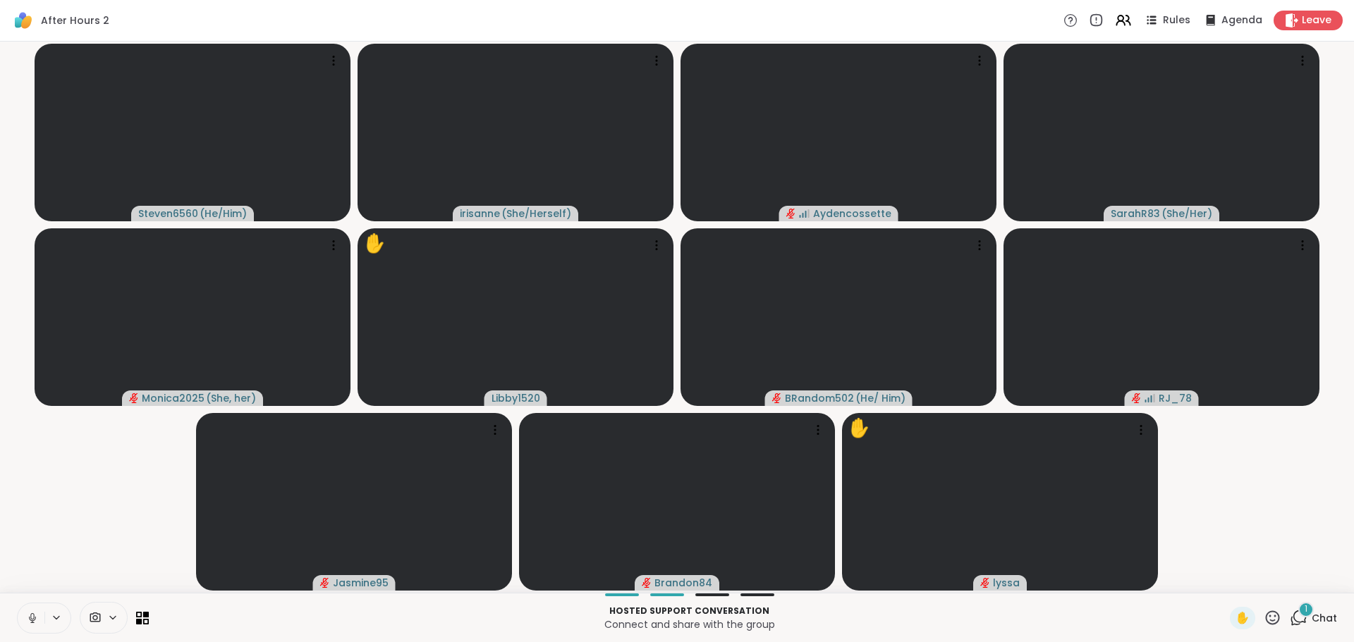
click at [26, 620] on icon at bounding box center [32, 618] width 13 height 13
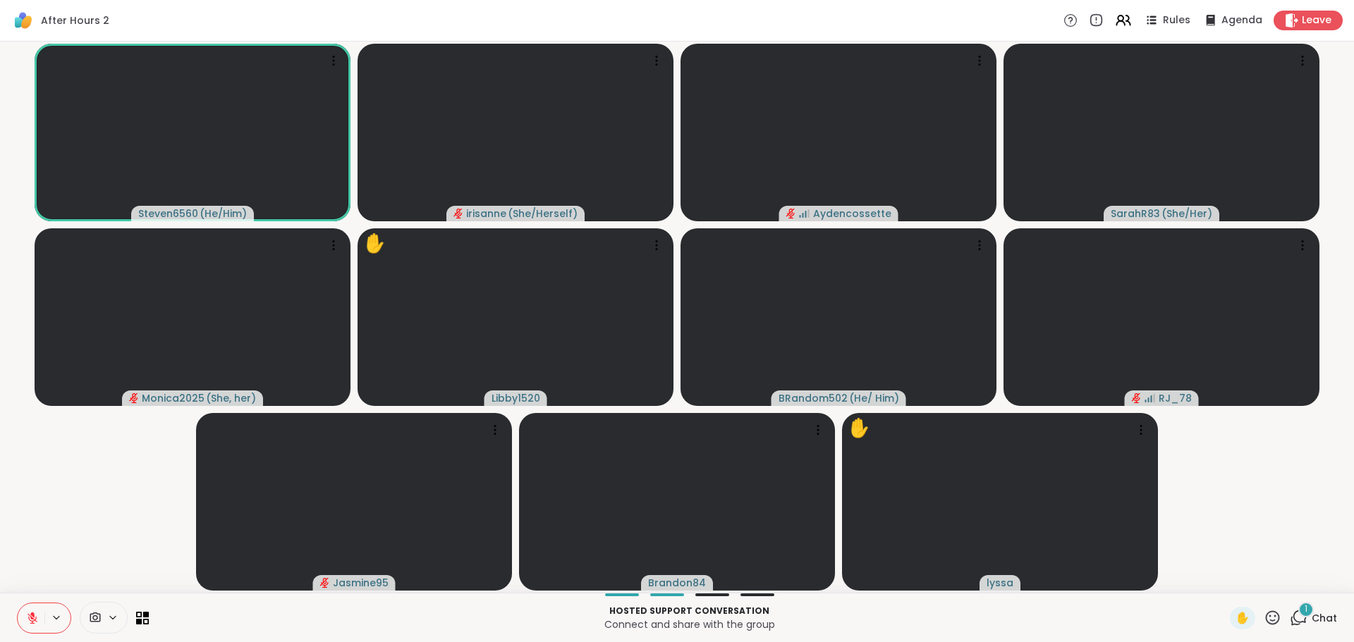
click at [32, 612] on icon at bounding box center [32, 618] width 13 height 13
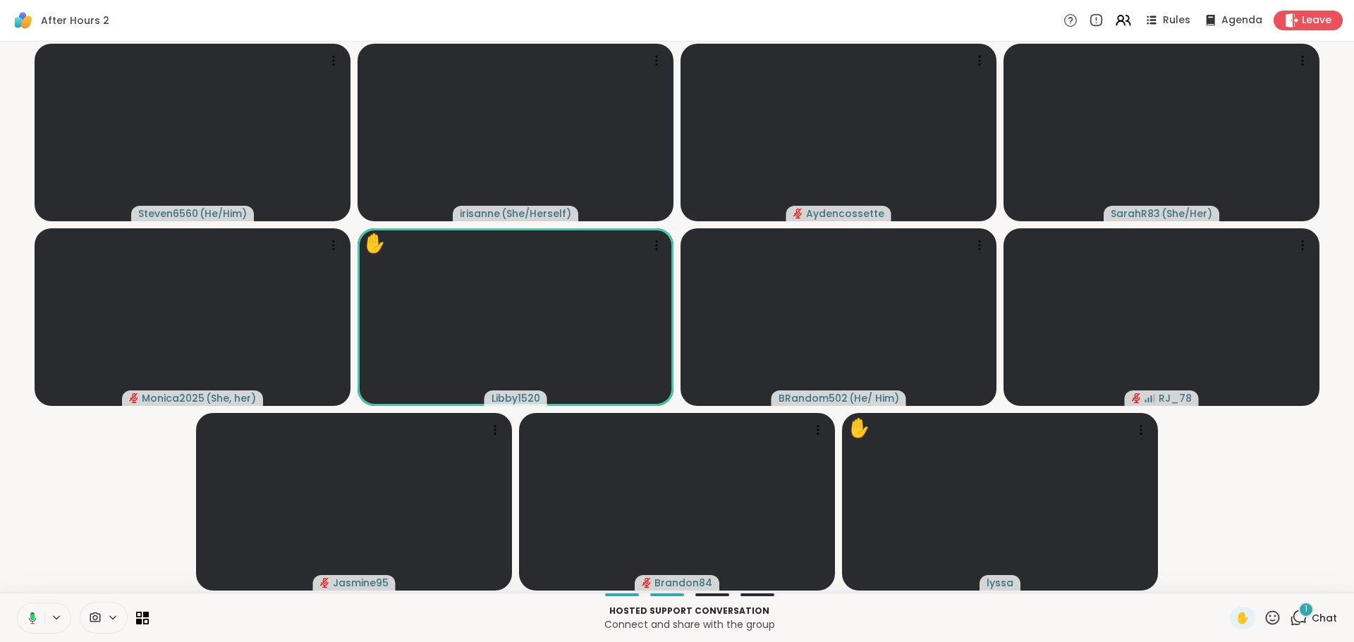
click at [32, 612] on icon at bounding box center [30, 618] width 13 height 13
click at [44, 564] on video-player-container "Steven6560 ( He/Him ) irisanne ( She/Herself ) Aydencossette SarahR83 ( She/Her…" at bounding box center [676, 317] width 1337 height 540
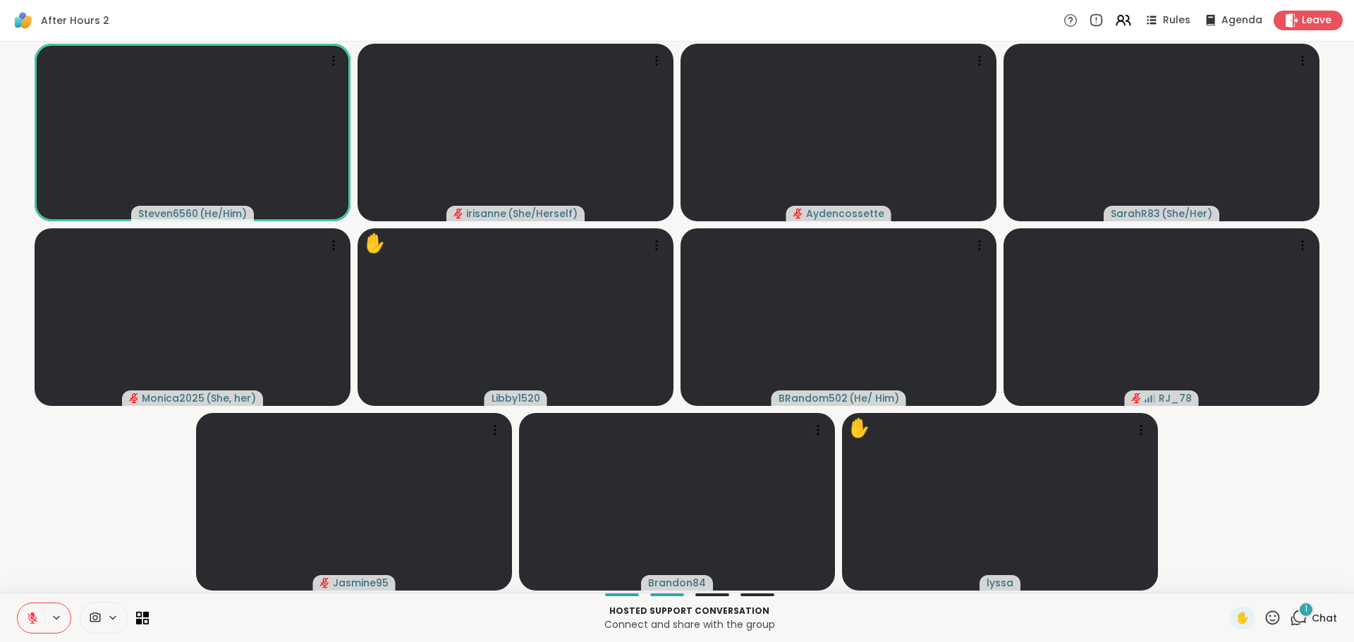
click at [20, 537] on video-player-container "Steven6560 ( He/Him ) irisanne ( She/Herself ) Aydencossette SarahR83 ( She/Her…" at bounding box center [676, 317] width 1337 height 540
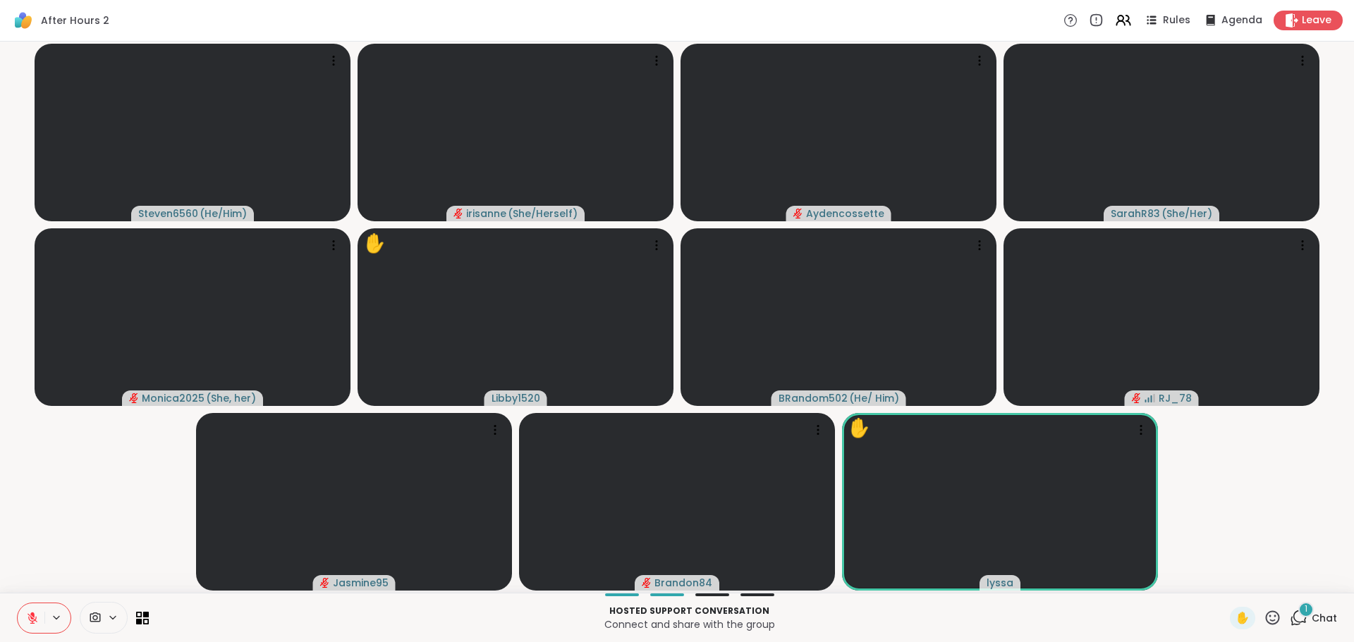
click at [82, 520] on video-player-container "Steven6560 ( He/Him ) irisanne ( She/Herself ) Aydencossette SarahR83 ( She/Her…" at bounding box center [676, 317] width 1337 height 540
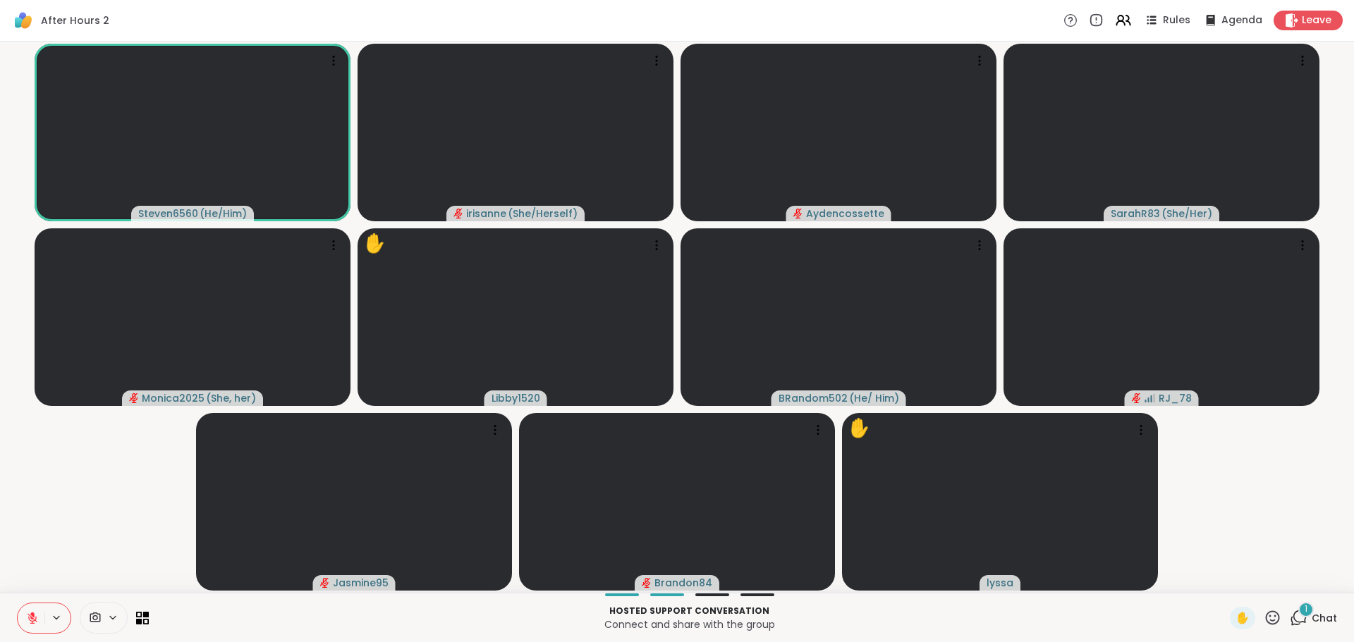
click at [42, 618] on button at bounding box center [31, 619] width 27 height 30
click at [42, 618] on button at bounding box center [30, 619] width 29 height 30
click at [59, 515] on video-player-container "Steven6560 ( He/Him ) irisanne ( She/Herself ) Aydencossette SarahR83 ( She/Her…" at bounding box center [676, 317] width 1337 height 540
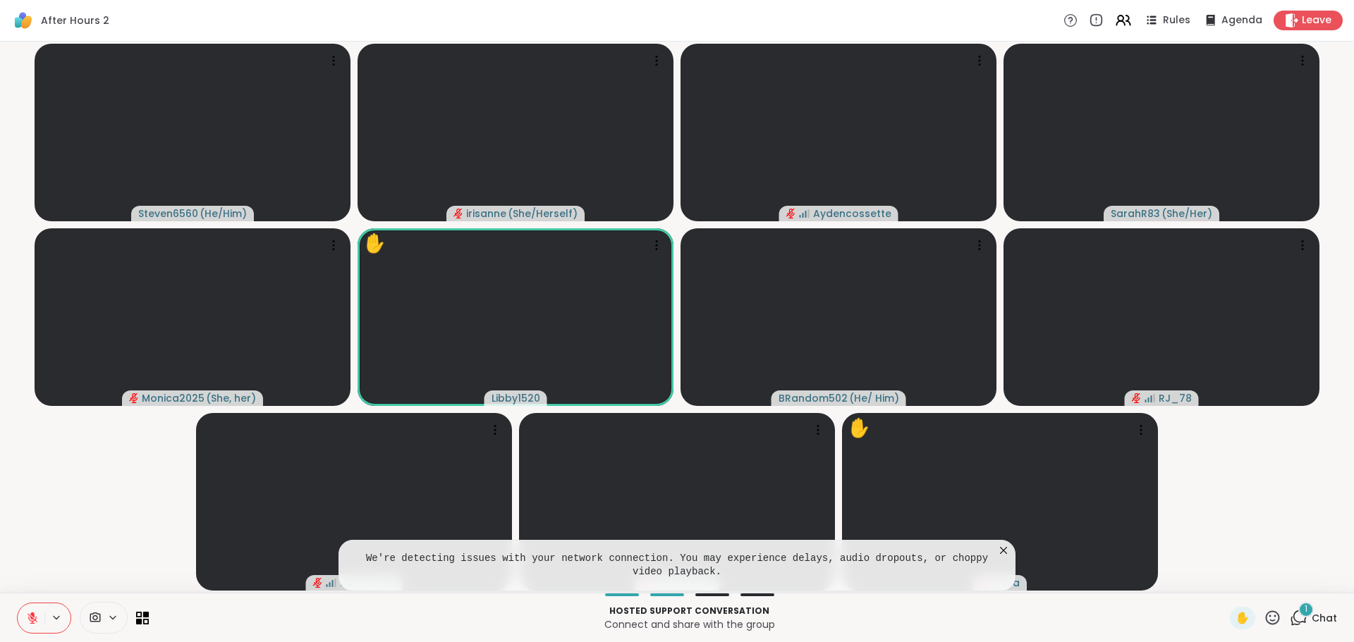
click at [1001, 554] on icon at bounding box center [1003, 551] width 14 height 14
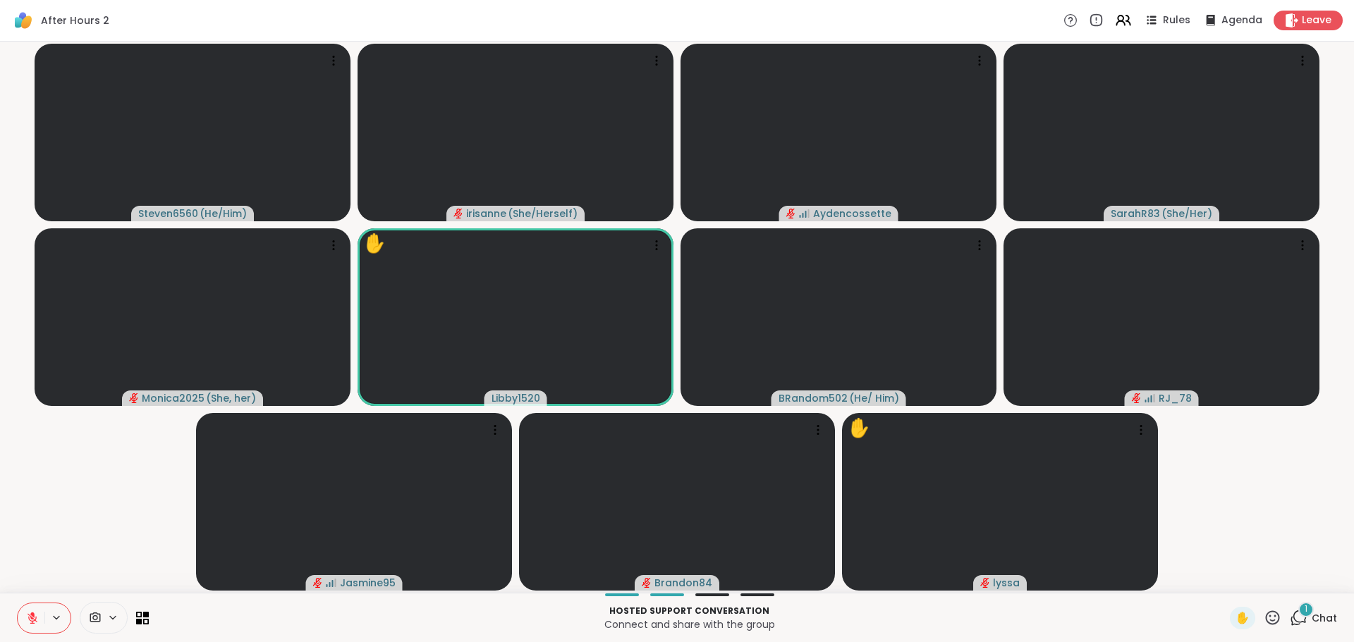
click at [54, 448] on video-player-container "Steven6560 ( He/Him ) irisanne ( She/Herself ) Aydencossette SarahR83 ( She/Her…" at bounding box center [676, 317] width 1337 height 540
click at [34, 619] on icon at bounding box center [32, 618] width 10 height 10
click at [34, 619] on icon at bounding box center [32, 618] width 13 height 13
click at [34, 619] on icon at bounding box center [32, 618] width 10 height 10
click at [34, 619] on icon at bounding box center [32, 618] width 13 height 13
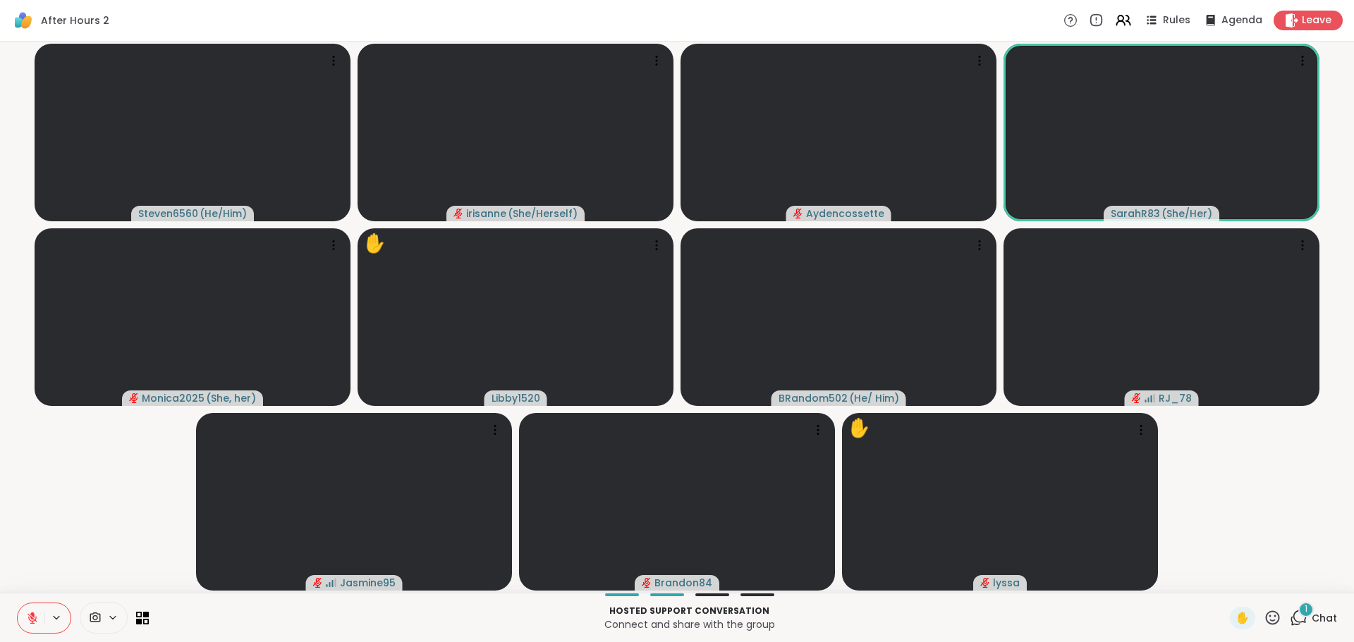
click at [56, 451] on video-player-container "Steven6560 ( He/Him ) irisanne ( She/Herself ) Aydencossette SarahR83 ( She/Her…" at bounding box center [676, 317] width 1337 height 540
click at [25, 608] on button at bounding box center [31, 619] width 27 height 30
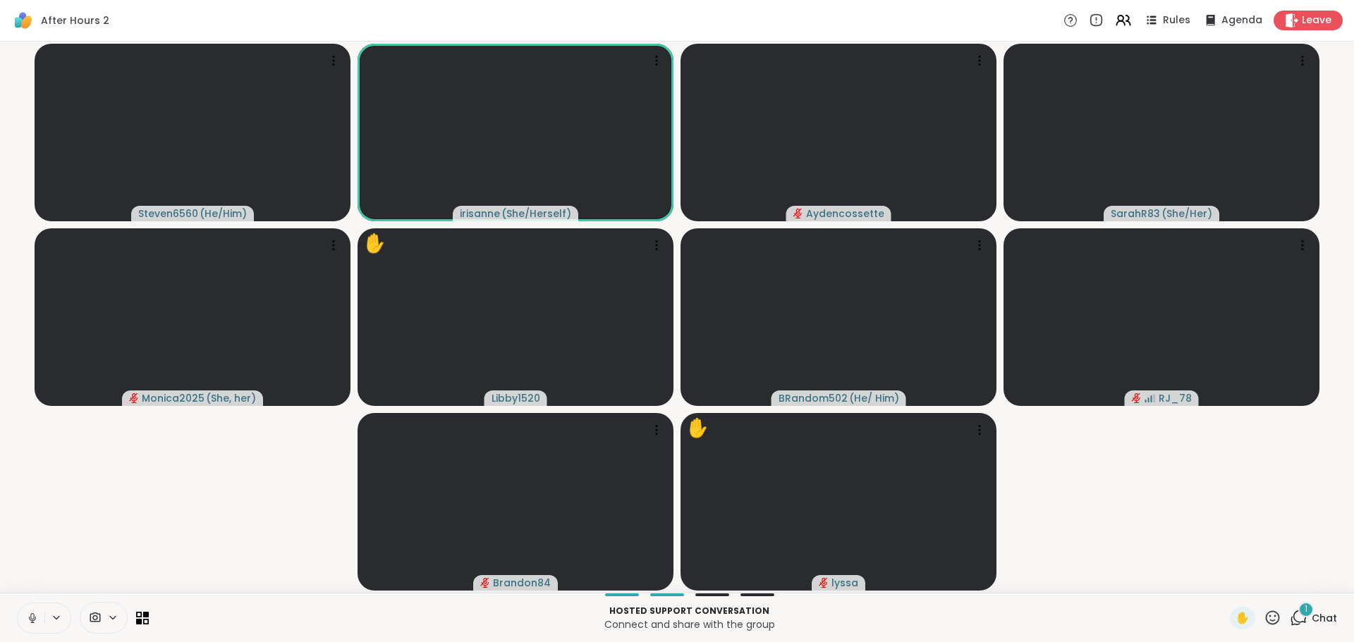
click at [25, 608] on button at bounding box center [31, 619] width 27 height 30
click at [34, 608] on button at bounding box center [31, 619] width 27 height 30
click at [160, 537] on video-player-container "Steven6560 ( He/Him ) irisanne ( She/Herself ) Aydencossette SarahR83 ( She/Her…" at bounding box center [676, 317] width 1337 height 540
click at [25, 614] on button at bounding box center [31, 619] width 27 height 30
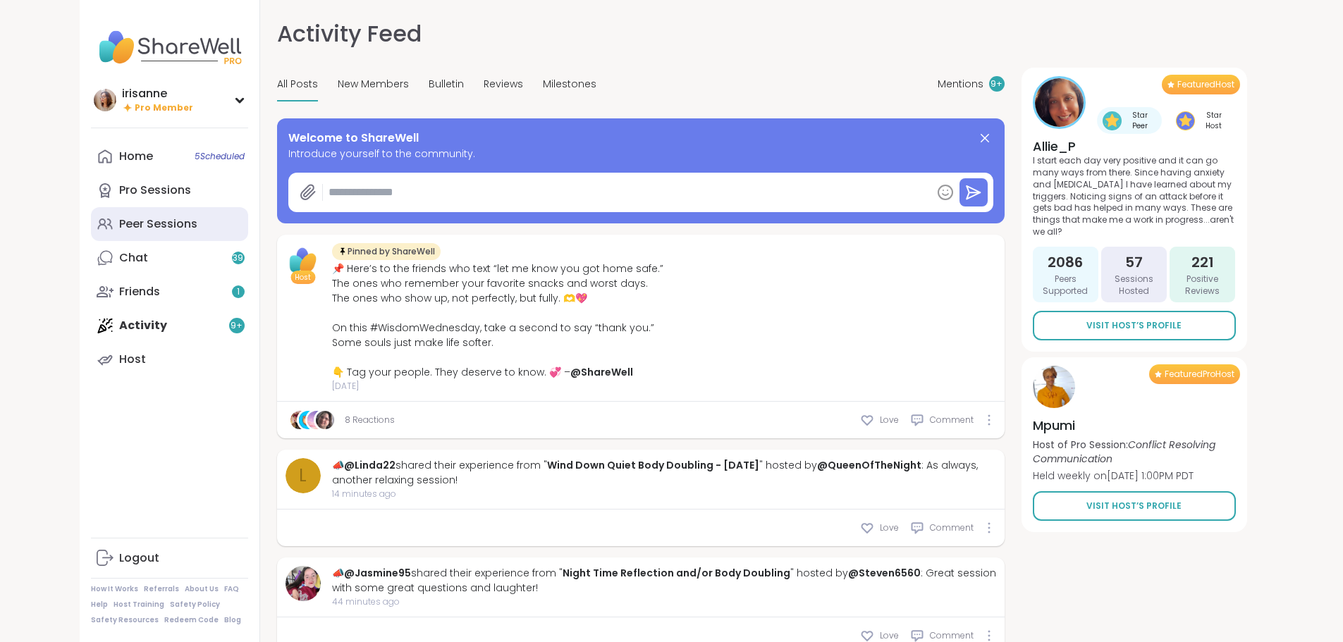
click at [119, 226] on div "Peer Sessions" at bounding box center [158, 224] width 78 height 16
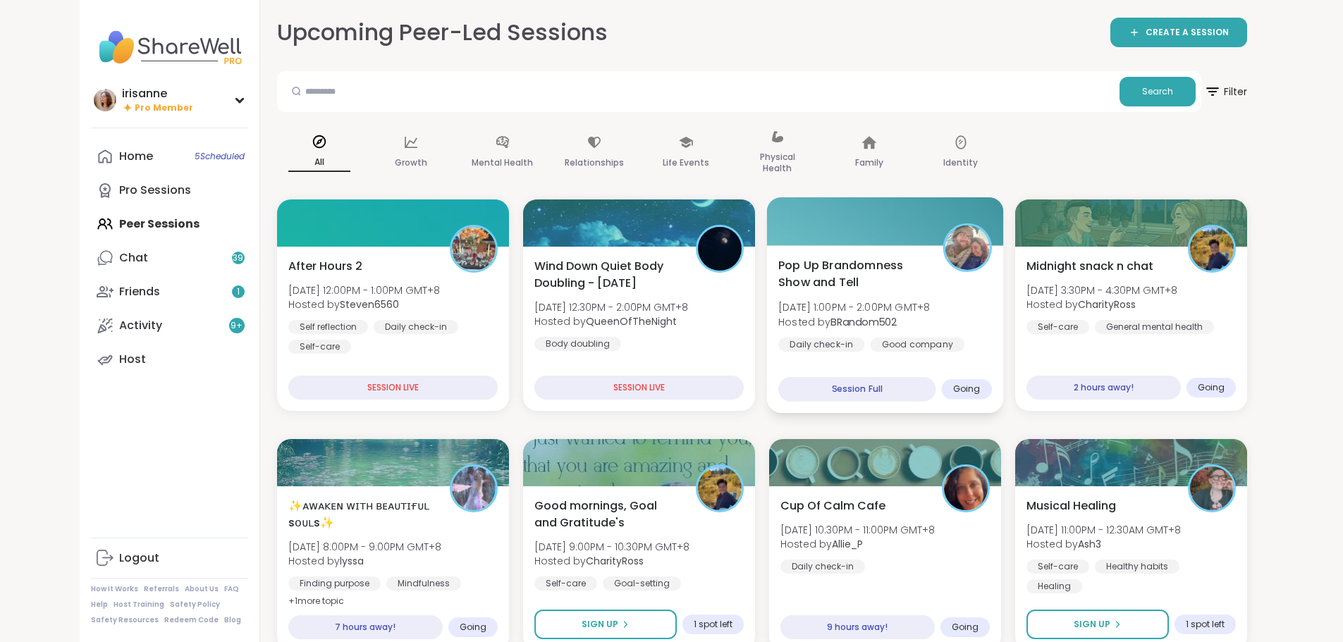
scroll to position [37, 0]
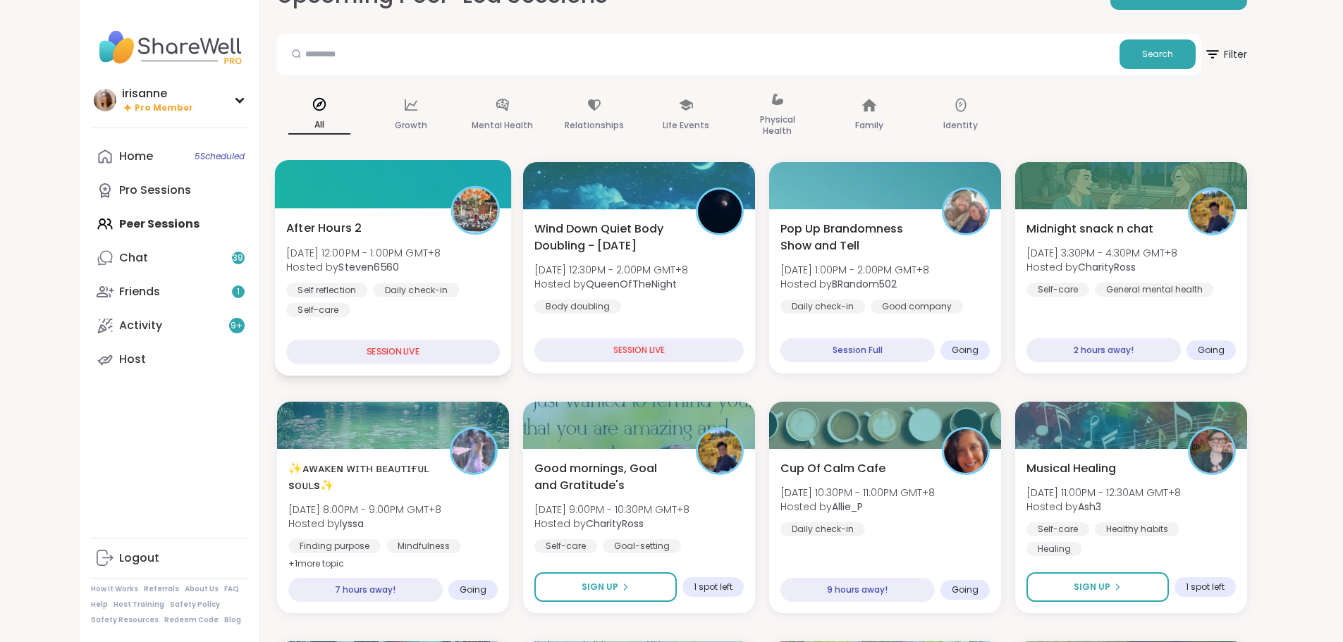
click at [455, 266] on div "After Hours 2 Sun, Sep 07 | 12:00PM - 1:00PM GMT+8 Hosted by Steven6560 Self re…" at bounding box center [393, 268] width 214 height 98
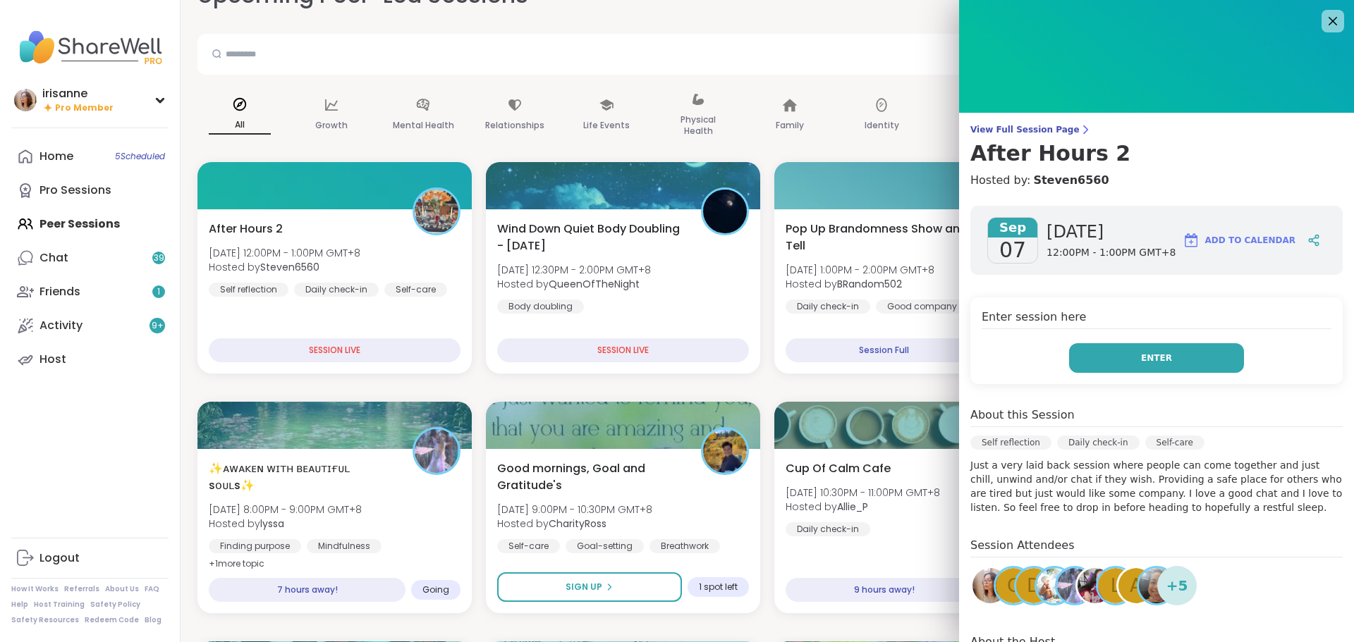
click at [1158, 358] on button "Enter" at bounding box center [1156, 358] width 175 height 30
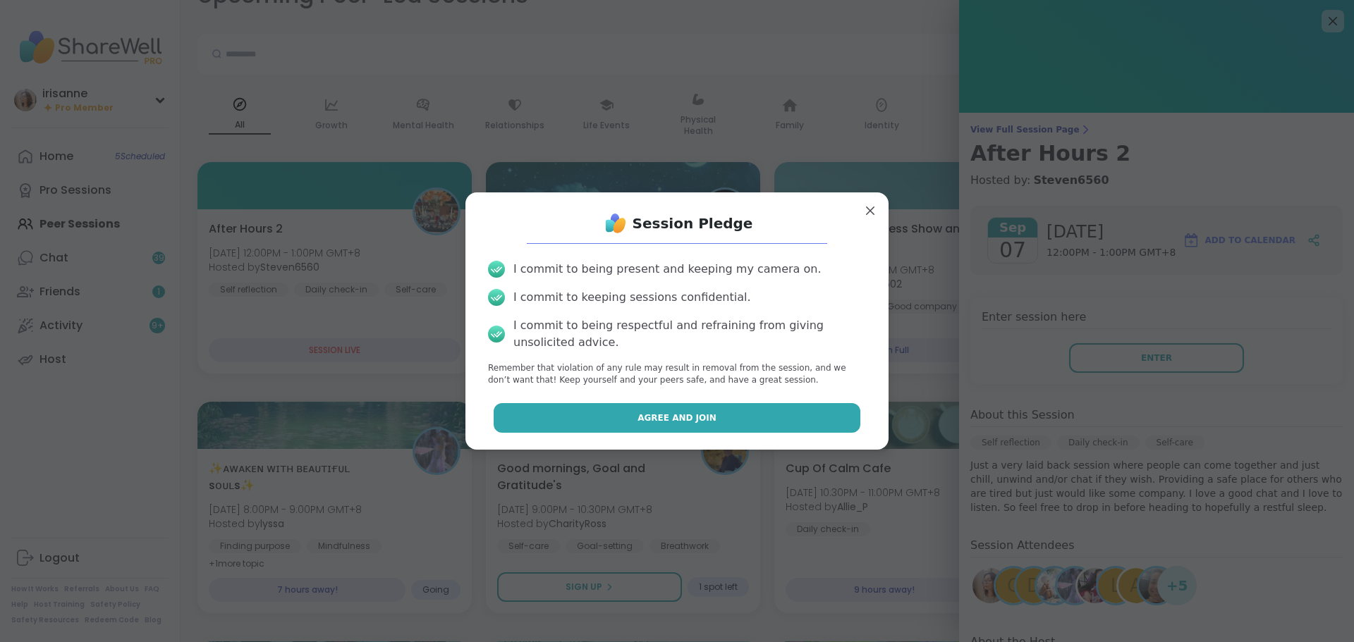
click at [836, 417] on button "Agree and Join" at bounding box center [677, 418] width 367 height 30
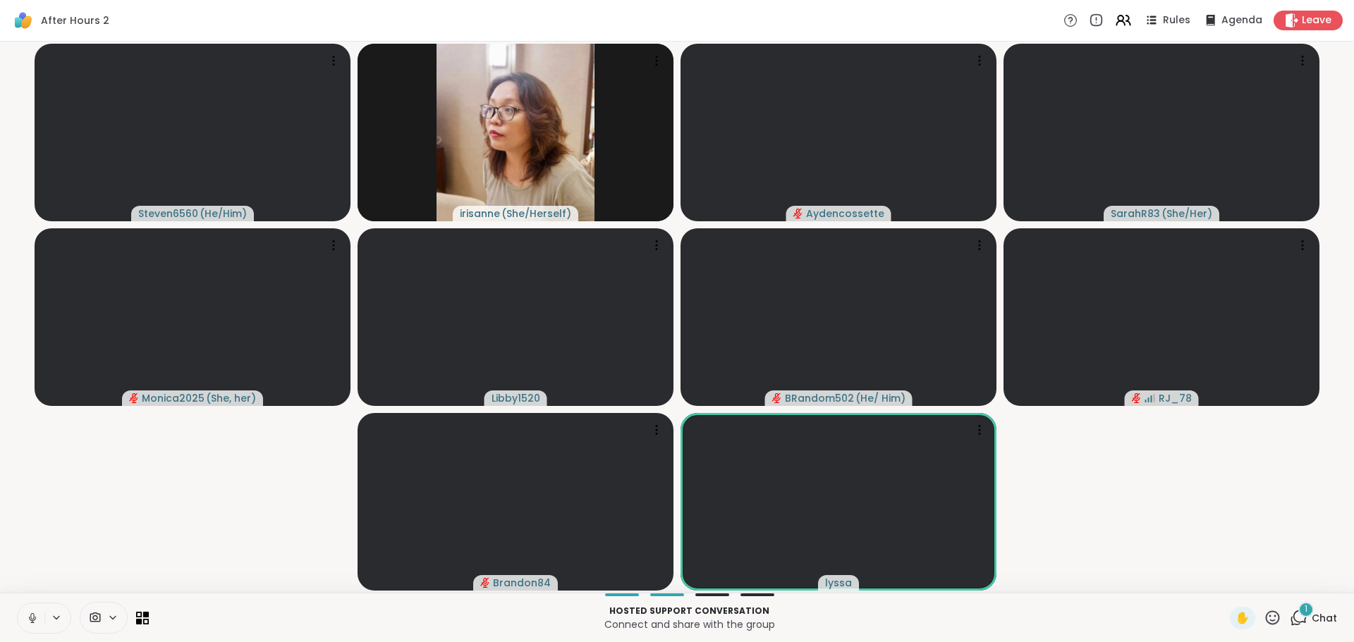
click at [24, 611] on button at bounding box center [31, 619] width 27 height 30
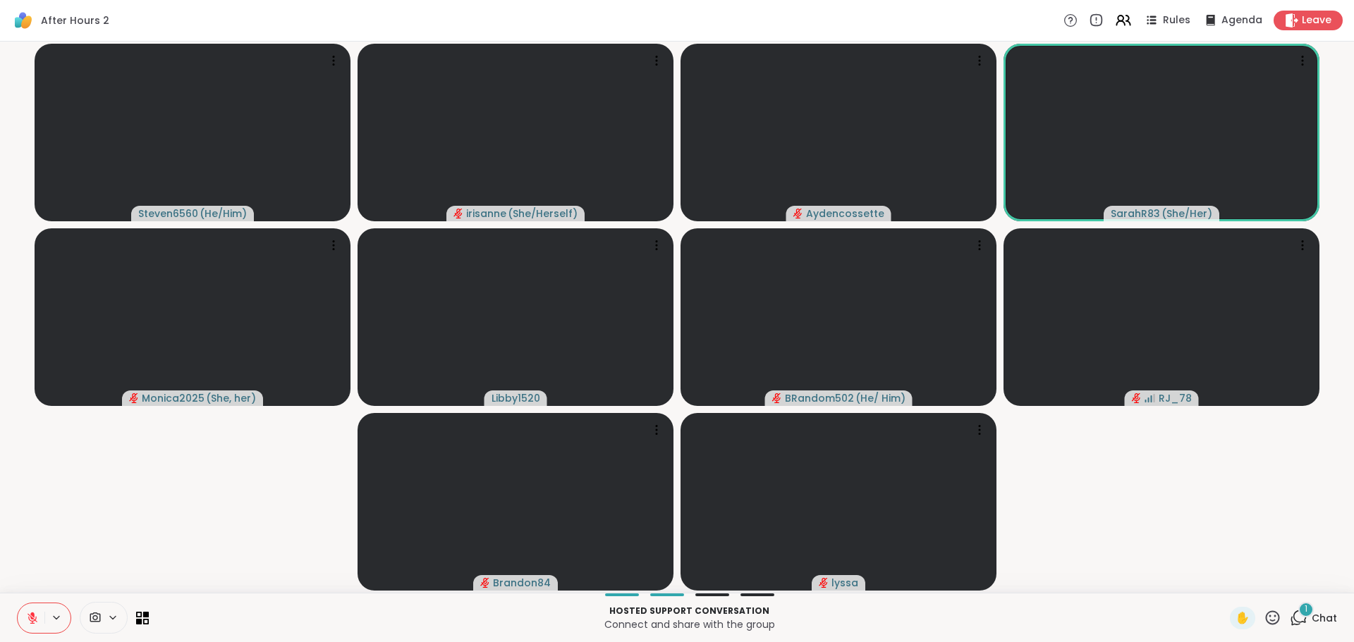
click at [165, 546] on video-player-container "Steven6560 ( He/Him ) irisanne ( She/Herself ) Aydencossette SarahR83 ( She/Her…" at bounding box center [676, 317] width 1337 height 540
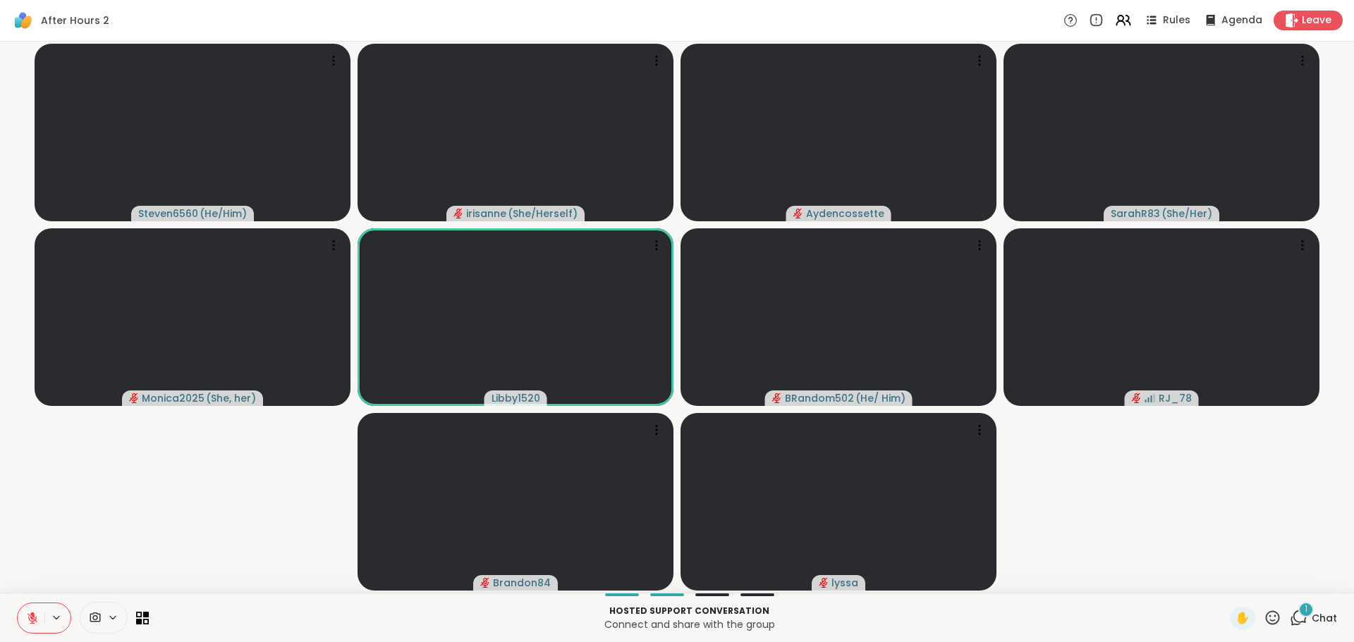
click at [21, 615] on button at bounding box center [31, 619] width 27 height 30
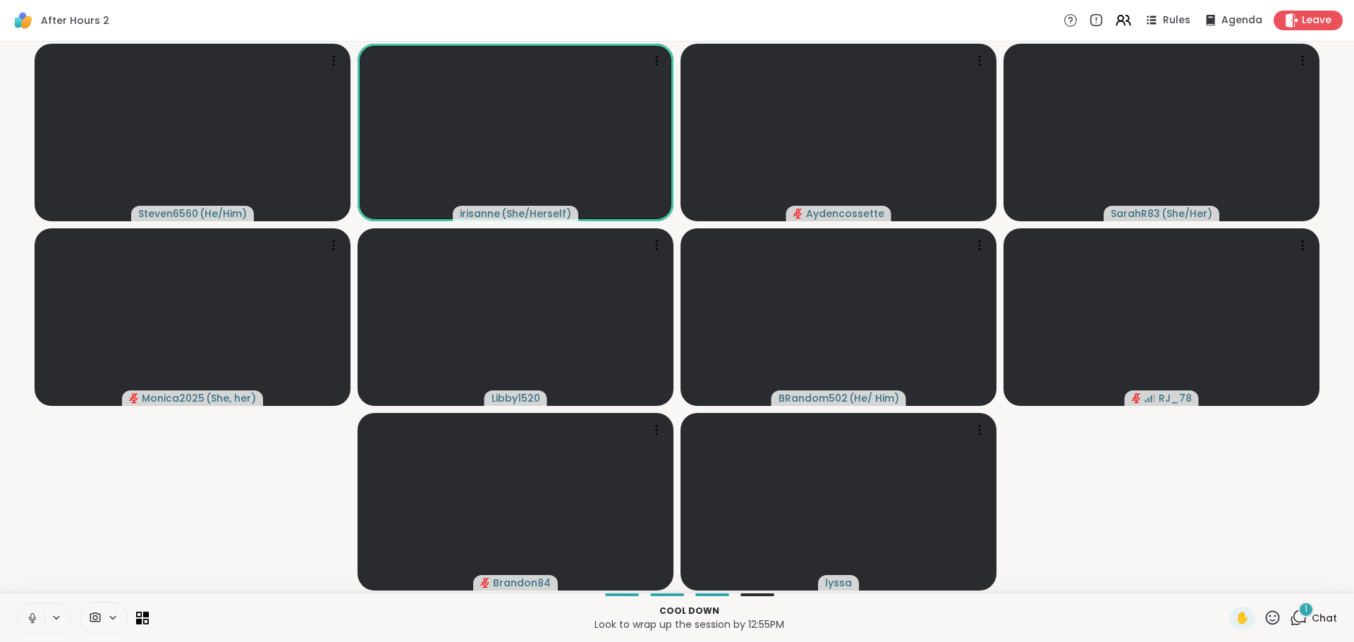
click at [17, 627] on div at bounding box center [44, 618] width 54 height 31
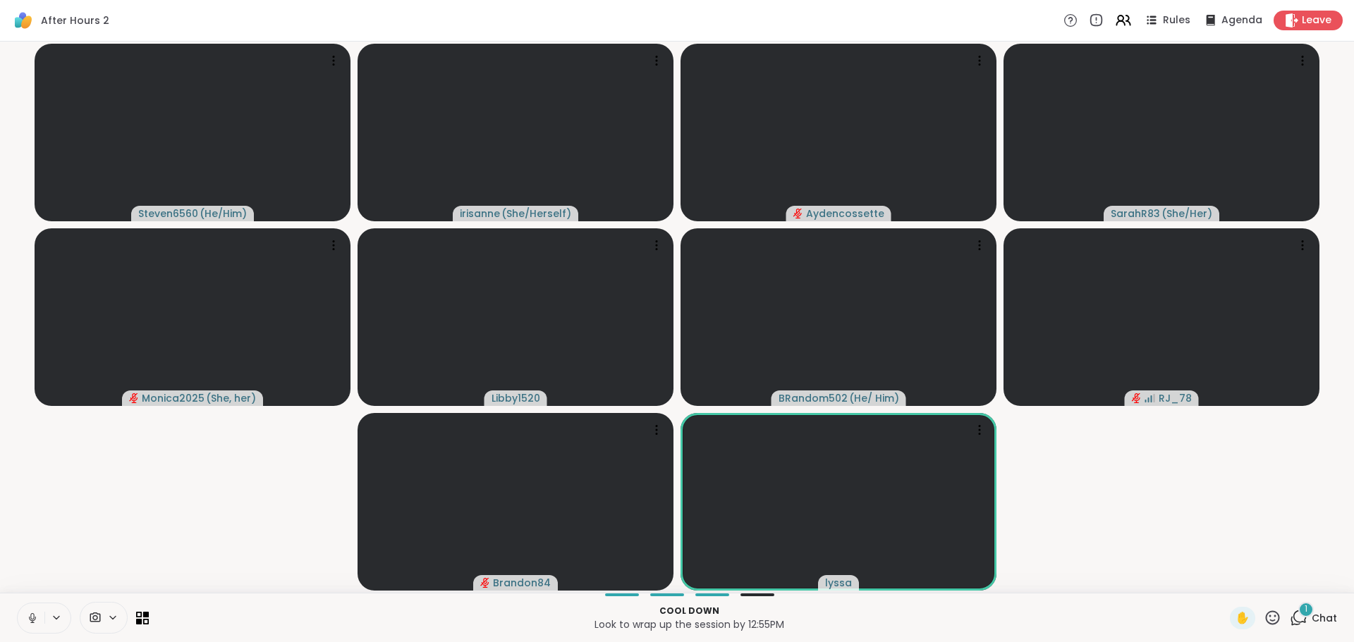
click at [22, 623] on button at bounding box center [31, 619] width 27 height 30
click at [81, 558] on video-player-container "Steven6560 ( He/Him ) irisanne ( She/Herself ) Aydencossette SarahR83 ( She/Her…" at bounding box center [676, 317] width 1337 height 540
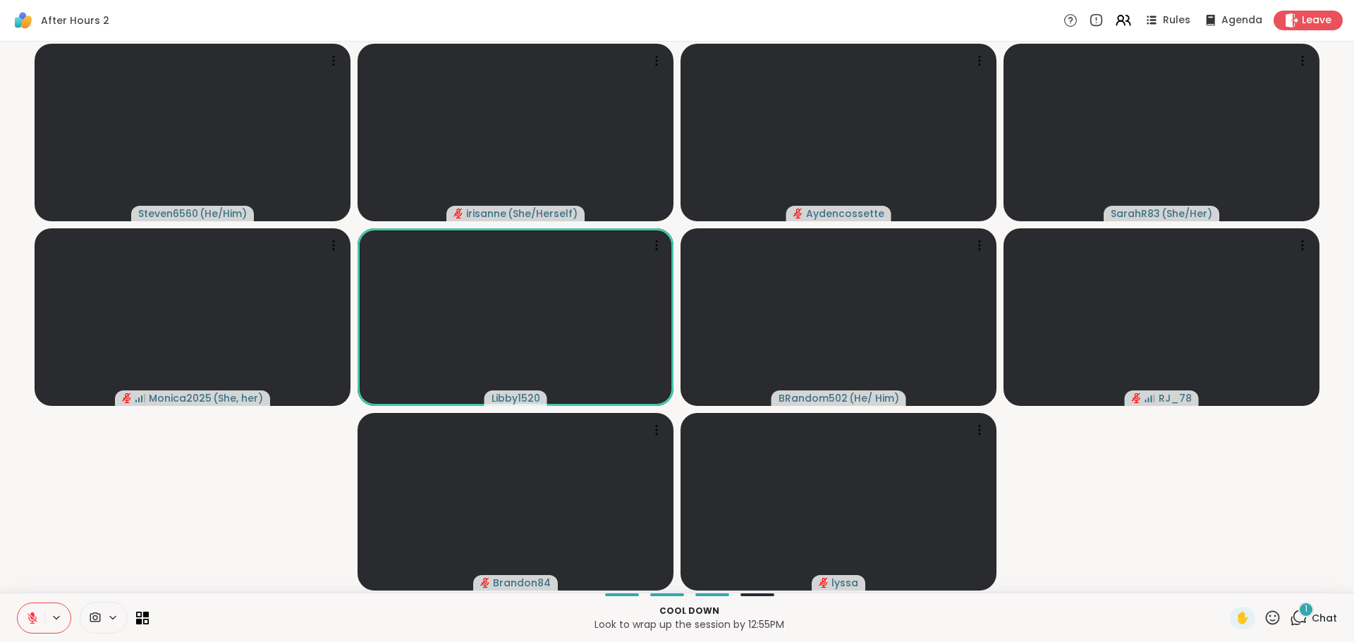
click at [116, 517] on video-player-container "Steven6560 ( He/Him ) irisanne ( She/Herself ) Aydencossette SarahR83 ( She/Her…" at bounding box center [676, 317] width 1337 height 540
click at [20, 627] on button at bounding box center [31, 619] width 27 height 30
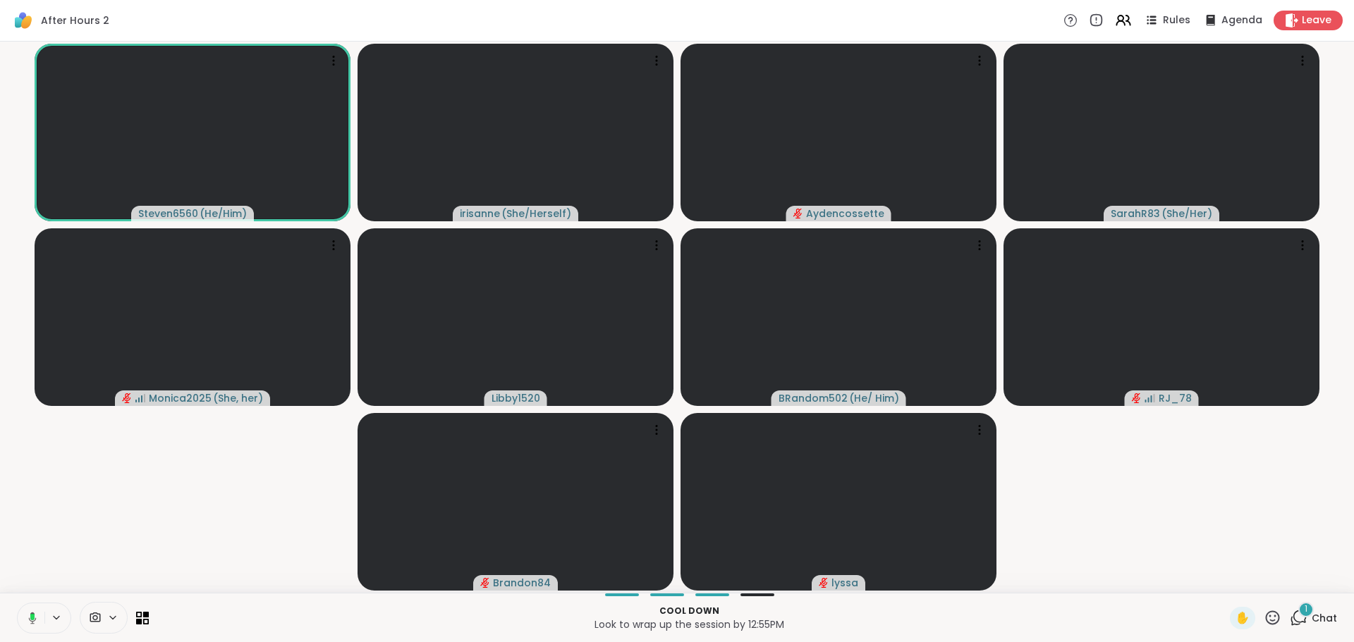
click at [20, 627] on button at bounding box center [30, 619] width 29 height 30
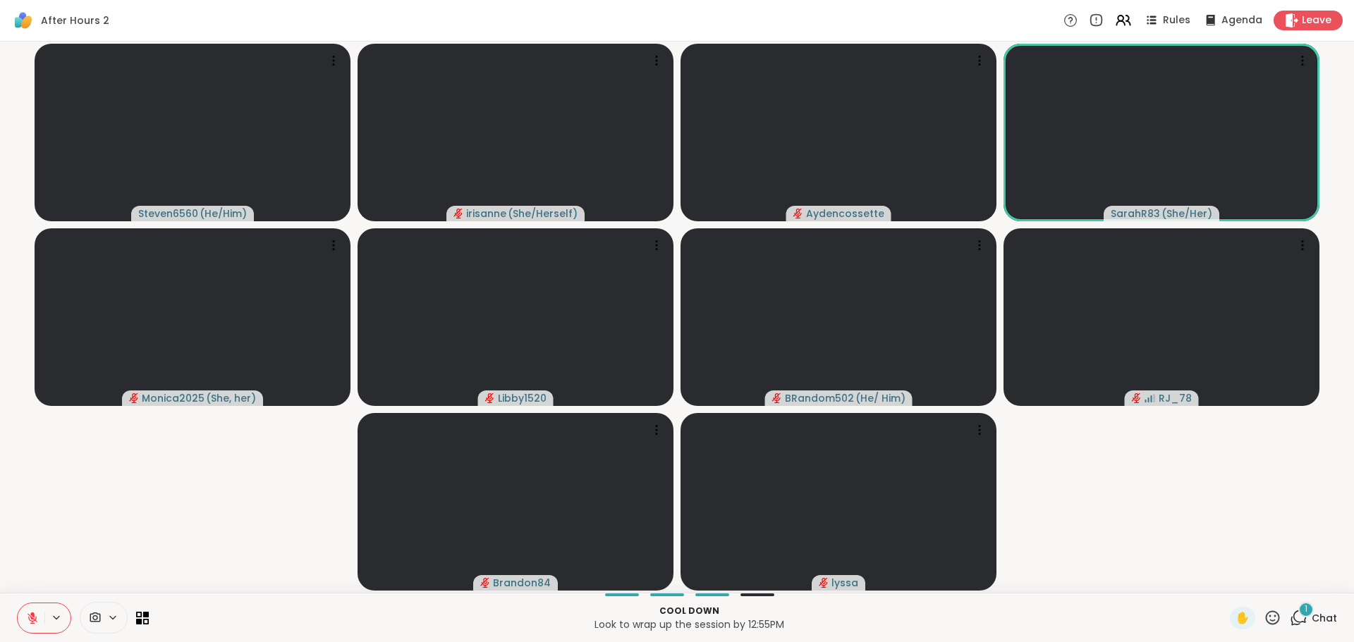
click at [29, 609] on button at bounding box center [31, 619] width 27 height 30
click at [120, 479] on video-player-container "Steven6560 ( He/Him ) irisanne ( She/Herself ) Aydencossette SarahR83 ( She/Her…" at bounding box center [676, 317] width 1337 height 540
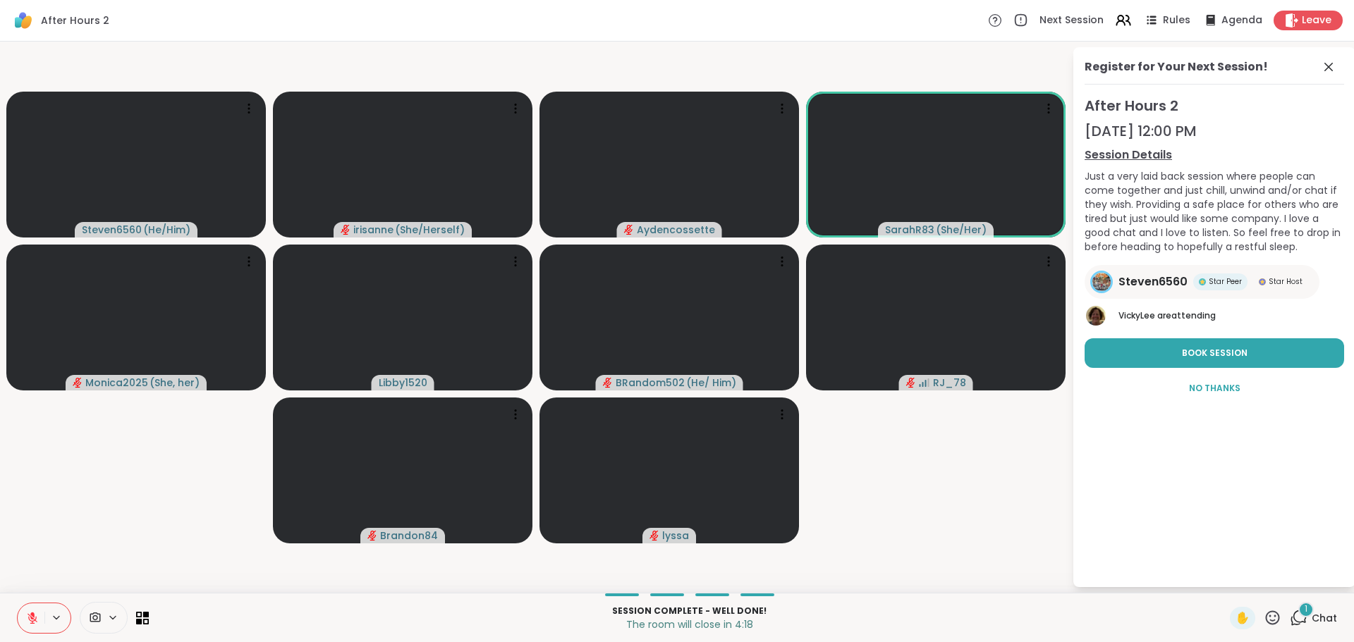
click at [60, 559] on video-player-container "Steven6560 ( He/Him ) irisanne ( She/Herself ) Aydencossette SarahR83 ( She/Her…" at bounding box center [535, 317] width 1055 height 540
click at [35, 612] on icon at bounding box center [32, 618] width 13 height 13
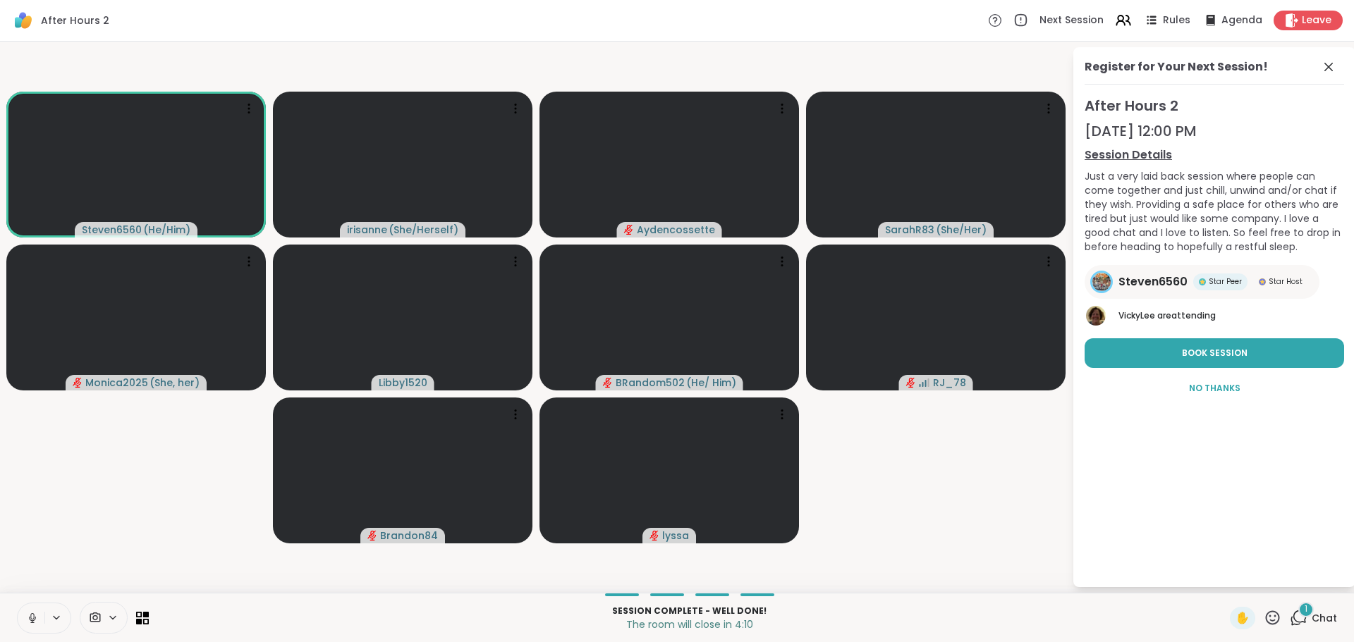
click at [54, 568] on video-player-container "Steven6560 ( He/Him ) irisanne ( She/Herself ) Aydencossette SarahR83 ( She/Her…" at bounding box center [535, 317] width 1055 height 540
click at [29, 611] on button at bounding box center [31, 619] width 27 height 30
click at [1335, 65] on icon at bounding box center [1328, 67] width 17 height 17
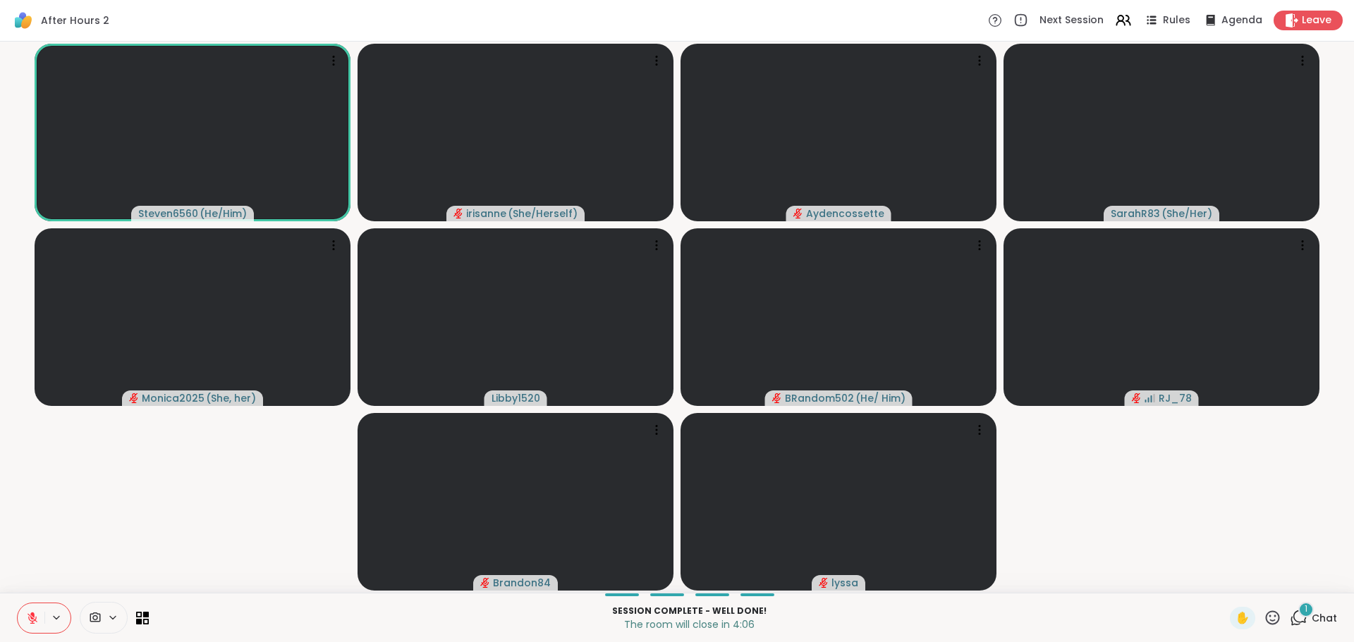
click at [1304, 608] on span "1" at bounding box center [1305, 610] width 3 height 12
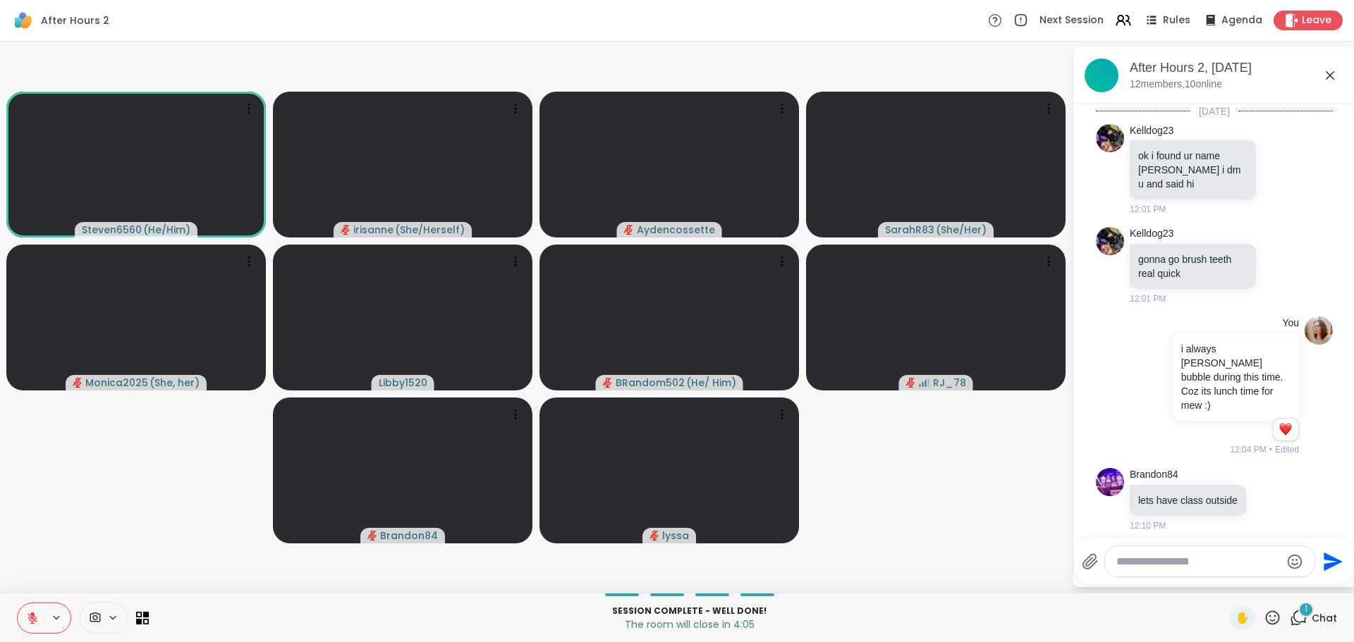
scroll to position [2420, 0]
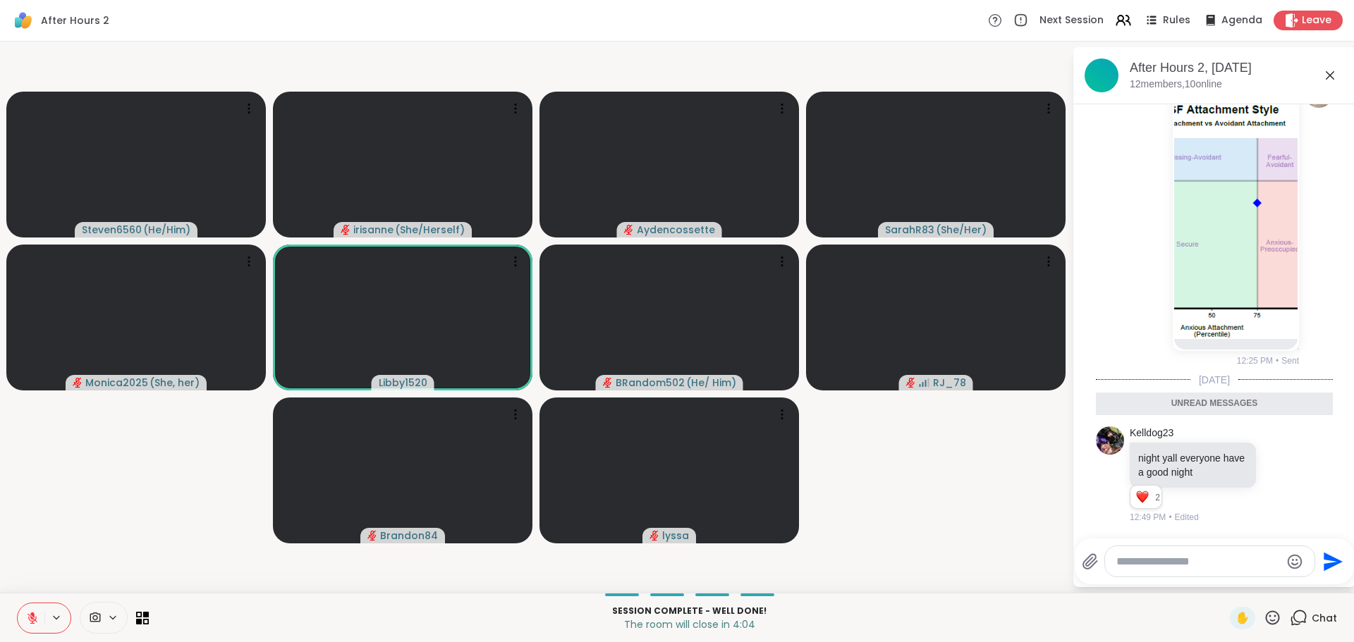
click at [1261, 552] on div at bounding box center [1209, 561] width 209 height 30
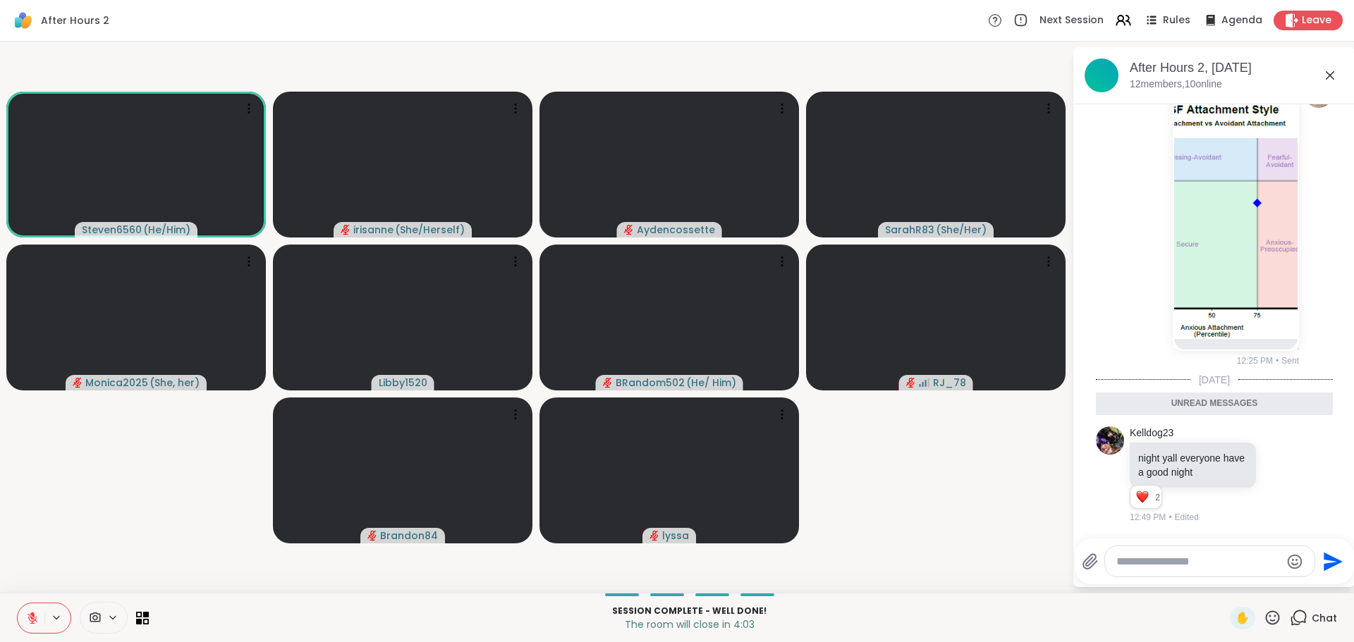
click at [1259, 553] on div at bounding box center [1209, 561] width 209 height 30
click at [1239, 567] on textarea "Type your message" at bounding box center [1198, 562] width 164 height 14
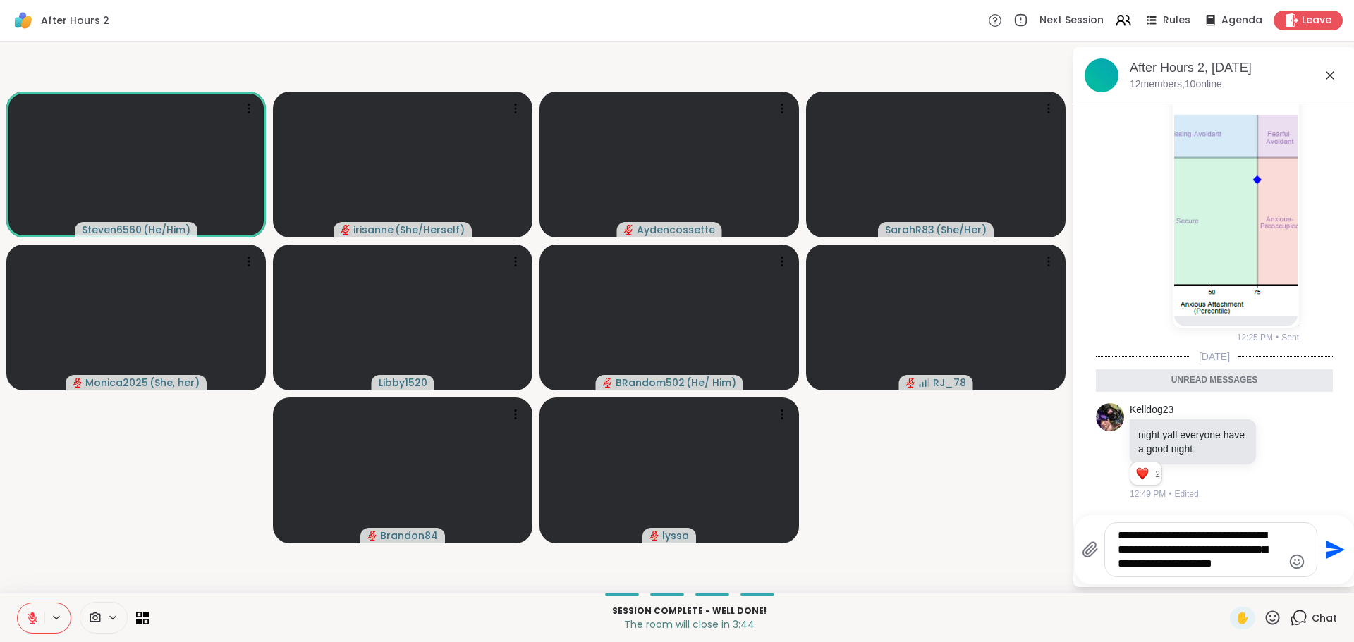
type textarea "**********"
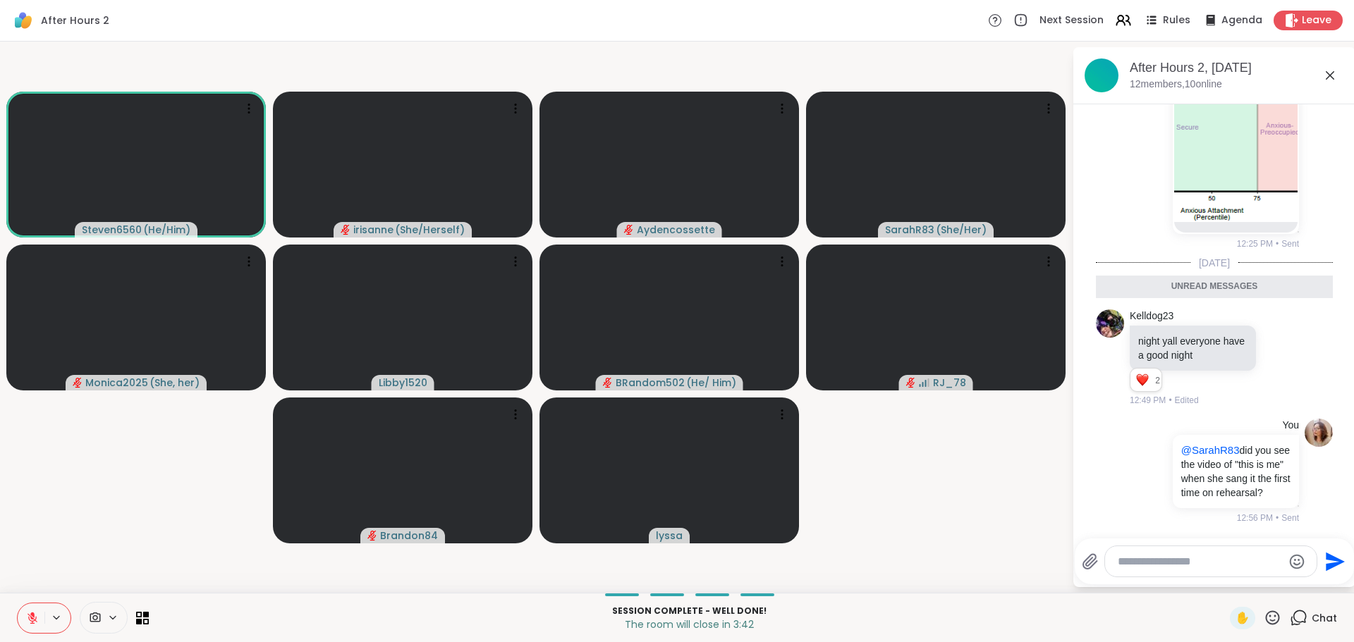
scroll to position [2518, 0]
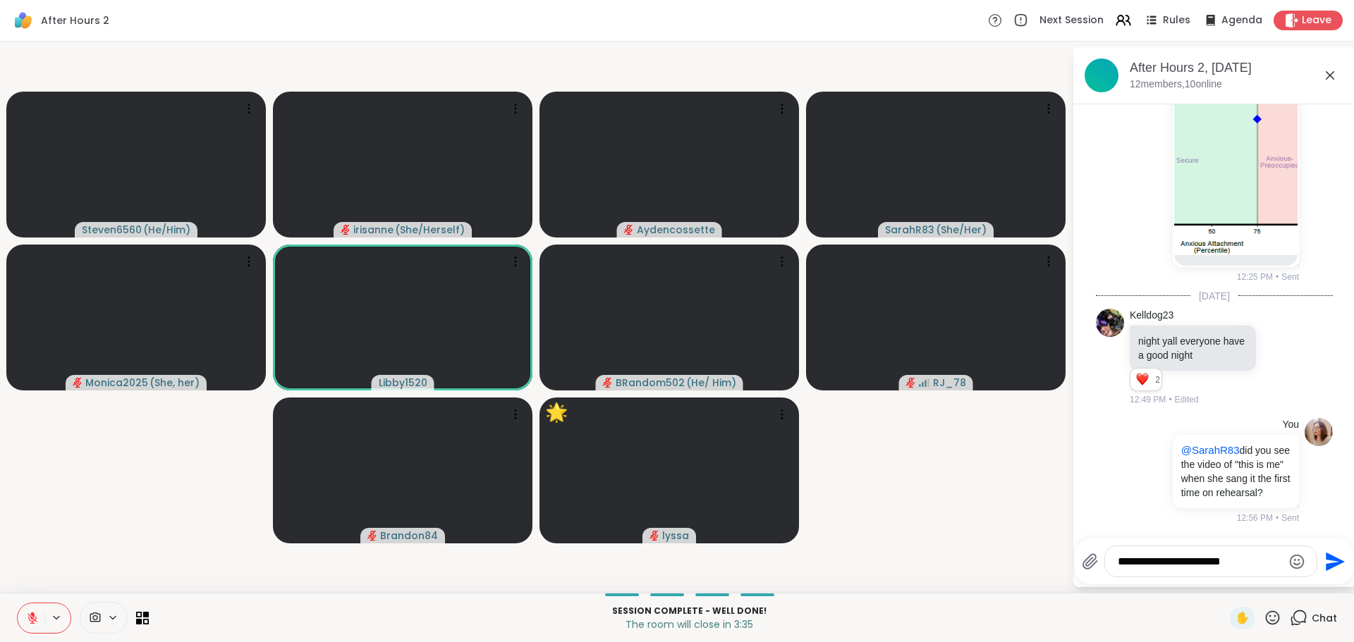
type textarea "**********"
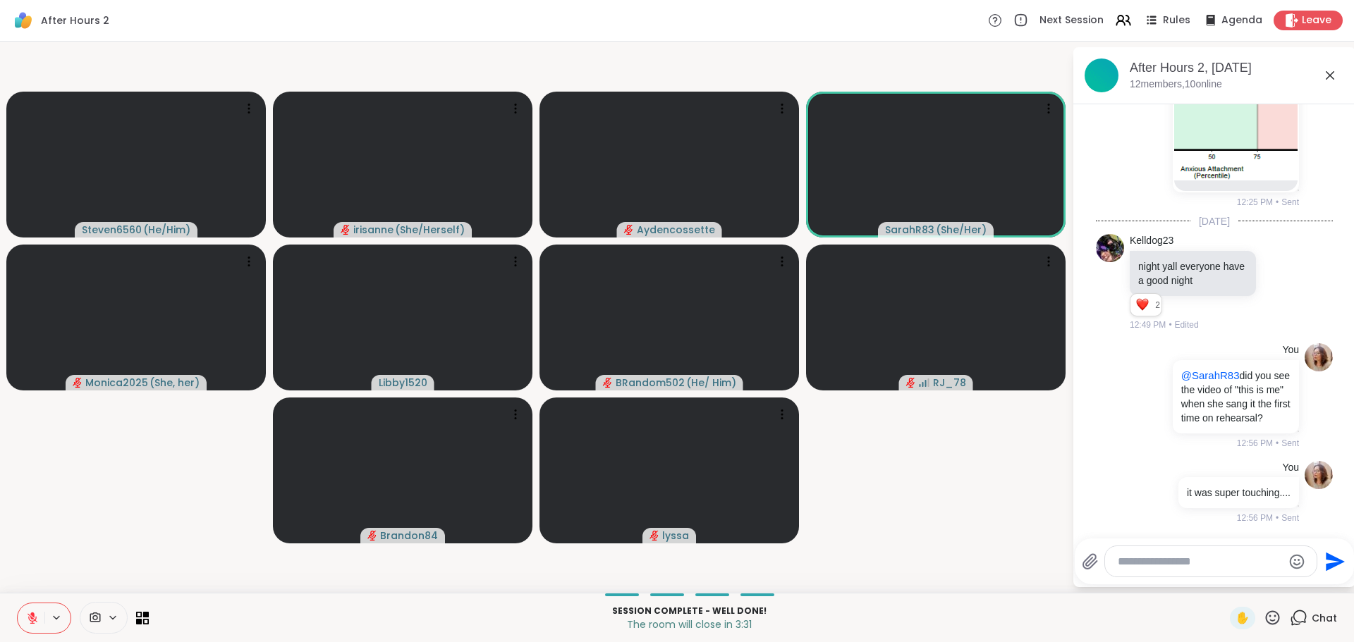
click at [1321, 84] on div "After Hours 2, Sep 07 12 members, 10 online" at bounding box center [1237, 75] width 214 height 32
click at [1322, 82] on icon at bounding box center [1329, 75] width 17 height 17
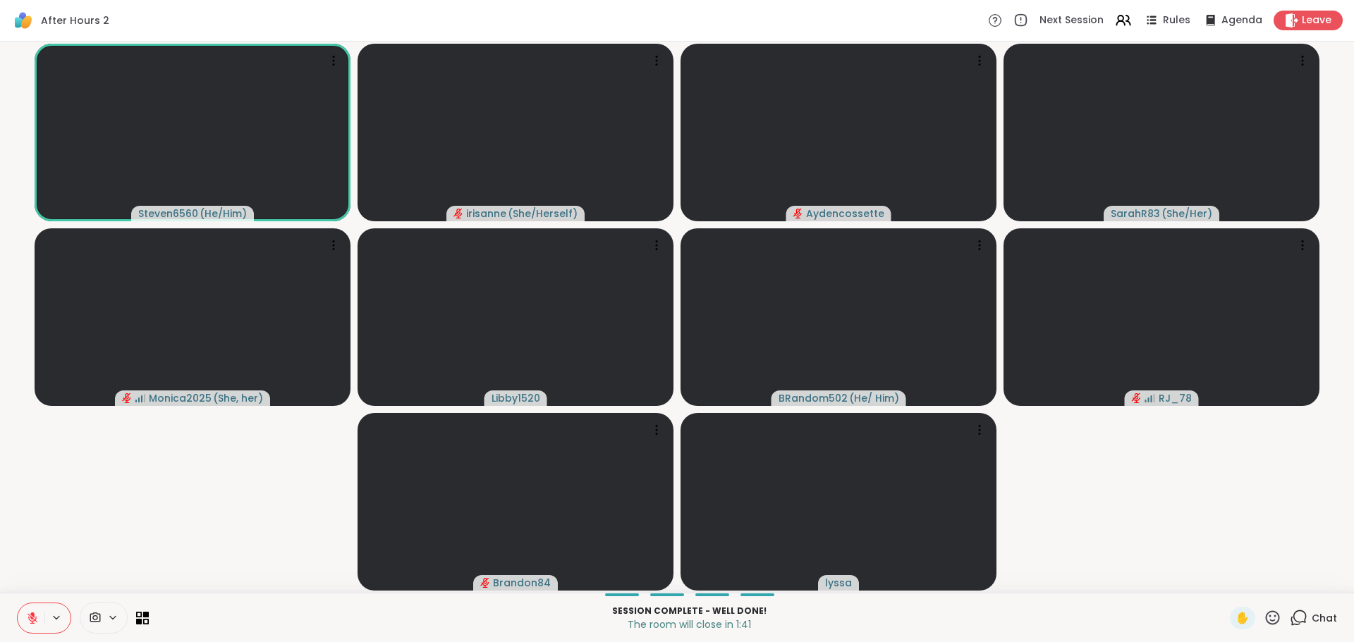
drag, startPoint x: 176, startPoint y: 452, endPoint x: 42, endPoint y: 611, distance: 207.6
click at [176, 452] on video-player-container "Steven6560 ( He/Him ) irisanne ( She/Herself ) Aydencossette SarahR83 ( She/Her…" at bounding box center [676, 317] width 1337 height 540
click at [36, 625] on button at bounding box center [31, 619] width 27 height 30
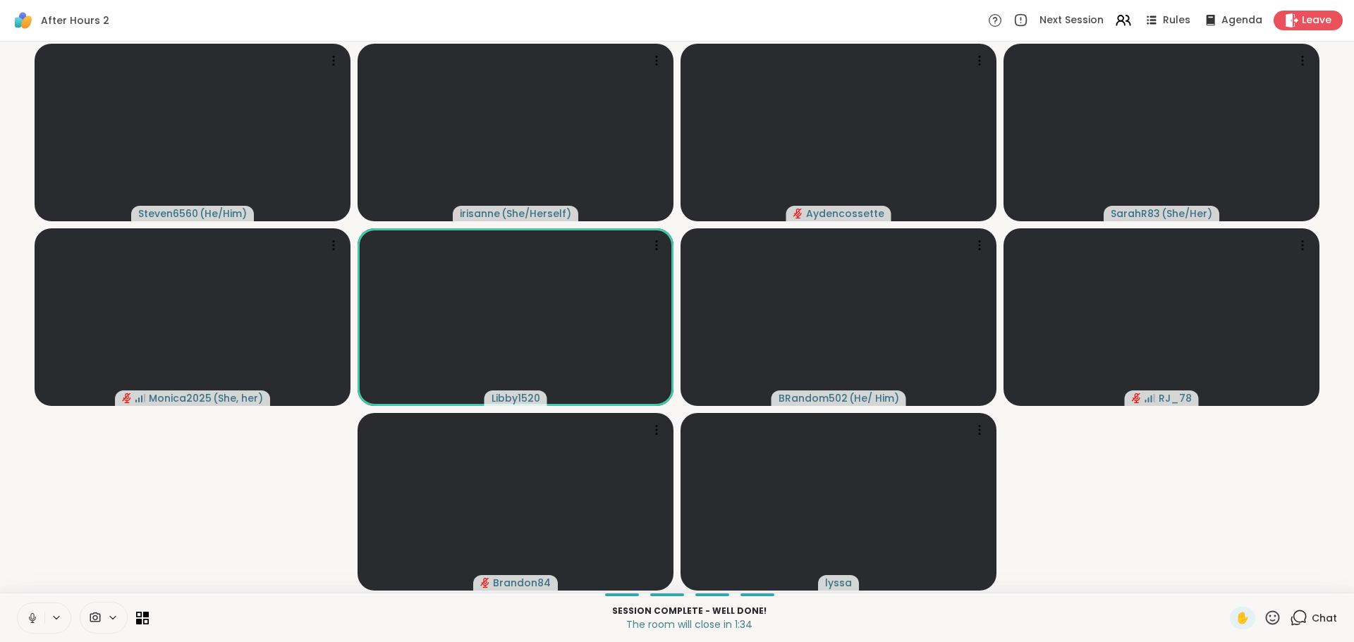
click at [36, 625] on button at bounding box center [31, 619] width 27 height 30
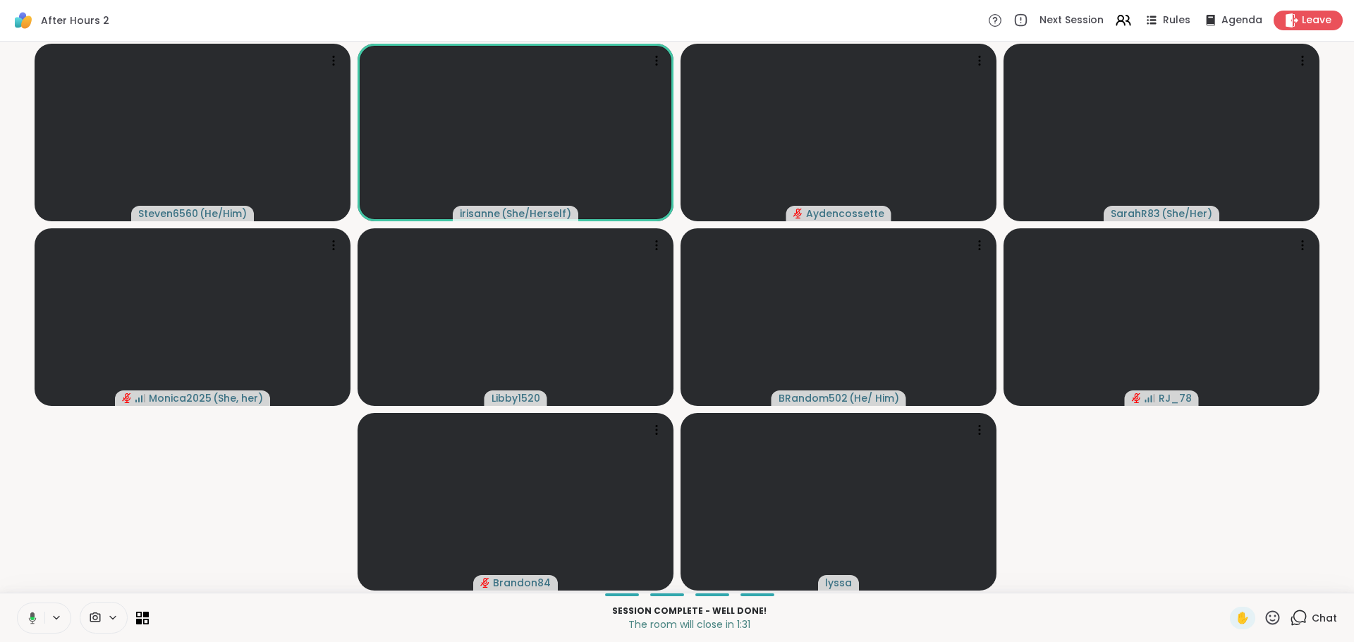
click at [36, 625] on button at bounding box center [30, 619] width 29 height 30
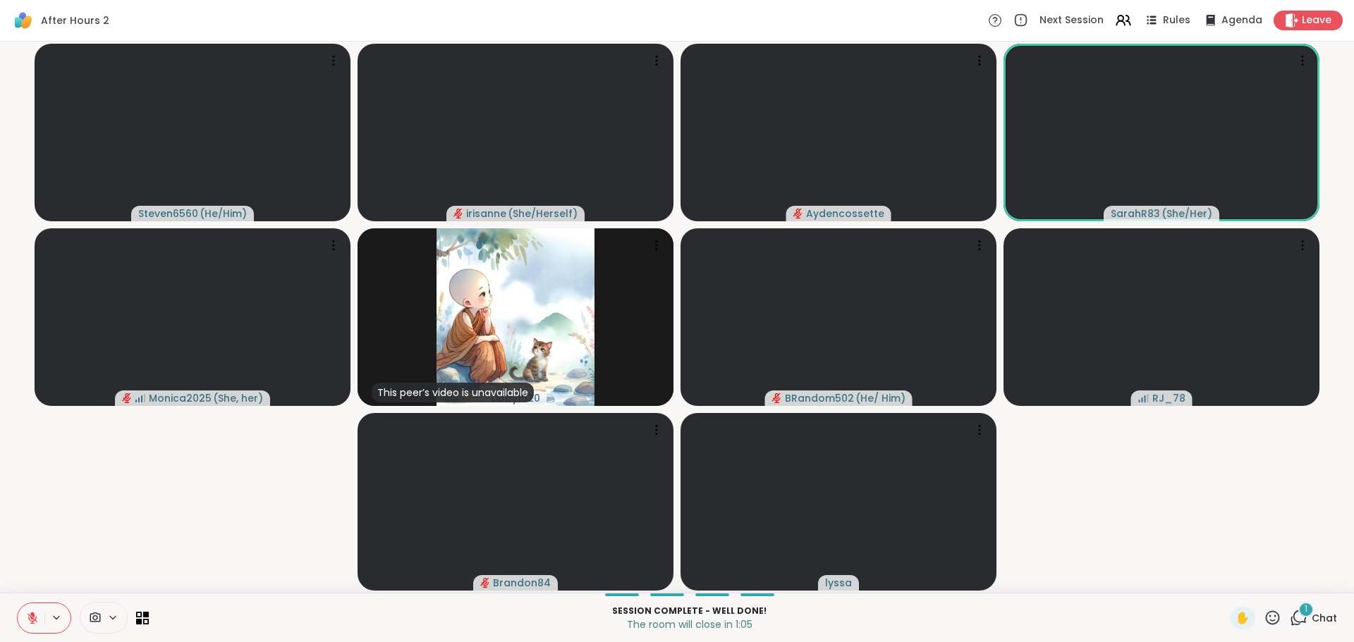
click at [1290, 618] on icon at bounding box center [1299, 618] width 18 height 18
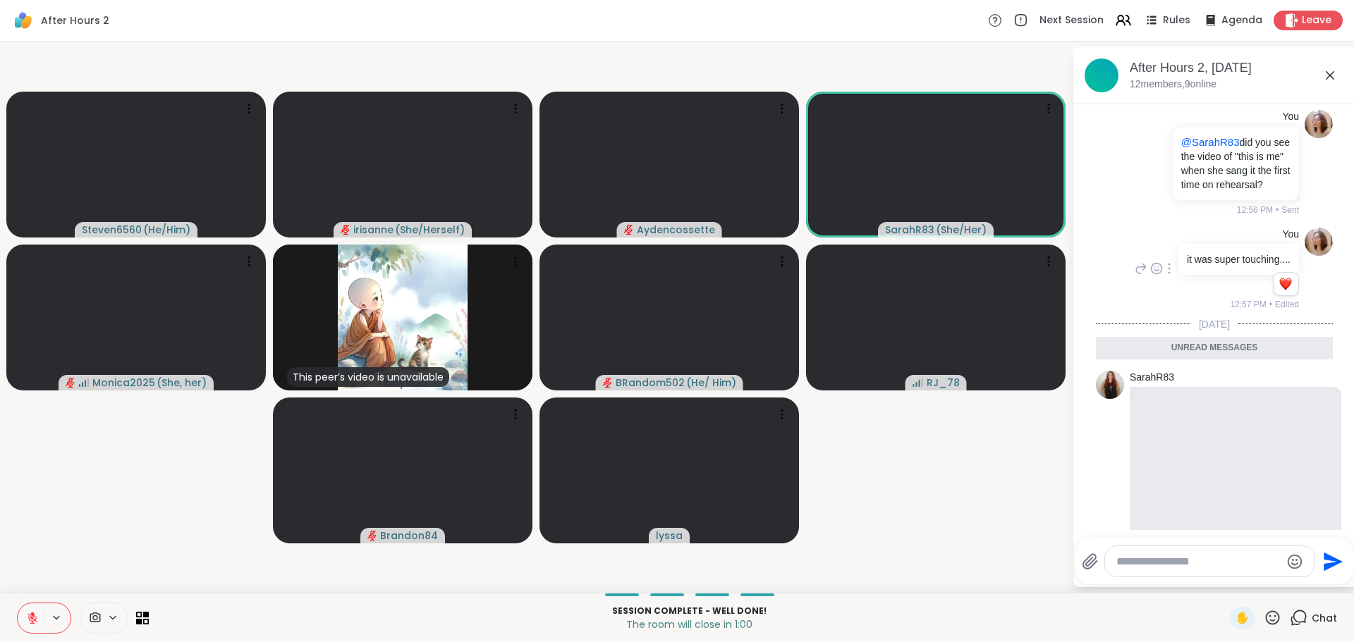
scroll to position [2740, 0]
click at [1330, 78] on icon at bounding box center [1329, 75] width 17 height 17
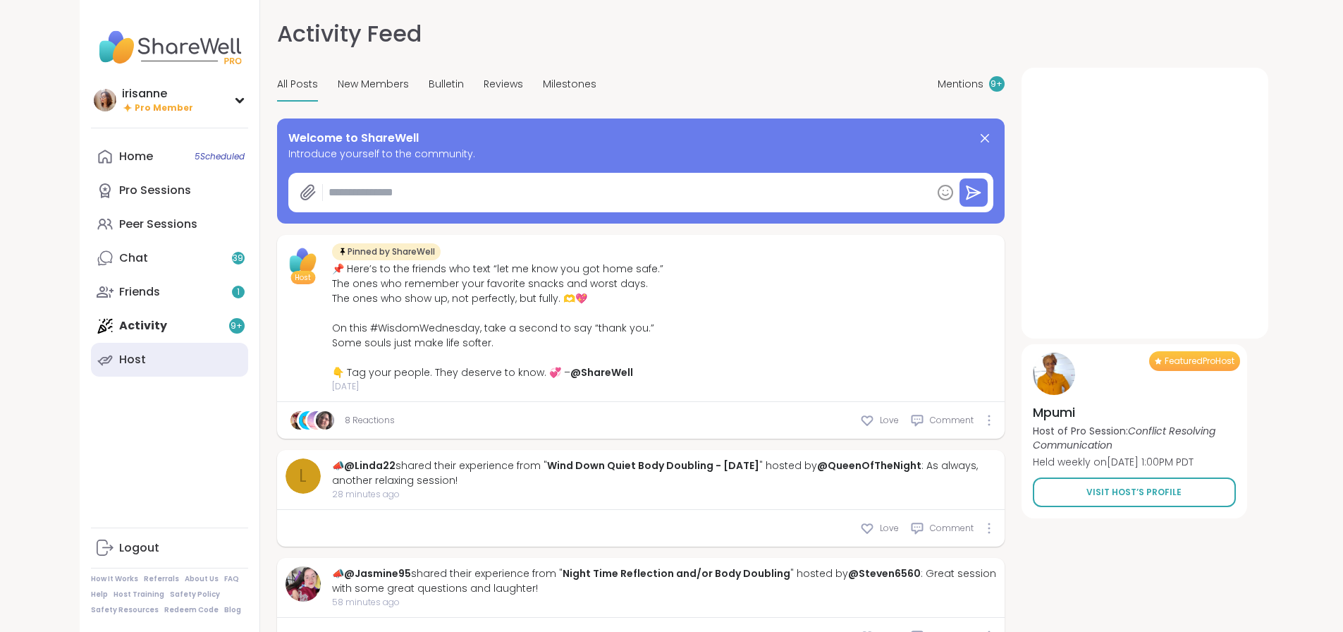
type textarea "*"
click at [126, 225] on link "Peer Sessions" at bounding box center [169, 224] width 157 height 34
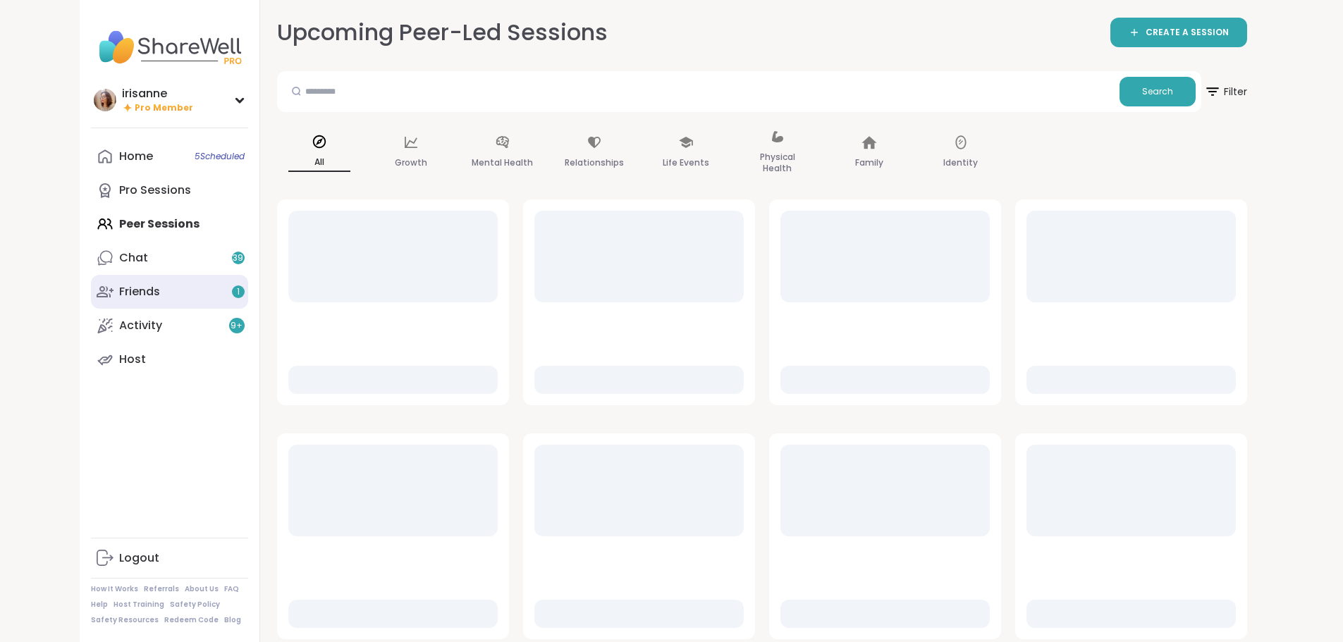
click at [140, 295] on link "Friends 1" at bounding box center [169, 292] width 157 height 34
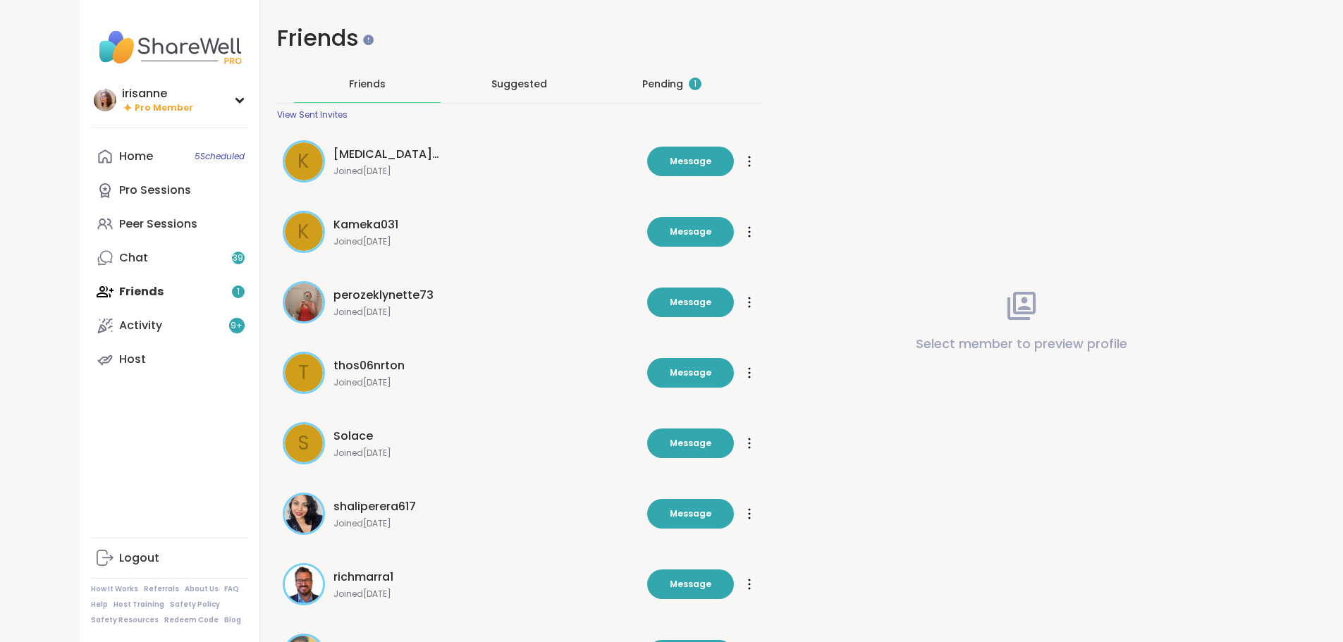
click at [659, 74] on div "Pending 1" at bounding box center [672, 84] width 147 height 37
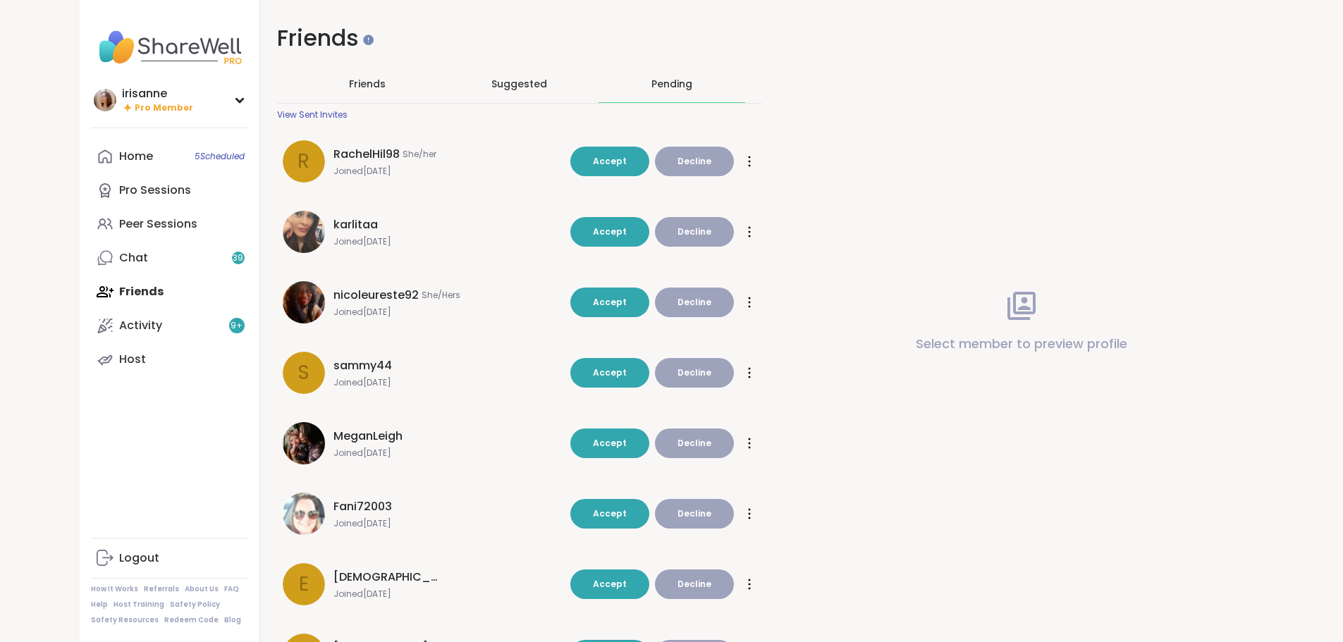
scroll to position [264, 0]
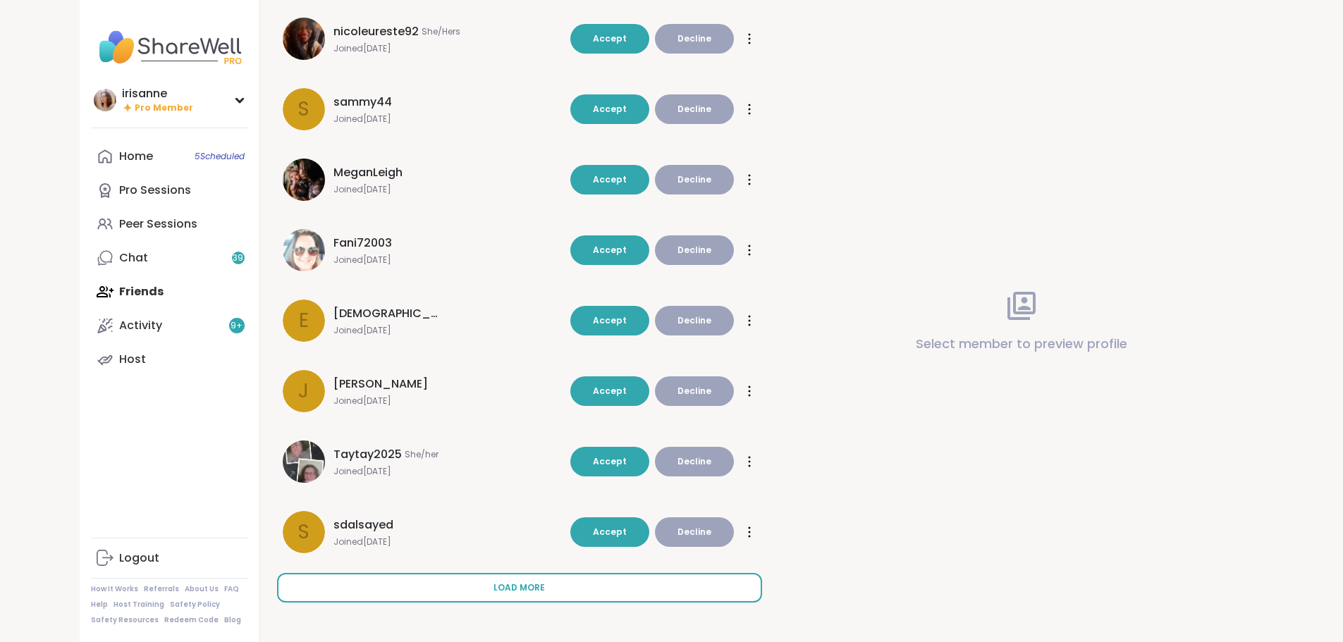
click at [490, 599] on button "Load more" at bounding box center [519, 588] width 485 height 30
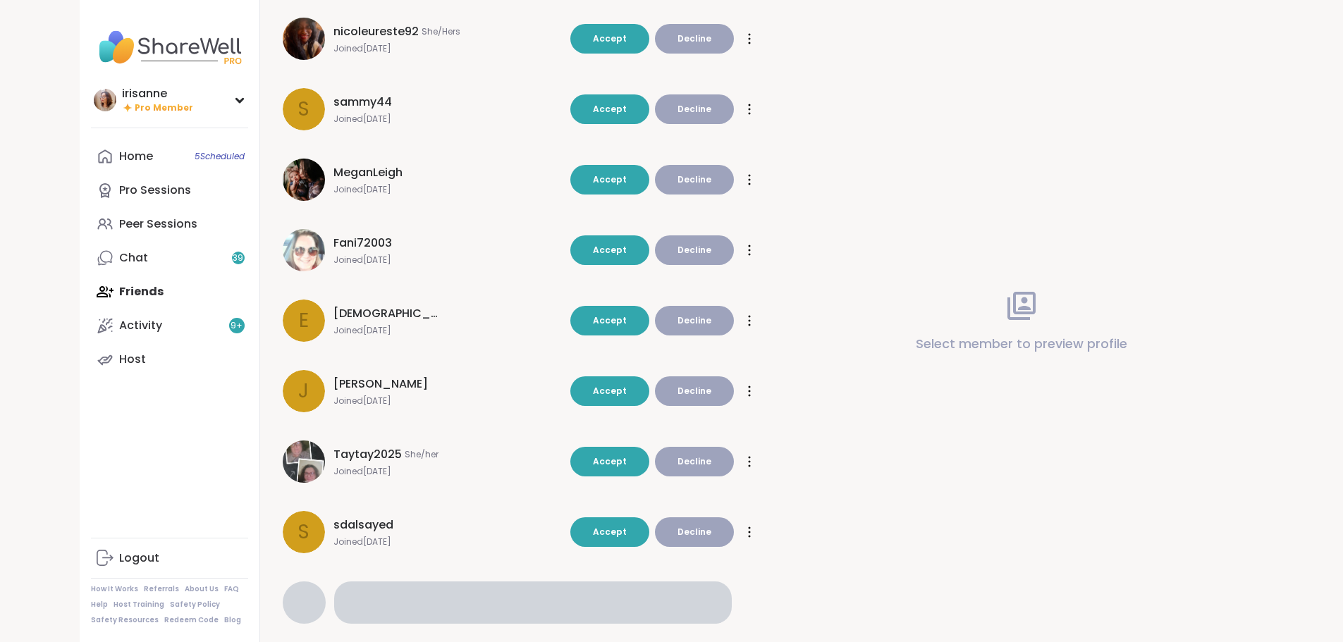
scroll to position [293, 0]
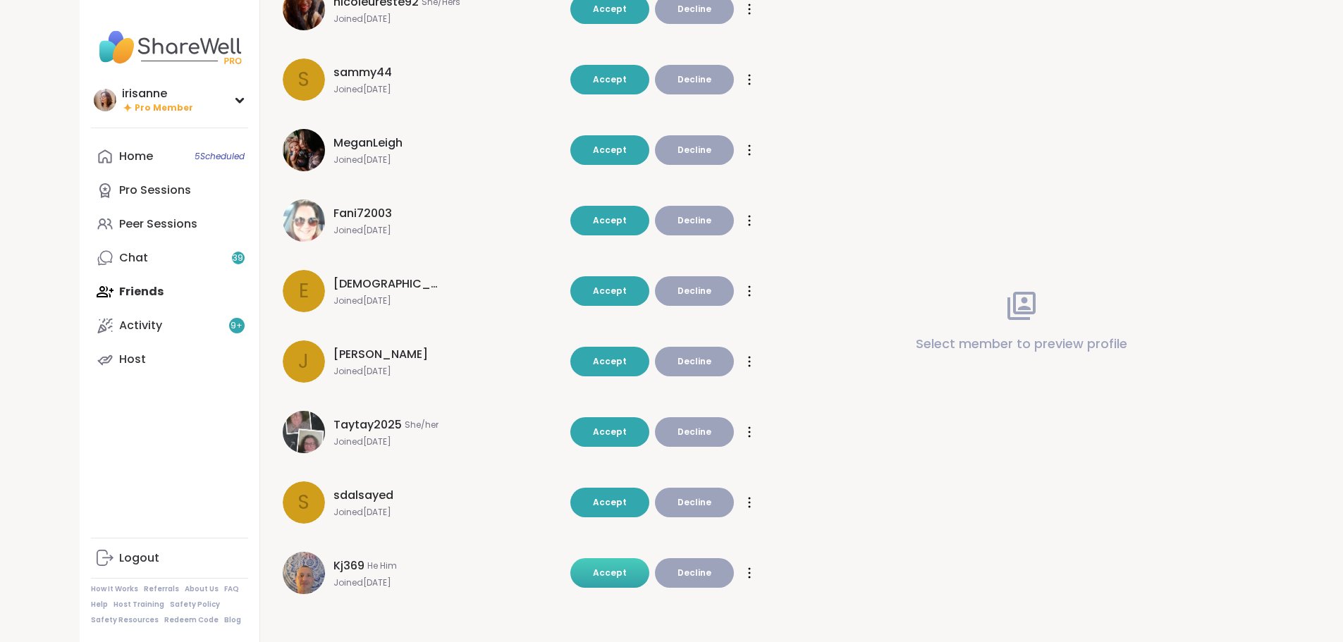
click at [589, 577] on button "Accept" at bounding box center [609, 573] width 79 height 30
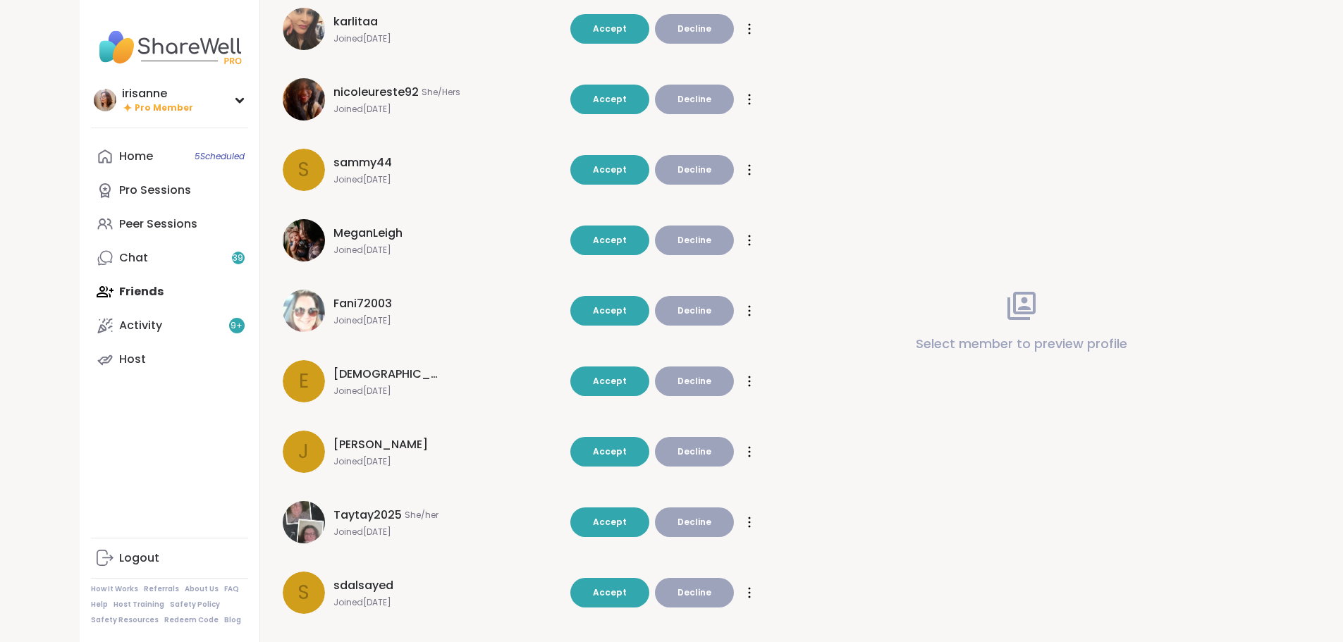
scroll to position [200, 0]
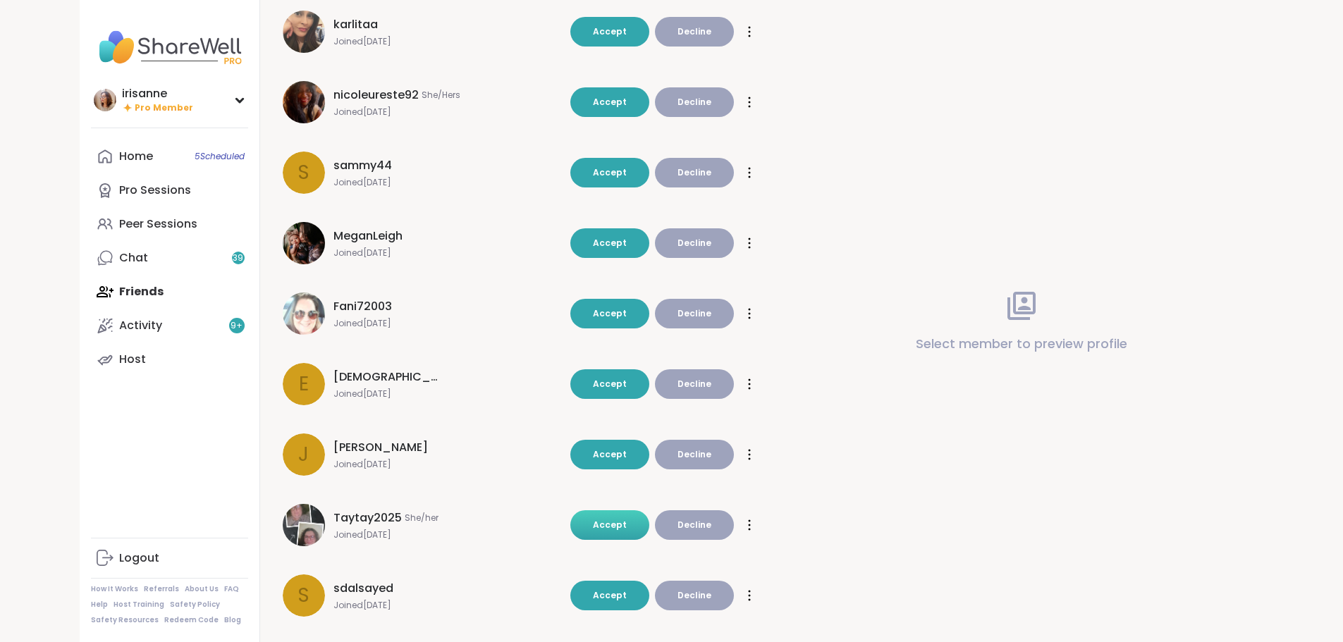
click at [609, 517] on button "Accept" at bounding box center [609, 525] width 79 height 30
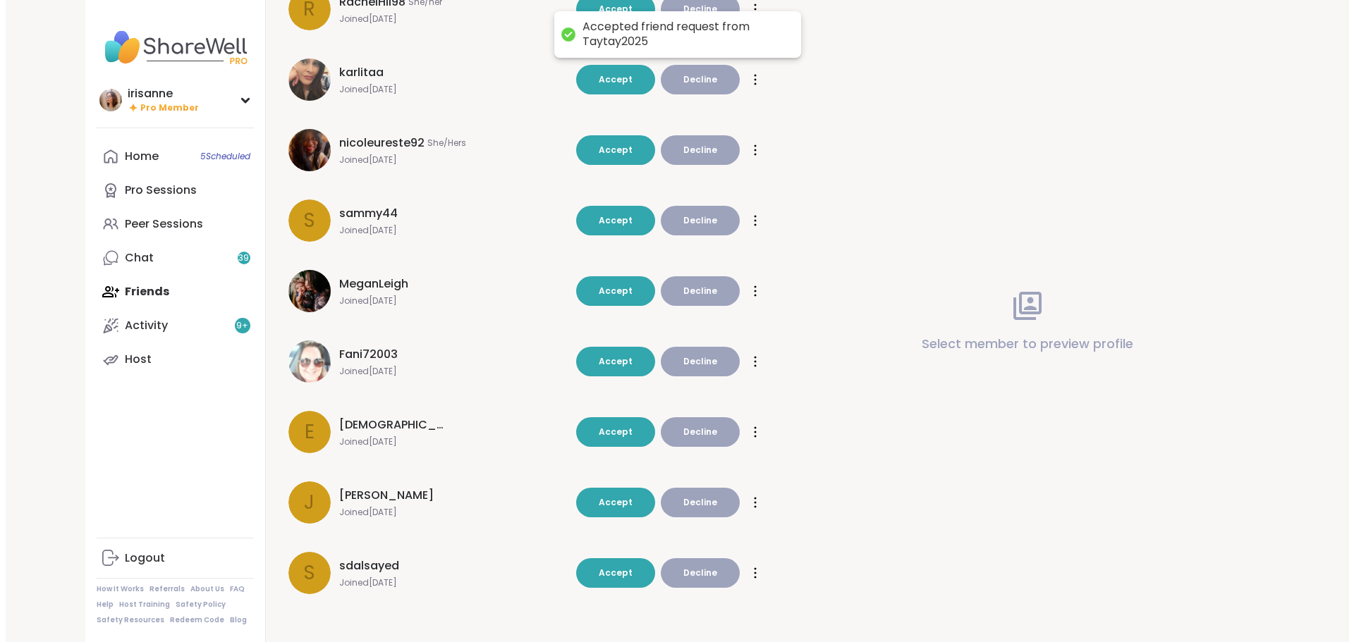
scroll to position [0, 0]
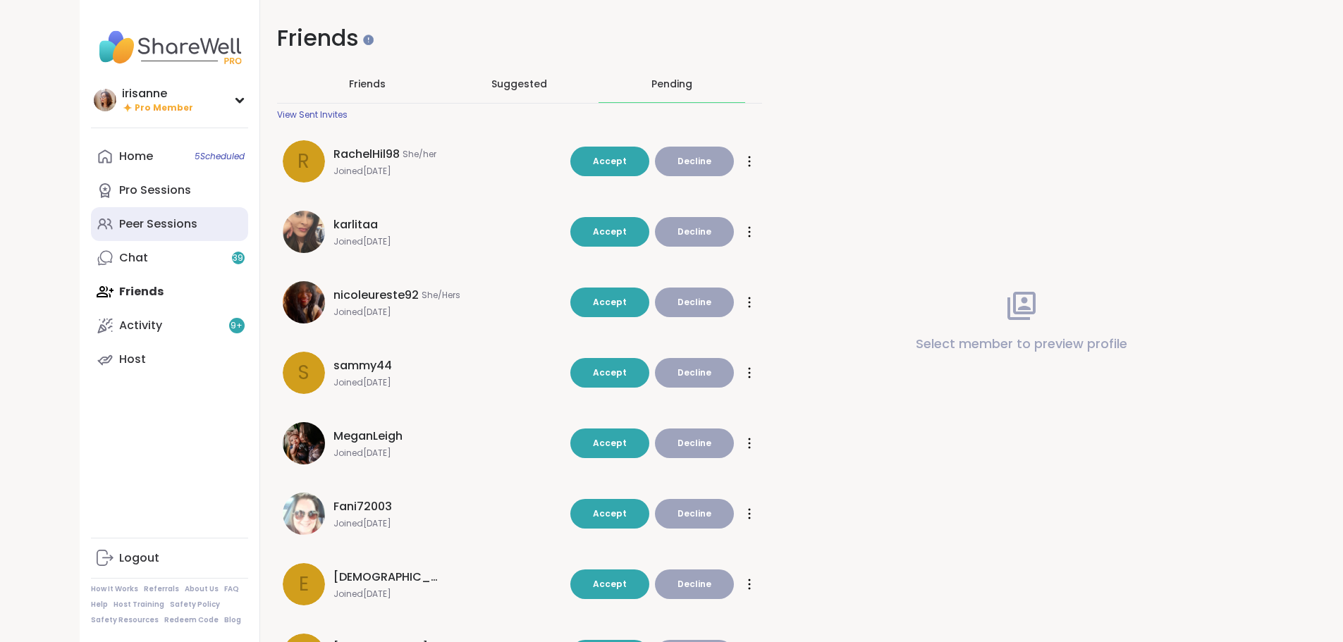
click at [121, 219] on link "Peer Sessions" at bounding box center [169, 224] width 157 height 34
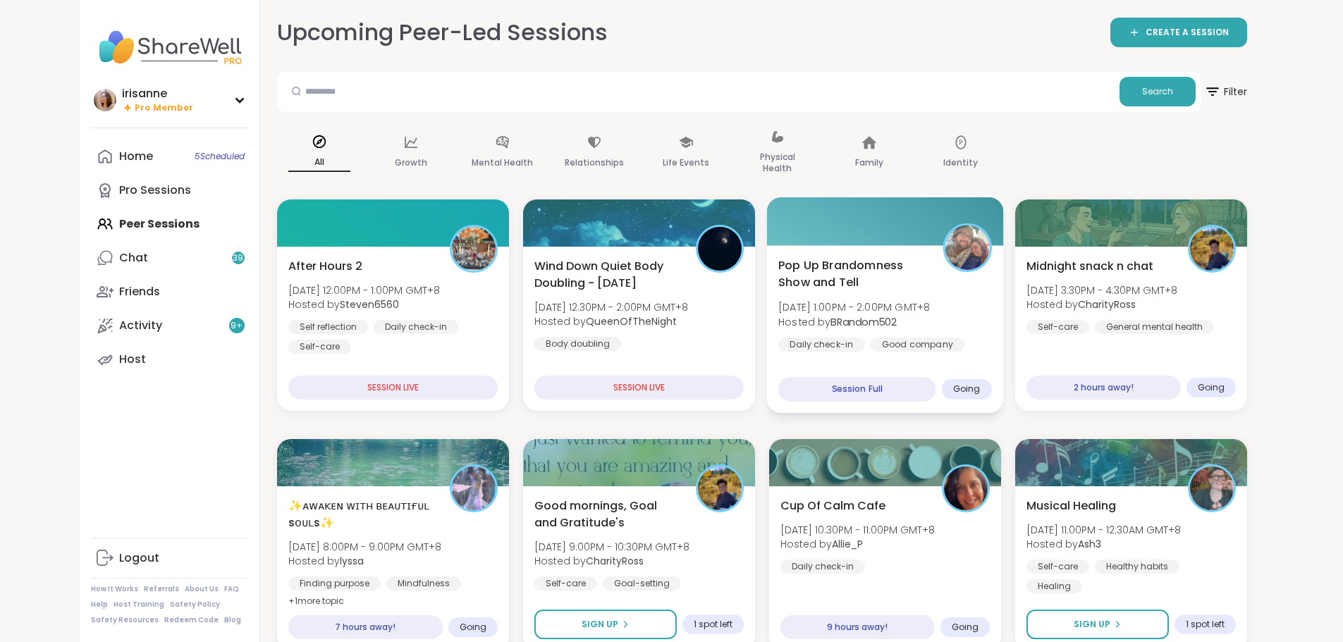
click at [920, 343] on div "Good company" at bounding box center [917, 345] width 94 height 14
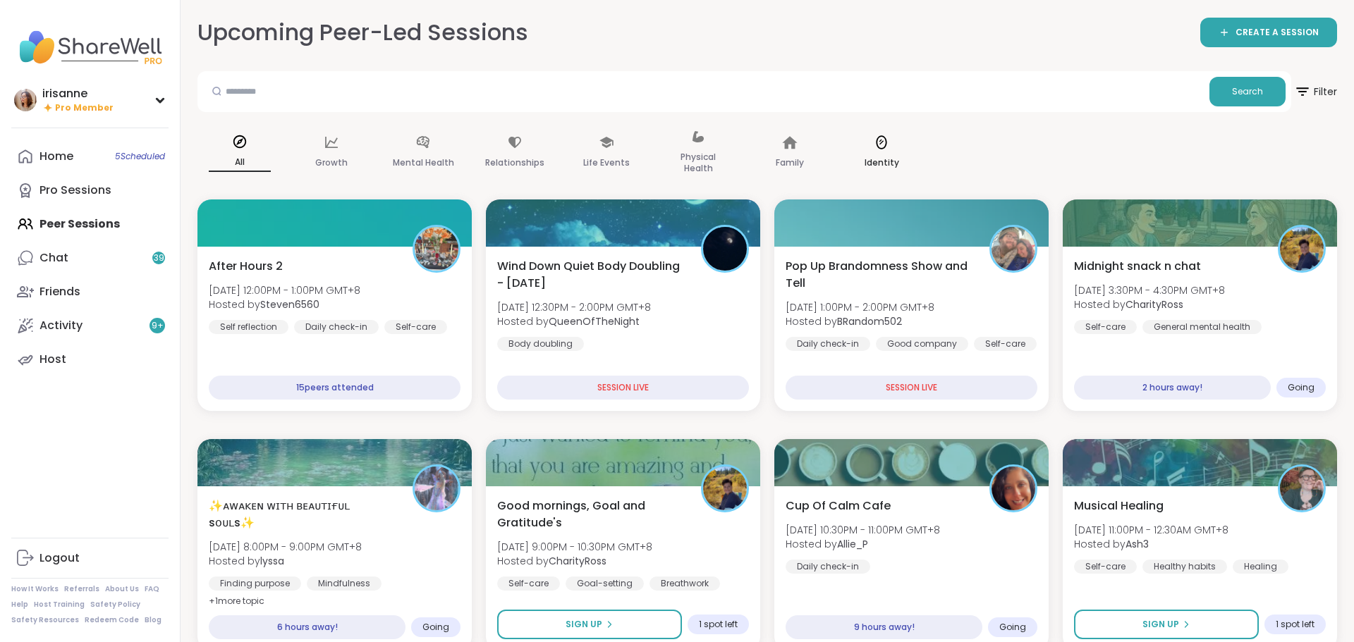
click at [917, 181] on div "Identity" at bounding box center [881, 153] width 85 height 71
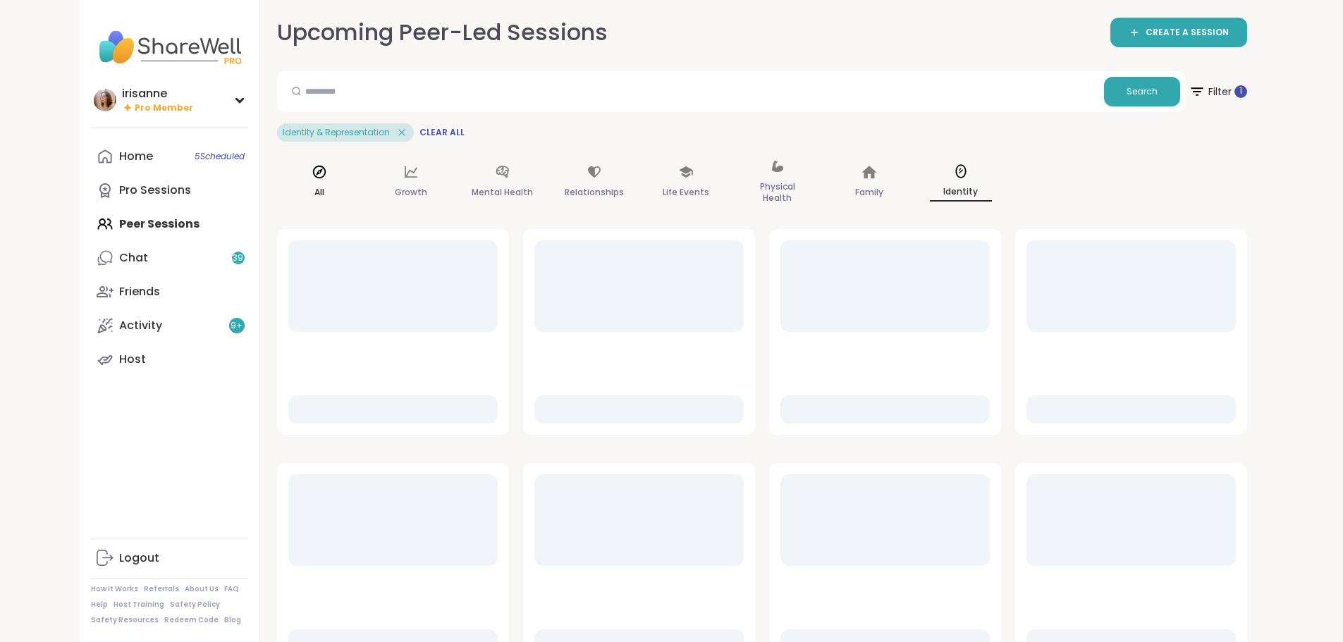
click at [277, 168] on div "All" at bounding box center [319, 182] width 85 height 71
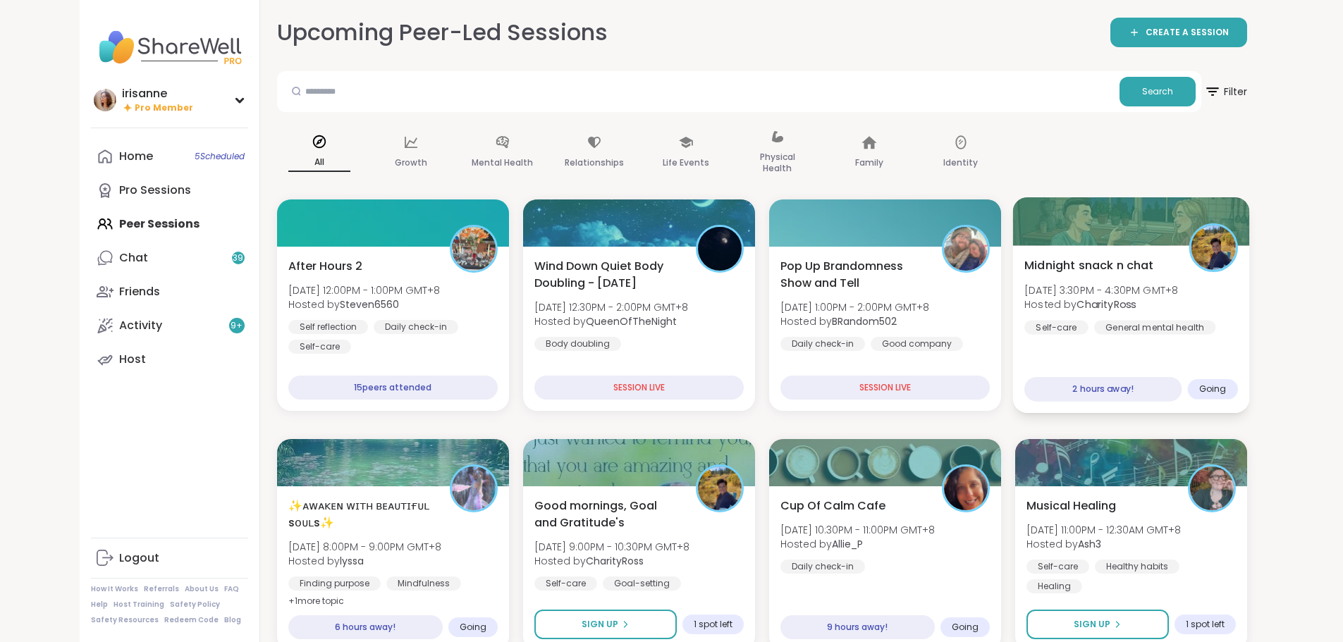
click at [1136, 307] on b "CharityRoss" at bounding box center [1106, 305] width 59 height 14
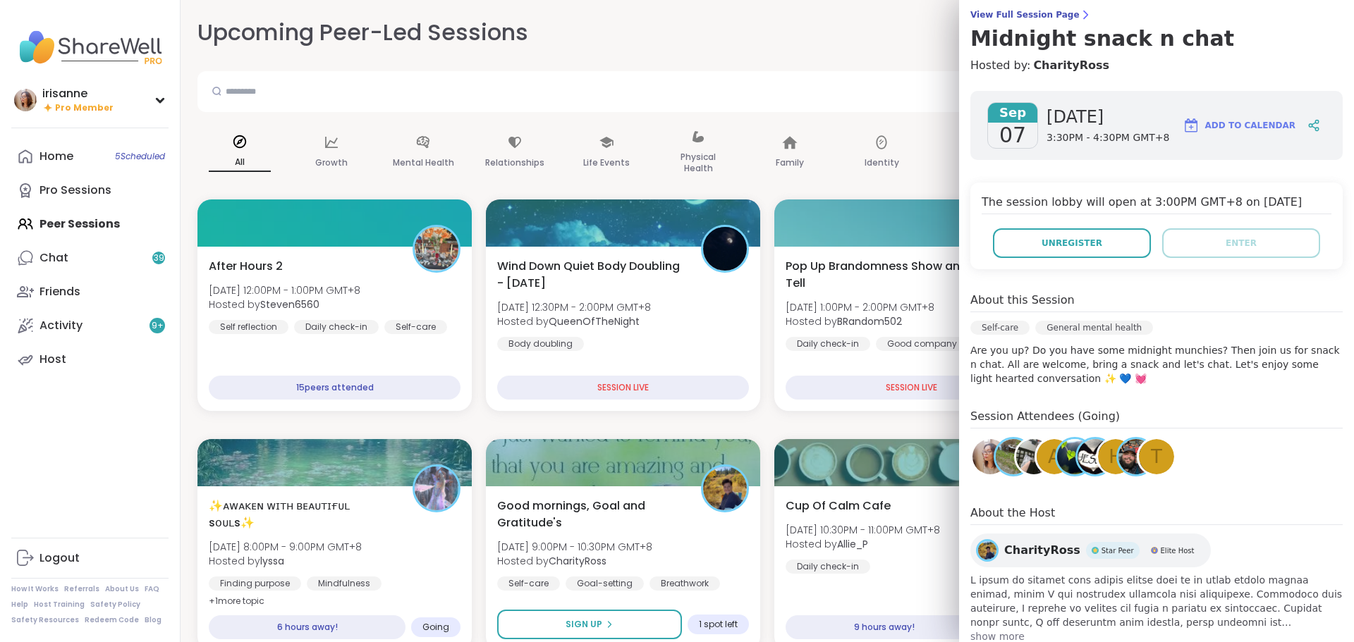
scroll to position [116, 0]
click at [881, 309] on span "[DATE] 1:00PM - 2:00PM GMT+8" at bounding box center [859, 307] width 152 height 14
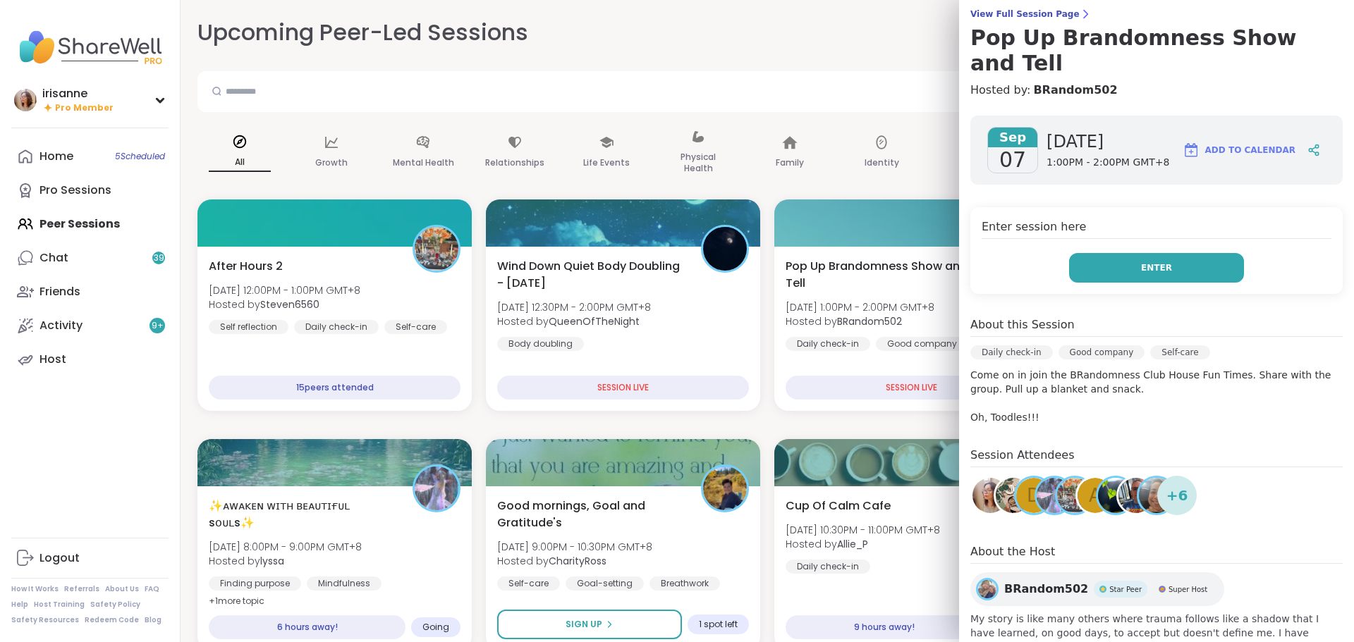
click at [1208, 253] on button "Enter" at bounding box center [1156, 268] width 175 height 30
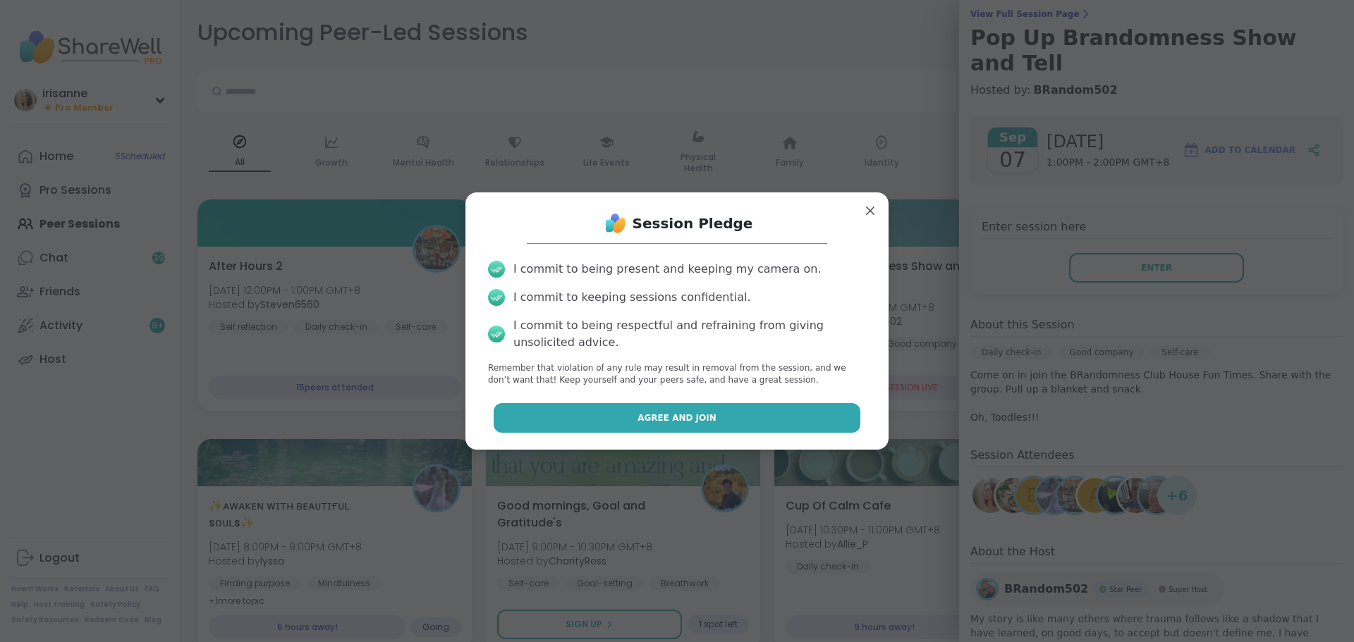
click at [761, 424] on button "Agree and Join" at bounding box center [677, 418] width 367 height 30
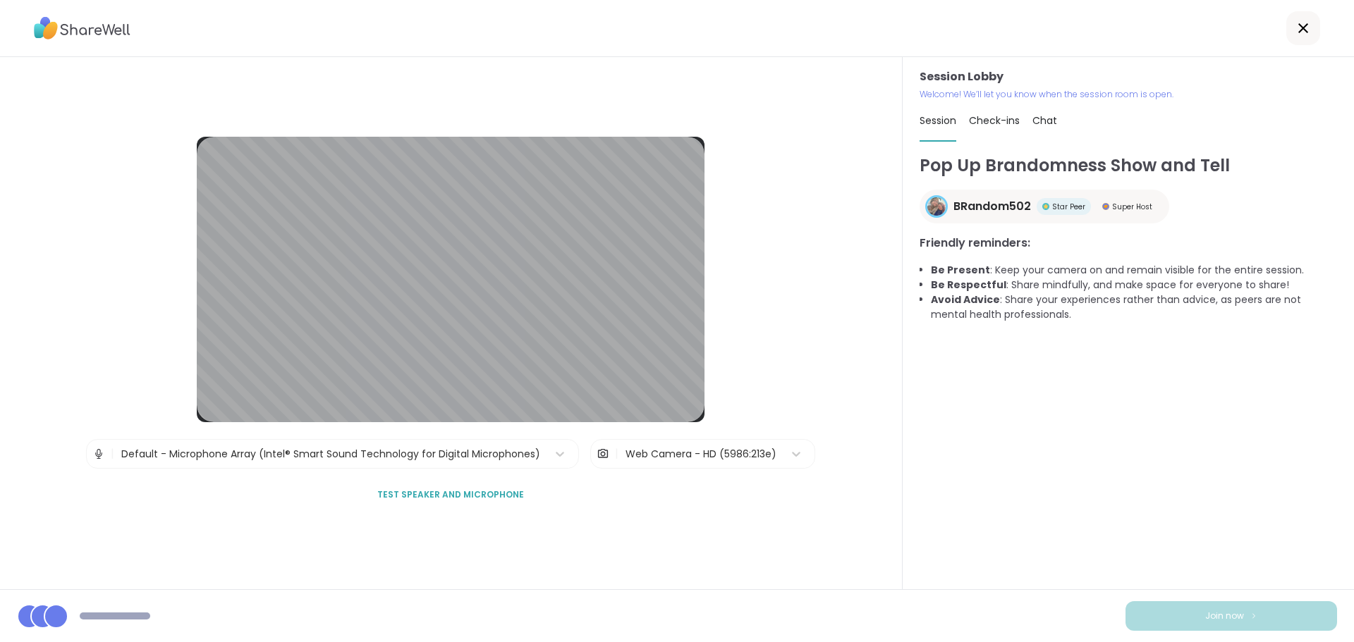
click at [1068, 498] on div "Pop Up Brandomness Show and Tell BRandom502 Star Peer Super Host Friendly remin…" at bounding box center [1127, 365] width 417 height 424
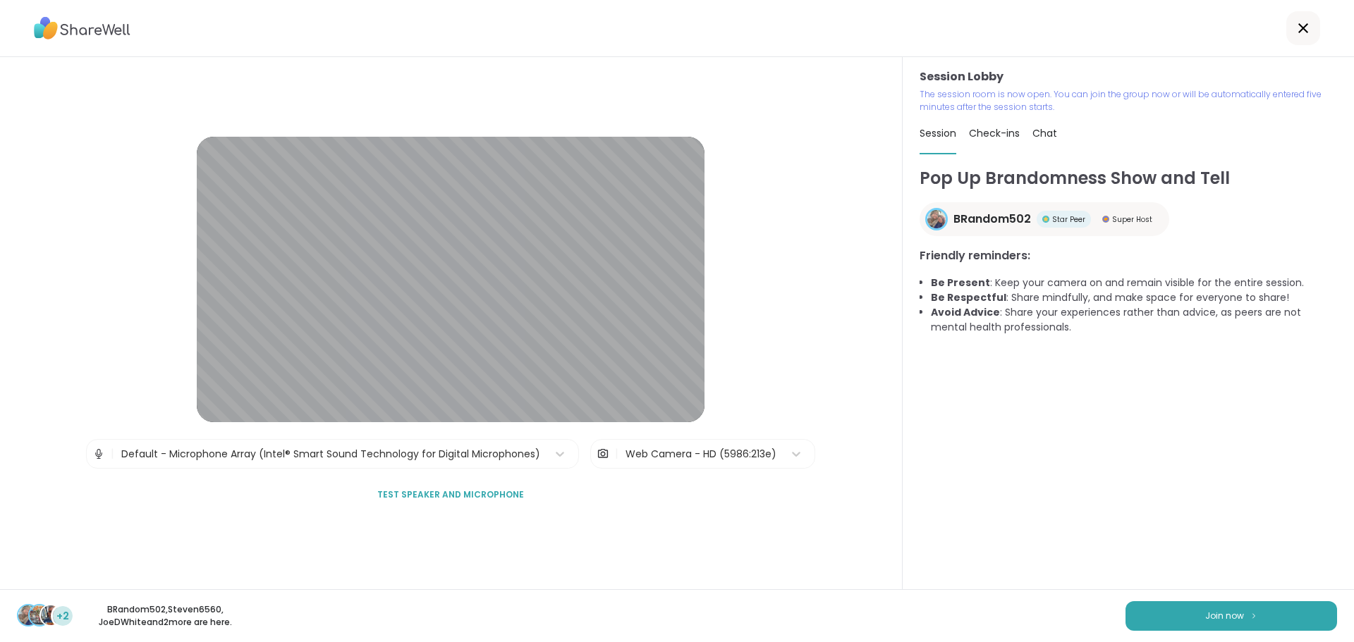
click at [1061, 489] on div "Pop Up Brandomness Show and Tell BRandom502 Star Peer Super Host Friendly remin…" at bounding box center [1127, 378] width 417 height 424
click at [1161, 615] on button "Join now" at bounding box center [1231, 616] width 212 height 30
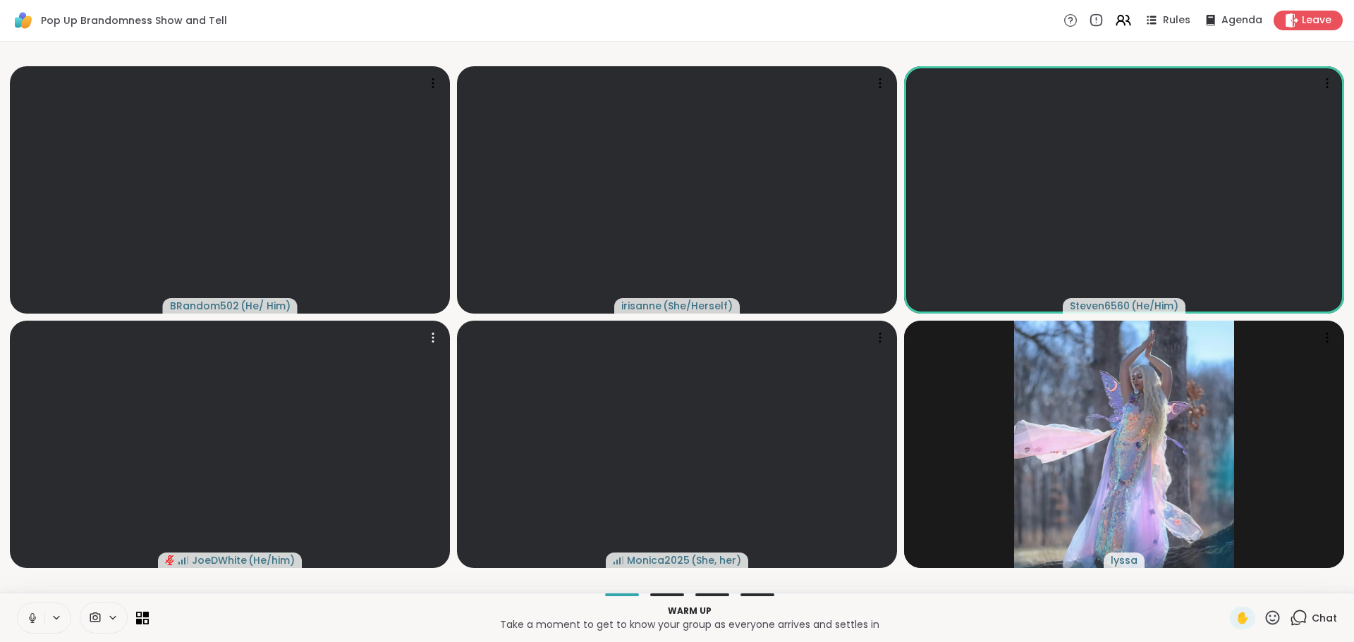
click at [126, 423] on video at bounding box center [230, 444] width 440 height 247
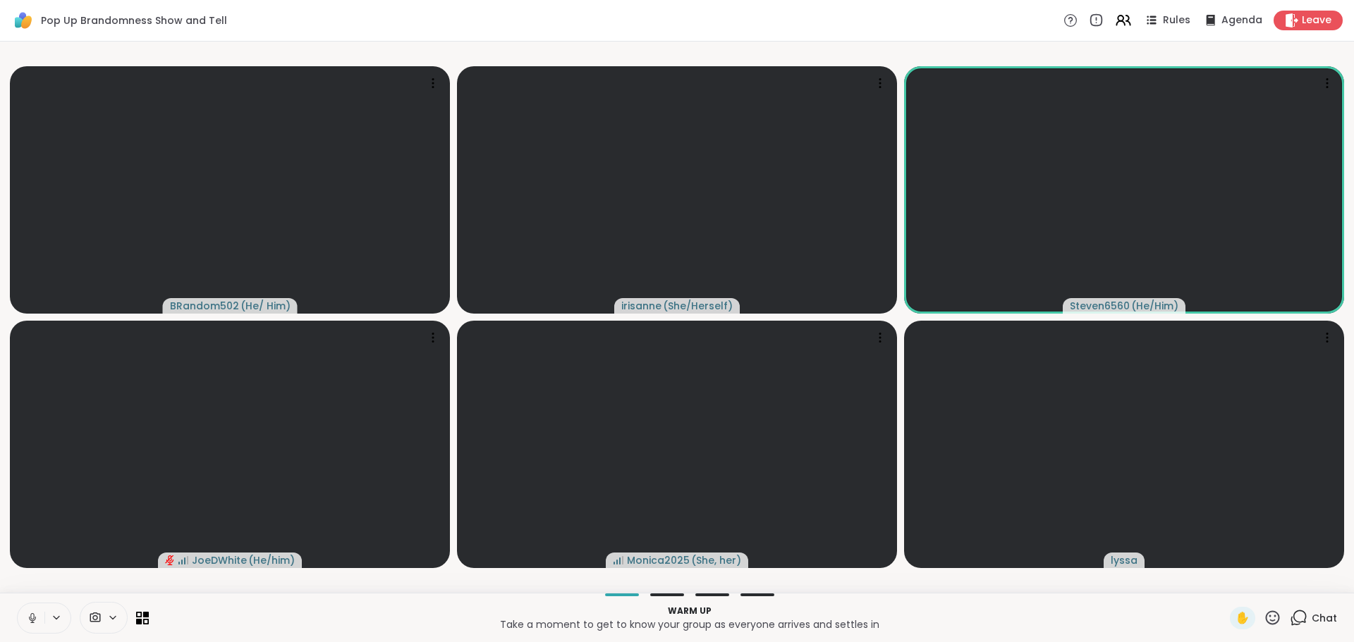
click at [33, 625] on button at bounding box center [31, 619] width 27 height 30
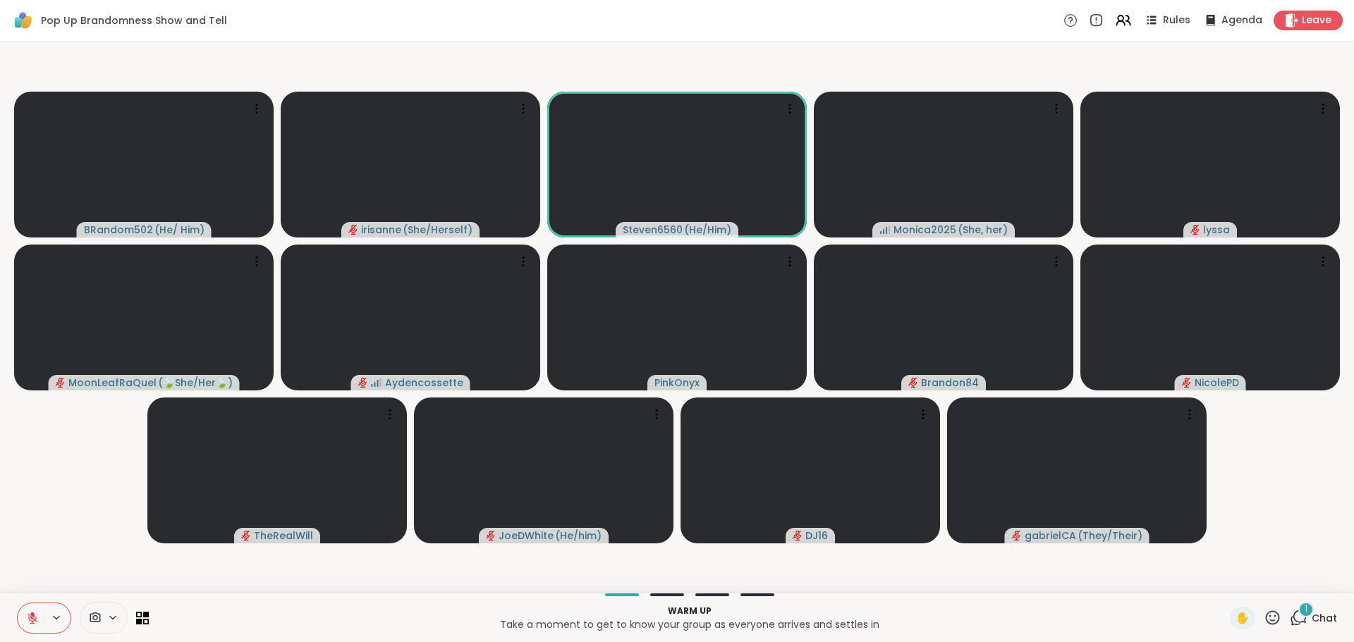
click at [1265, 621] on icon at bounding box center [1272, 618] width 18 height 18
click at [1224, 587] on span "❤️" at bounding box center [1231, 581] width 14 height 17
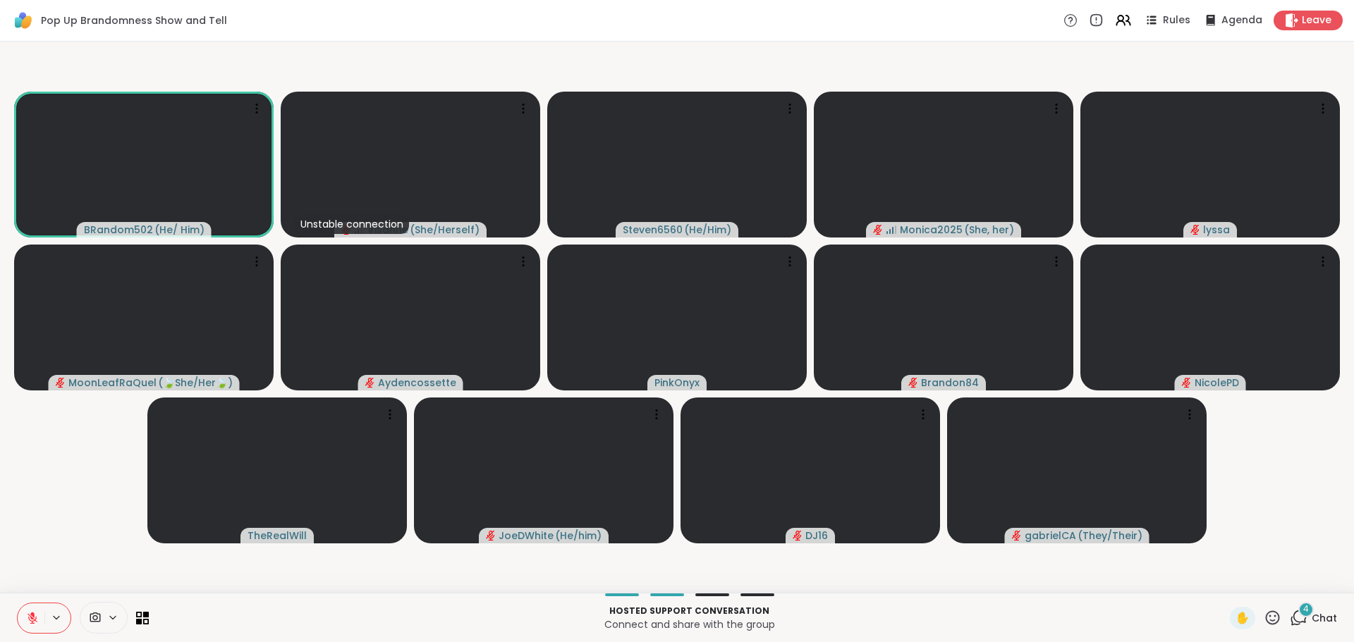
click at [23, 613] on button at bounding box center [31, 619] width 27 height 30
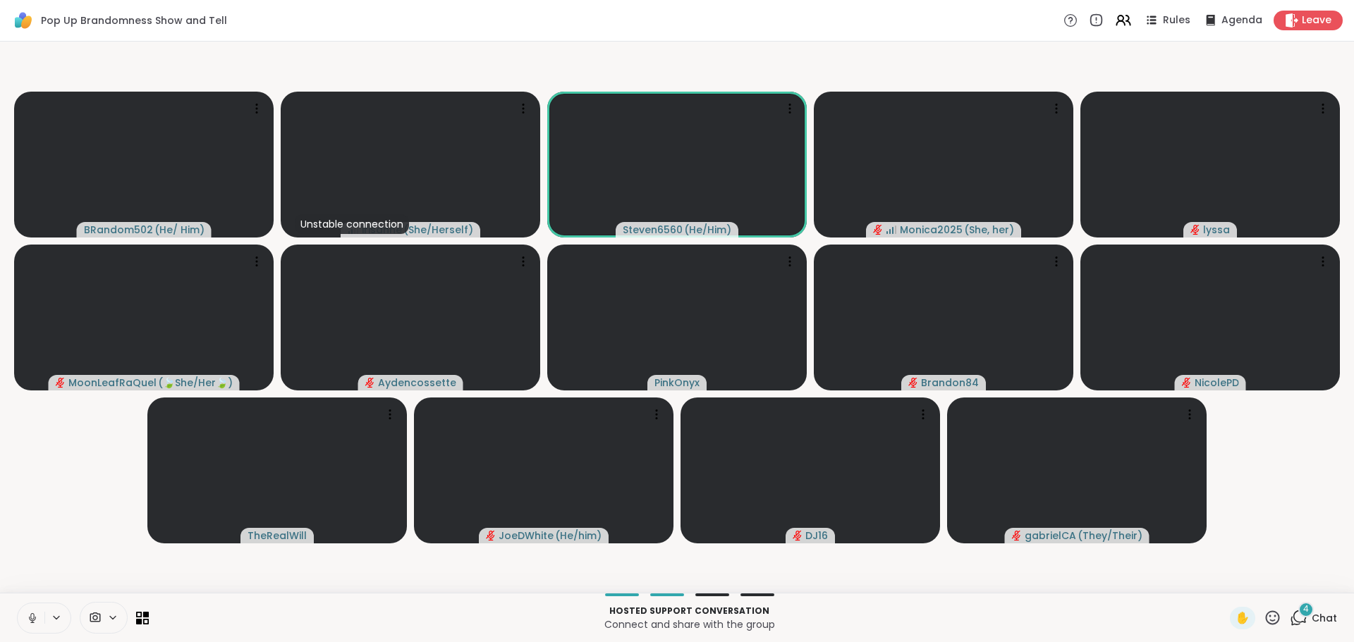
click at [23, 613] on button at bounding box center [31, 619] width 27 height 30
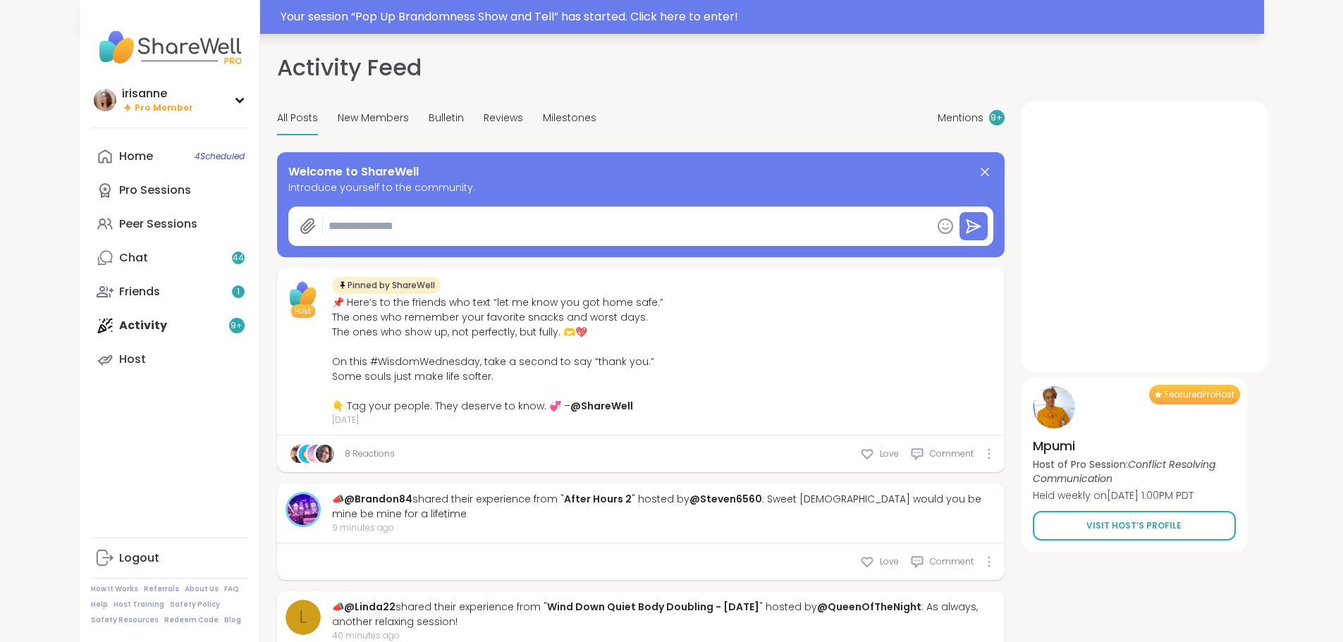
click at [441, 23] on div "Your session “ Pop Up Brandomness Show and Tell ” has started. Click here to en…" at bounding box center [768, 16] width 975 height 17
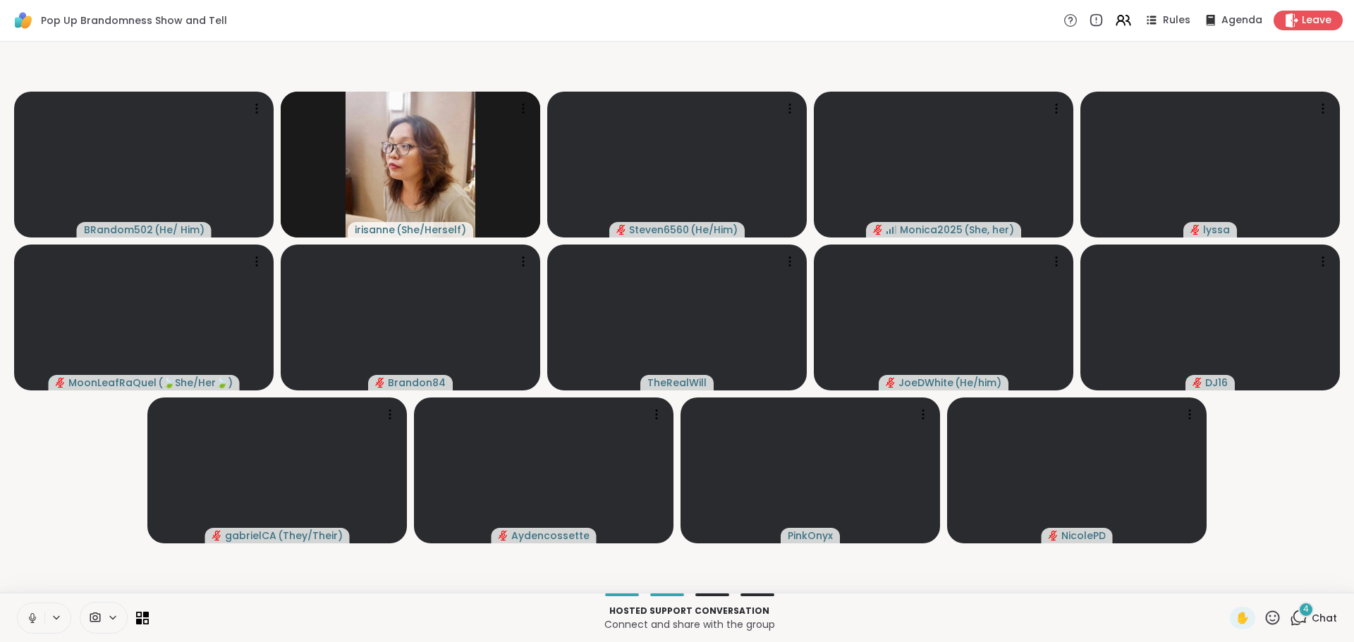
click at [28, 607] on button at bounding box center [31, 619] width 27 height 30
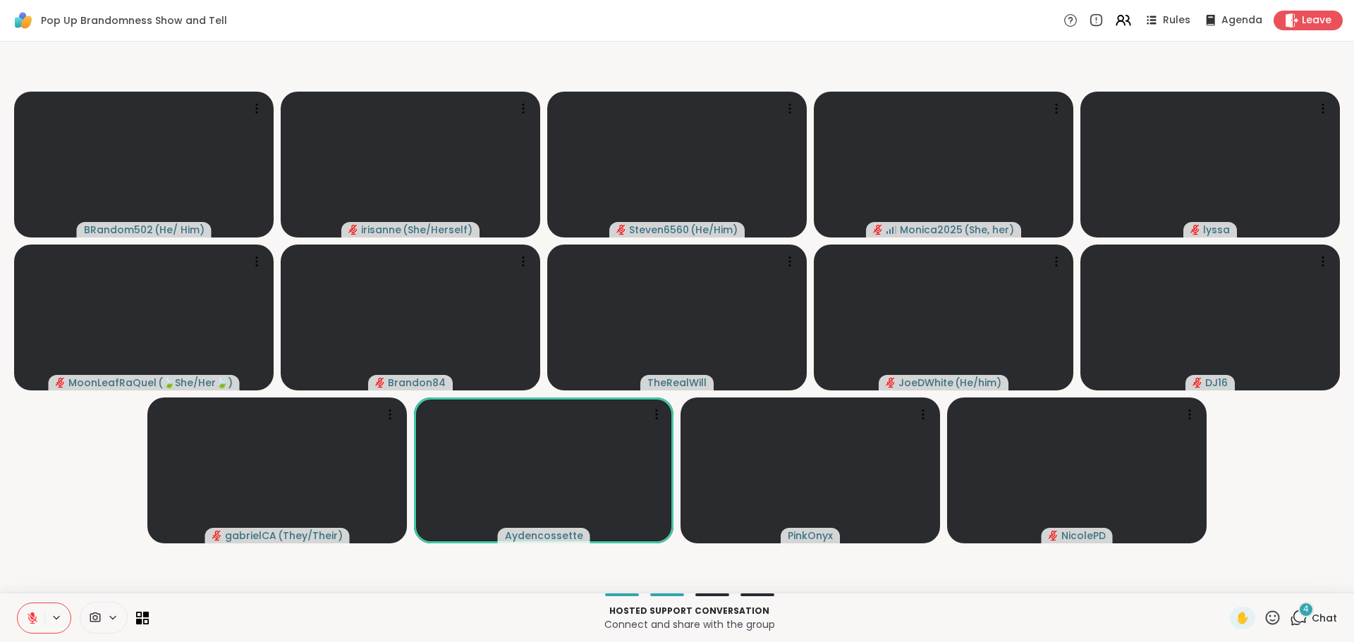
click at [92, 537] on video-player-container "BRandom502 ( He/ Him ) [PERSON_NAME] ( She/Herself ) Steven6560 ( He/Him ) Moni…" at bounding box center [676, 317] width 1337 height 540
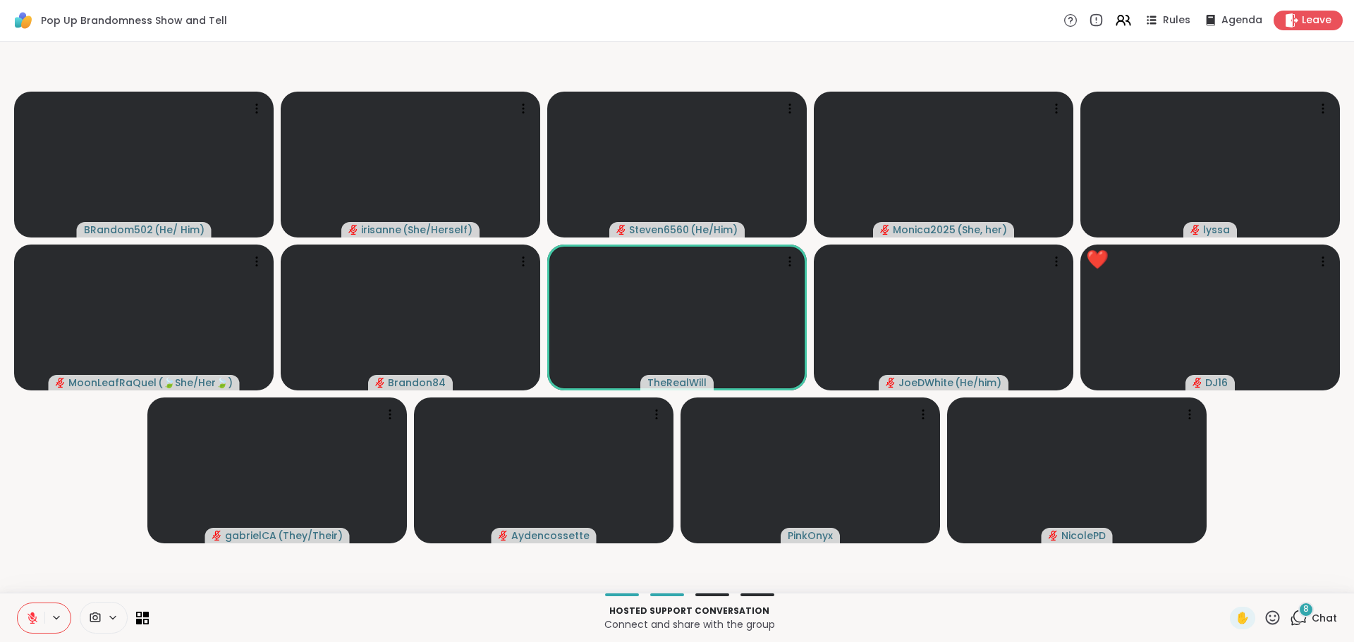
click at [1290, 611] on icon at bounding box center [1299, 618] width 18 height 18
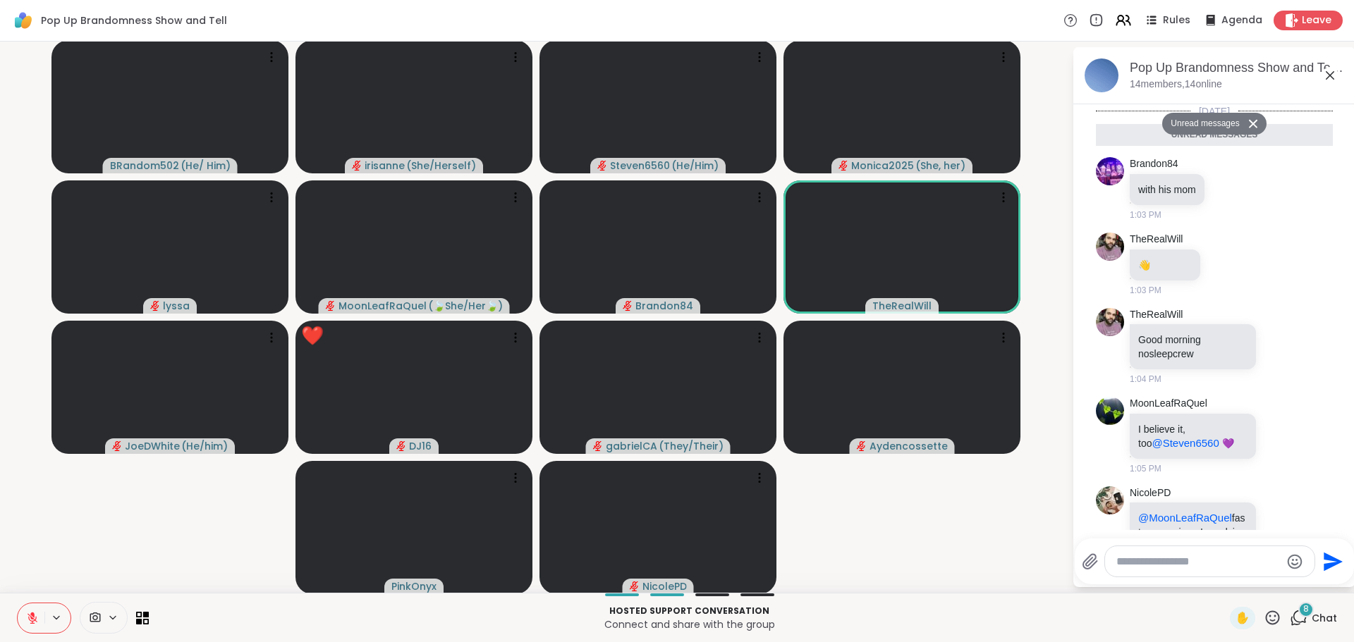
click at [1329, 79] on div "Pop Up Brandomness Show and Tell, [DATE] members, 14 online" at bounding box center [1237, 75] width 214 height 32
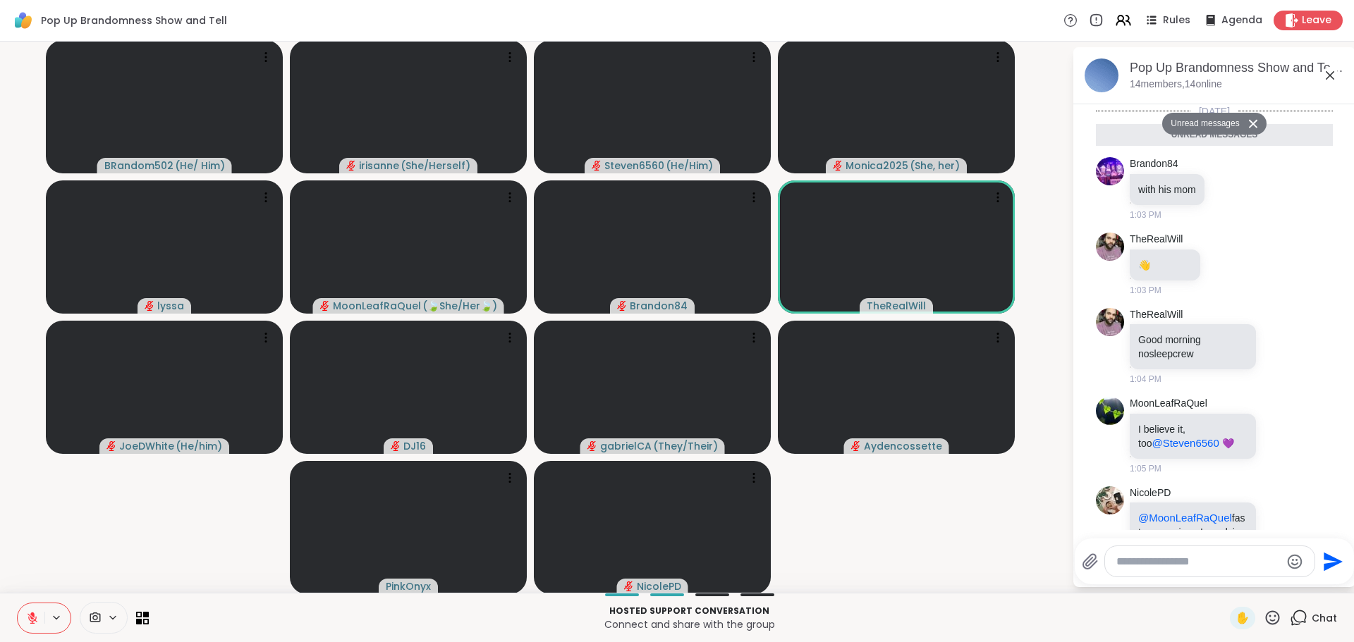
scroll to position [432, 0]
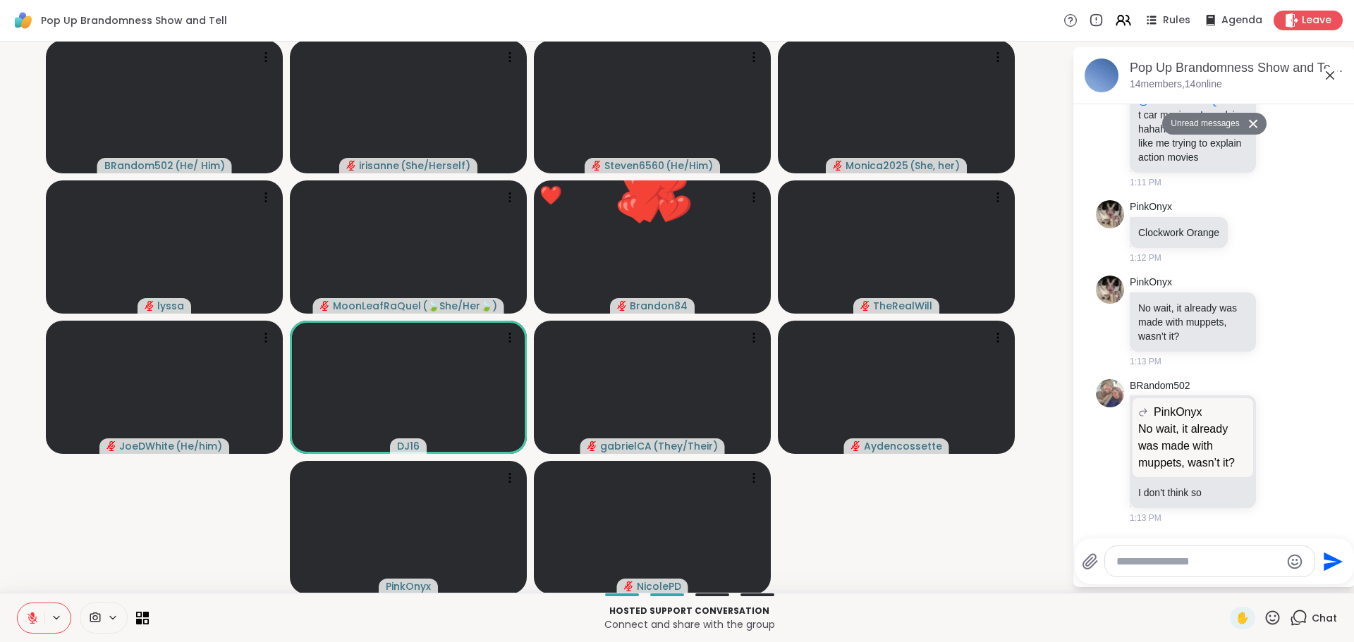
click at [1321, 82] on div "Pop Up Brandomness Show and Tell, [DATE] members, 14 online Unread messages [DA…" at bounding box center [1214, 317] width 282 height 540
click at [1321, 82] on icon at bounding box center [1329, 75] width 17 height 17
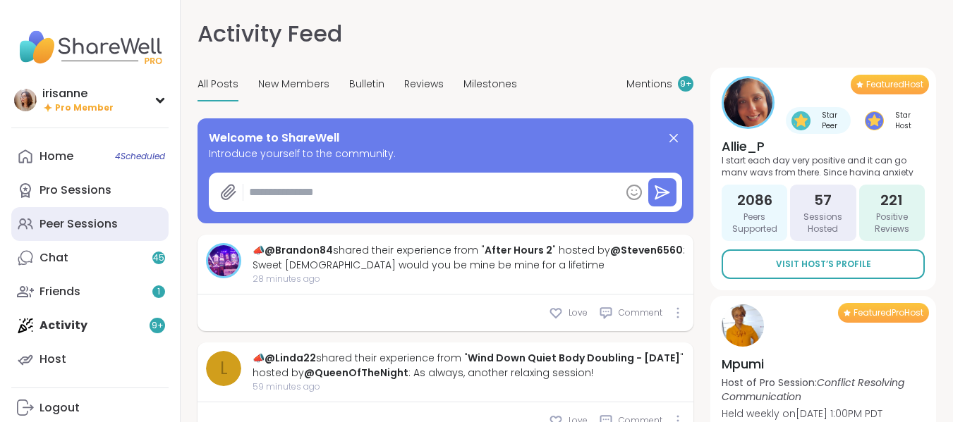
type textarea "*"
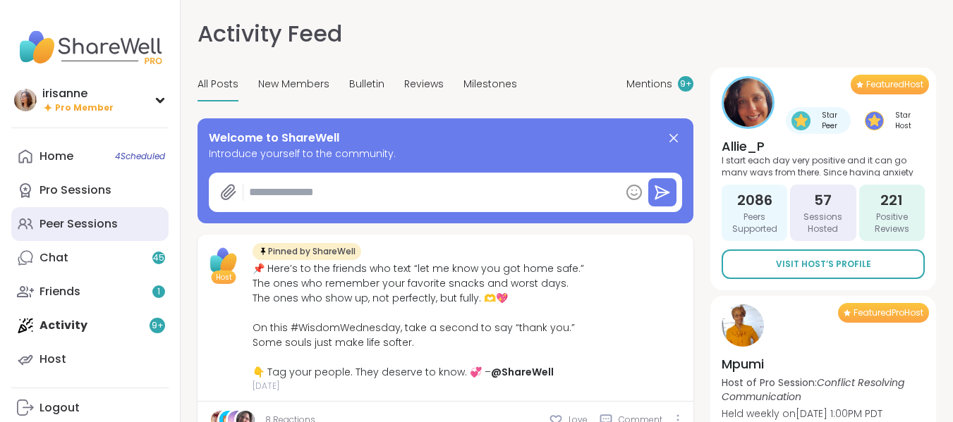
click at [101, 225] on div "Peer Sessions" at bounding box center [78, 224] width 78 height 16
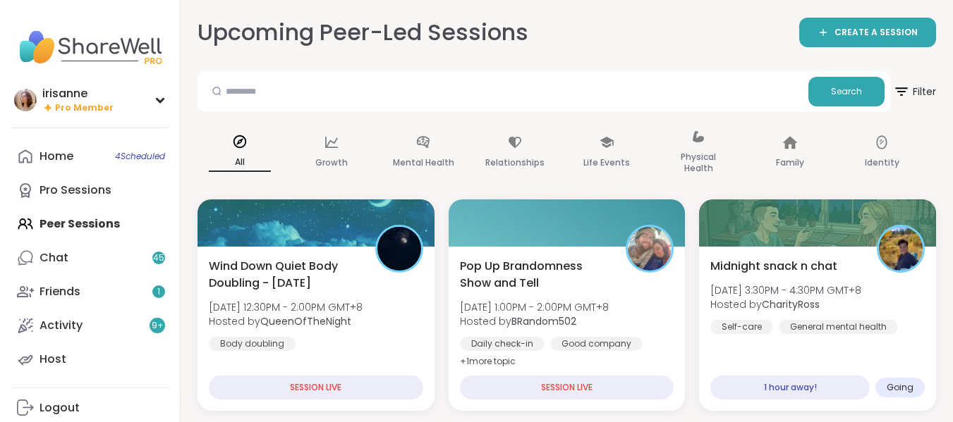
scroll to position [42, 0]
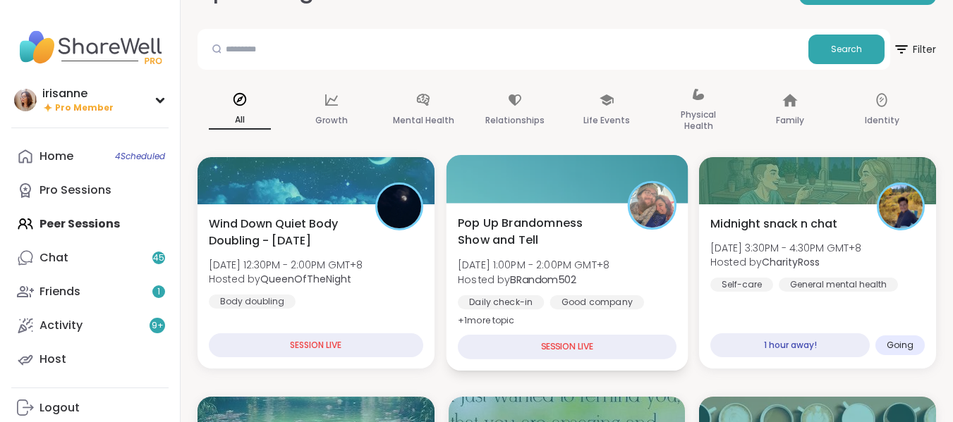
click at [539, 304] on div "Daily check-in" at bounding box center [501, 302] width 86 height 14
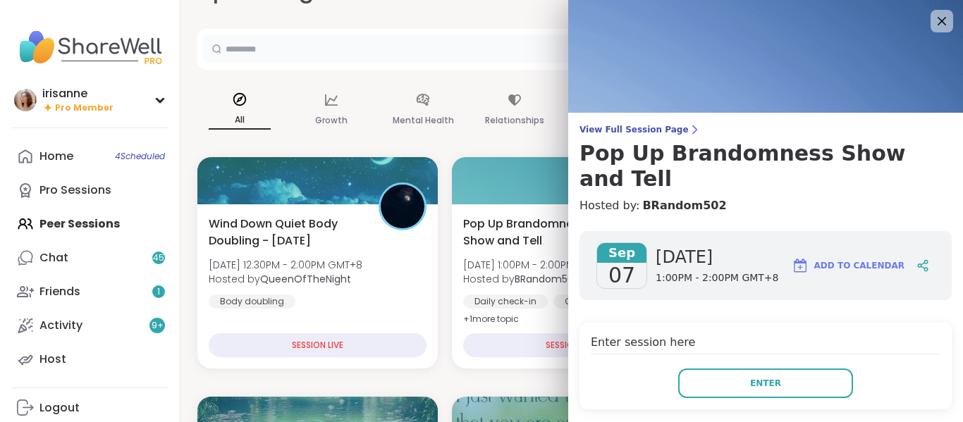
click at [538, 57] on input "text" at bounding box center [508, 49] width 610 height 28
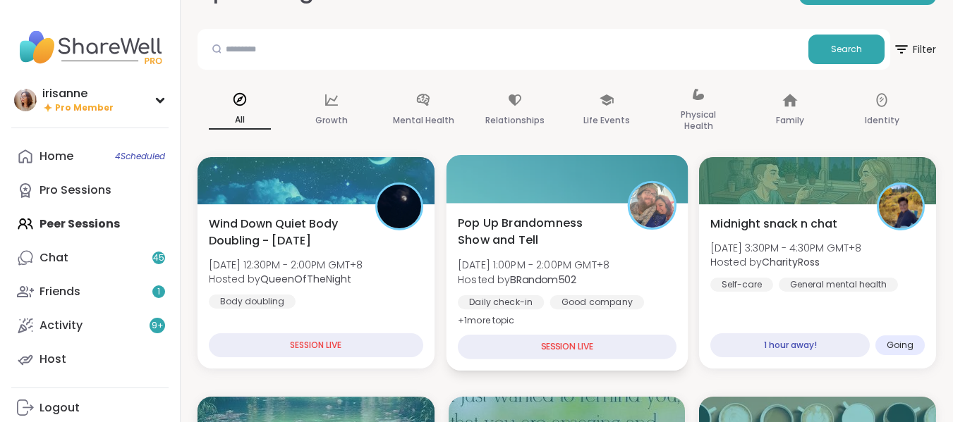
click at [580, 247] on span "Pop Up Brandomness Show and Tell" at bounding box center [535, 231] width 154 height 35
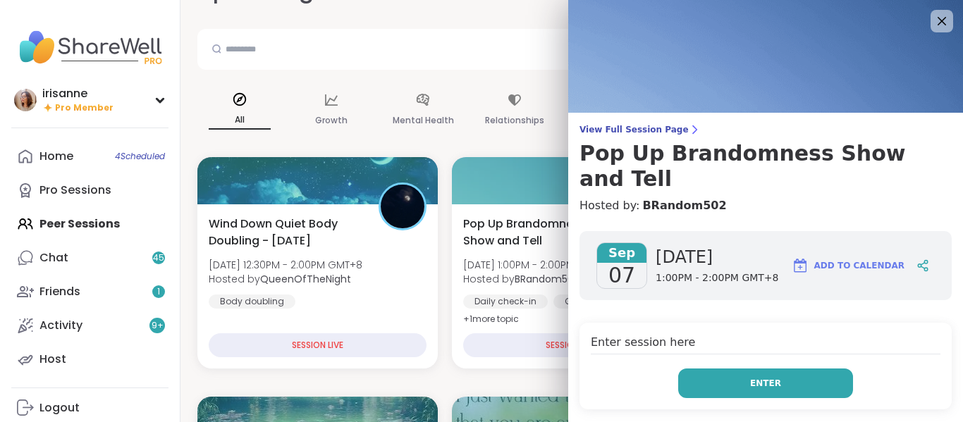
click at [761, 369] on button "Enter" at bounding box center [765, 384] width 175 height 30
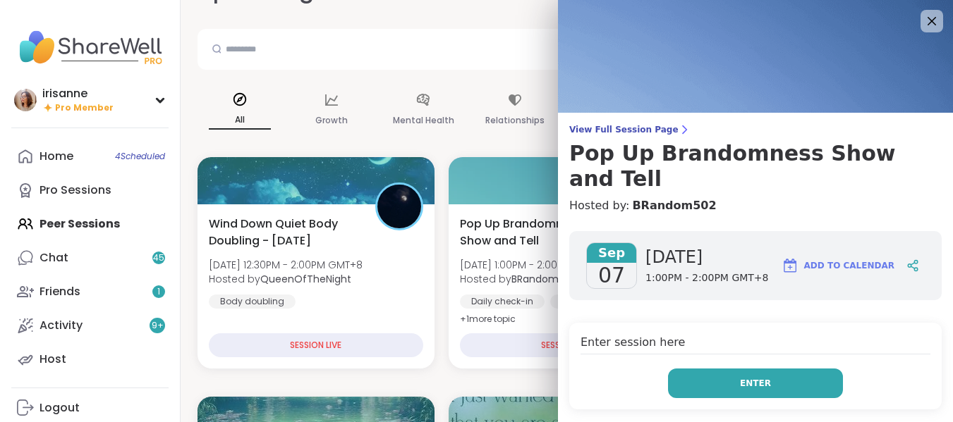
drag, startPoint x: 761, startPoint y: 365, endPoint x: 685, endPoint y: 370, distance: 75.7
click at [685, 370] on button "Enter" at bounding box center [755, 384] width 175 height 30
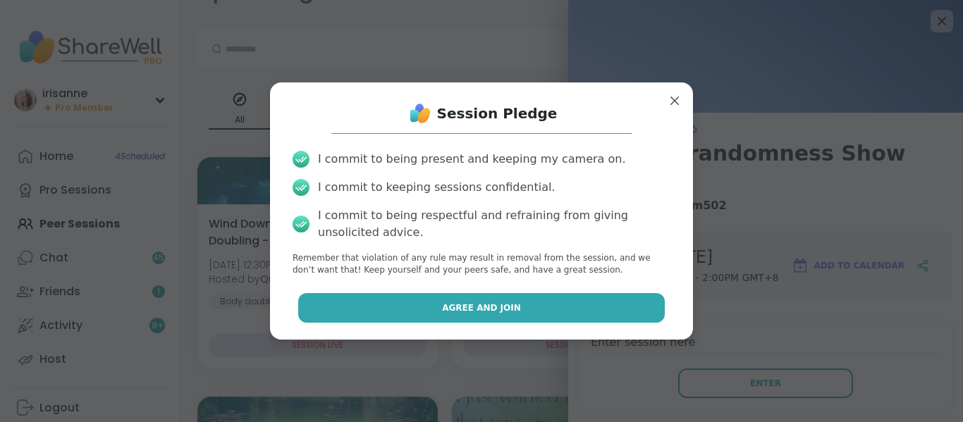
click at [618, 321] on button "Agree and Join" at bounding box center [481, 308] width 367 height 30
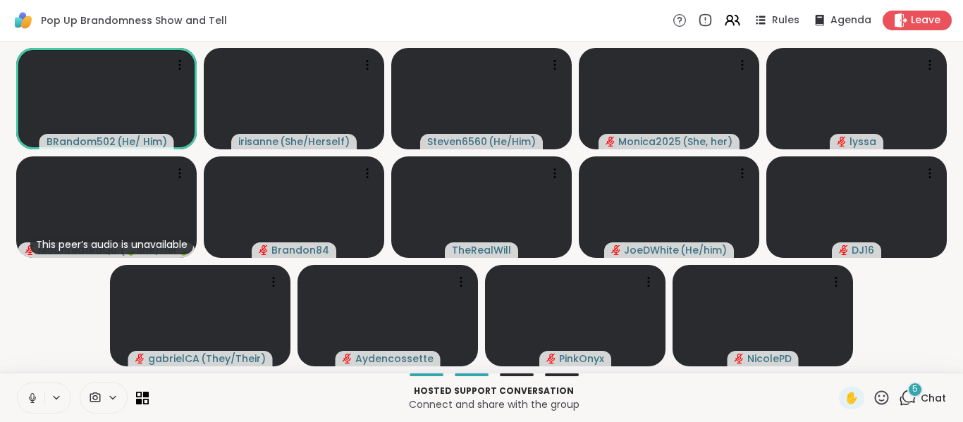
click at [35, 398] on icon at bounding box center [32, 398] width 13 height 13
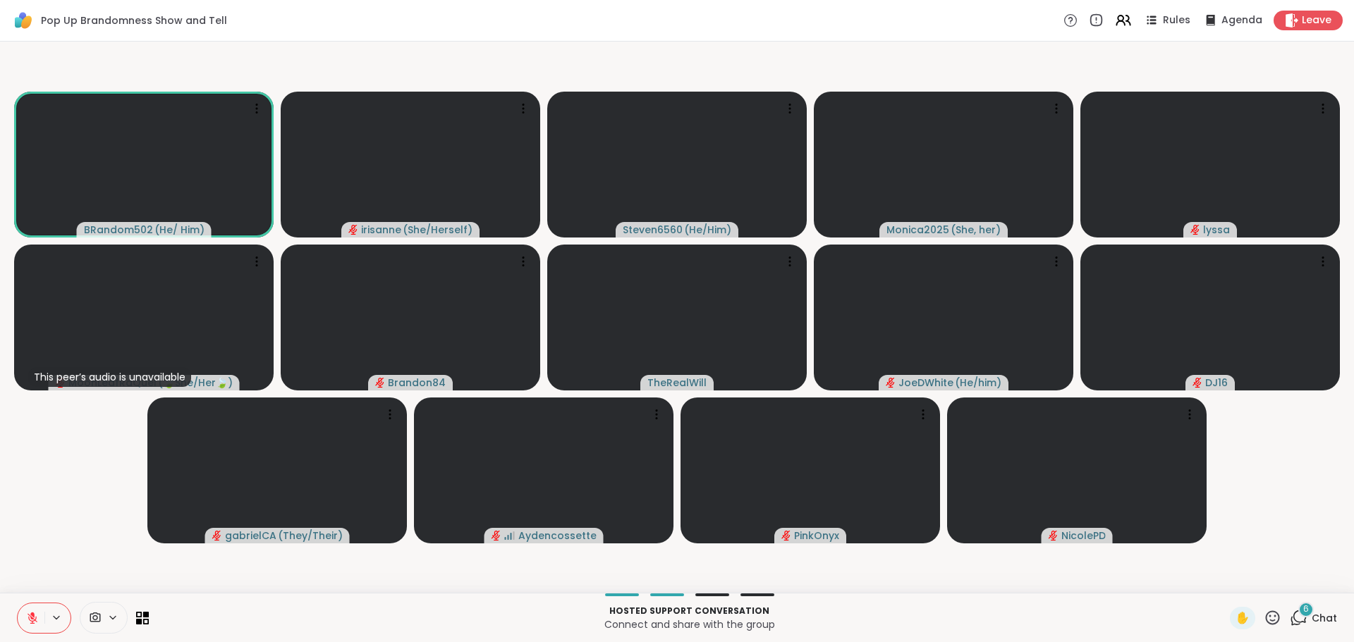
drag, startPoint x: 67, startPoint y: 489, endPoint x: 27, endPoint y: 618, distance: 134.5
click at [27, 411] on div "Pop Up Brandomness Show and Tell Rules Agenda Leave BRandom502 ( He/ Him ) [PER…" at bounding box center [677, 321] width 1354 height 642
click at [36, 411] on button at bounding box center [31, 619] width 27 height 30
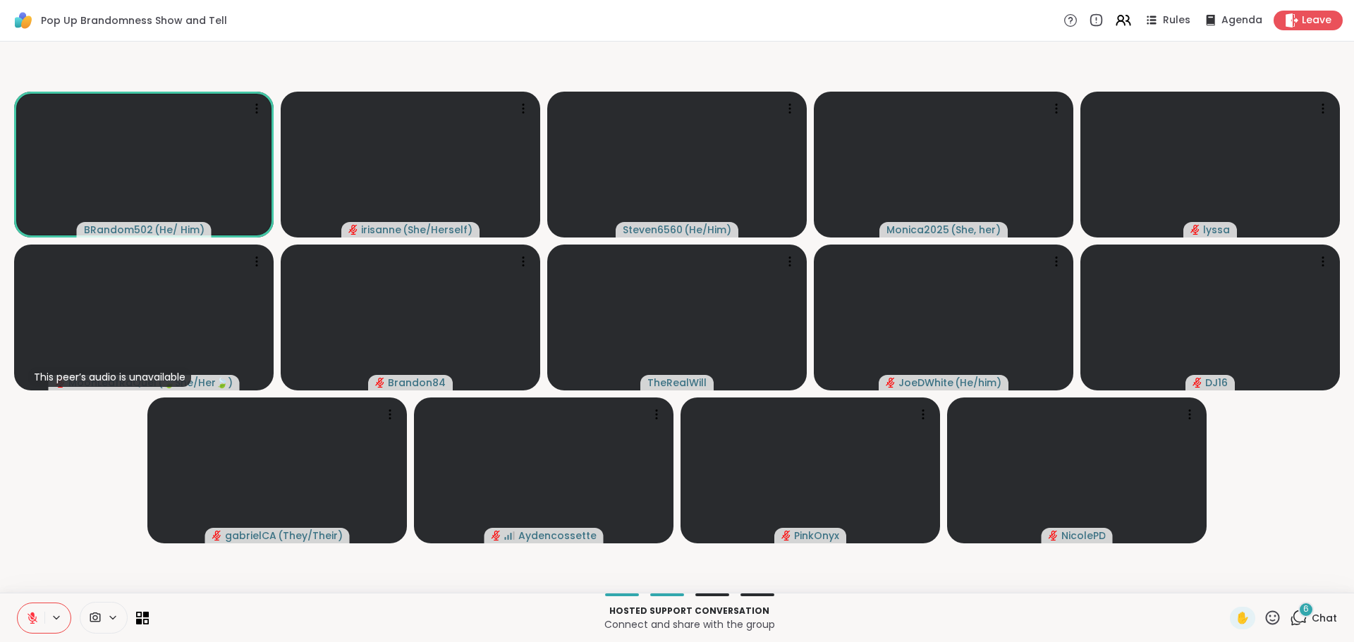
click at [36, 411] on button at bounding box center [31, 619] width 27 height 30
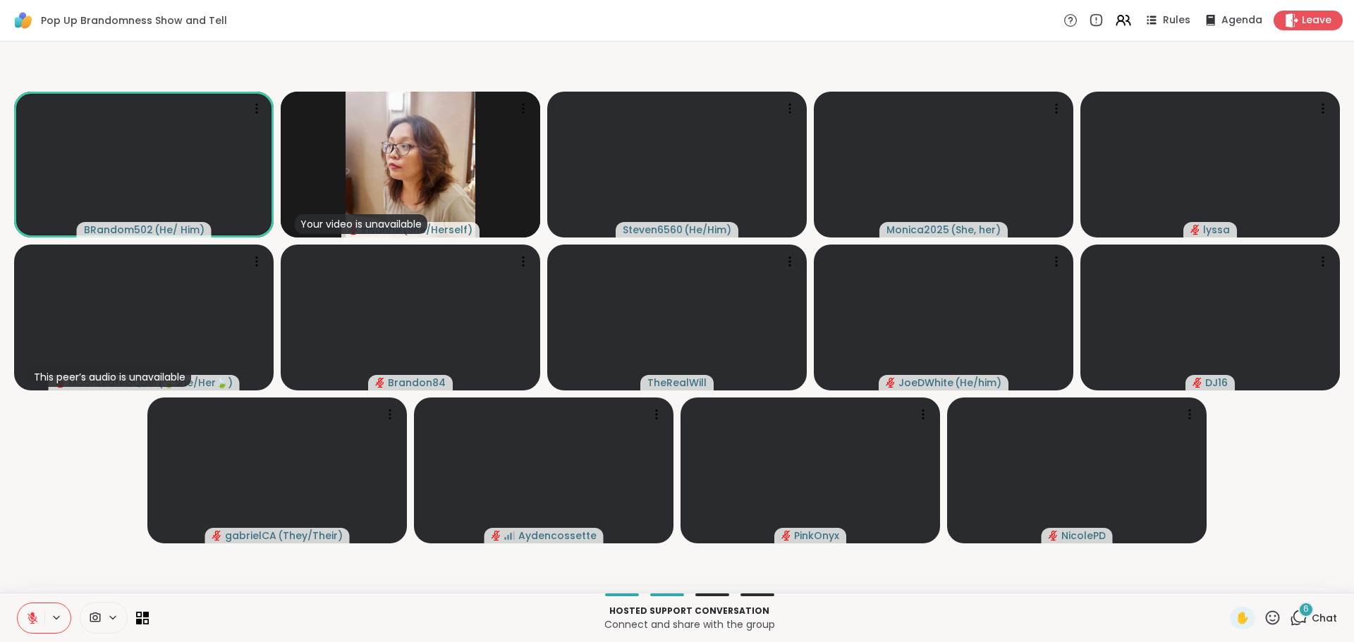
click at [36, 411] on button at bounding box center [31, 619] width 27 height 30
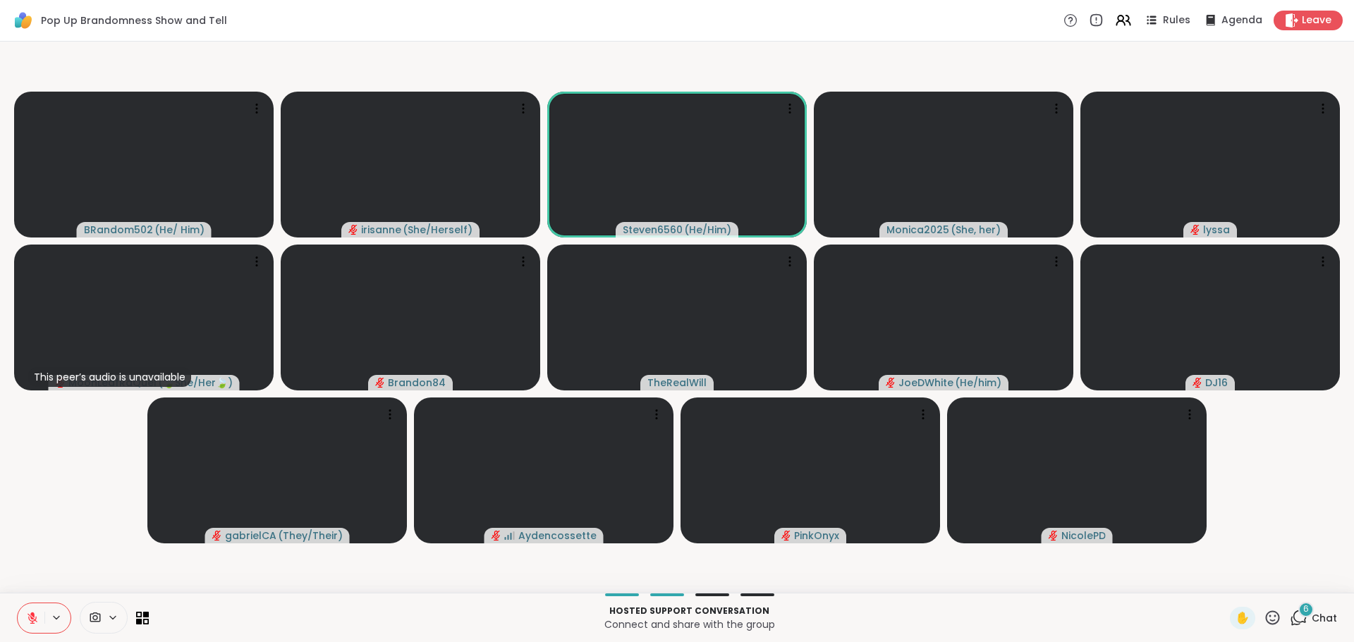
click at [83, 411] on video-player-container "BRandom502 ( He/ Him ) [PERSON_NAME] ( She/Herself ) Steven6560 ( He/Him ) Moni…" at bounding box center [676, 317] width 1337 height 540
click at [27, 411] on button at bounding box center [31, 619] width 27 height 30
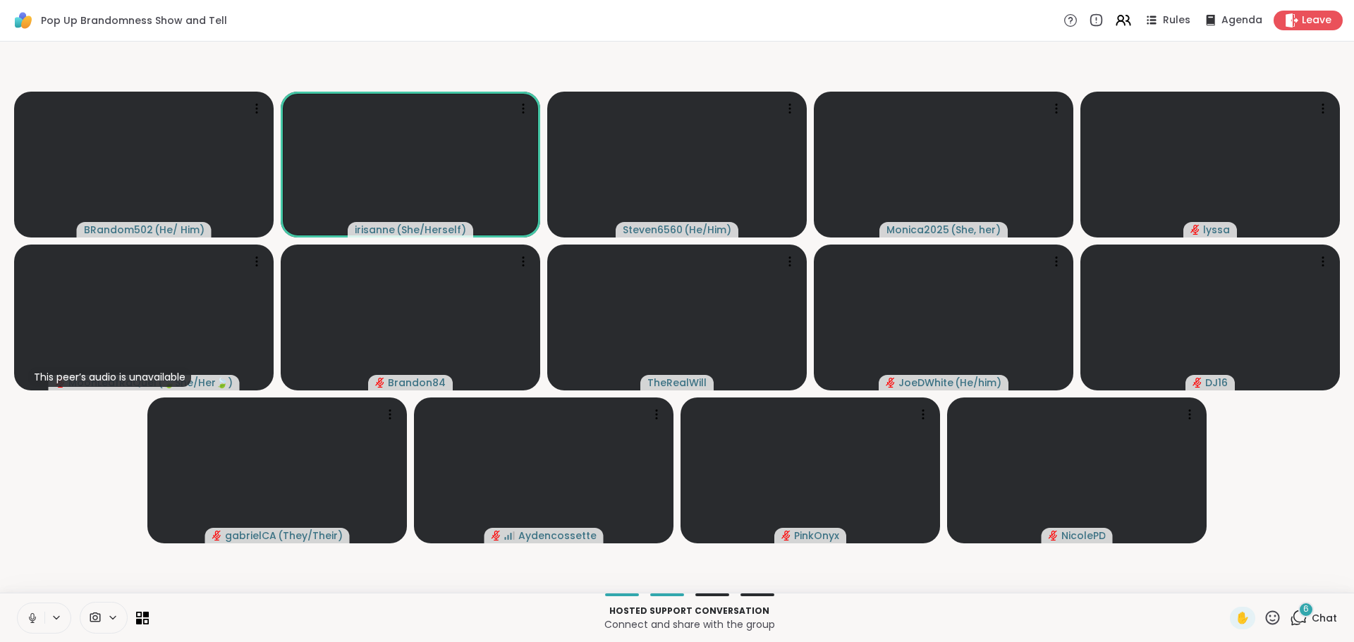
click at [51, 411] on video-player-container "BRandom502 ( He/ Him ) [PERSON_NAME] ( She/Herself ) Steven6560 ( He/Him ) Moni…" at bounding box center [676, 317] width 1337 height 540
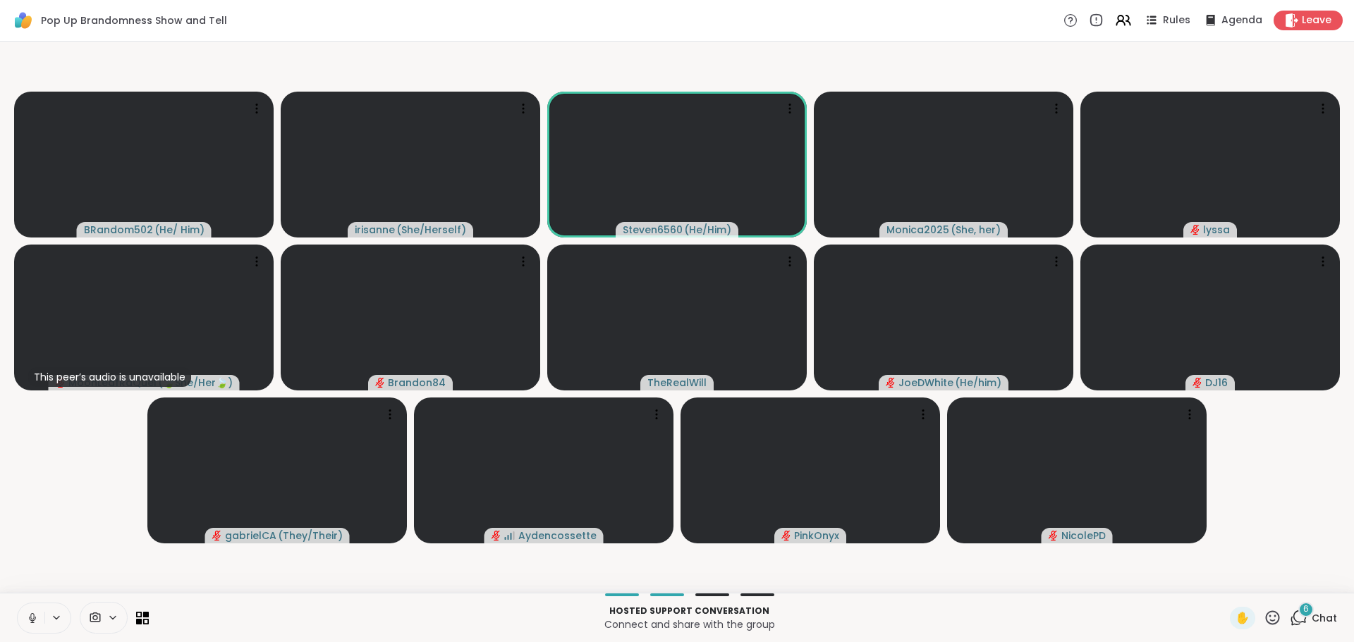
click at [51, 411] on video-player-container "BRandom502 ( He/ Him ) [PERSON_NAME] ( She/Herself ) Steven6560 ( He/Him ) Moni…" at bounding box center [676, 317] width 1337 height 540
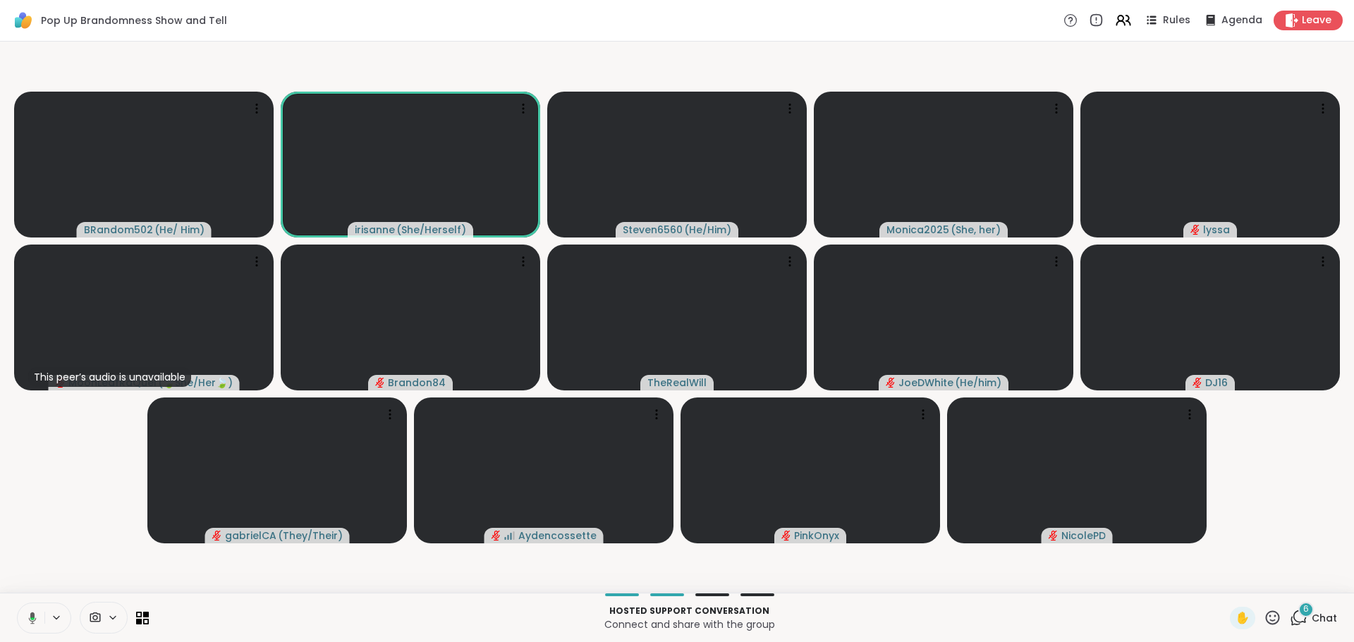
click at [30, 411] on icon at bounding box center [30, 618] width 13 height 13
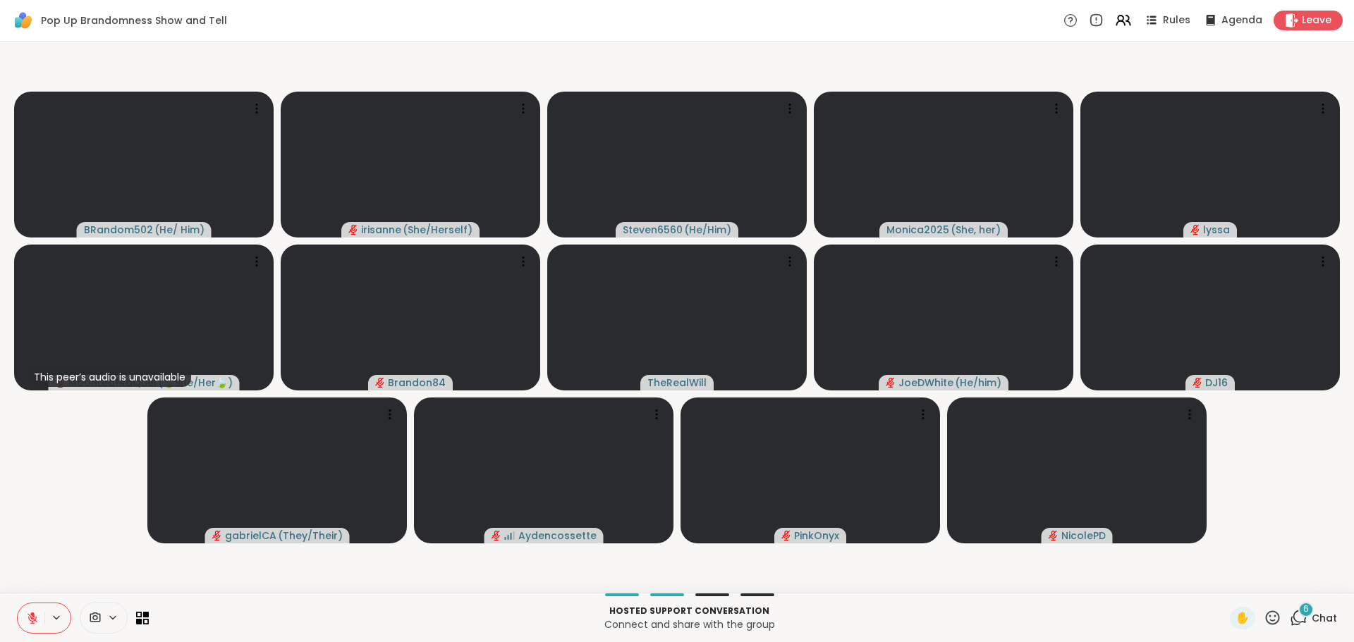
click at [61, 411] on video-player-container "BRandom502 ( He/ Him ) [PERSON_NAME] ( She/Herself ) Steven6560 ( He/Him ) Moni…" at bounding box center [676, 317] width 1337 height 540
click at [37, 411] on video-player-container "BRandom502 ( He/ Him ) [PERSON_NAME] ( She/Herself ) Steven6560 ( He/Him ) Moni…" at bounding box center [676, 317] width 1337 height 540
click at [20, 411] on video-player-container "BRandom502 ( He/ Him ) [PERSON_NAME] ( She/Herself ) Steven6560 ( He/Him ) Moni…" at bounding box center [676, 317] width 1337 height 540
click at [24, 411] on button at bounding box center [31, 619] width 27 height 30
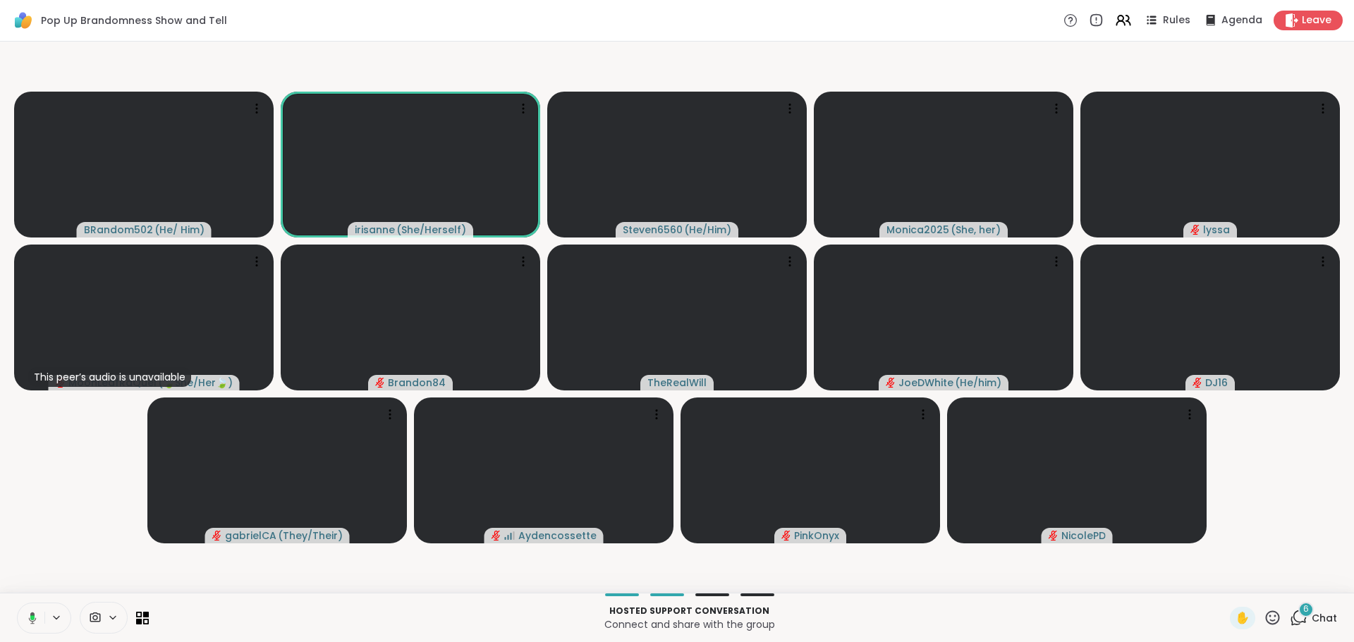
click at [24, 411] on icon at bounding box center [30, 618] width 13 height 13
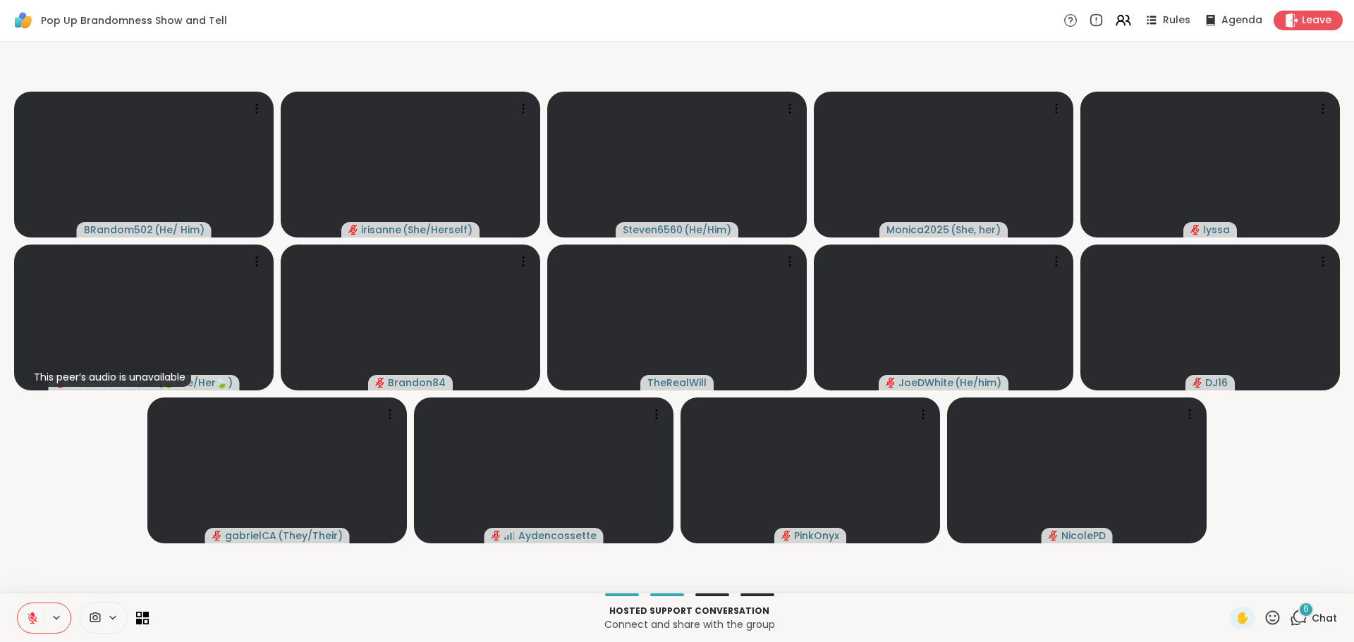
click at [24, 411] on button at bounding box center [31, 619] width 27 height 30
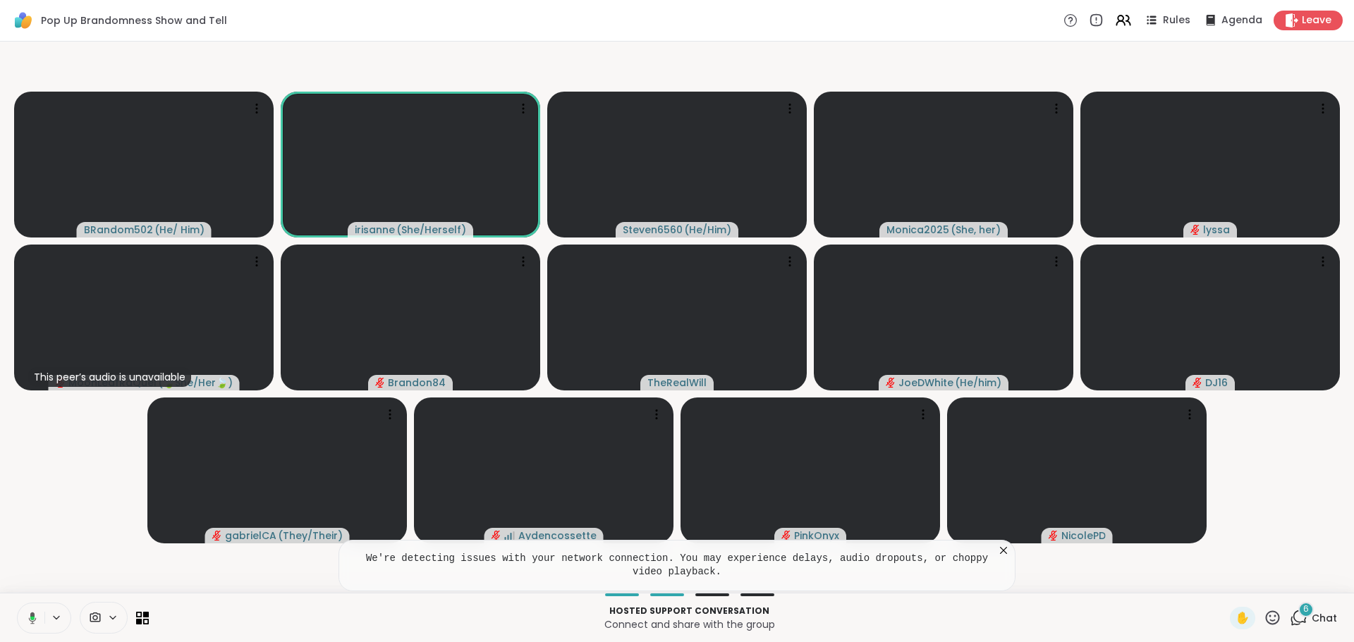
click at [32, 411] on icon at bounding box center [33, 618] width 8 height 12
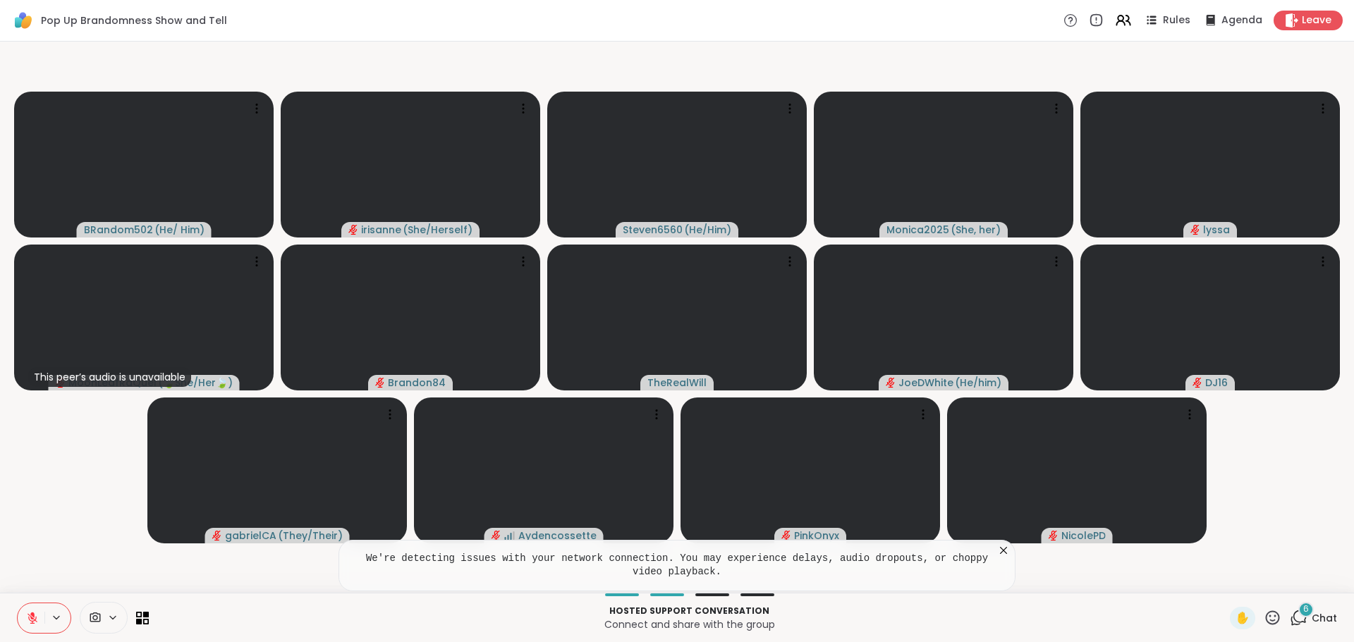
click at [32, 411] on button at bounding box center [31, 619] width 27 height 30
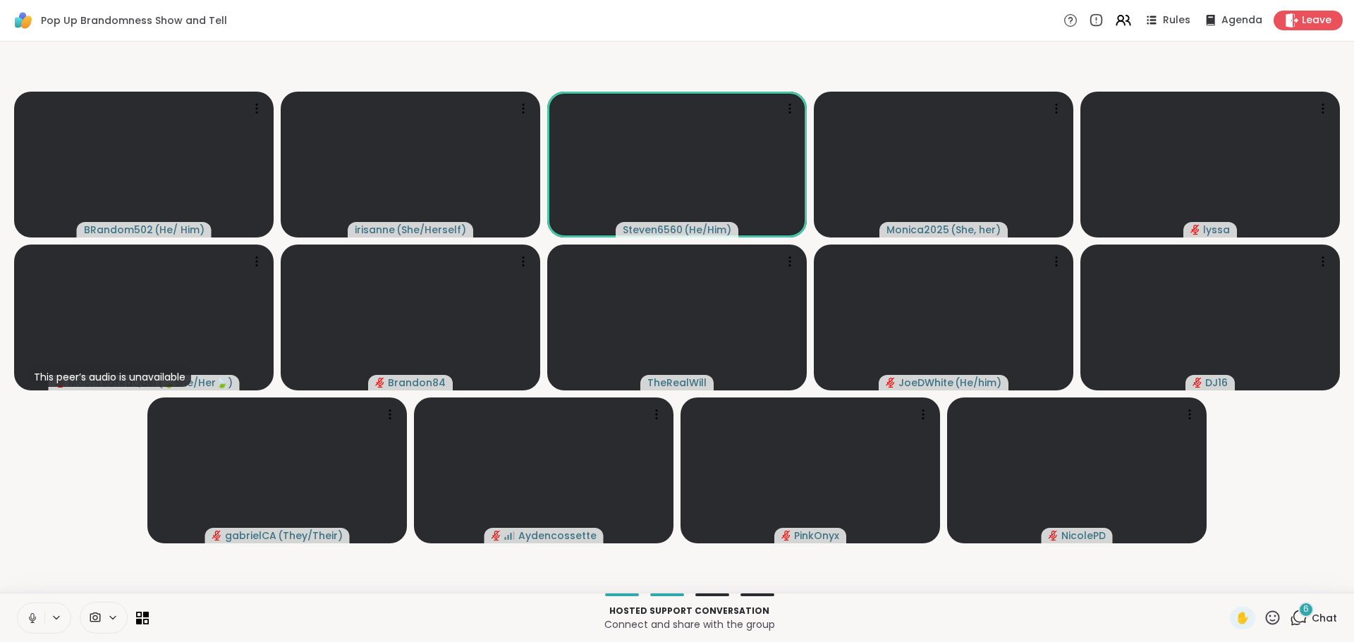
click at [32, 411] on button at bounding box center [31, 619] width 27 height 30
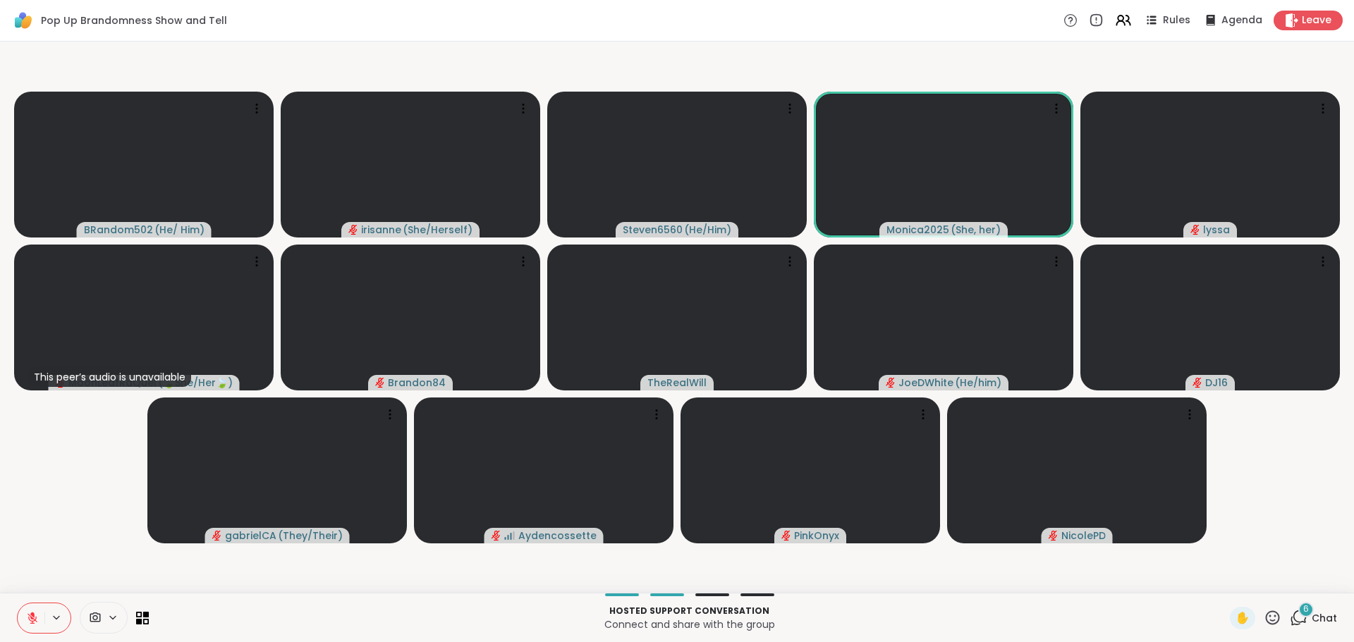
click at [27, 411] on button at bounding box center [31, 619] width 27 height 30
click at [35, 411] on video-player-container "BRandom502 ( He/ Him ) irisanne ( She/Herself ) Steven6560 ( He/Him ) Monica202…" at bounding box center [676, 317] width 1337 height 540
click at [37, 411] on button at bounding box center [31, 619] width 27 height 30
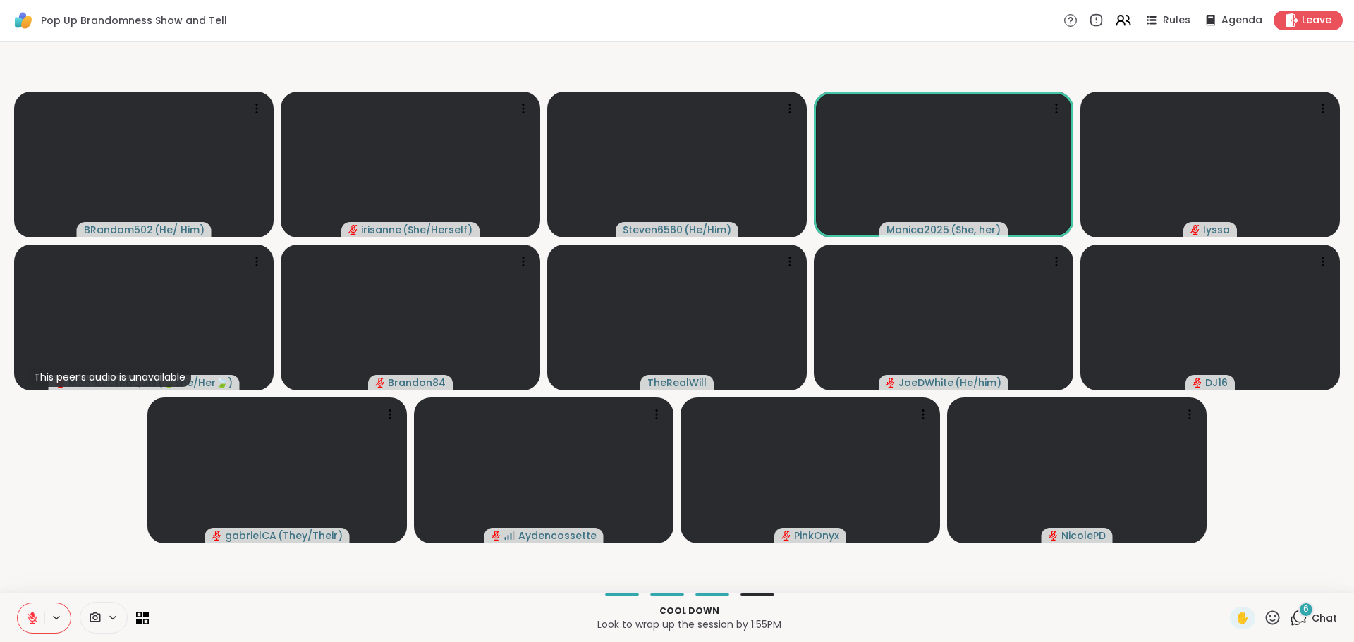
click at [37, 411] on button at bounding box center [31, 619] width 27 height 30
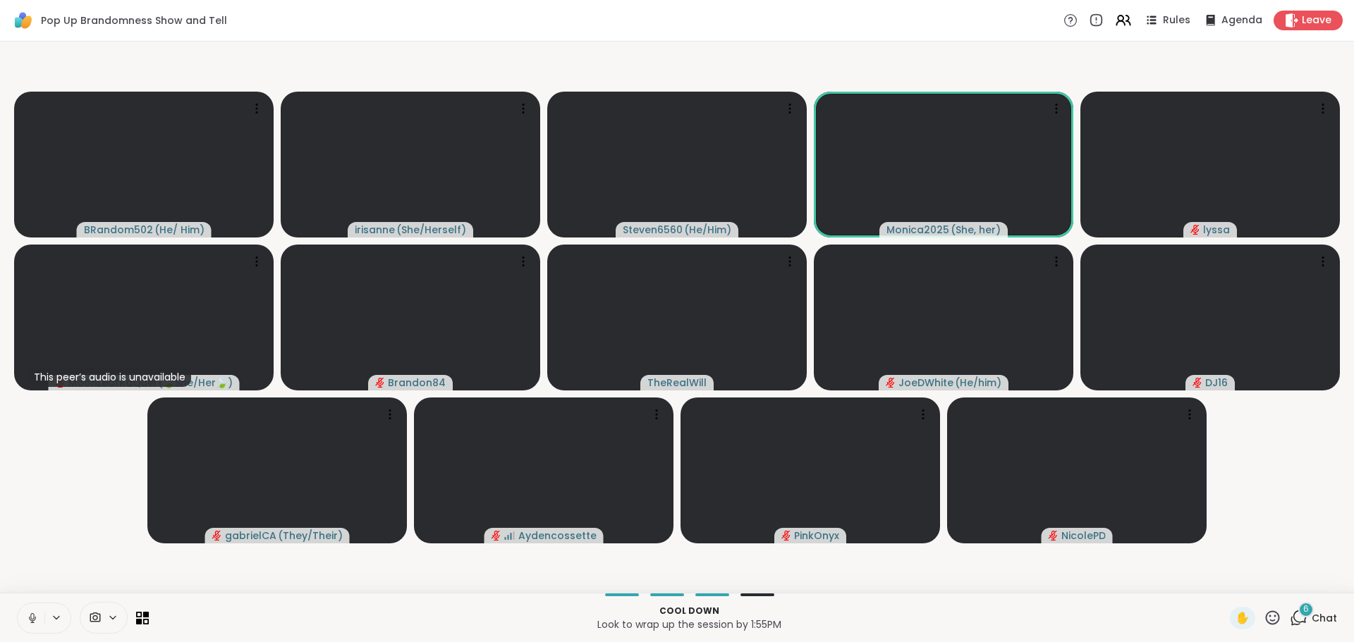
click at [37, 411] on button at bounding box center [31, 619] width 27 height 30
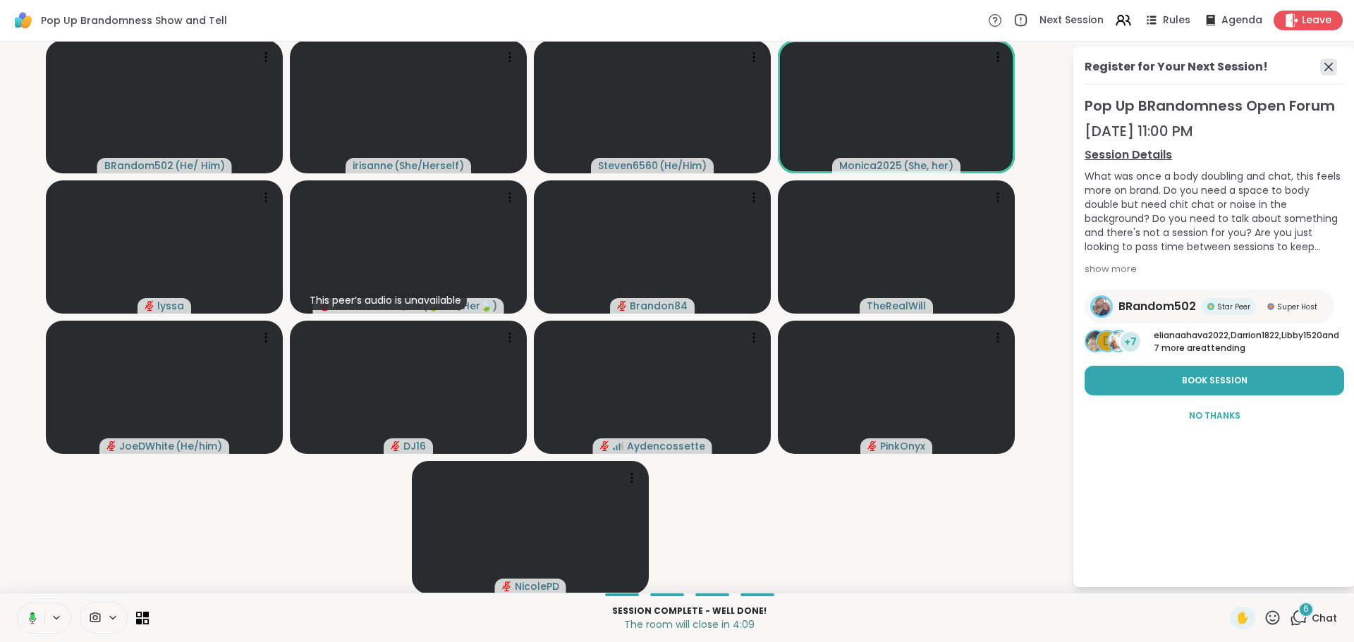
click at [952, 69] on icon at bounding box center [1328, 67] width 17 height 17
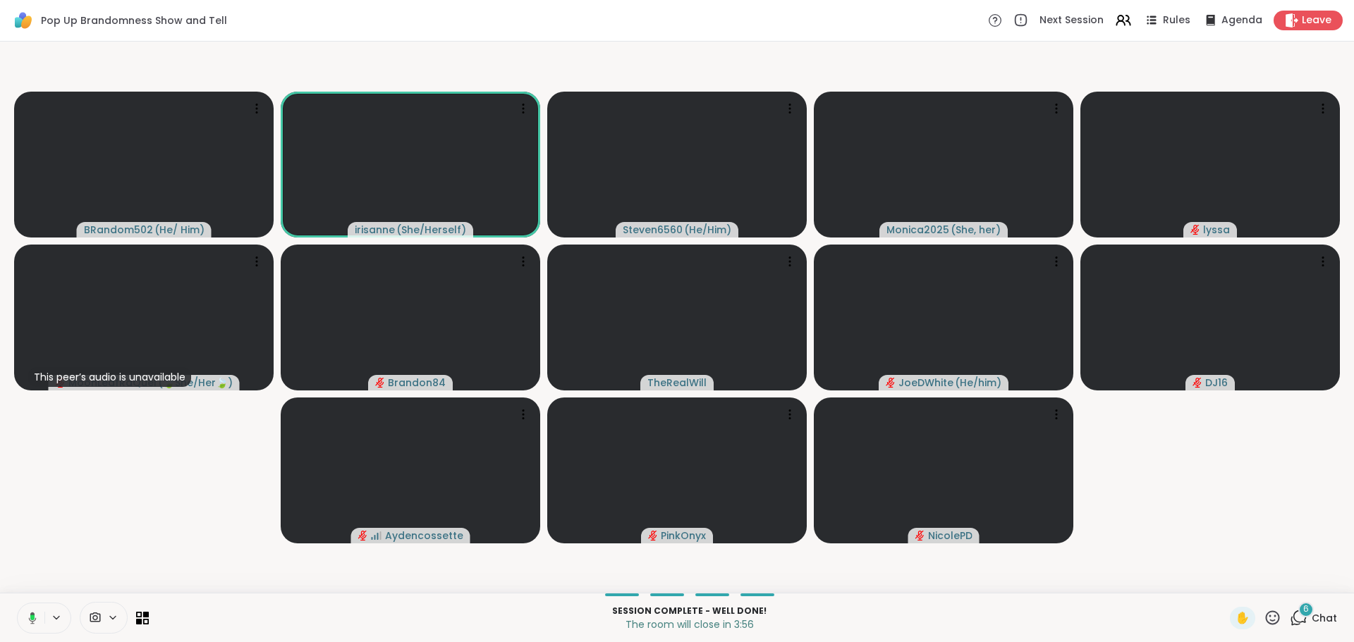
click at [124, 411] on video-player-container "BRandom502 ( He/ Him ) irisanne ( She/Herself ) Steven6560 ( He/Him ) Monica202…" at bounding box center [676, 317] width 1337 height 540
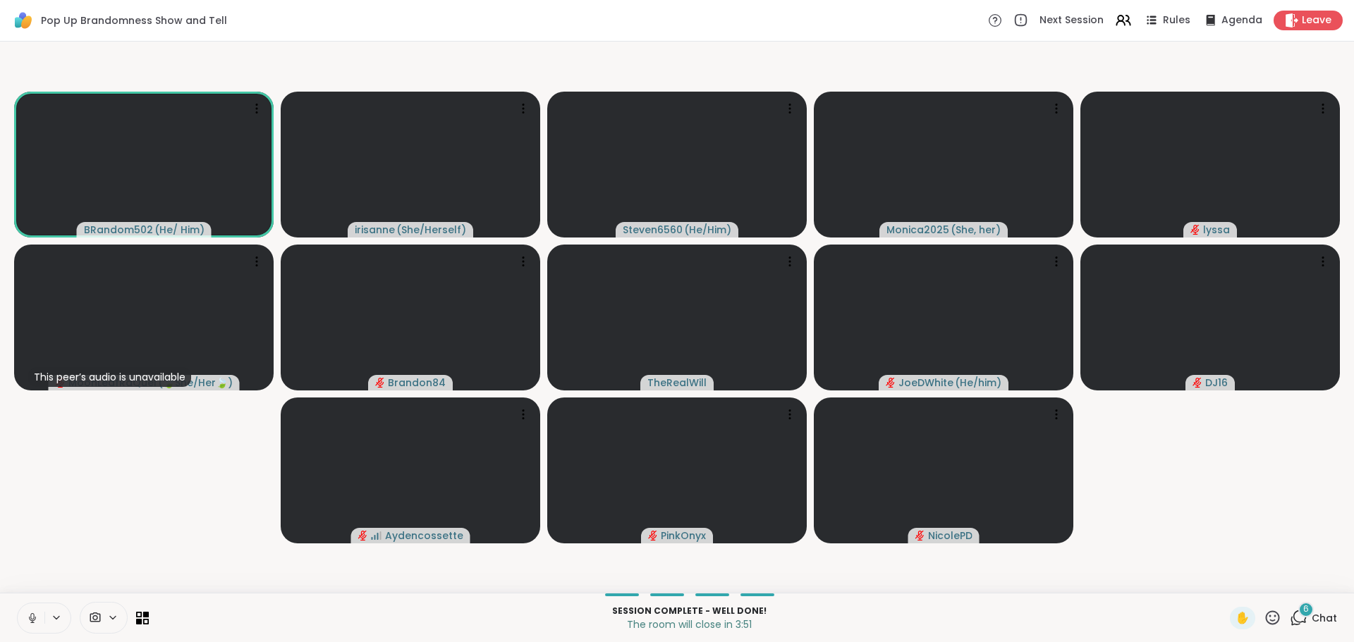
click at [37, 411] on icon at bounding box center [32, 618] width 13 height 13
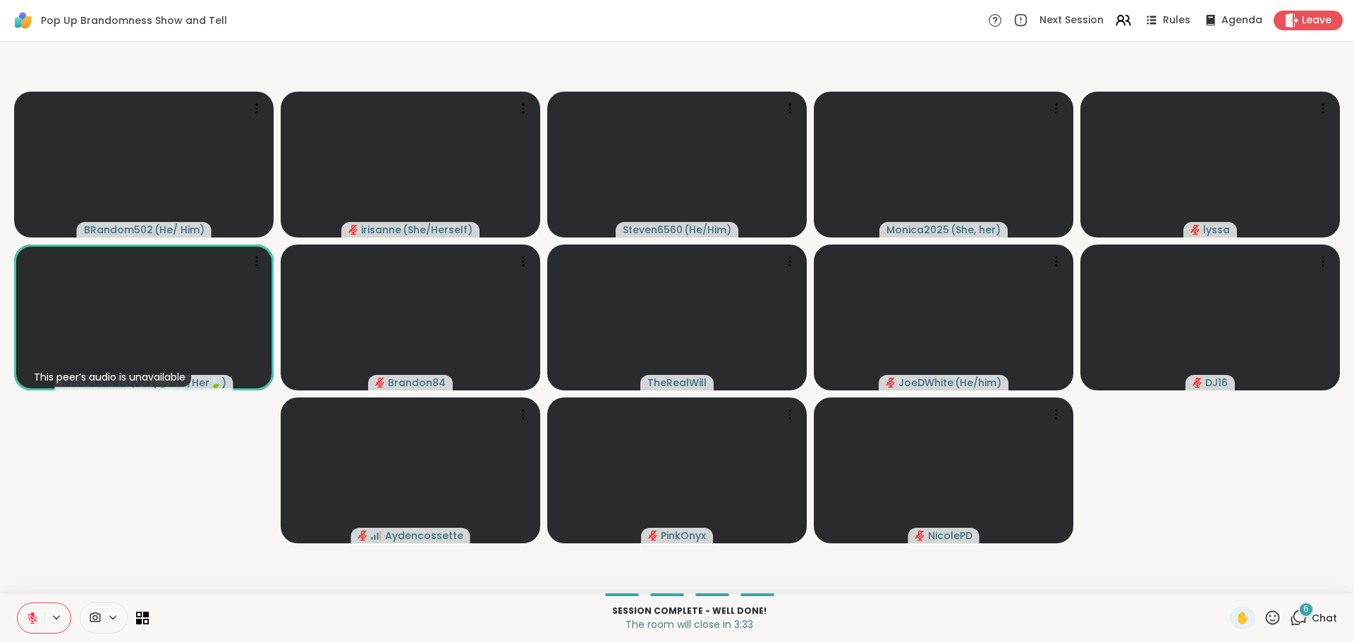
click at [29, 411] on button at bounding box center [31, 619] width 27 height 30
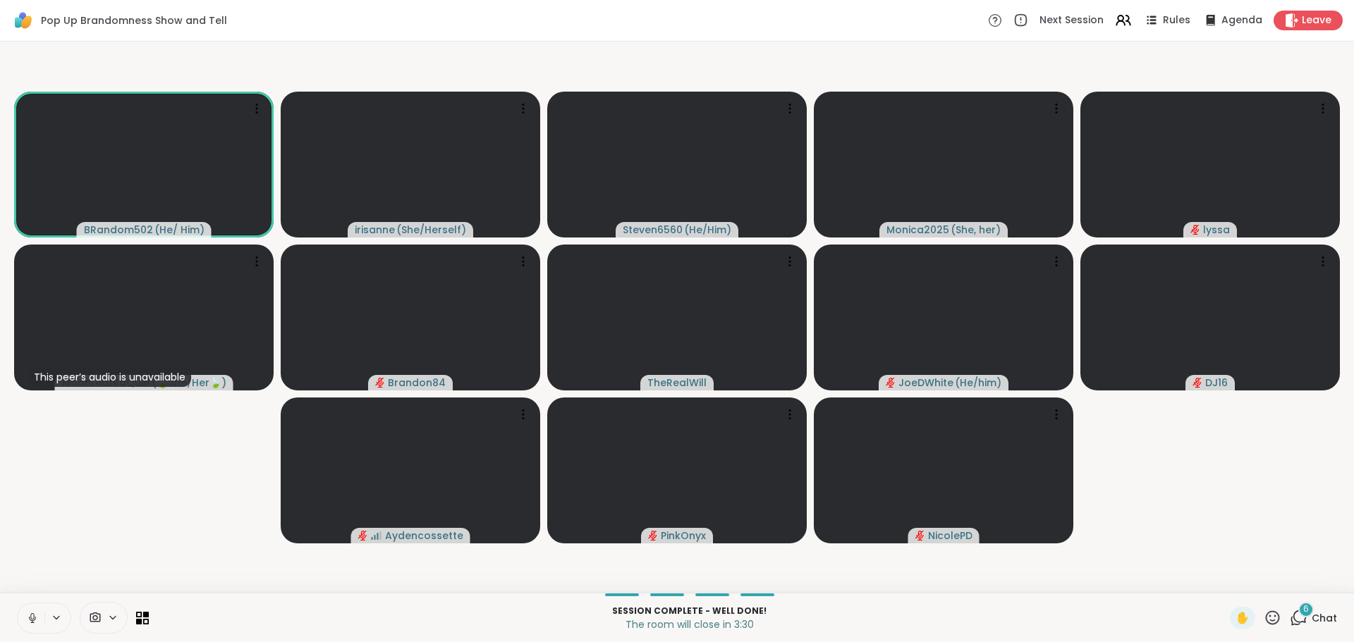
click at [29, 411] on button at bounding box center [31, 619] width 27 height 30
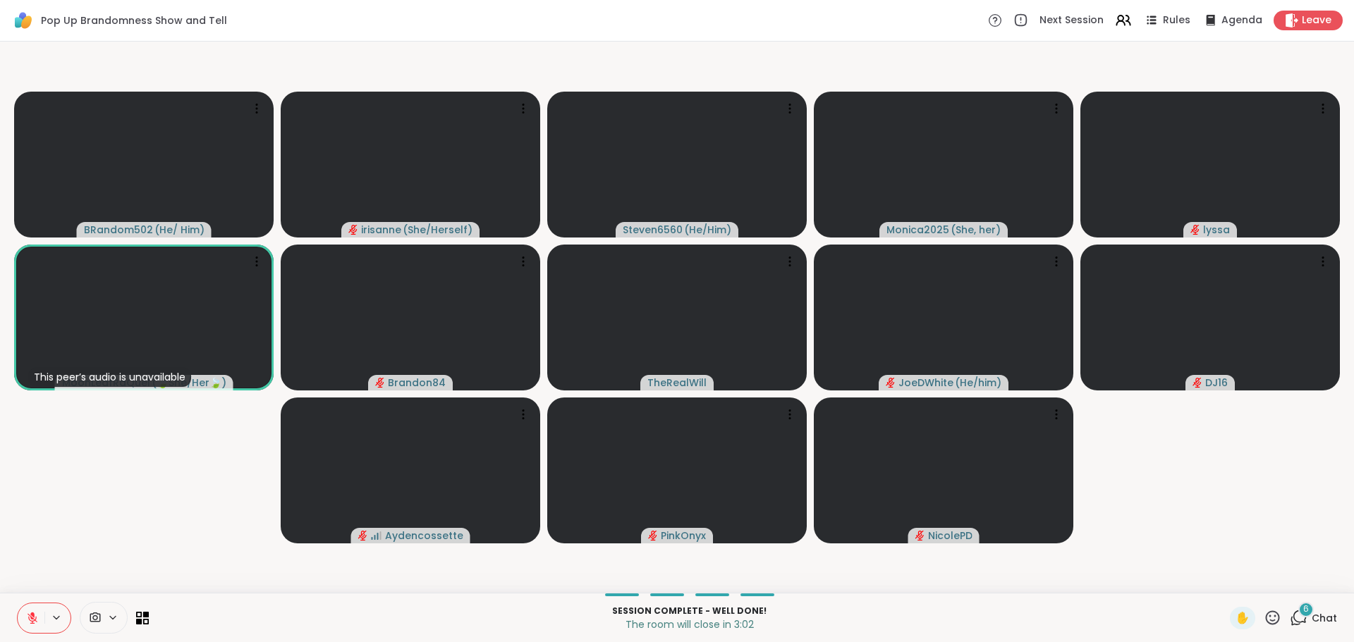
click at [33, 411] on button at bounding box center [31, 619] width 27 height 30
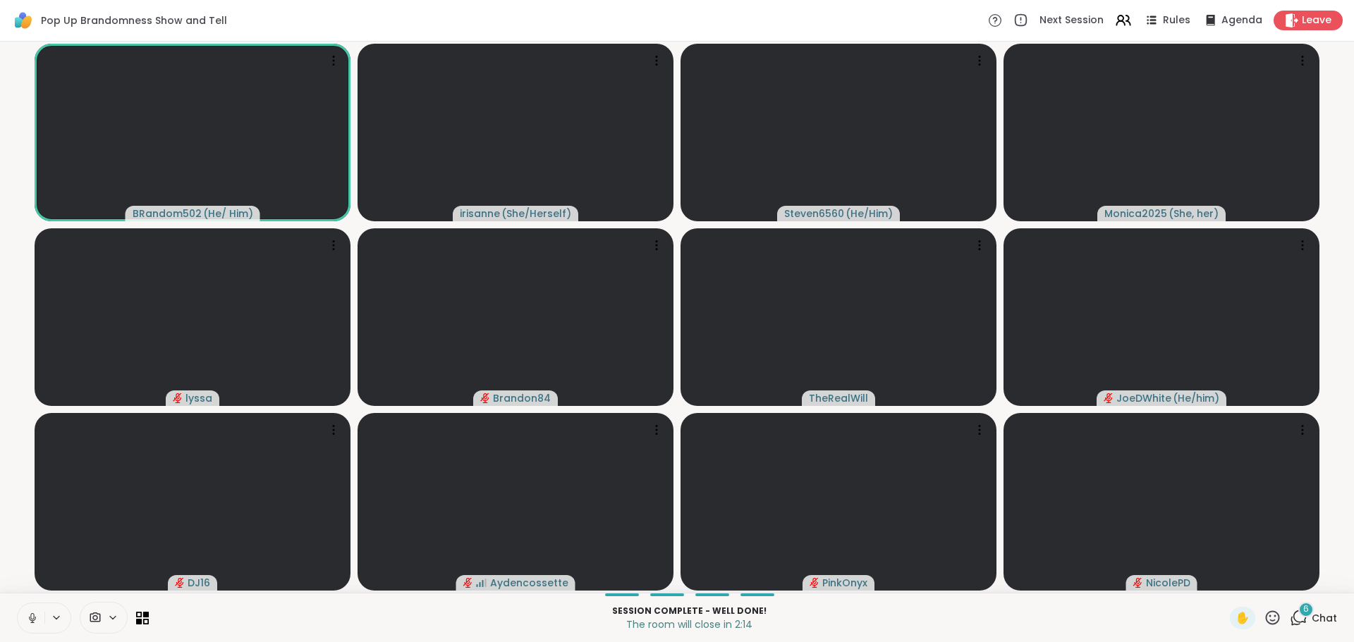
click at [30, 411] on button at bounding box center [31, 619] width 27 height 30
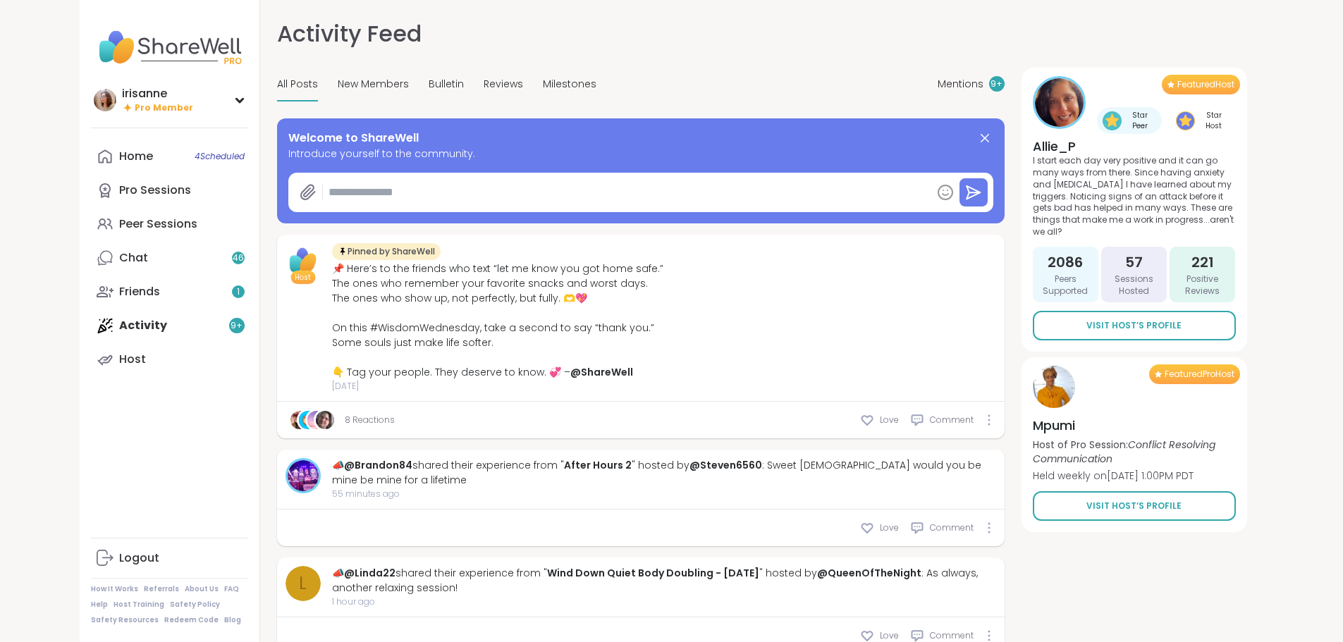
type textarea "*"
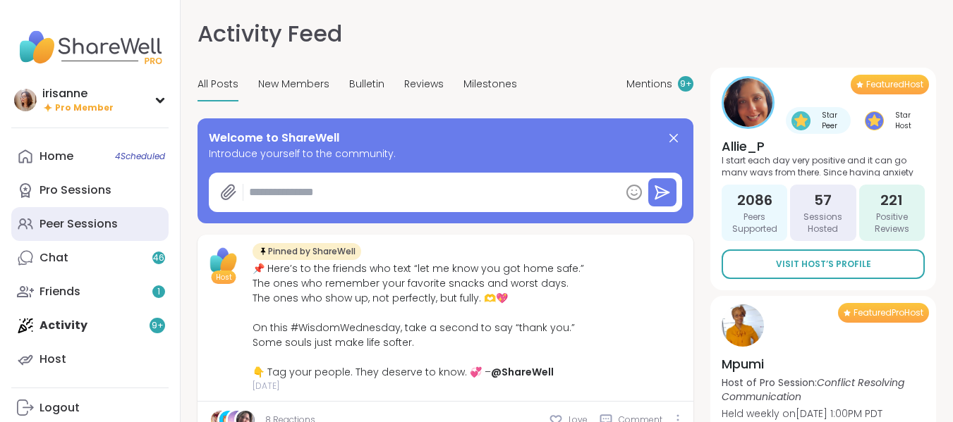
click at [53, 222] on div "Peer Sessions" at bounding box center [78, 224] width 78 height 16
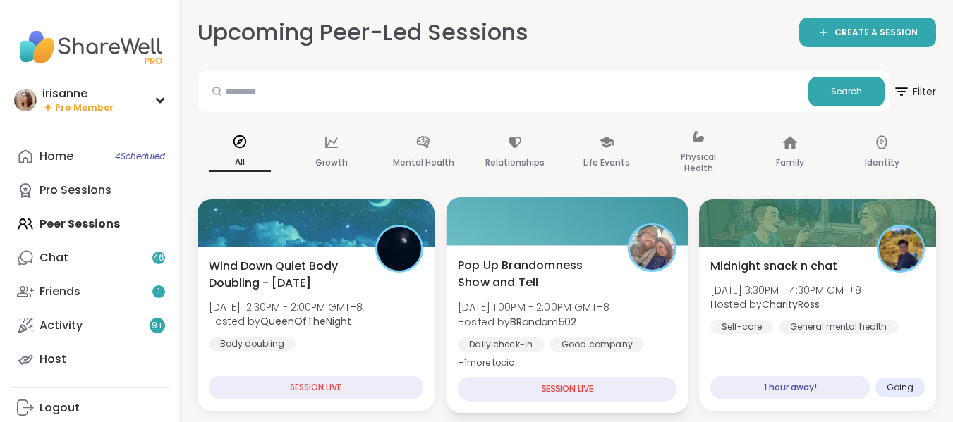
click at [561, 258] on span "Pop Up Brandomness Show and Tell" at bounding box center [535, 274] width 154 height 35
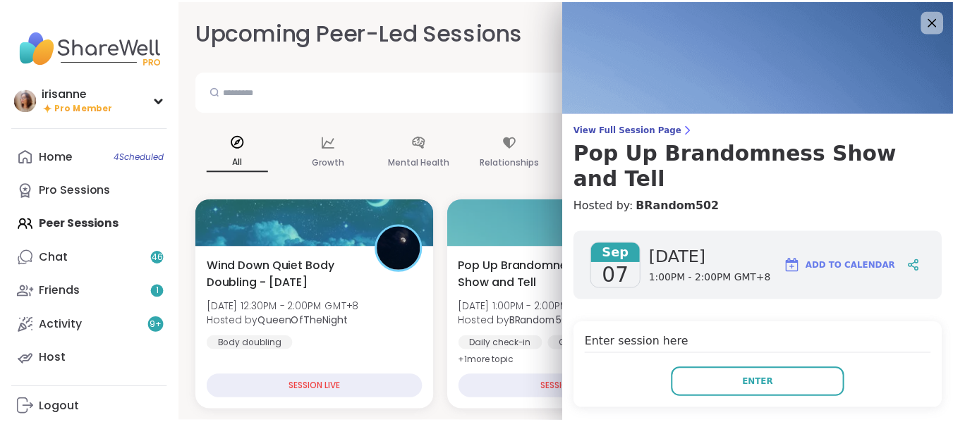
scroll to position [42, 0]
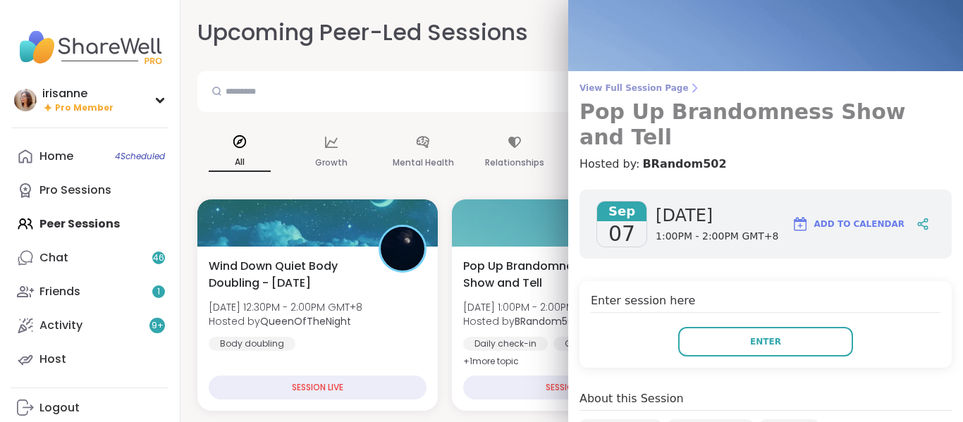
click at [644, 88] on span "View Full Session Page" at bounding box center [766, 87] width 372 height 11
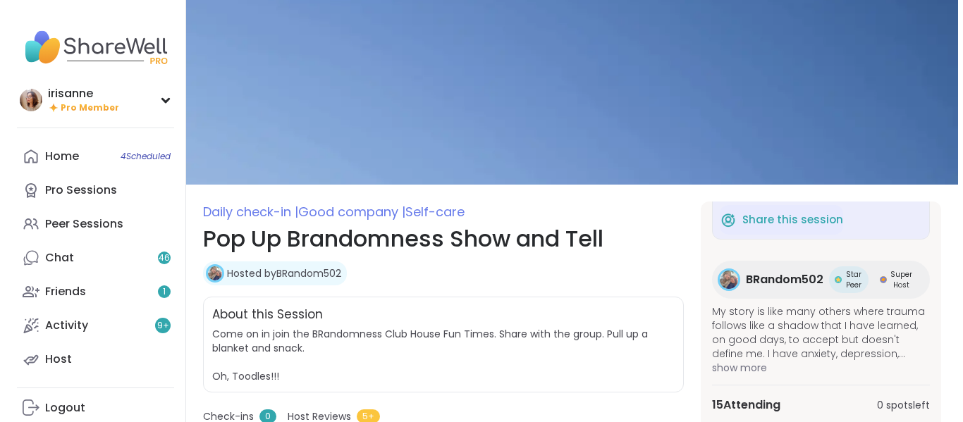
scroll to position [145, 0]
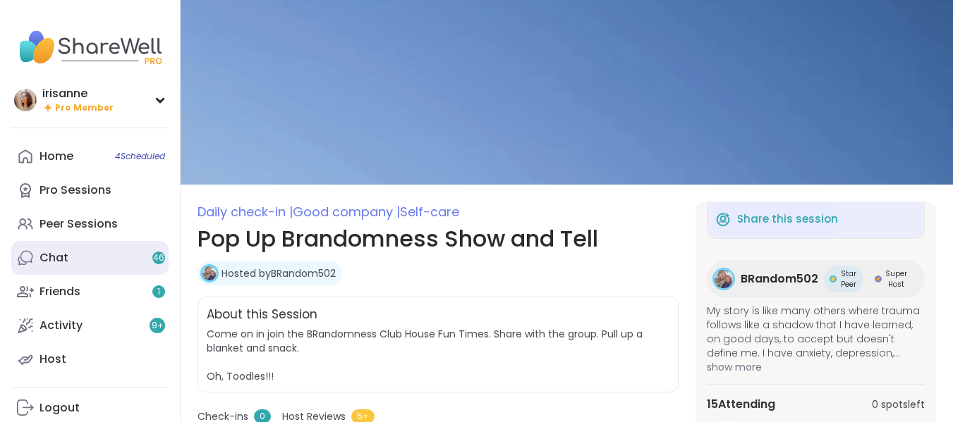
click at [78, 259] on link "Chat 46" at bounding box center [89, 258] width 157 height 34
type textarea "*"
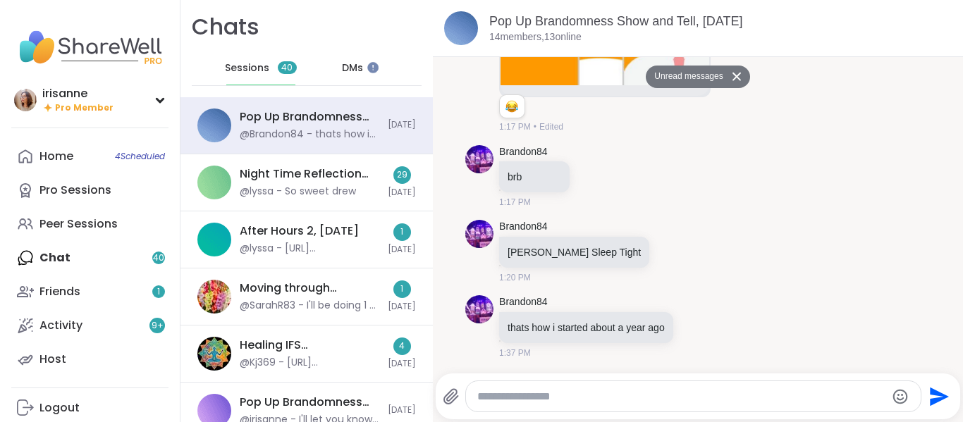
click at [586, 404] on div at bounding box center [693, 396] width 455 height 30
click at [595, 396] on textarea "*" at bounding box center [681, 397] width 409 height 14
type textarea "**********"
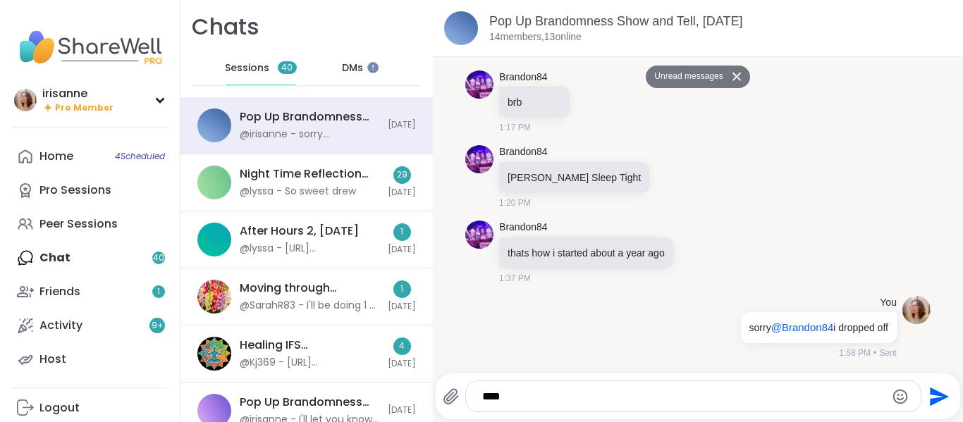
scroll to position [1254, 0]
type textarea "**********"
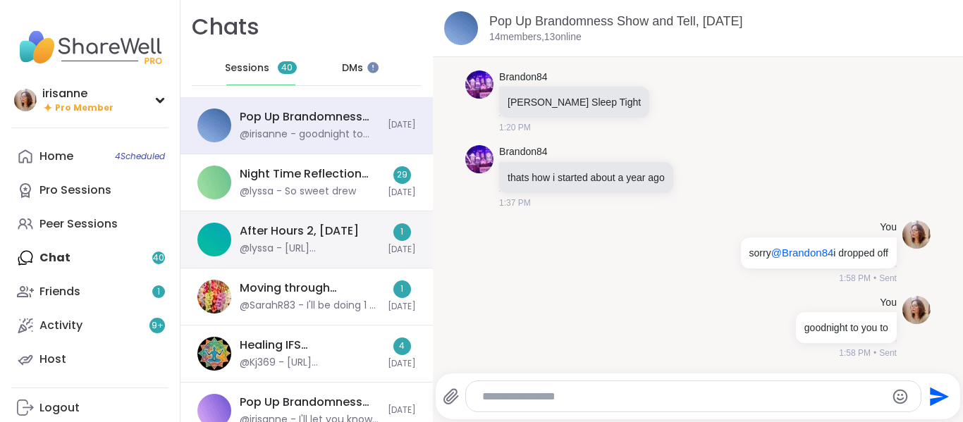
click at [260, 252] on div "@lyssa - [URL][DOMAIN_NAME]" at bounding box center [310, 249] width 140 height 14
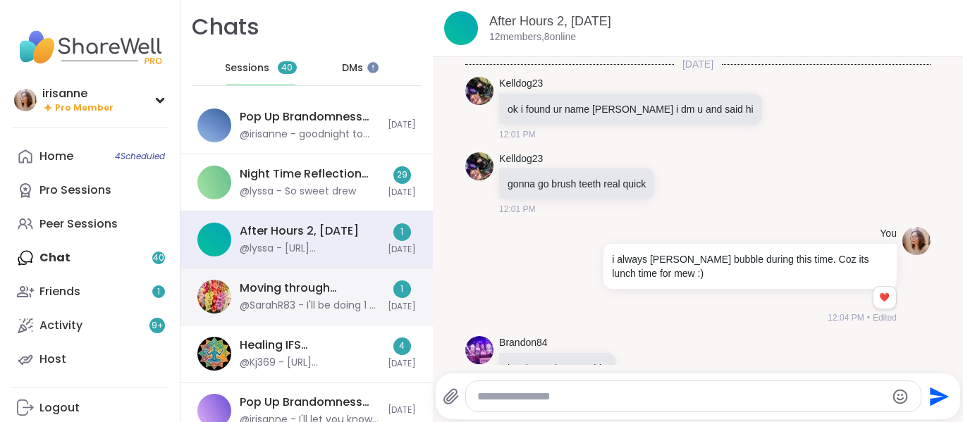
scroll to position [3178, 0]
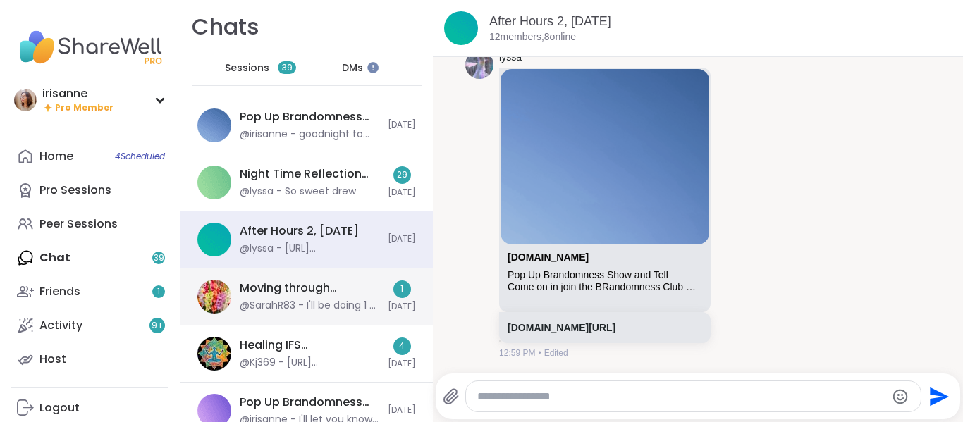
click at [312, 288] on div "Moving through [GEOGRAPHIC_DATA], [DATE]" at bounding box center [310, 289] width 140 height 16
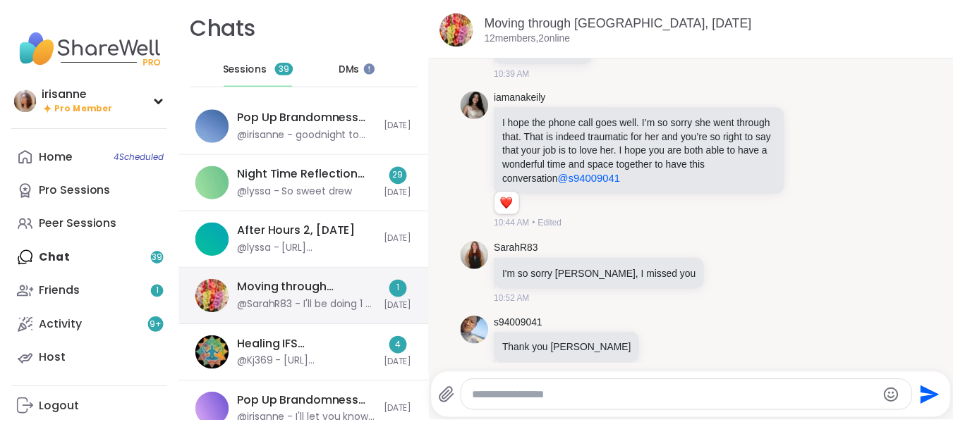
scroll to position [4682, 0]
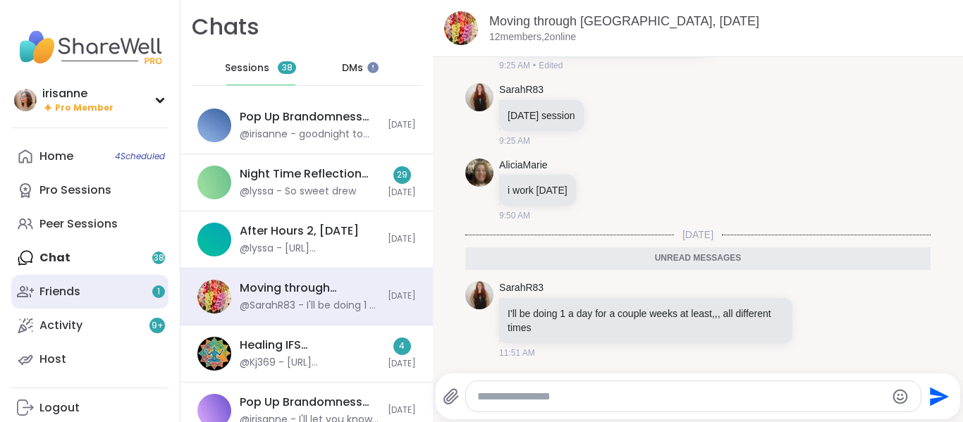
click at [124, 288] on link "Friends 1" at bounding box center [89, 292] width 157 height 34
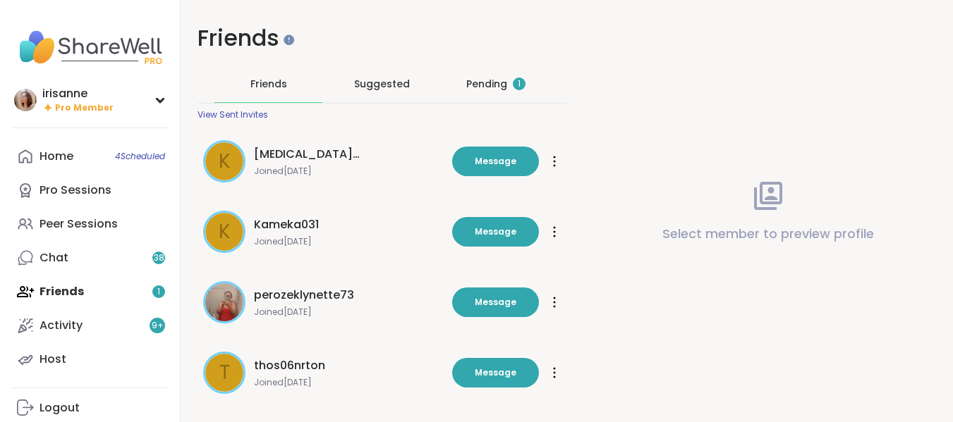
click at [472, 99] on div "Pending 1" at bounding box center [495, 84] width 108 height 37
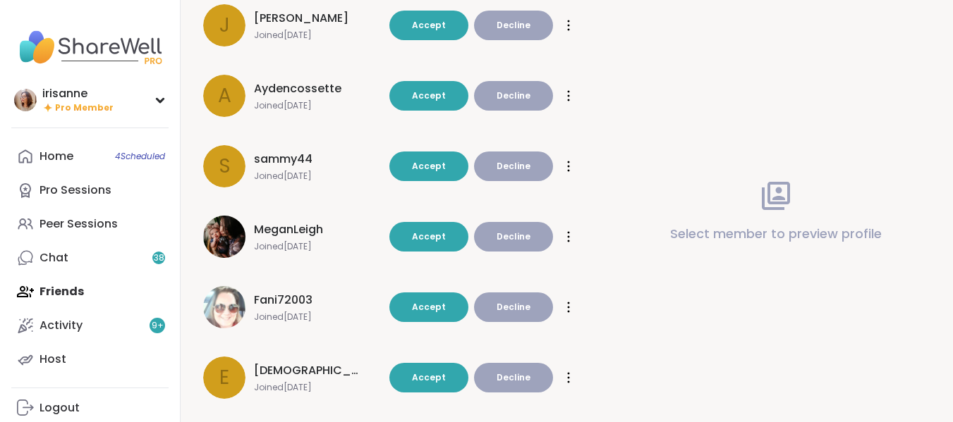
scroll to position [417, 0]
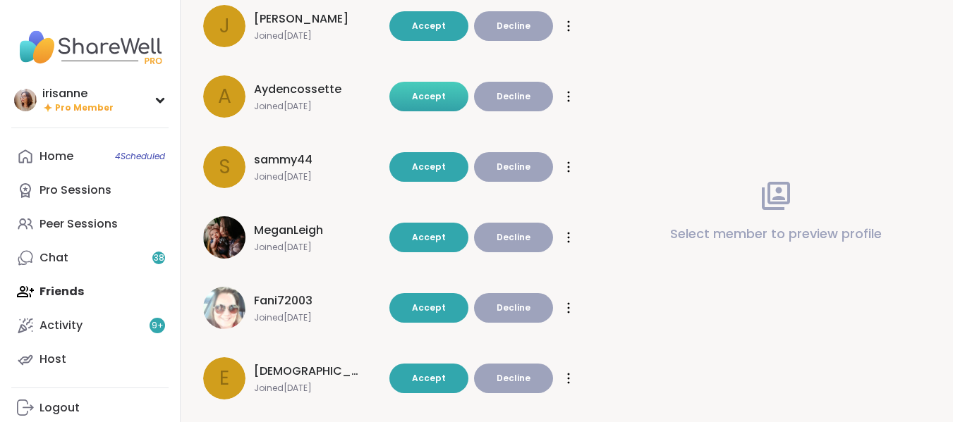
click at [435, 105] on button "Accept" at bounding box center [428, 97] width 79 height 30
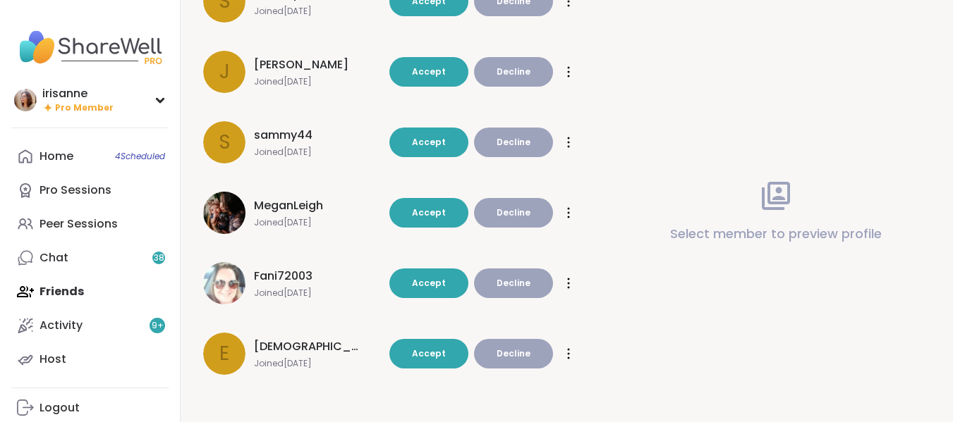
scroll to position [0, 0]
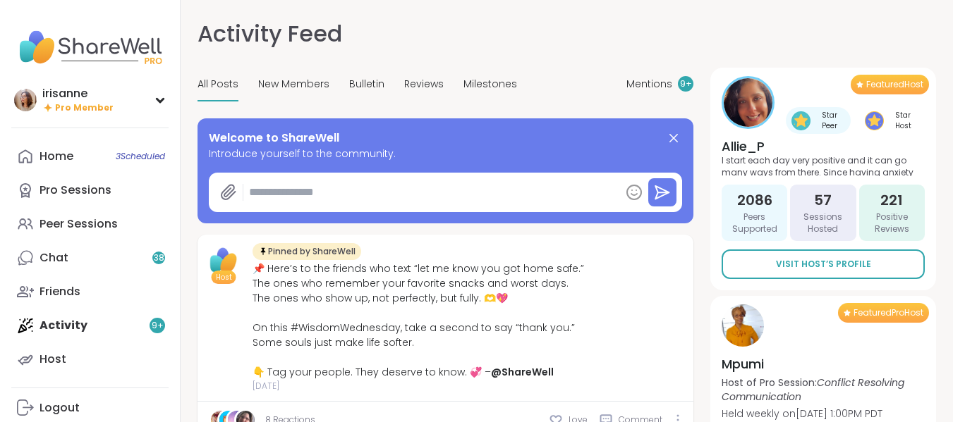
type textarea "*"
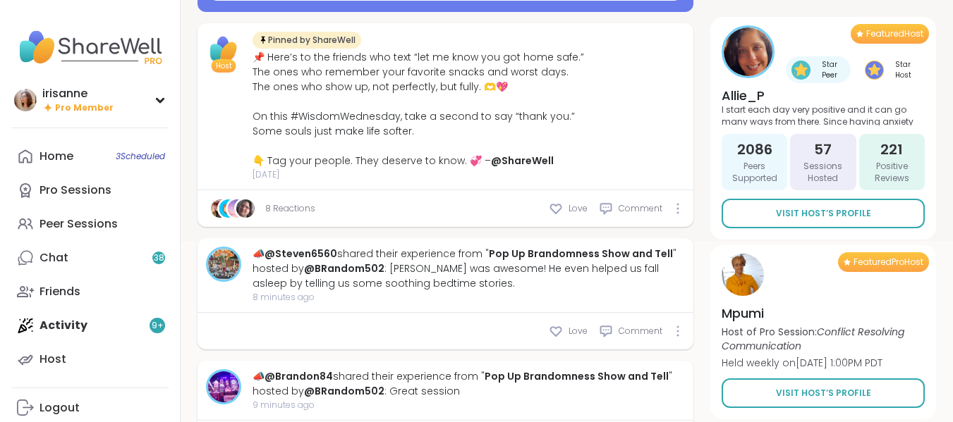
scroll to position [212, 0]
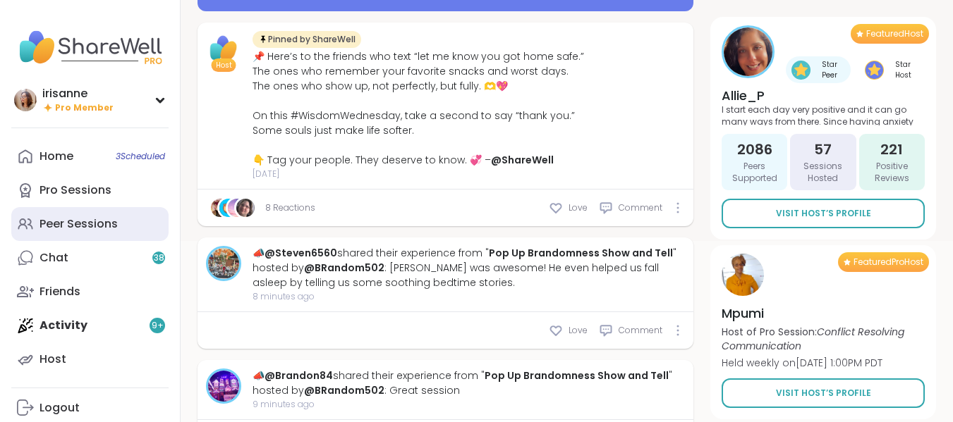
click at [97, 228] on div "Peer Sessions" at bounding box center [78, 224] width 78 height 16
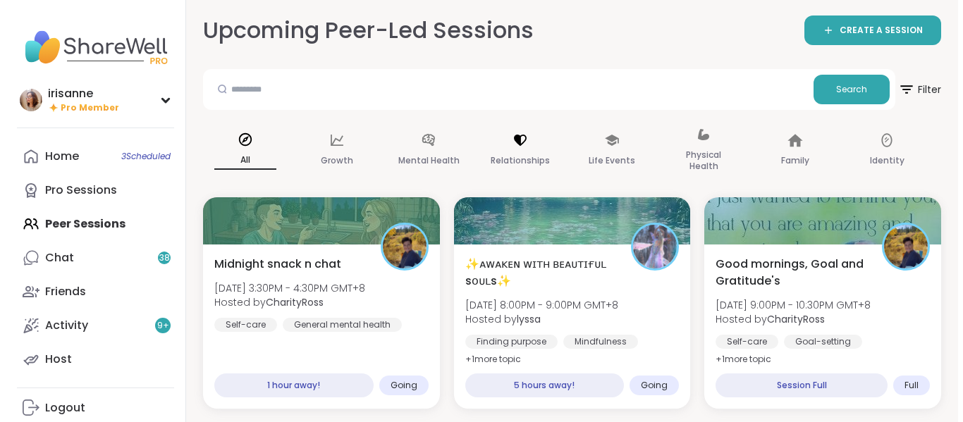
scroll to position [25, 0]
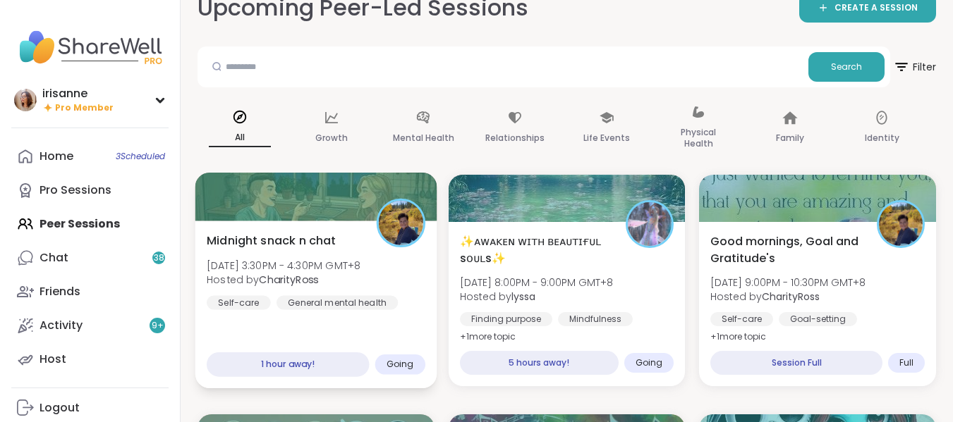
click at [385, 252] on div "Midnight snack n chat [DATE] 3:30PM - 4:30PM GMT+8 Hosted by CharityRoss Self-c…" at bounding box center [316, 271] width 219 height 78
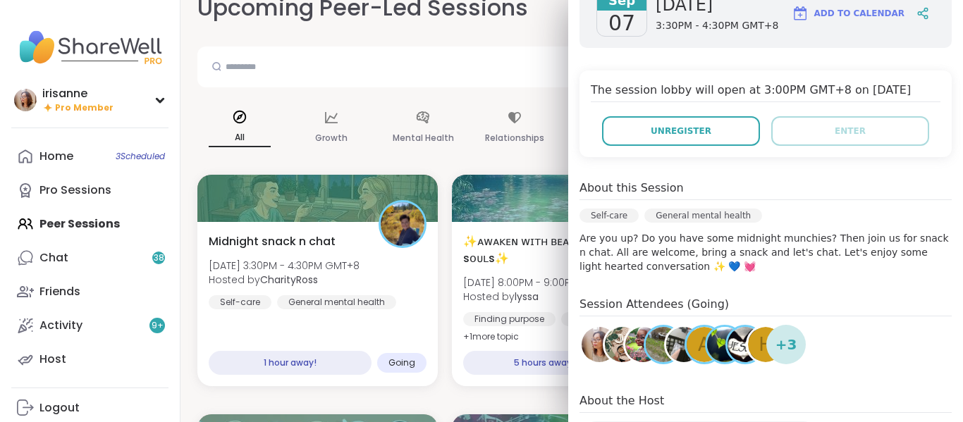
scroll to position [228, 0]
